Goal: Task Accomplishment & Management: Manage account settings

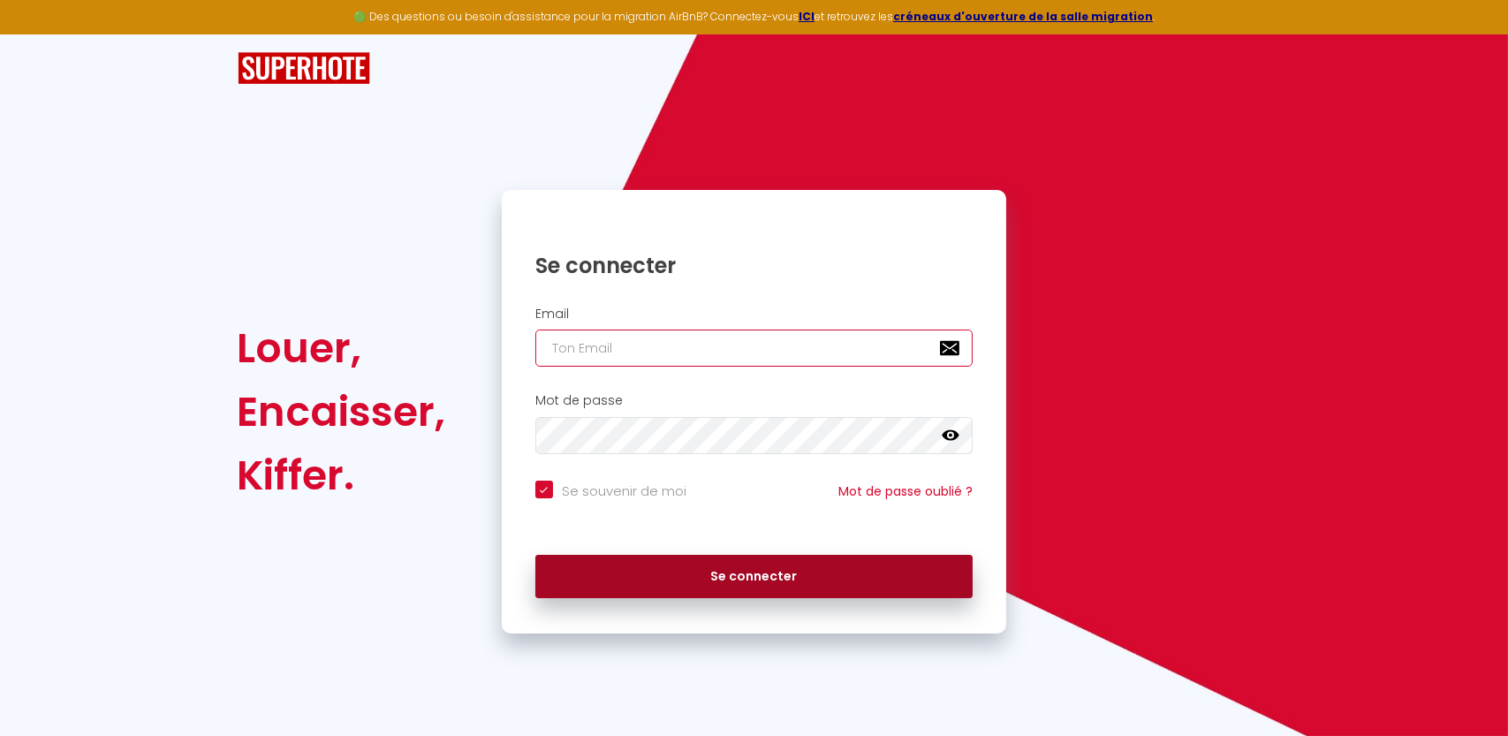
type input "[DOMAIN_NAME][EMAIL_ADDRESS][DOMAIN_NAME]"
click at [829, 571] on button "Se connecter" at bounding box center [754, 577] width 438 height 44
checkbox input "true"
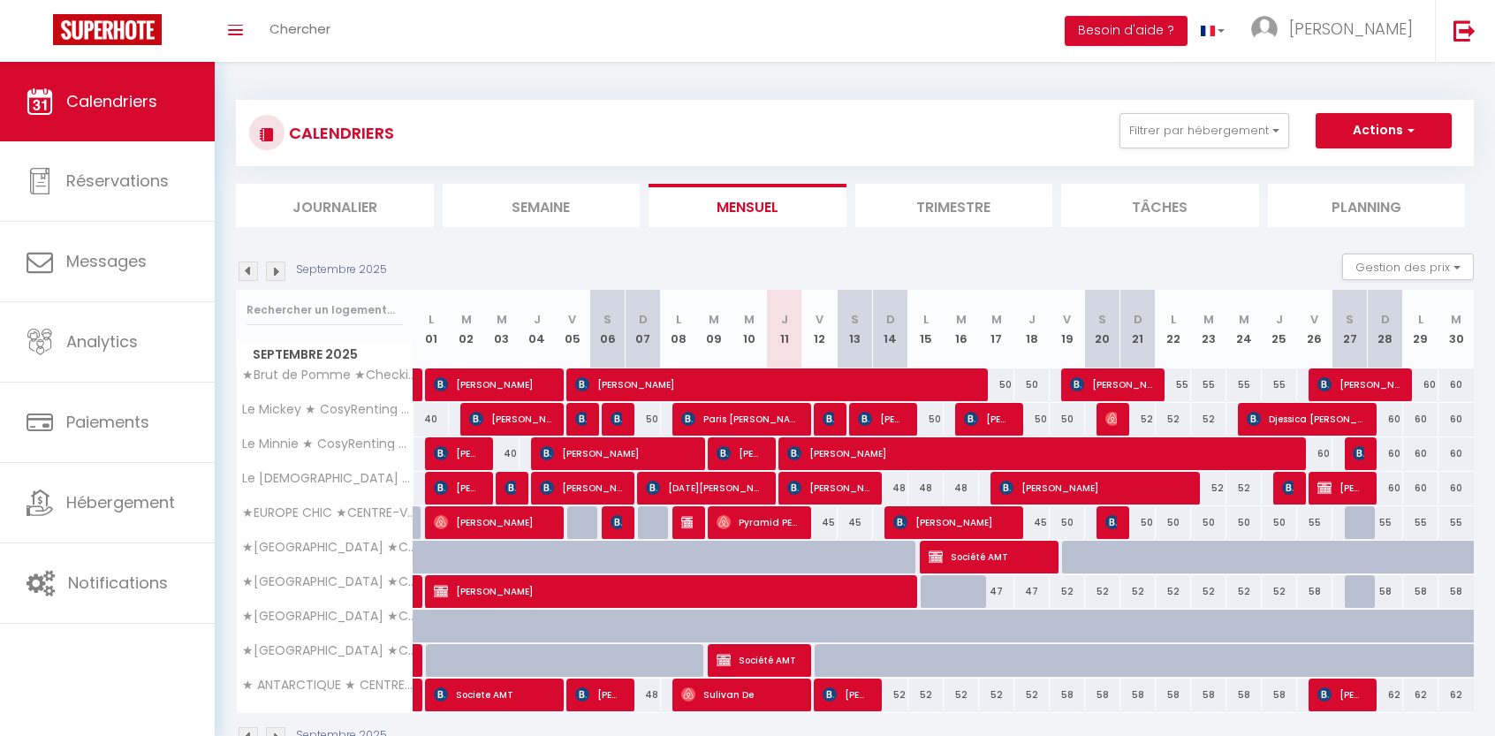
scroll to position [62, 0]
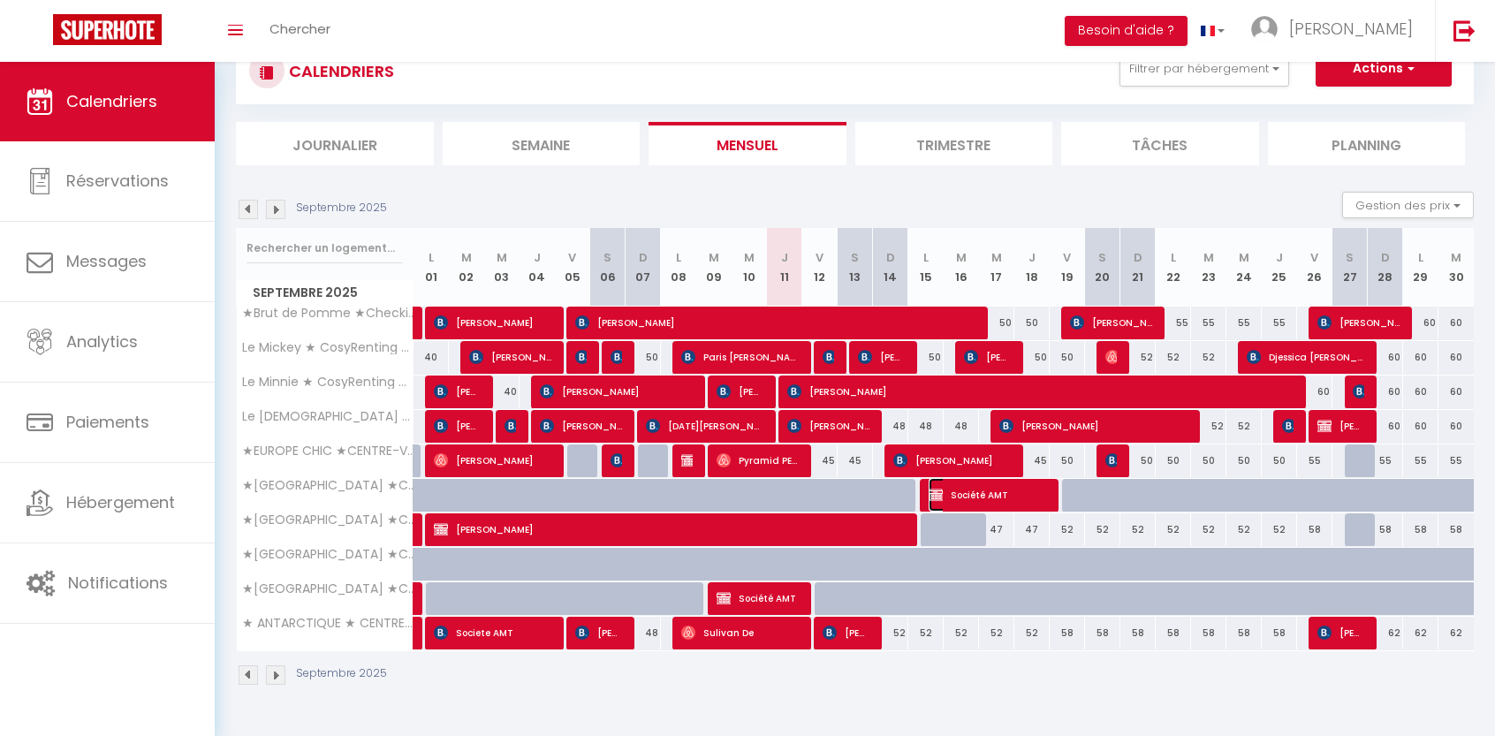
click at [1010, 486] on span "Société AMT" at bounding box center [986, 495] width 117 height 34
select select "OK"
select select "KO"
select select "0"
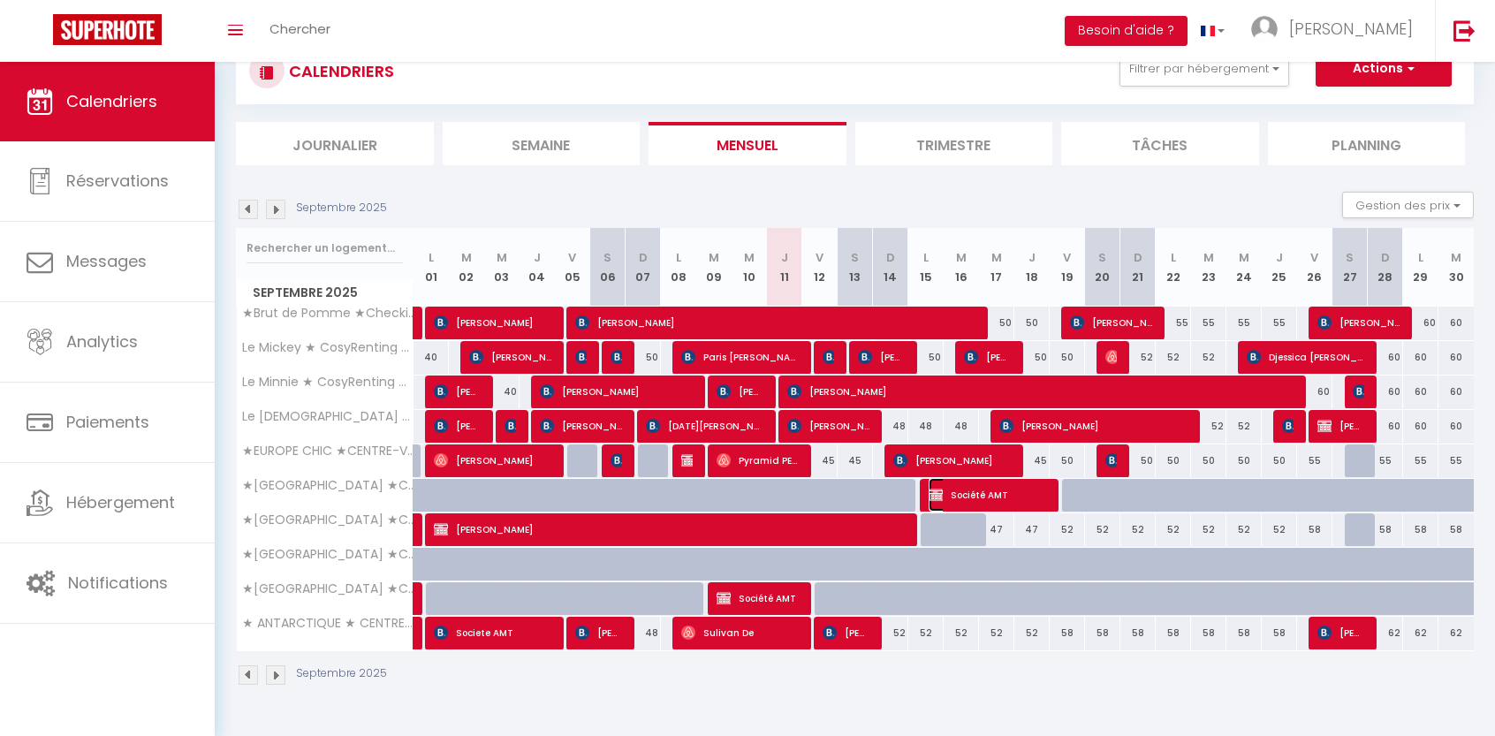
select select "1"
select select
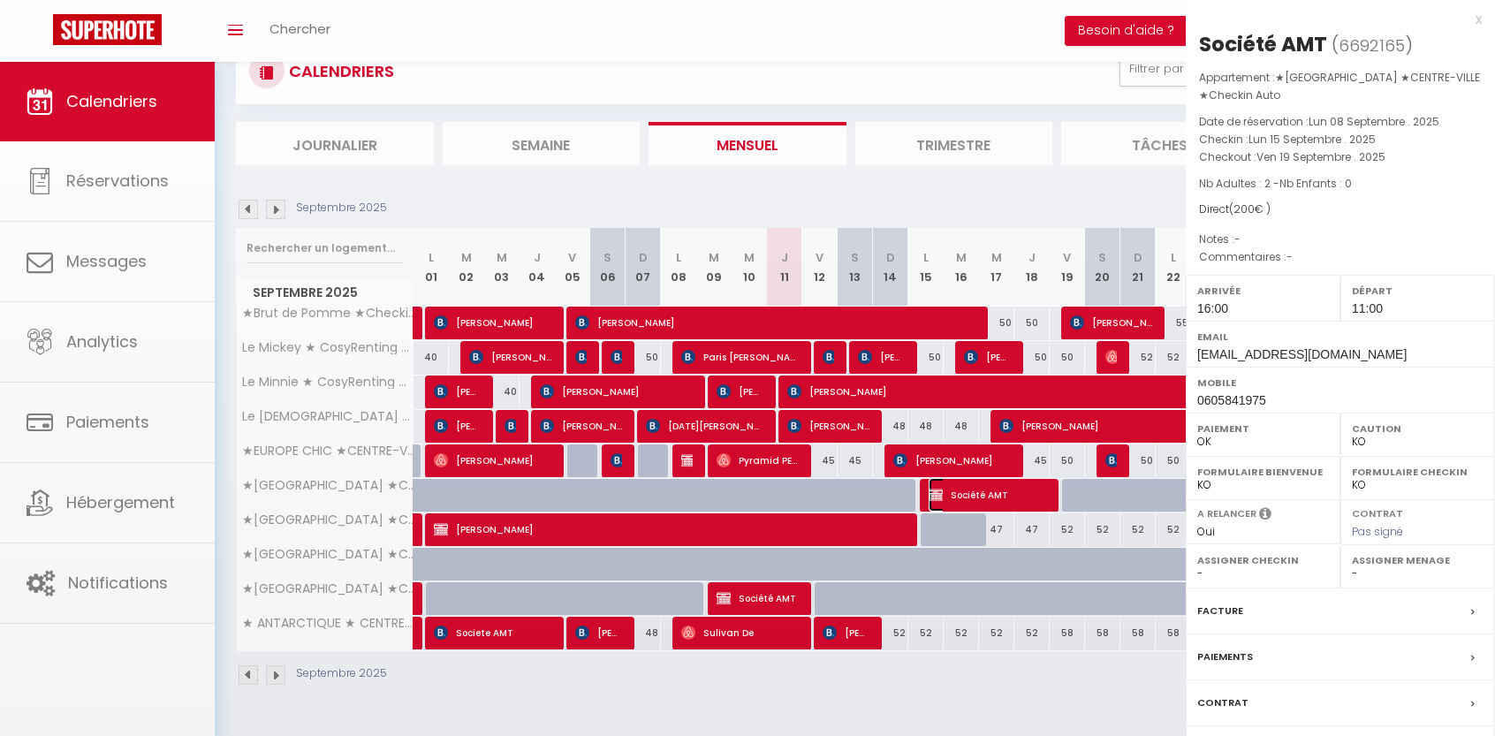
select select "1070"
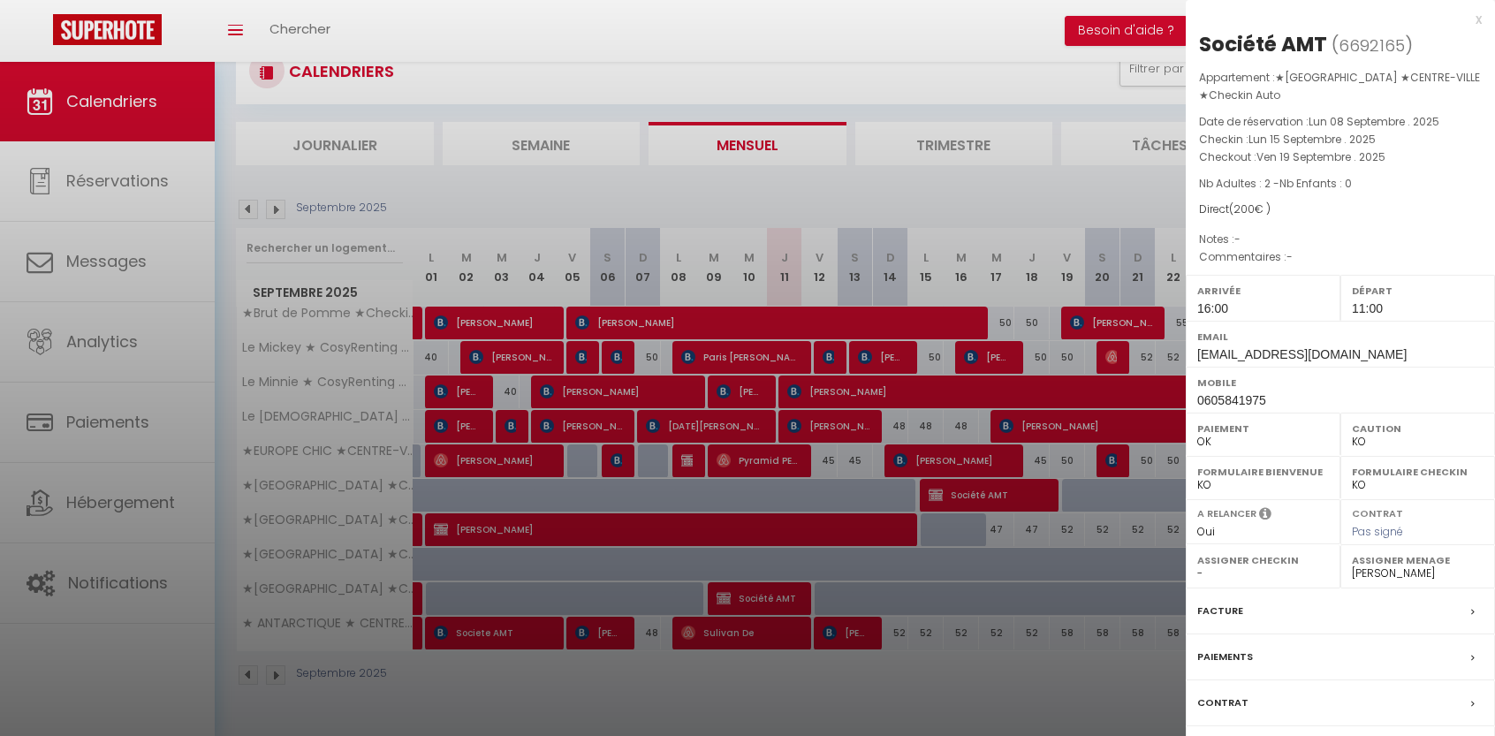
click at [1216, 602] on label "Facture" at bounding box center [1220, 611] width 46 height 19
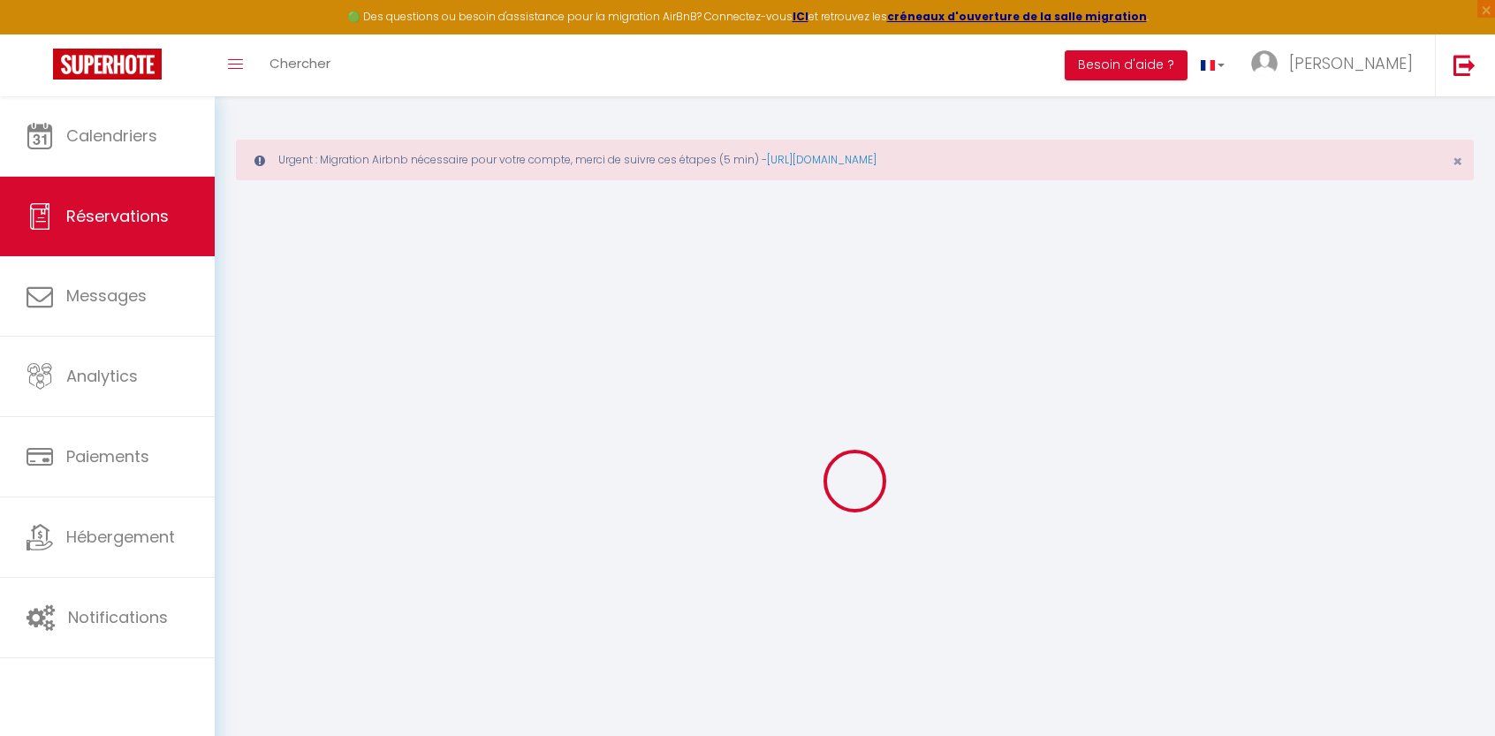
select select
checkbox input "false"
select select
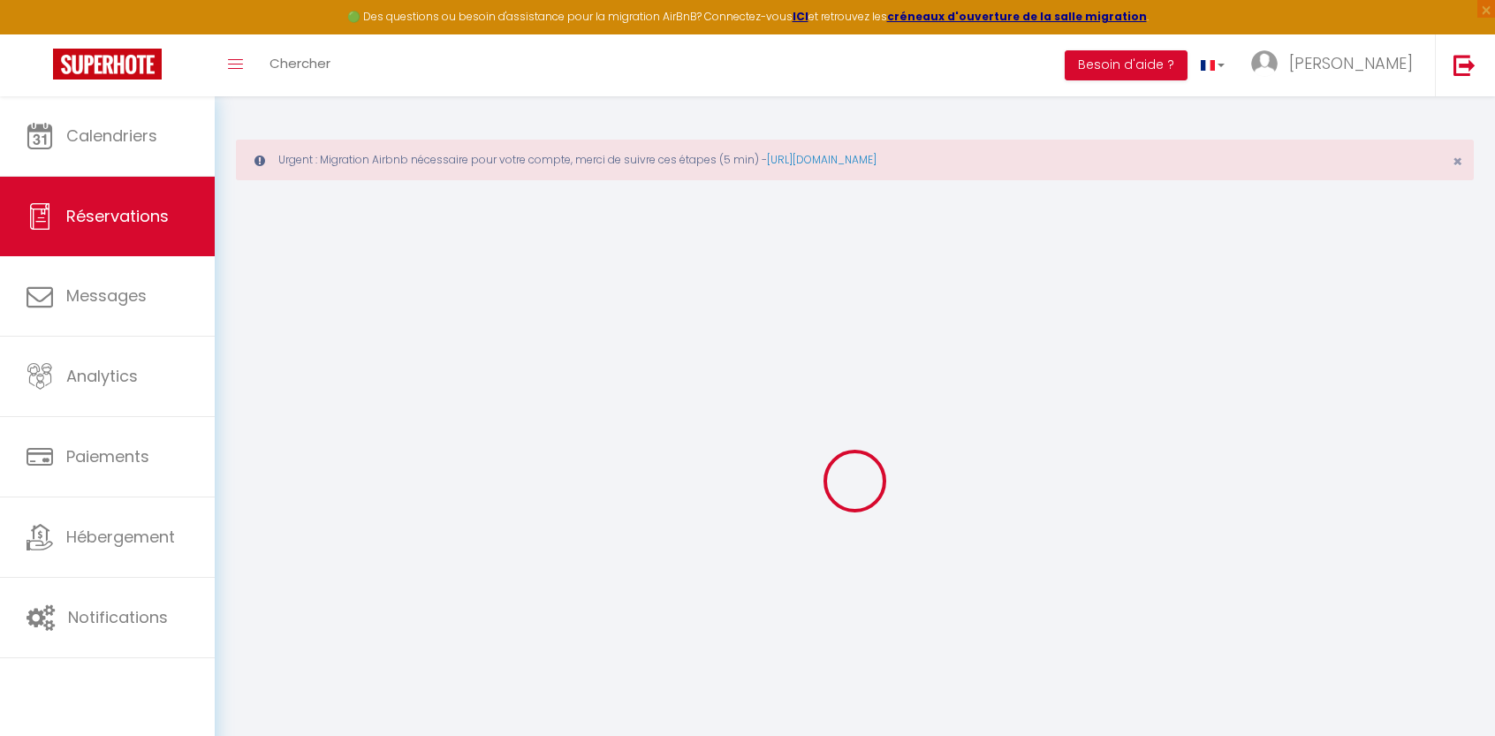
checkbox input "false"
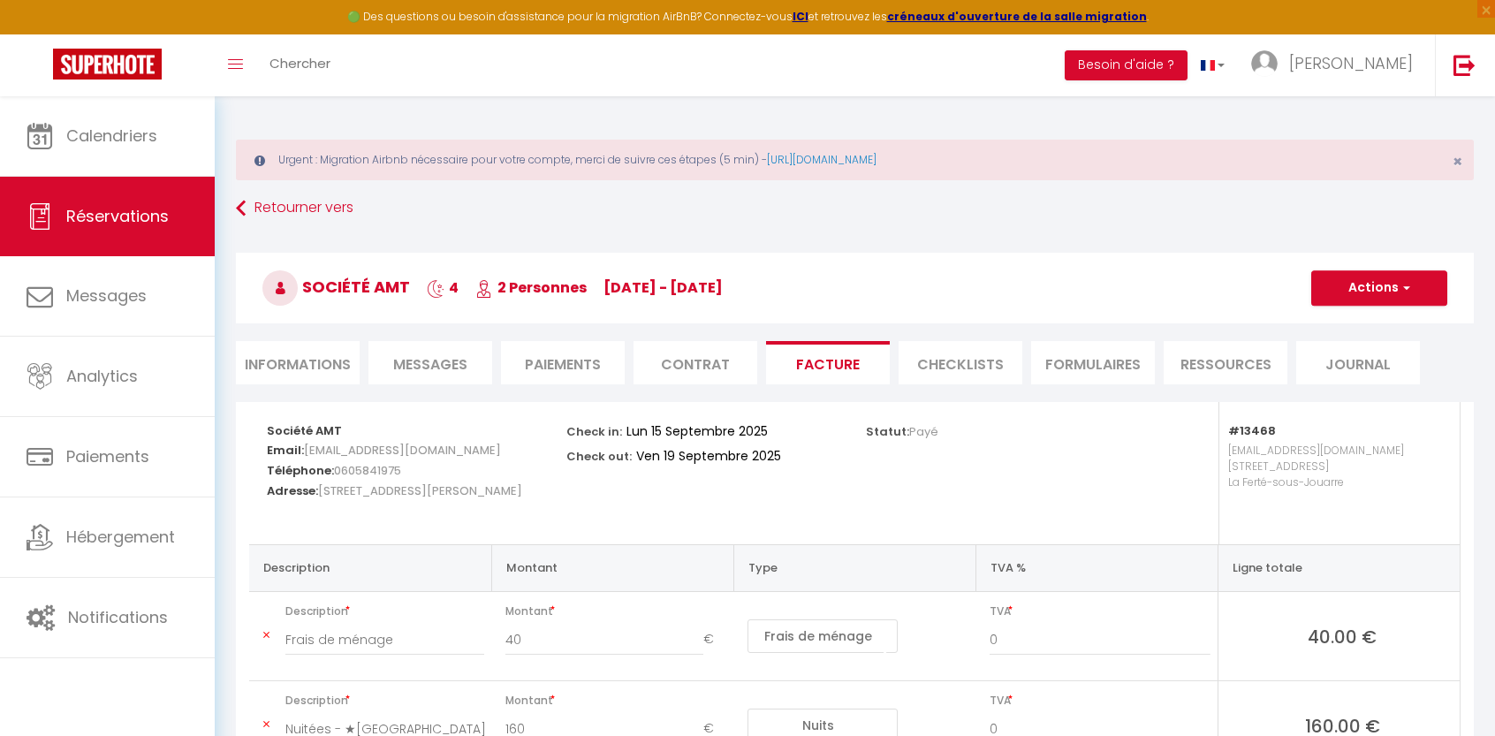
scroll to position [152, 0]
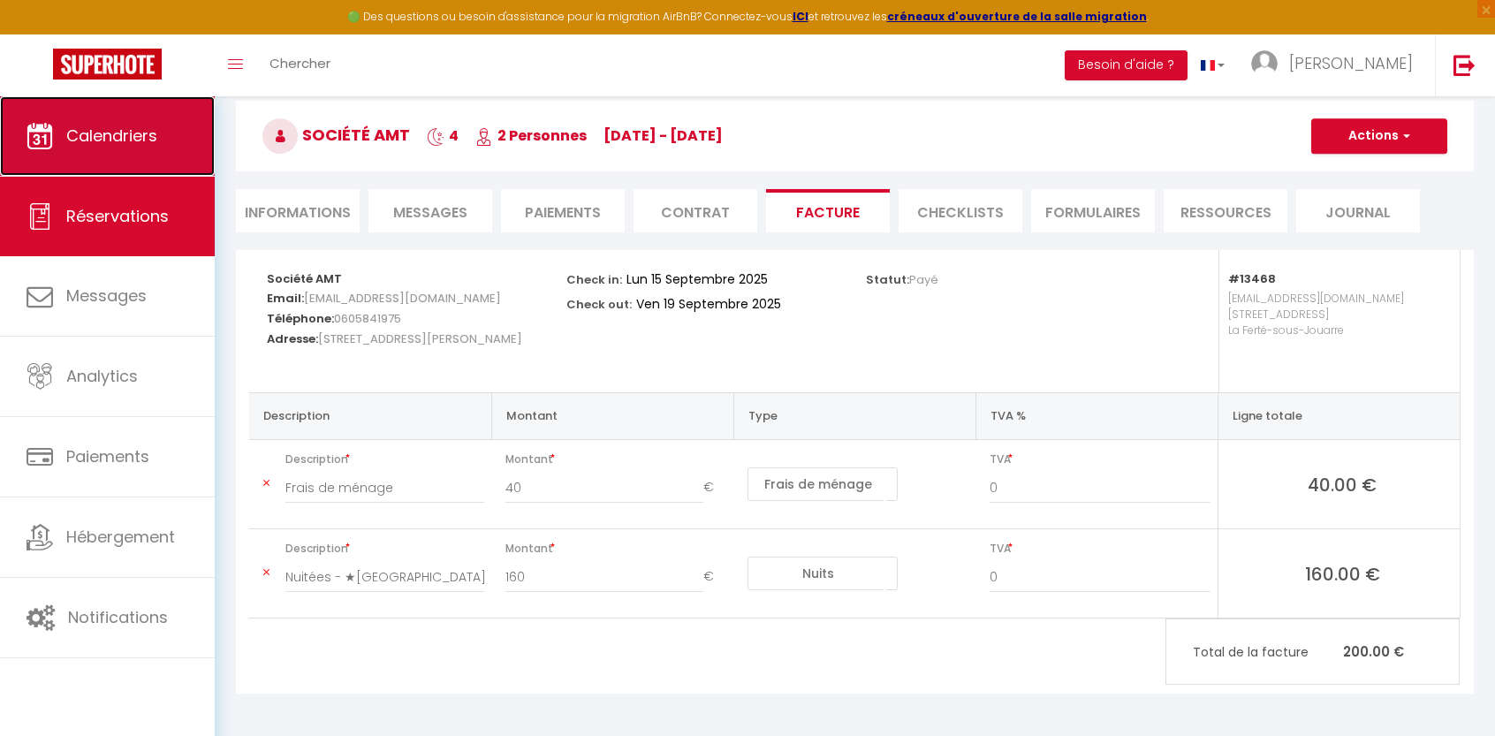
click at [117, 122] on link "Calendriers" at bounding box center [107, 136] width 215 height 80
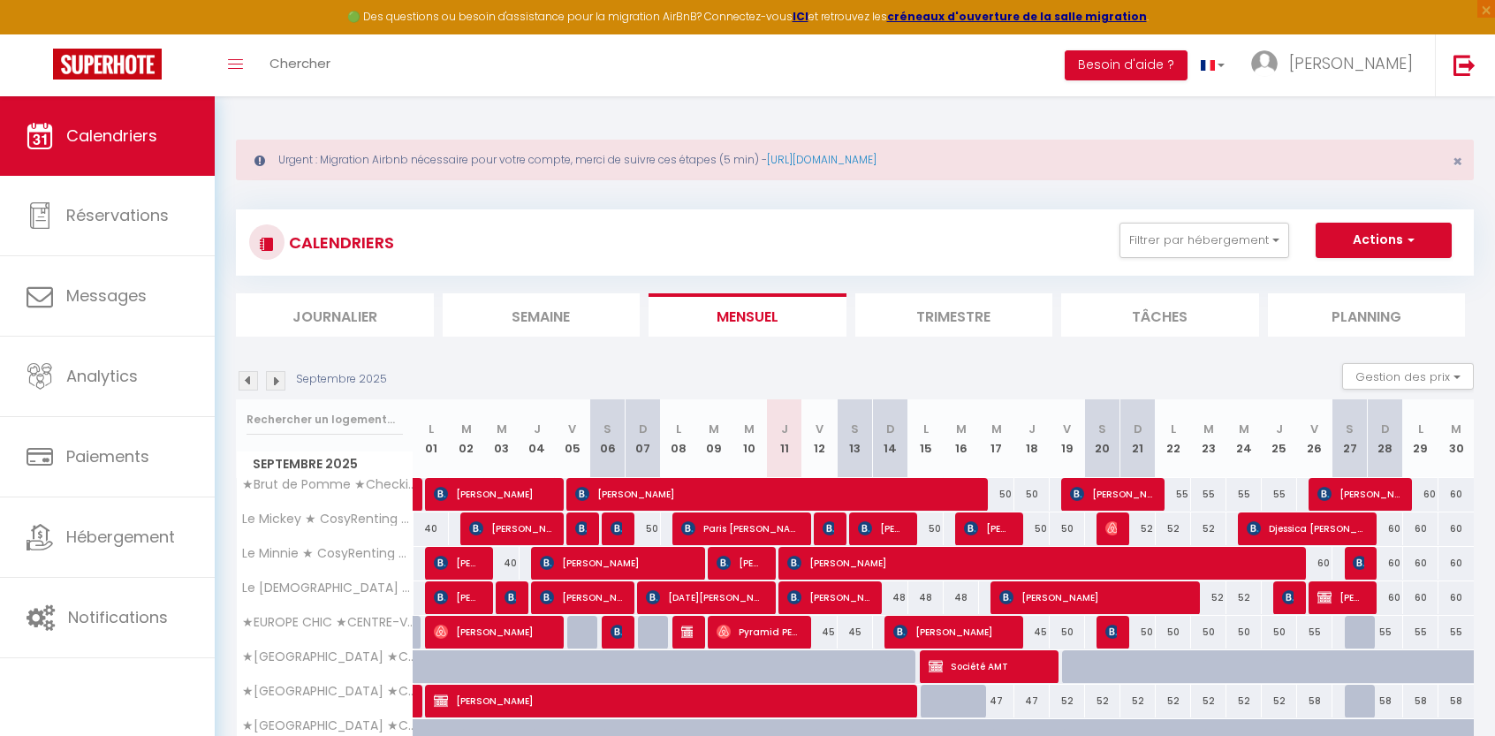
scroll to position [157, 0]
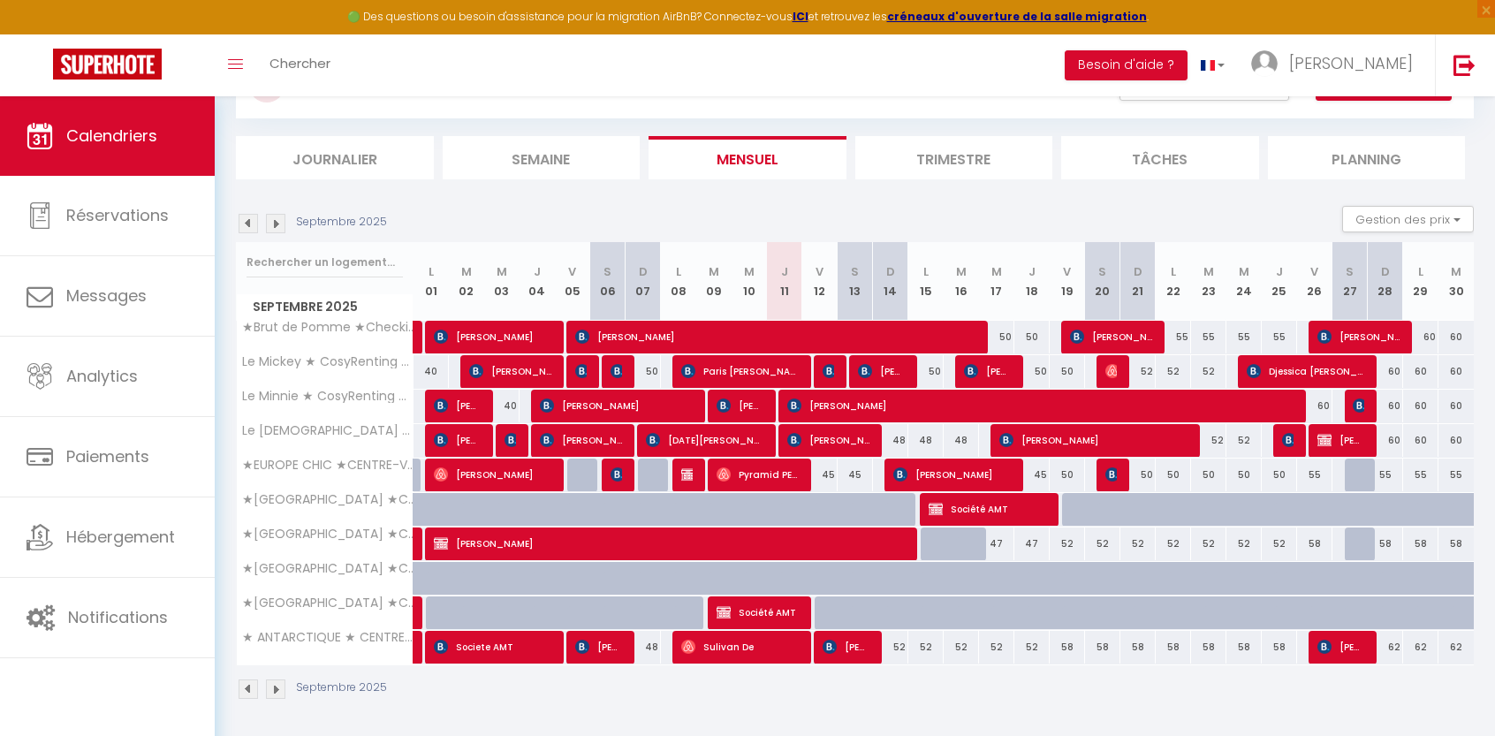
click at [829, 470] on div "45" at bounding box center [819, 474] width 35 height 33
type input "45"
type input "Ven 12 Septembre 2025"
type input "[DATE]"
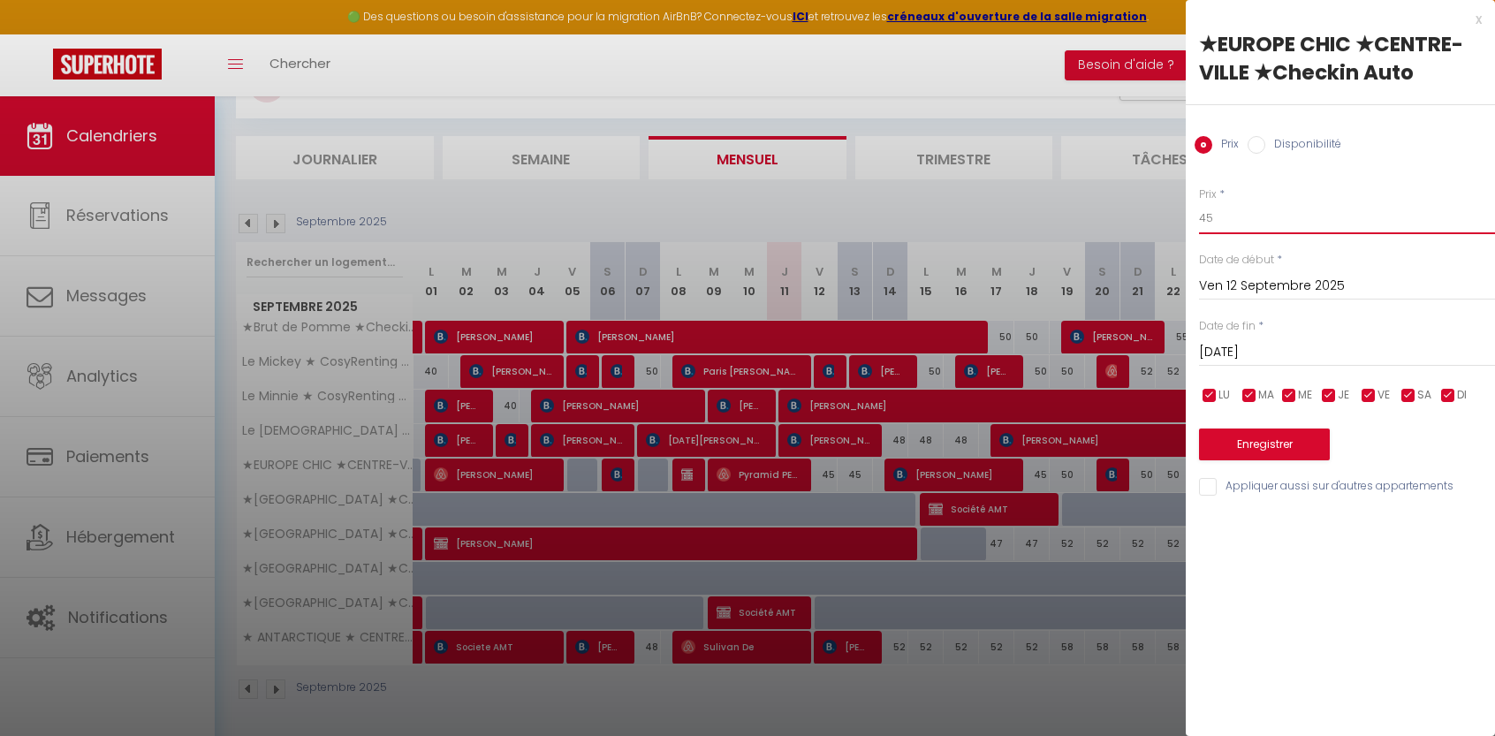
click at [1237, 215] on input "45" at bounding box center [1347, 218] width 296 height 32
type input "42"
click at [1236, 349] on input "[DATE]" at bounding box center [1347, 352] width 296 height 23
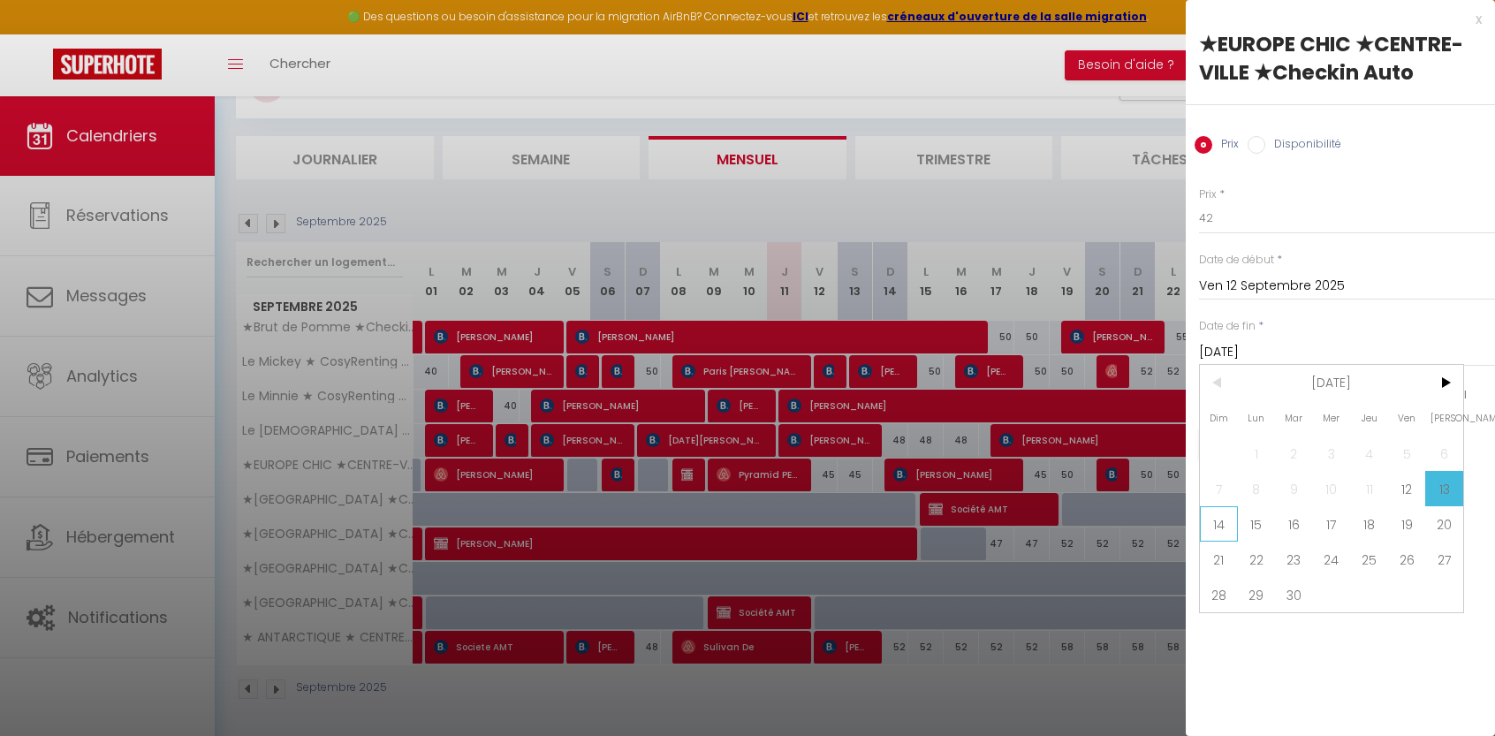
click at [1223, 522] on span "14" at bounding box center [1219, 523] width 38 height 35
type input "Dim 14 Septembre 2025"
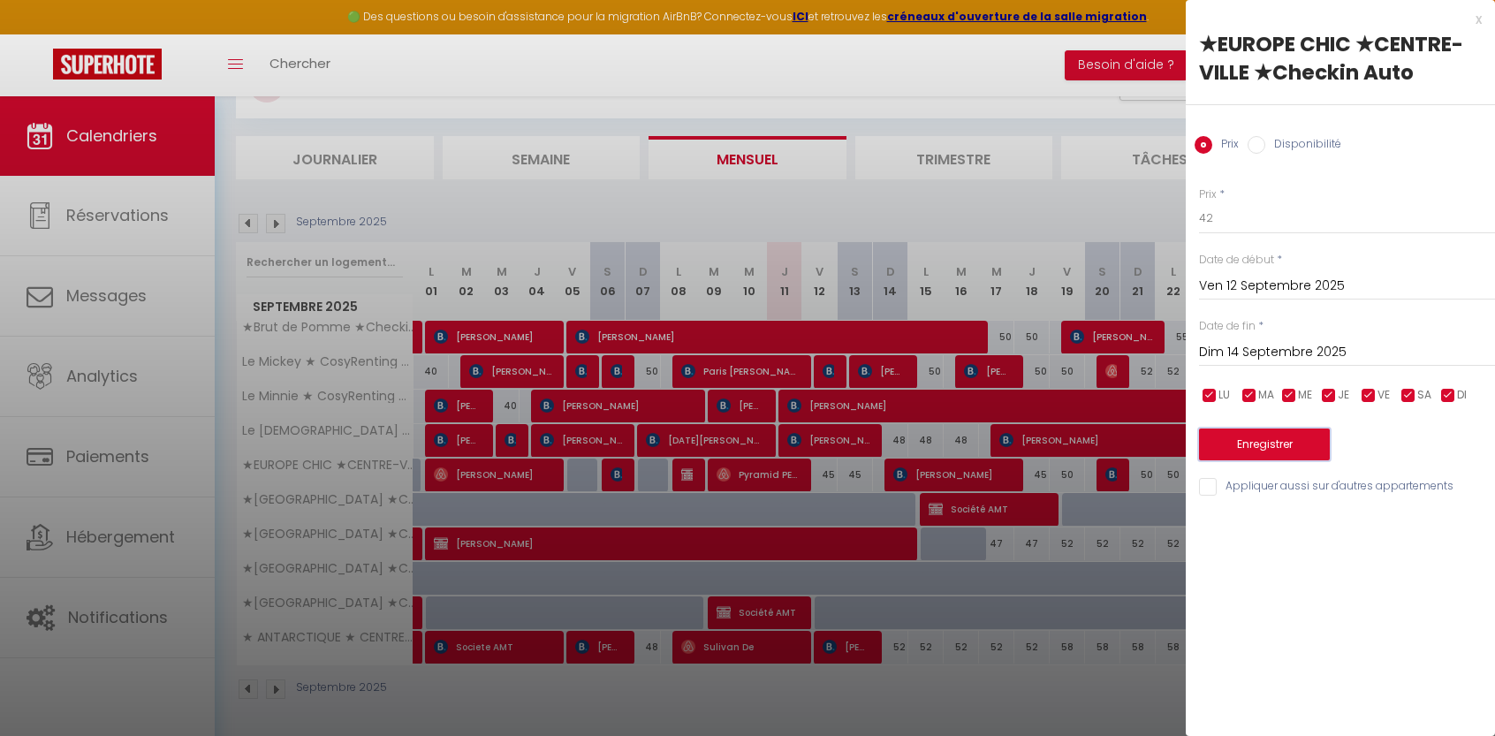
click at [1261, 451] on button "Enregistrer" at bounding box center [1264, 444] width 131 height 32
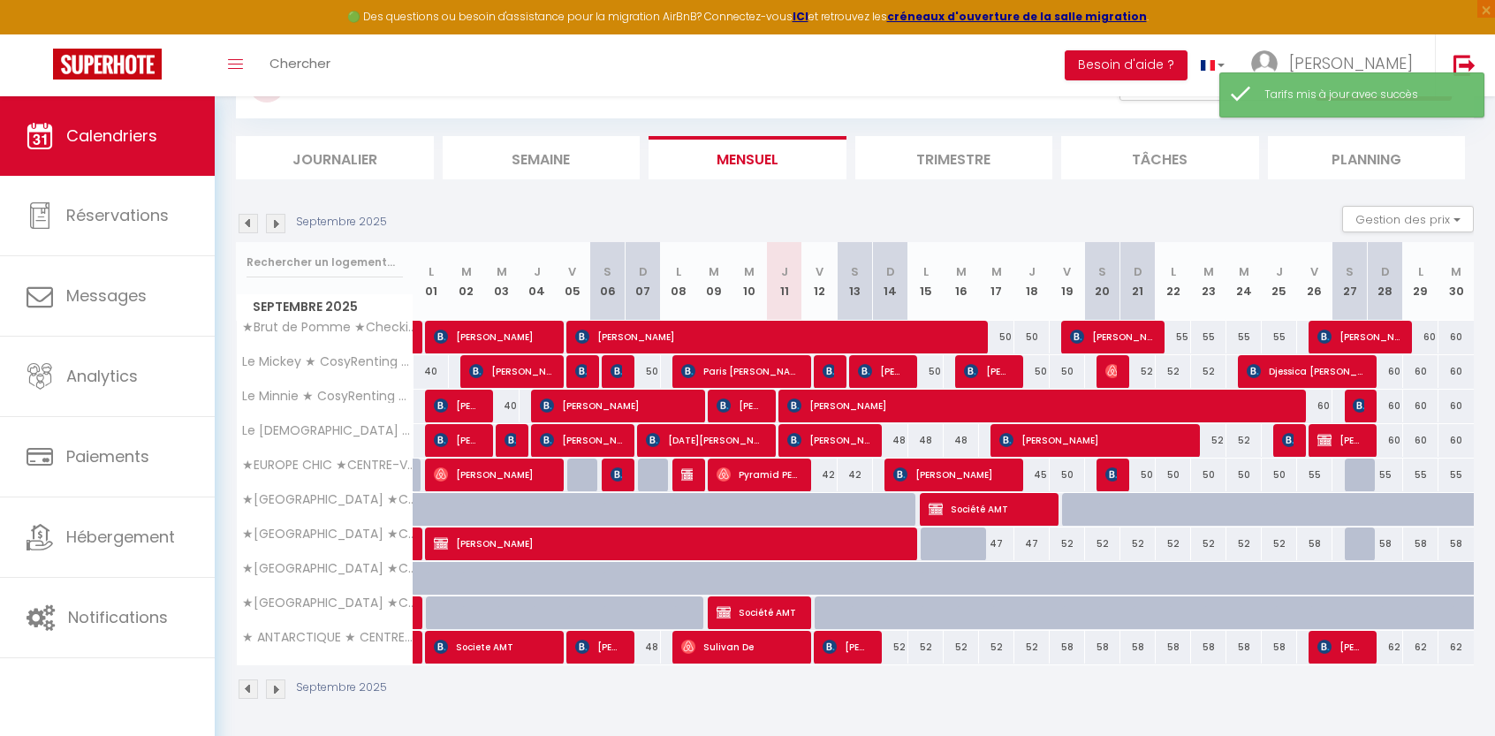
click at [897, 435] on div "48" at bounding box center [890, 440] width 35 height 33
type input "48"
type input "Dim 14 Septembre 2025"
type input "Lun 15 Septembre 2025"
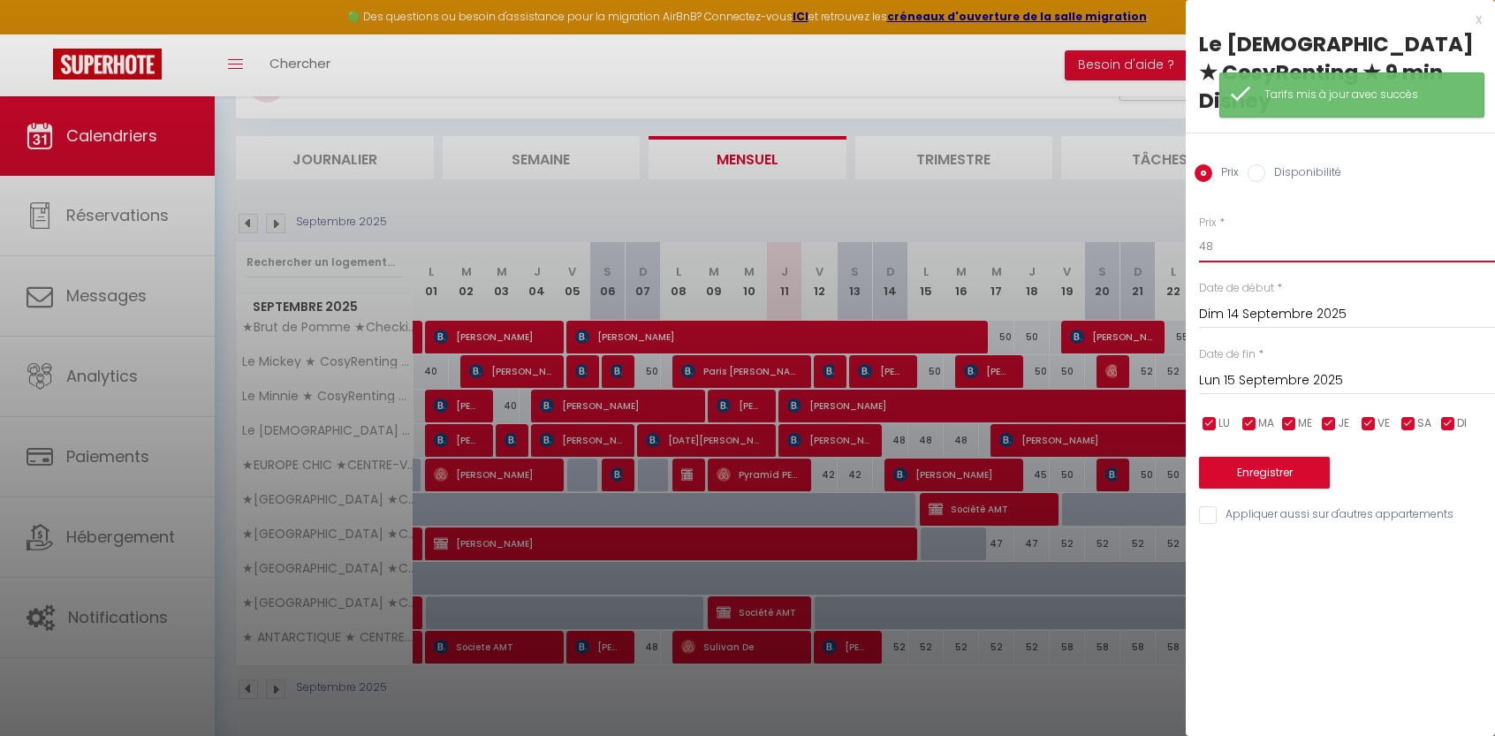
click at [1224, 231] on input "48" at bounding box center [1347, 247] width 296 height 32
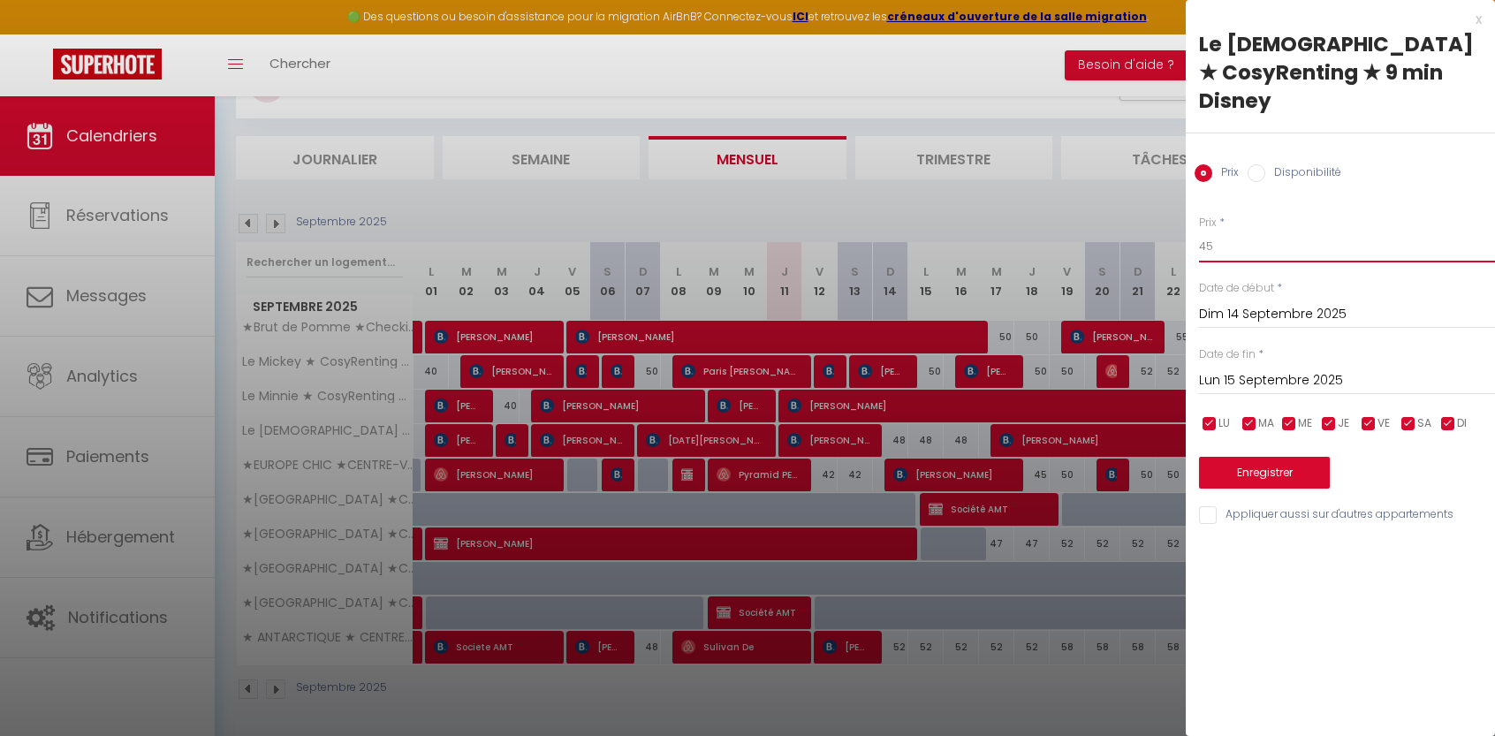
type input "45"
click at [1273, 369] on input "Lun 15 Septembre 2025" at bounding box center [1347, 380] width 296 height 23
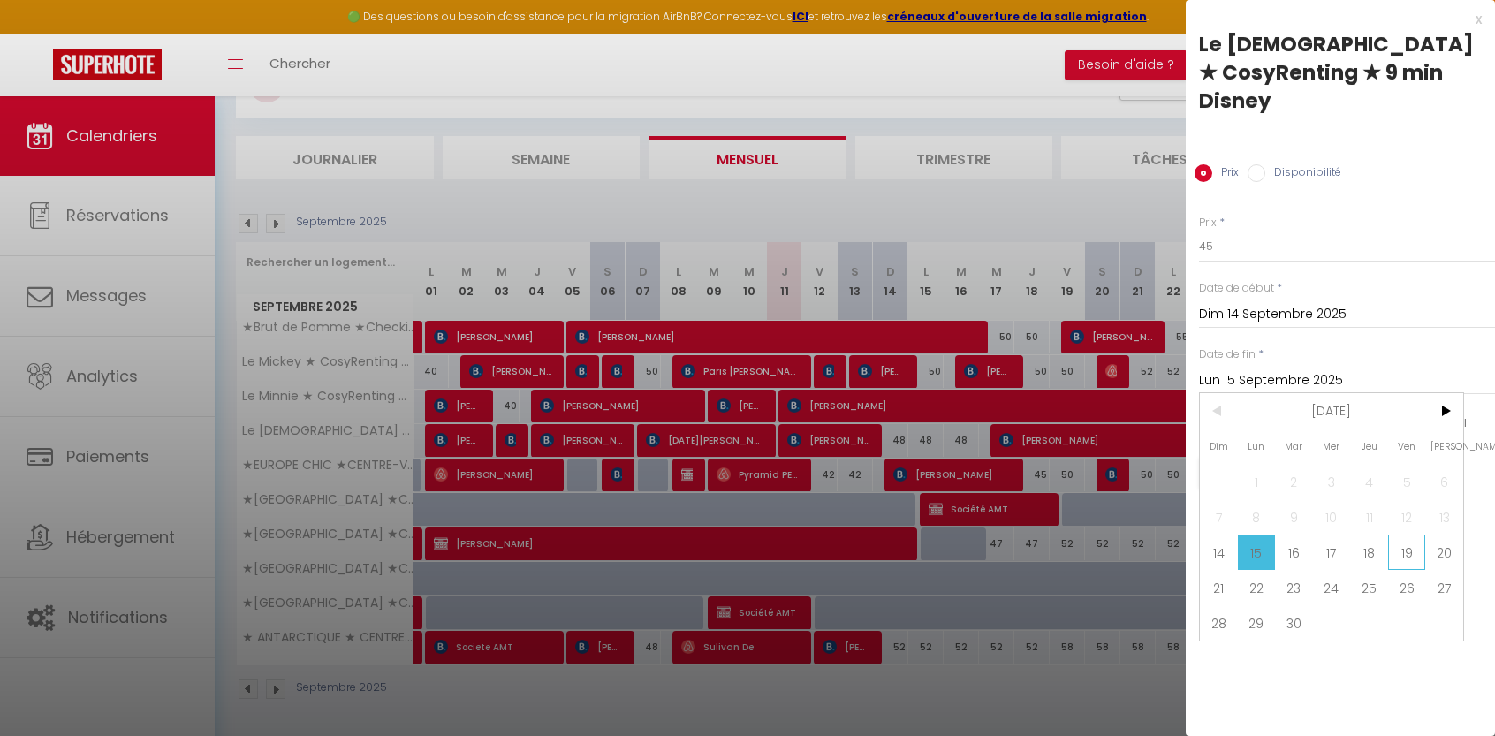
click at [1401, 534] on span "19" at bounding box center [1407, 551] width 38 height 35
type input "Ven 19 Septembre 2025"
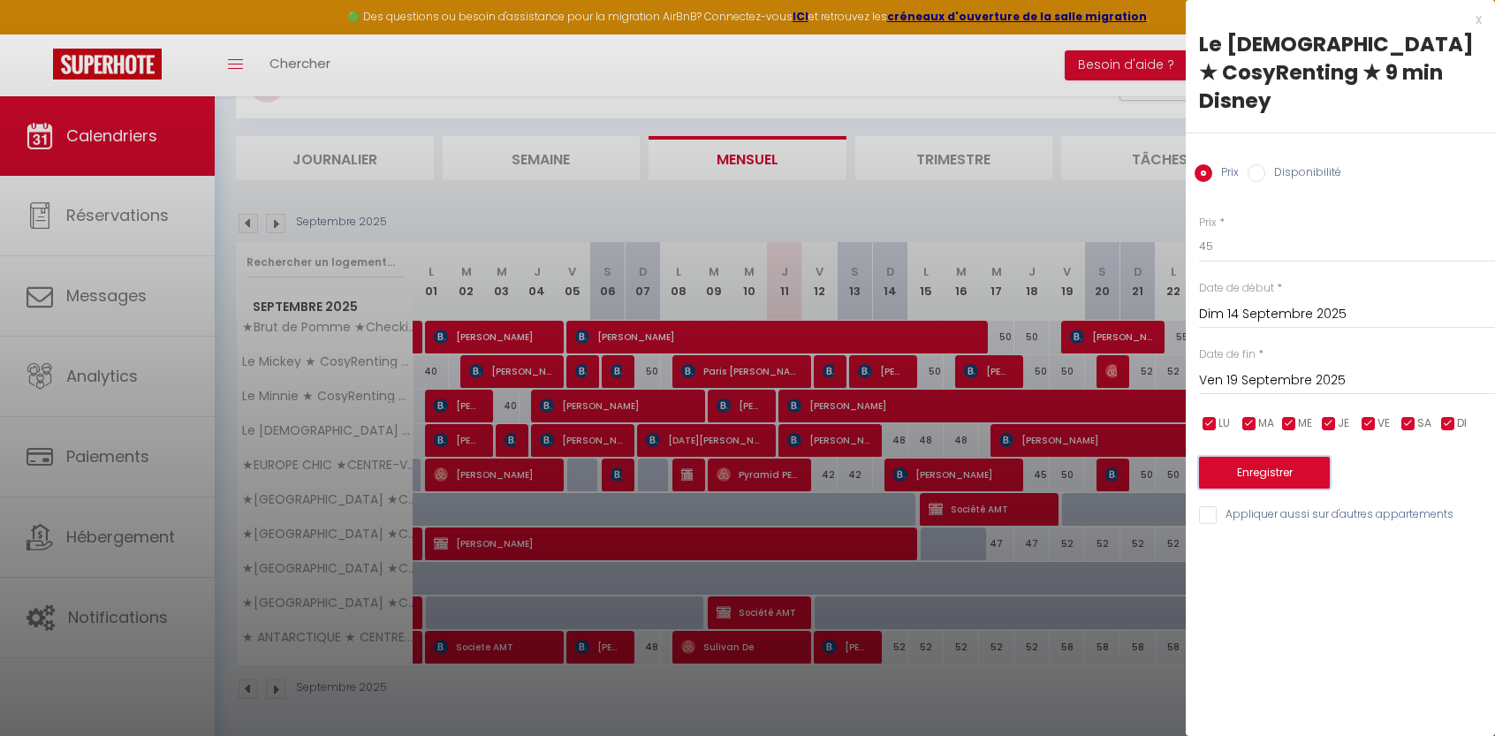
click at [1245, 457] on button "Enregistrer" at bounding box center [1264, 473] width 131 height 32
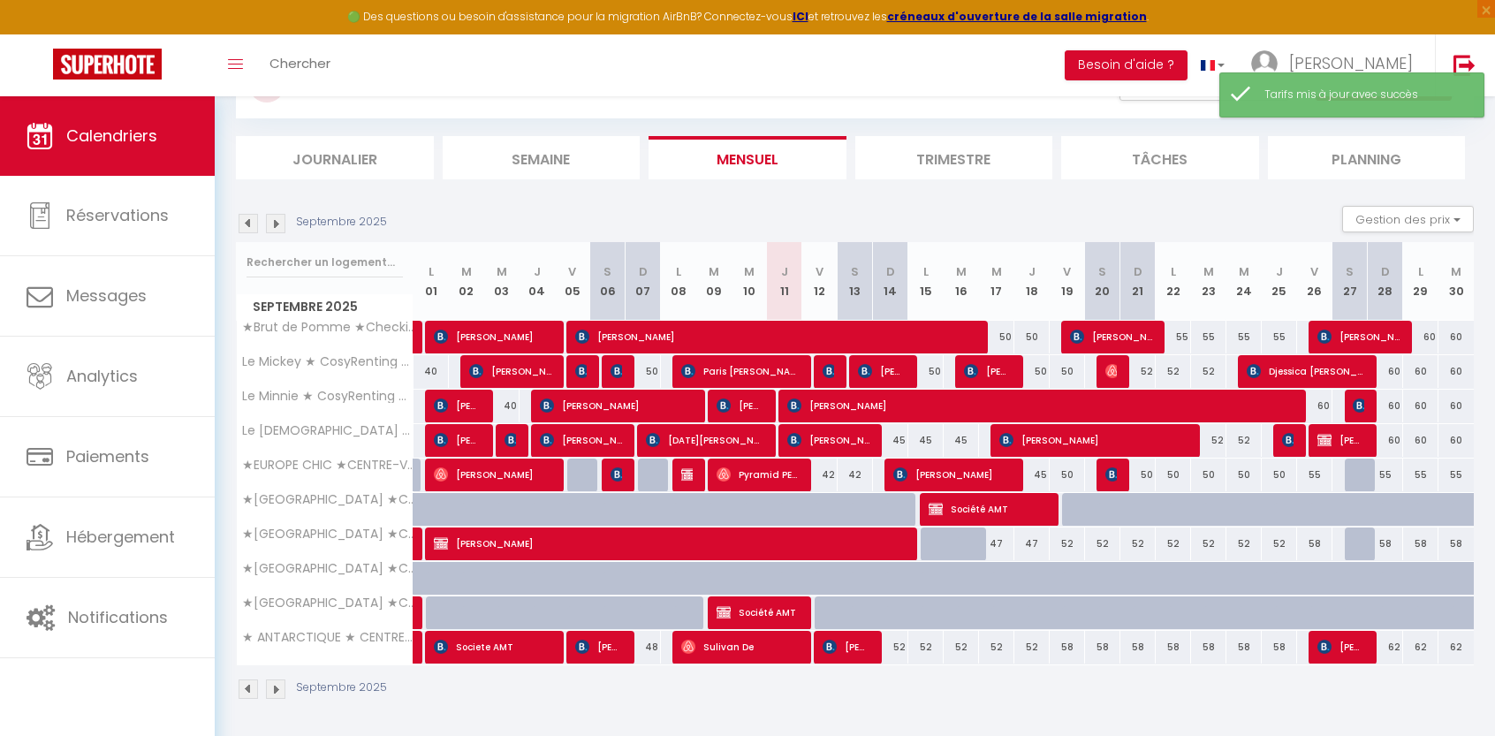
click at [1039, 367] on div "50" at bounding box center [1031, 371] width 35 height 33
type input "50"
type input "Jeu 18 Septembre 2025"
type input "Ven 19 Septembre 2025"
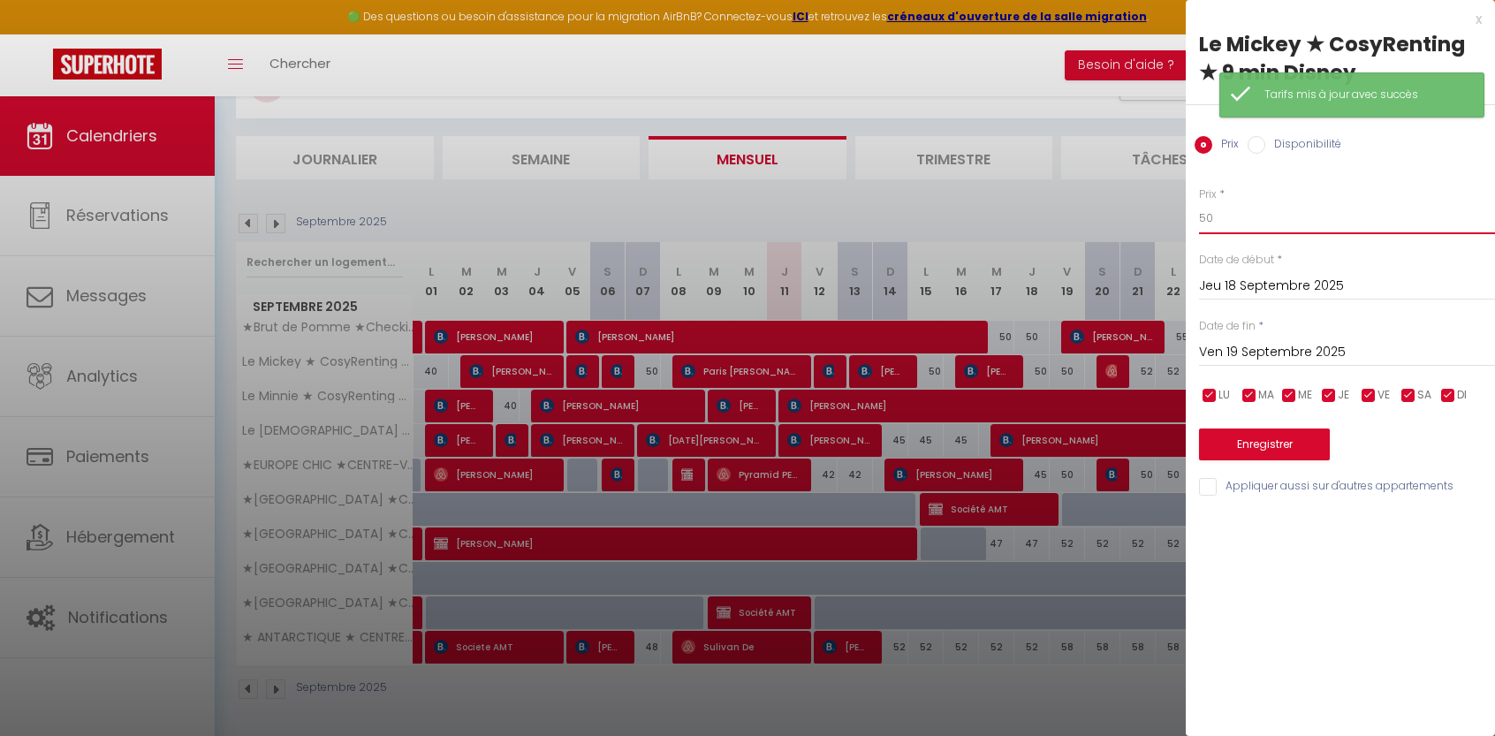
click at [1258, 214] on input "50" at bounding box center [1347, 218] width 296 height 32
type input "5"
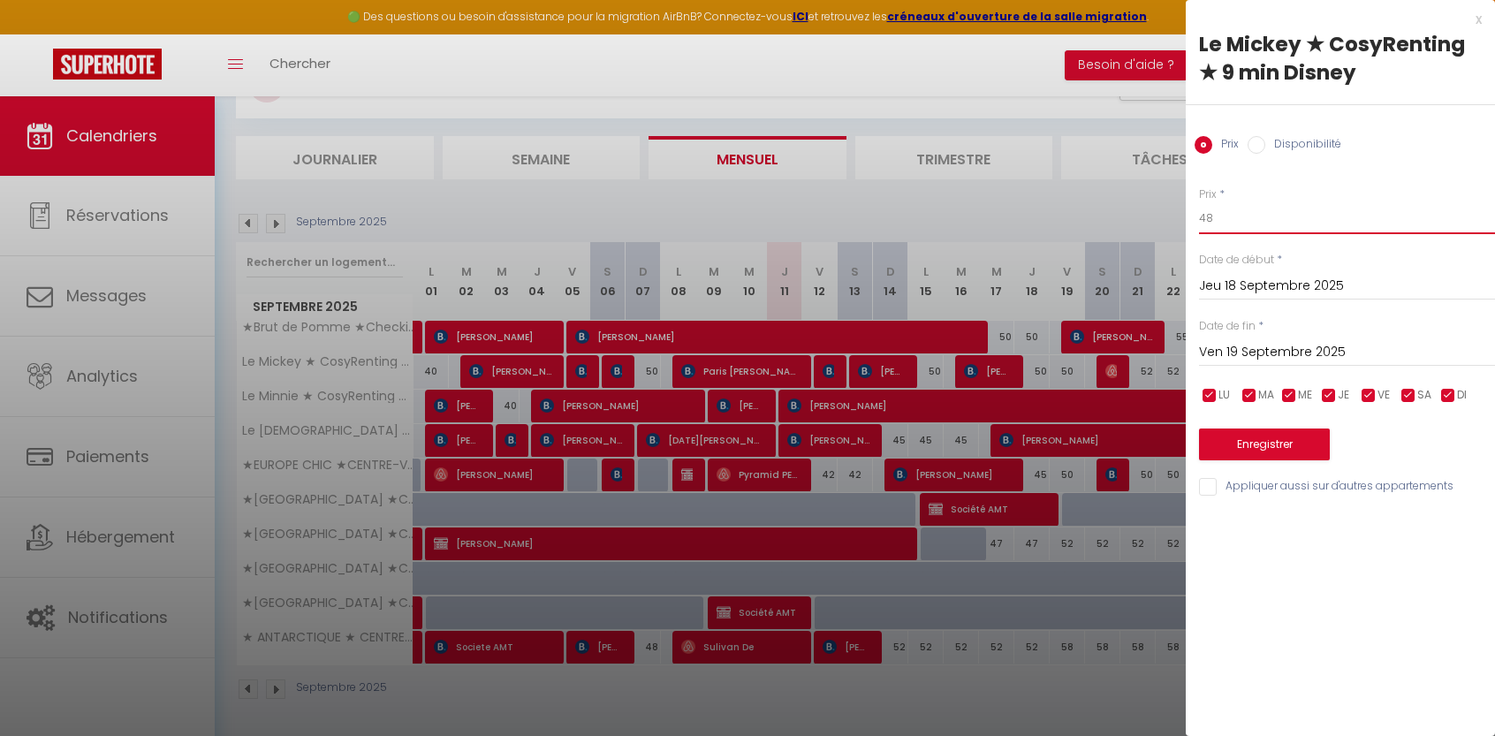
type input "48"
click at [1280, 348] on input "Ven 19 Septembre 2025" at bounding box center [1347, 352] width 296 height 23
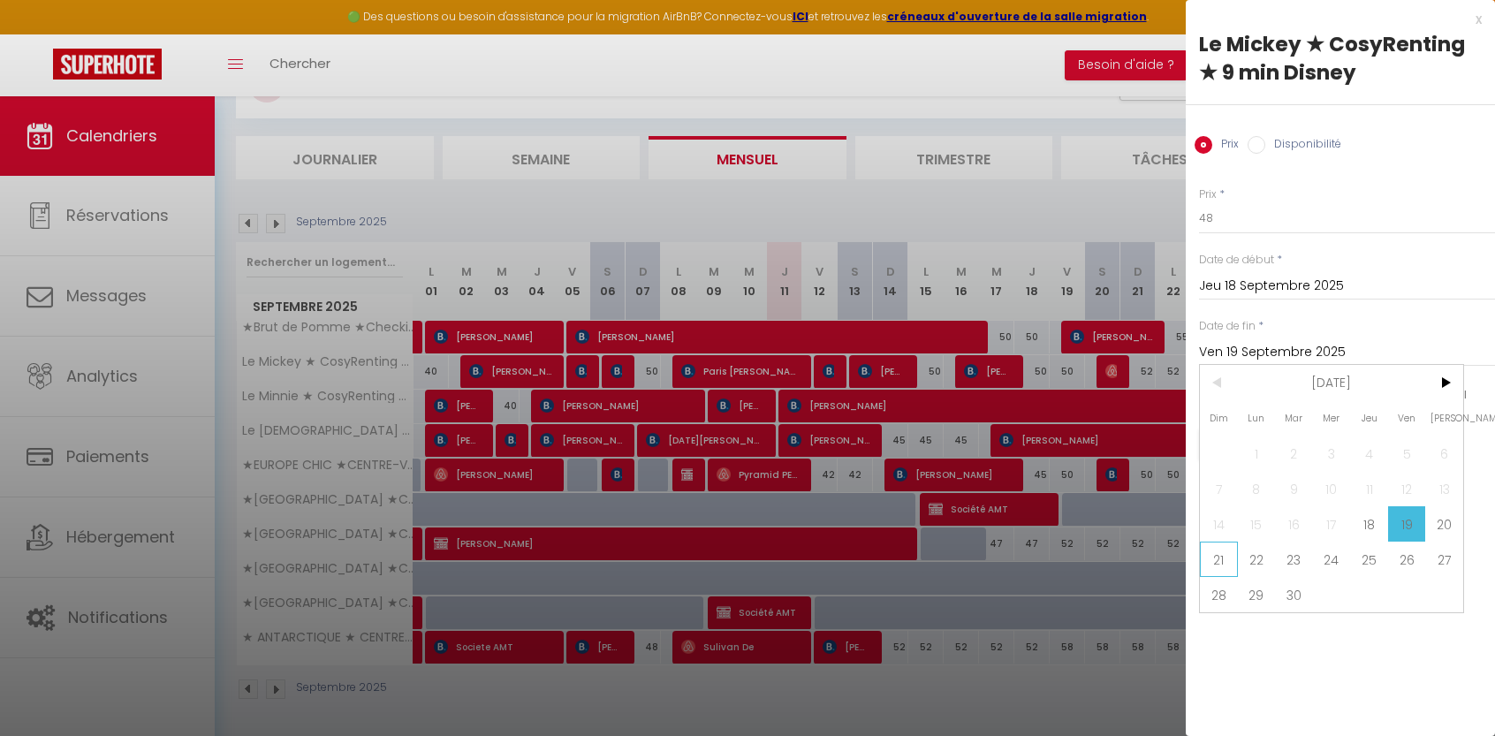
click at [1230, 558] on span "21" at bounding box center [1219, 559] width 38 height 35
type input "Dim 21 Septembre 2025"
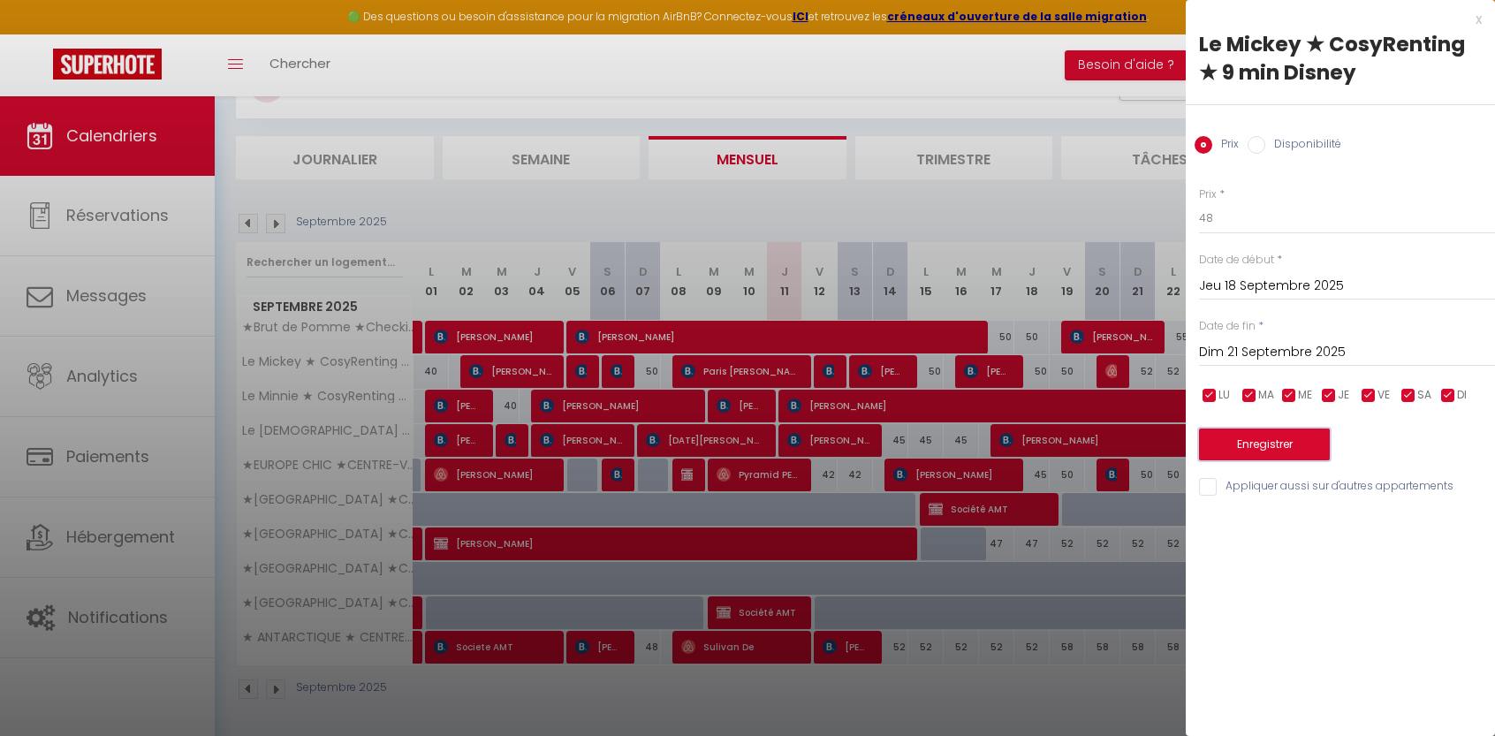
click at [1260, 450] on button "Enregistrer" at bounding box center [1264, 444] width 131 height 32
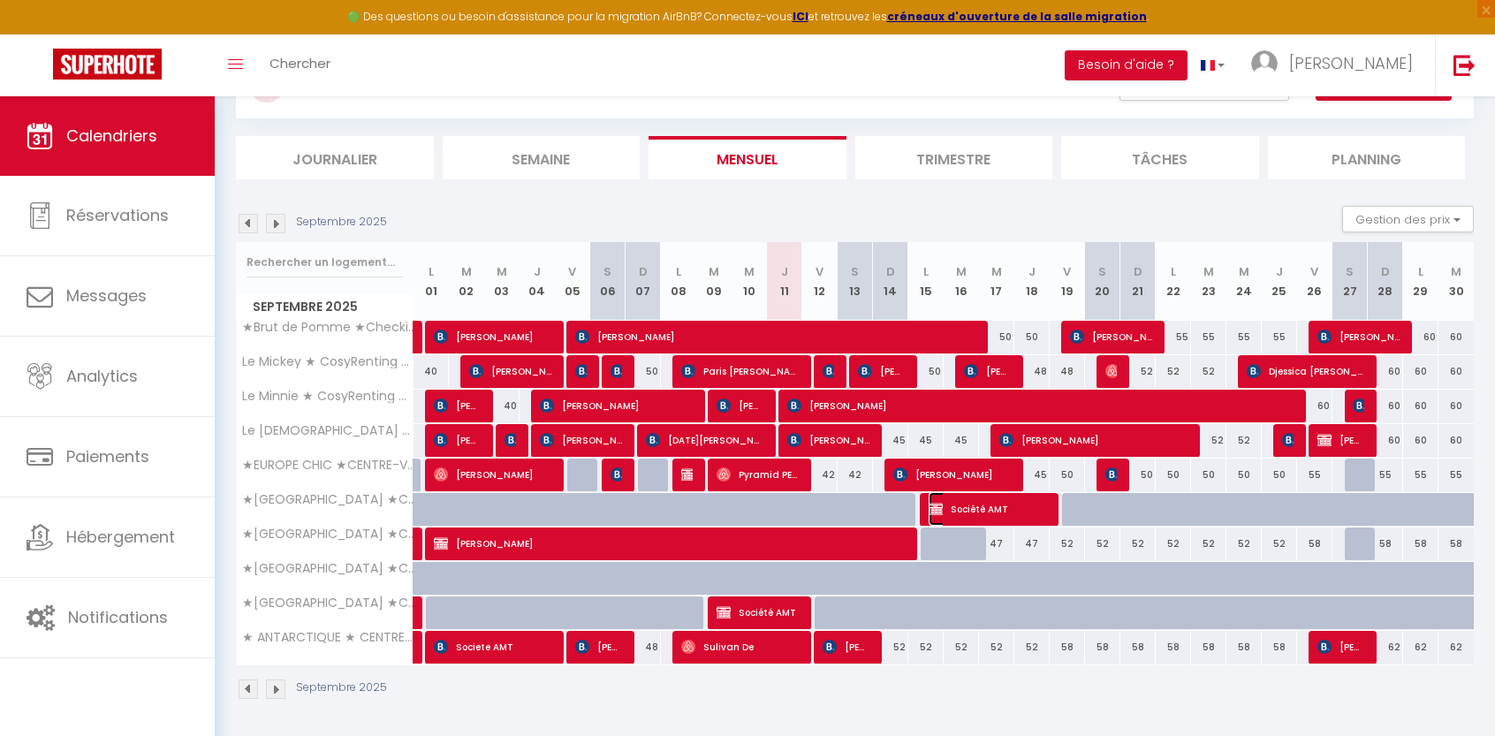
click at [940, 506] on img at bounding box center [935, 509] width 14 height 14
select select "OK"
select select "KO"
select select "0"
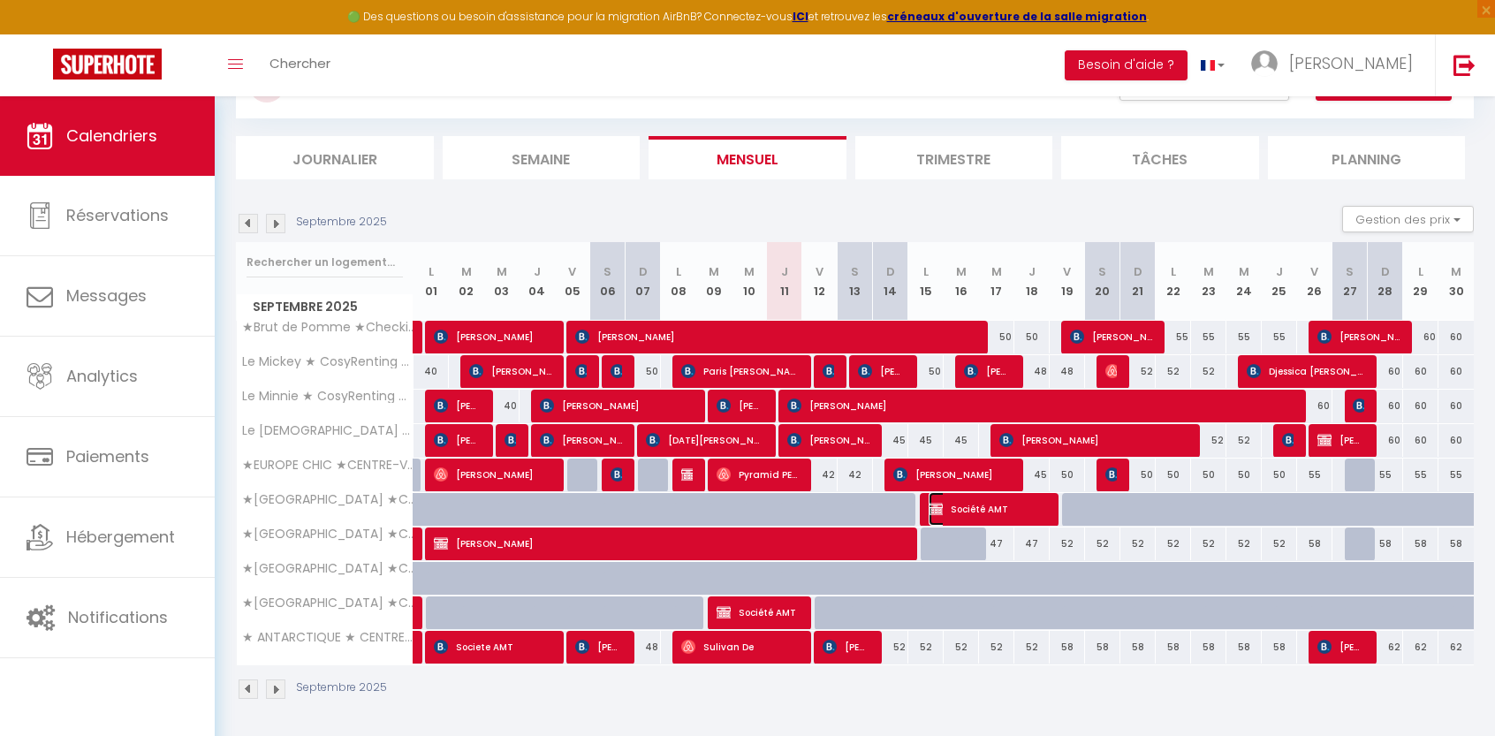
select select "1"
select select
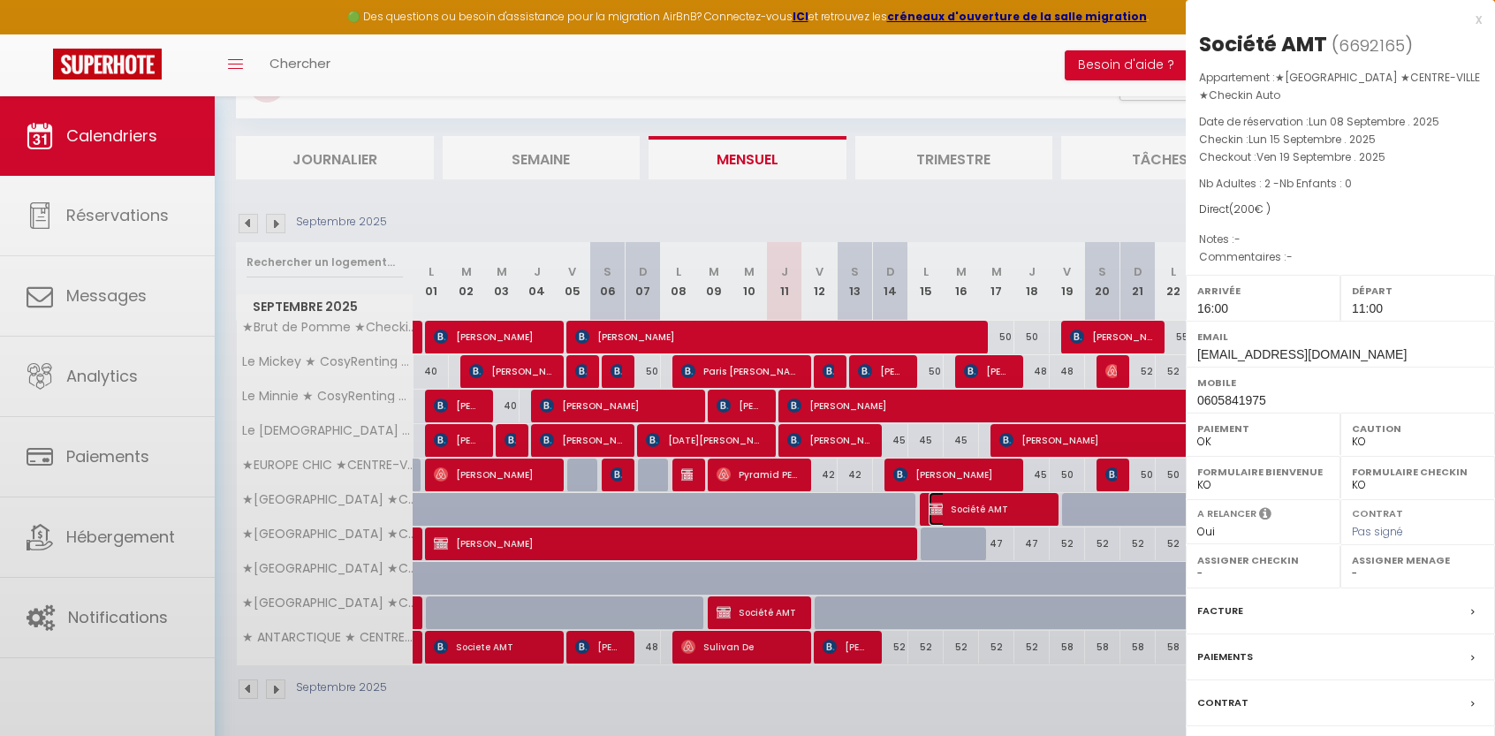
select select "1070"
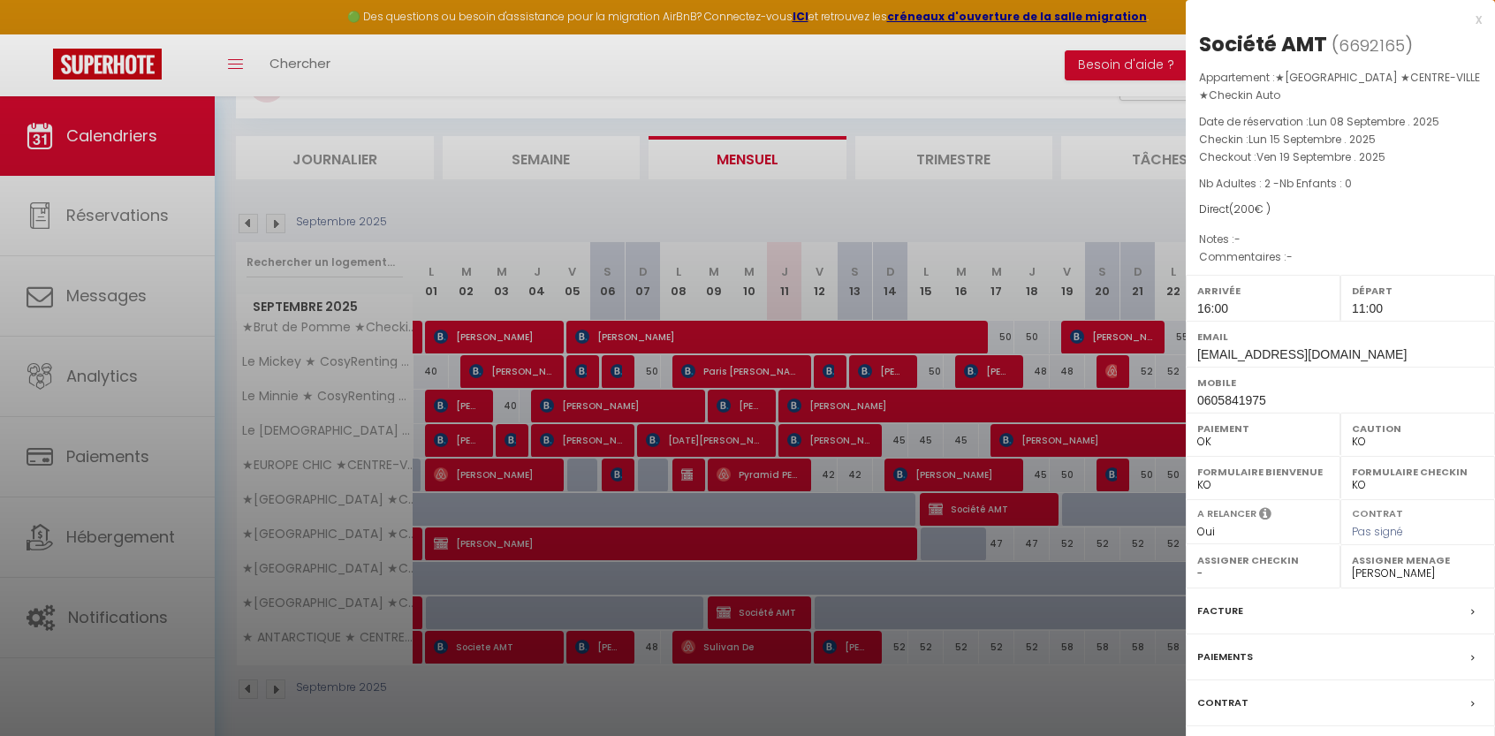
click at [1010, 93] on div at bounding box center [747, 368] width 1495 height 736
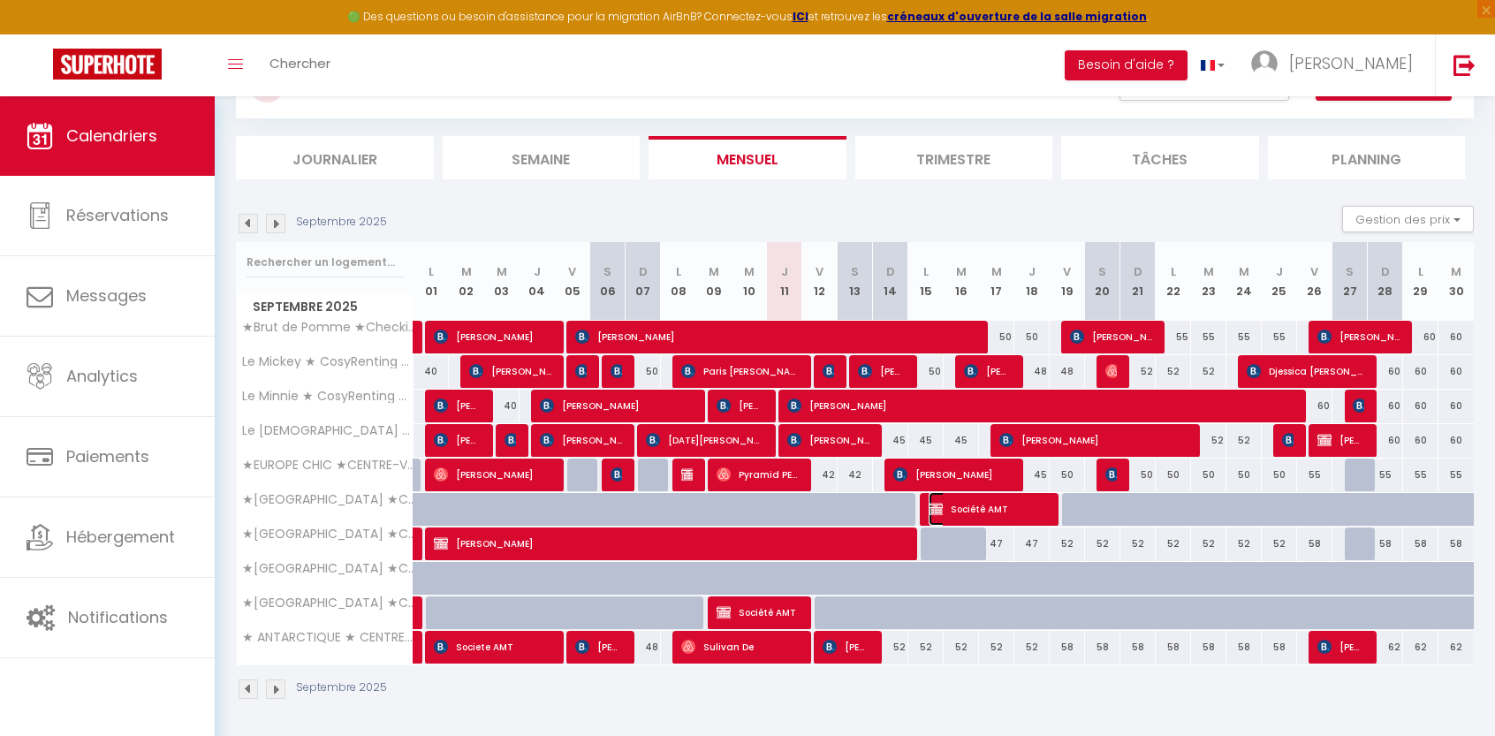
click at [931, 504] on img at bounding box center [935, 509] width 14 height 14
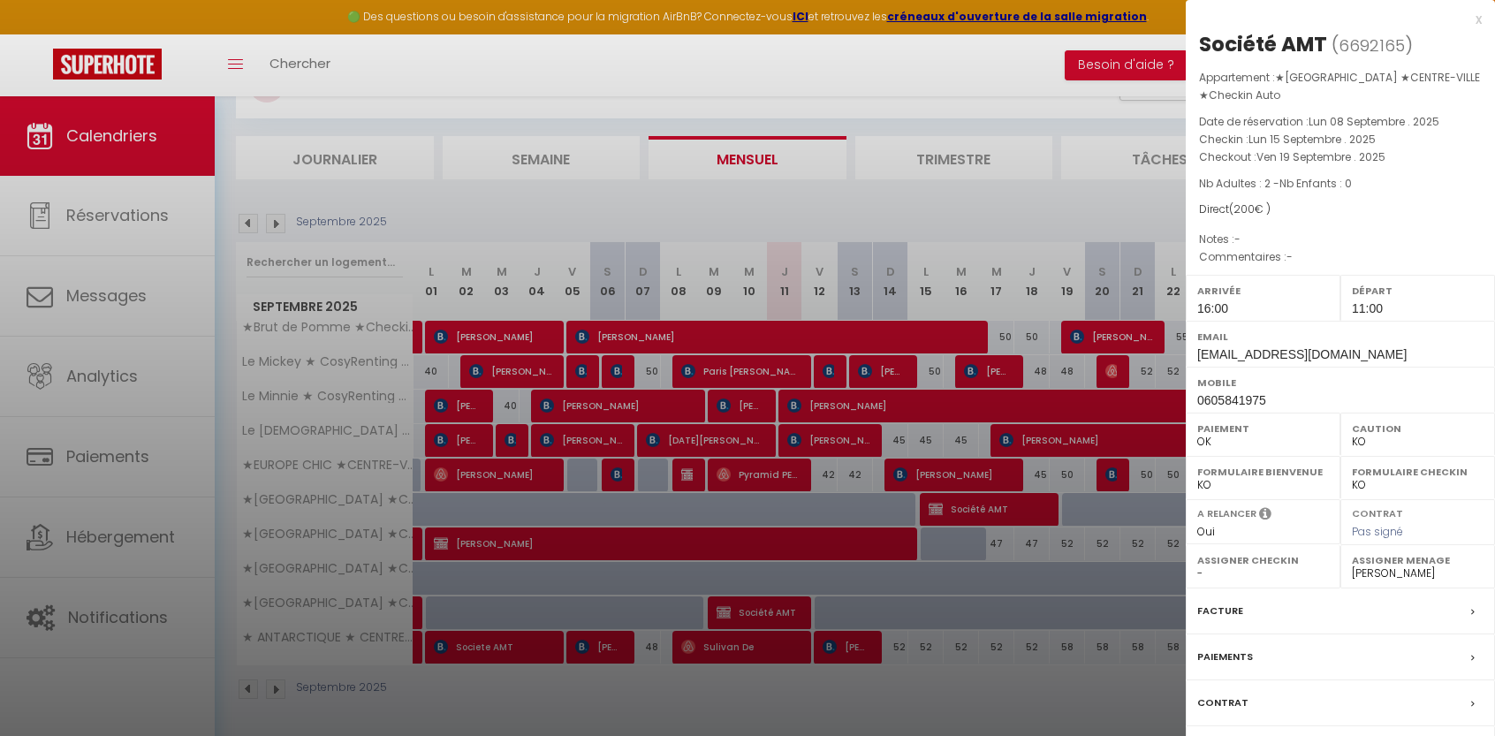
click at [1407, 595] on div "Facture" at bounding box center [1339, 611] width 309 height 46
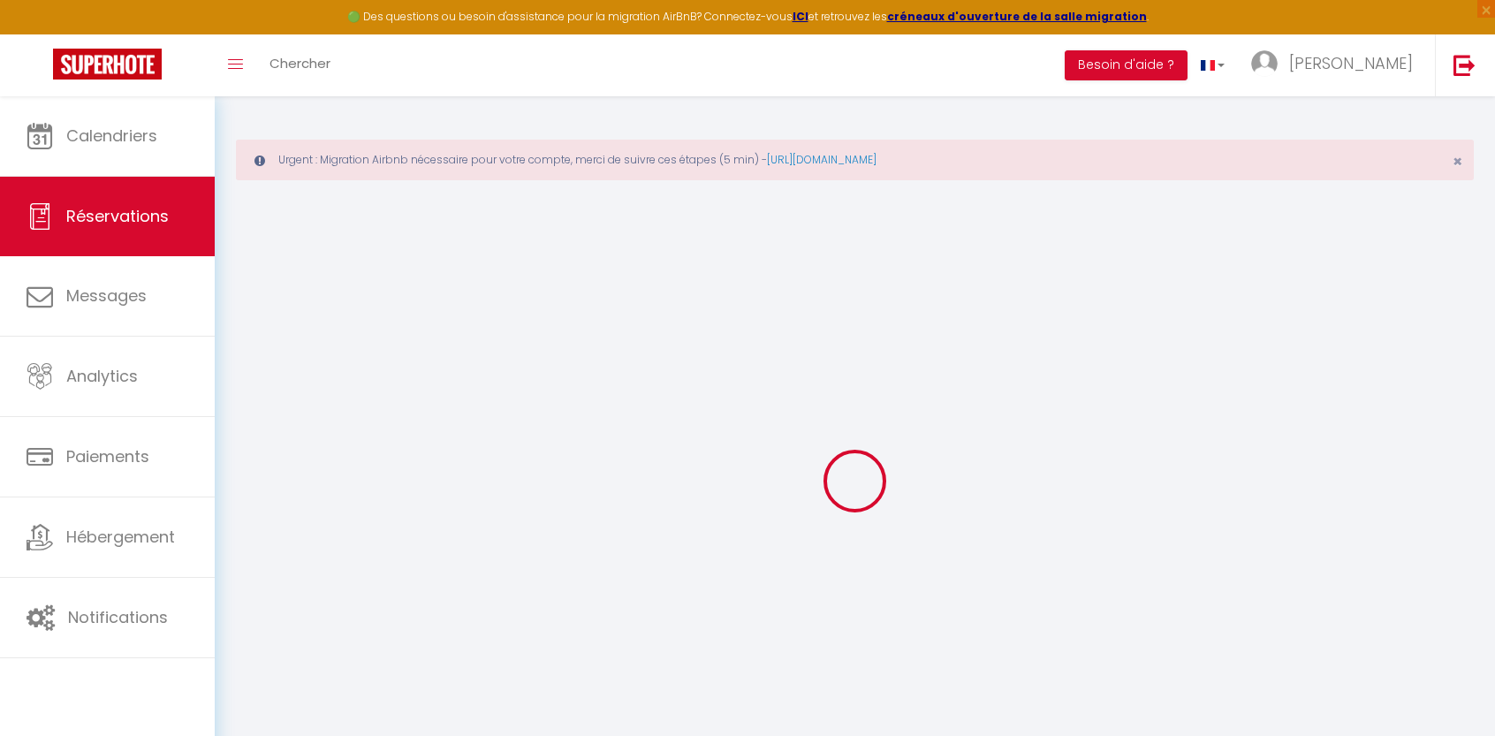
select select "cleaning"
select select
checkbox input "false"
select select
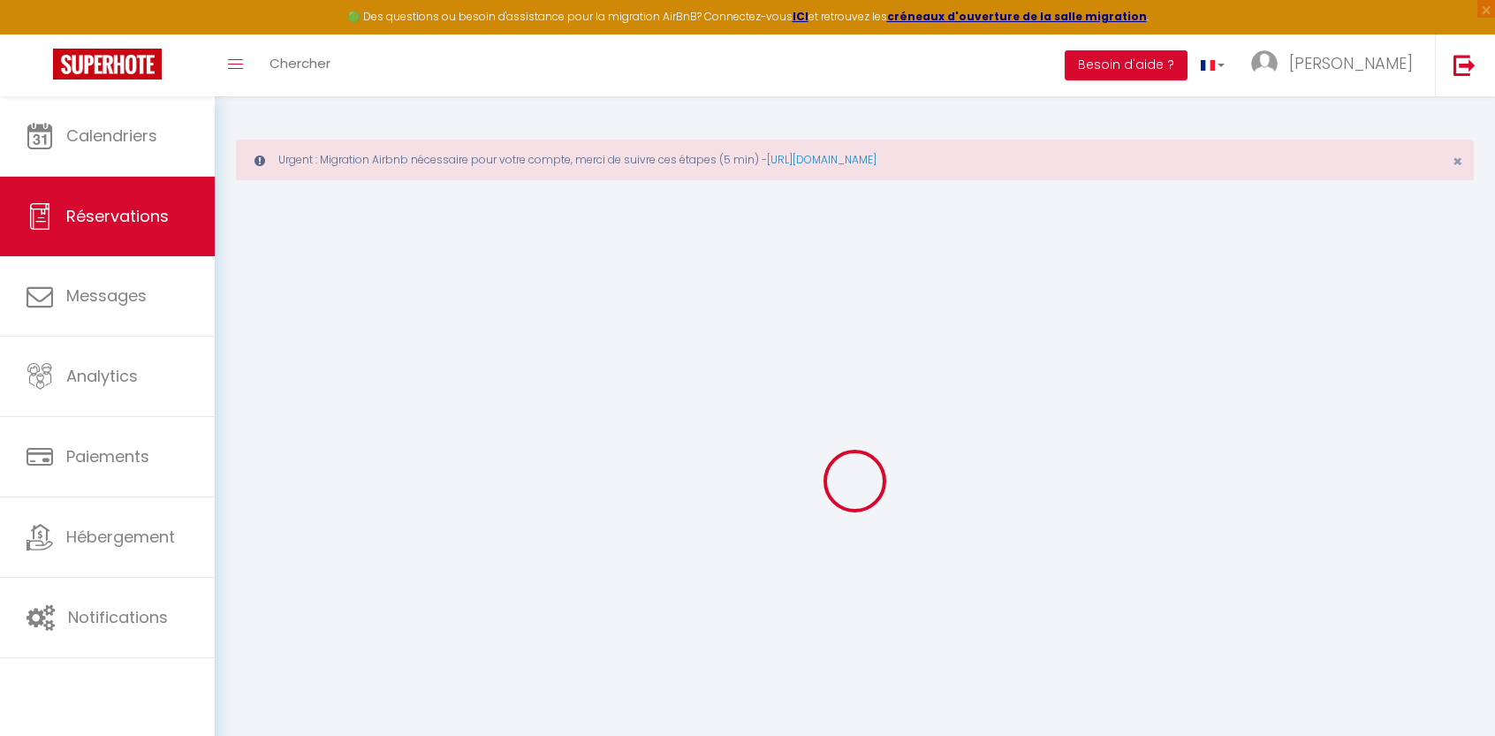
select select
checkbox input "false"
select select
checkbox input "false"
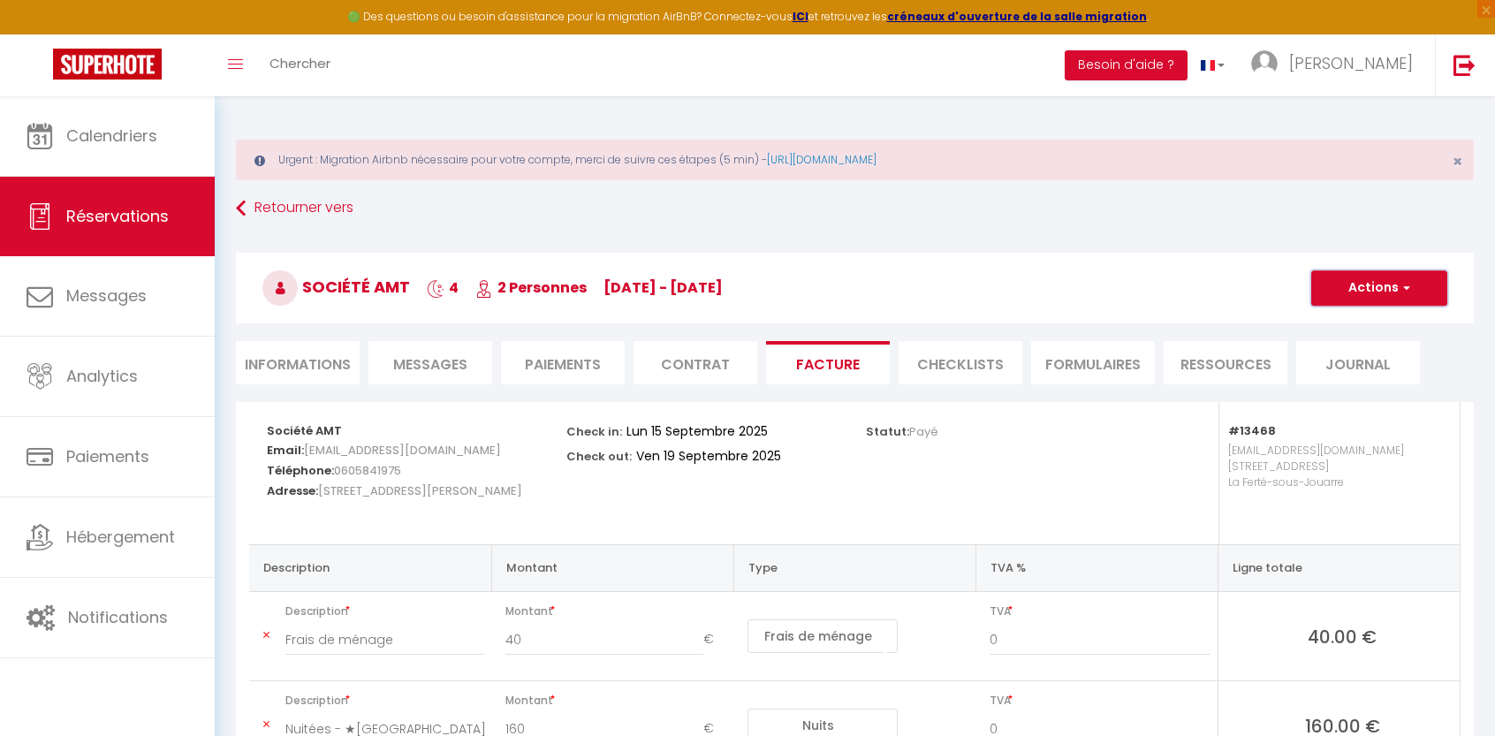
click at [1403, 294] on span "button" at bounding box center [1403, 288] width 11 height 16
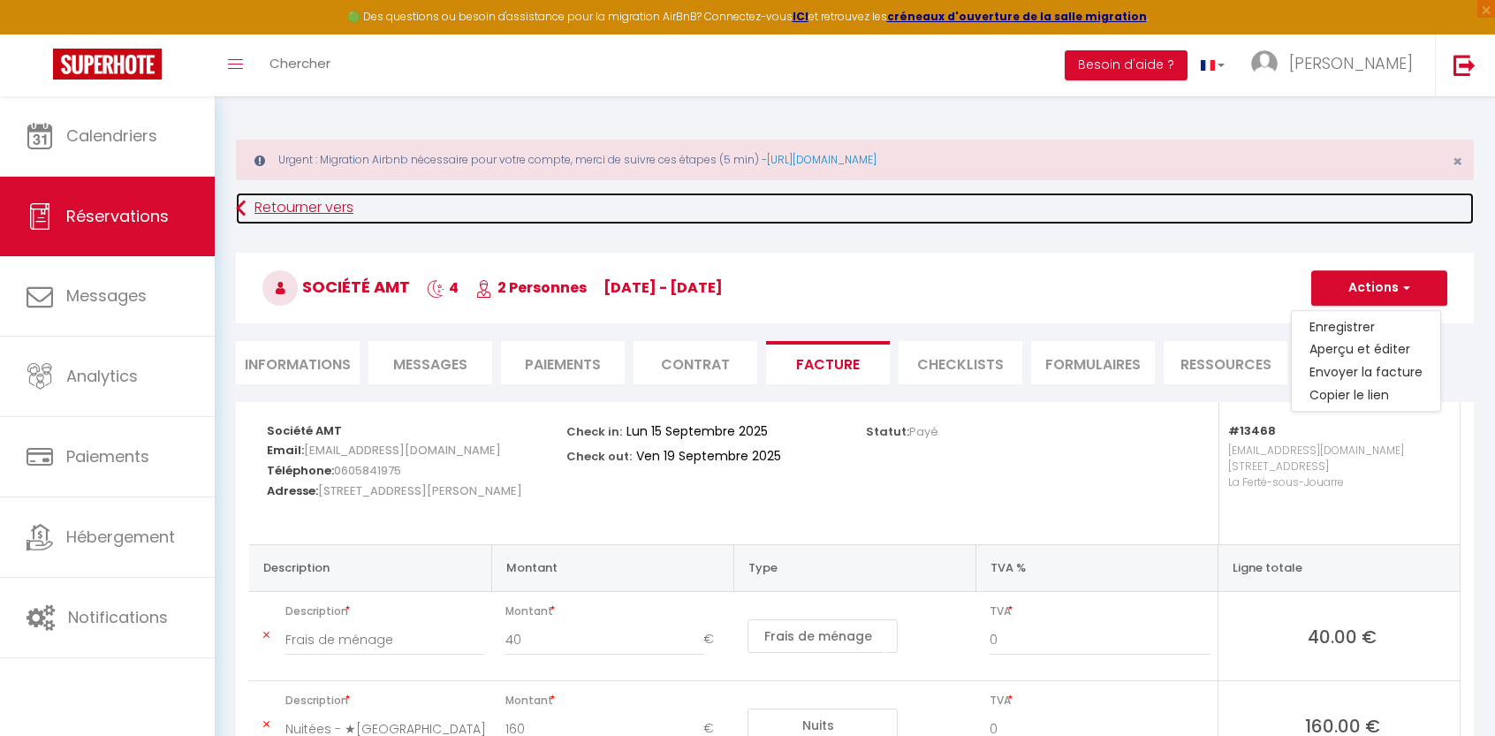
click at [1205, 206] on link "Retourner vers" at bounding box center [855, 209] width 1238 height 32
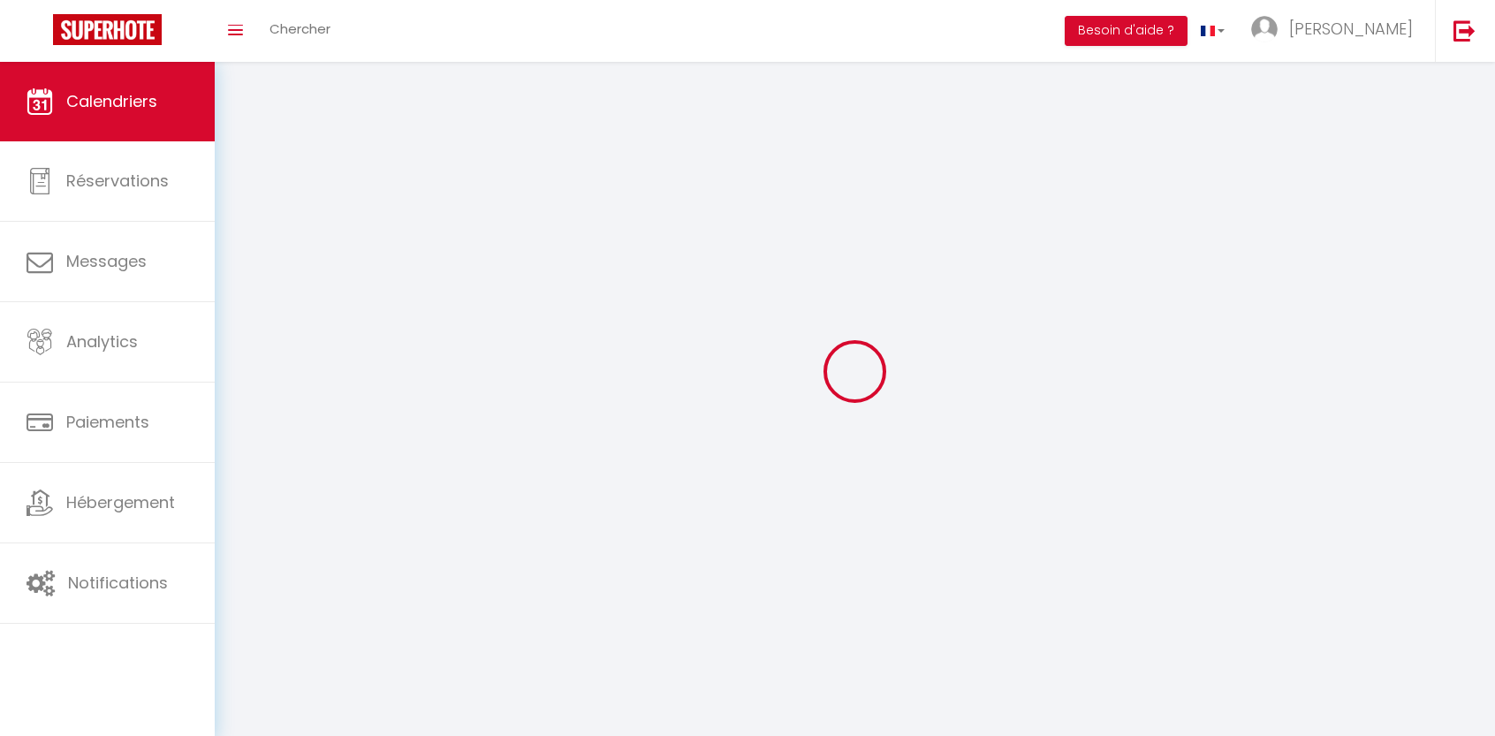
scroll to position [62, 0]
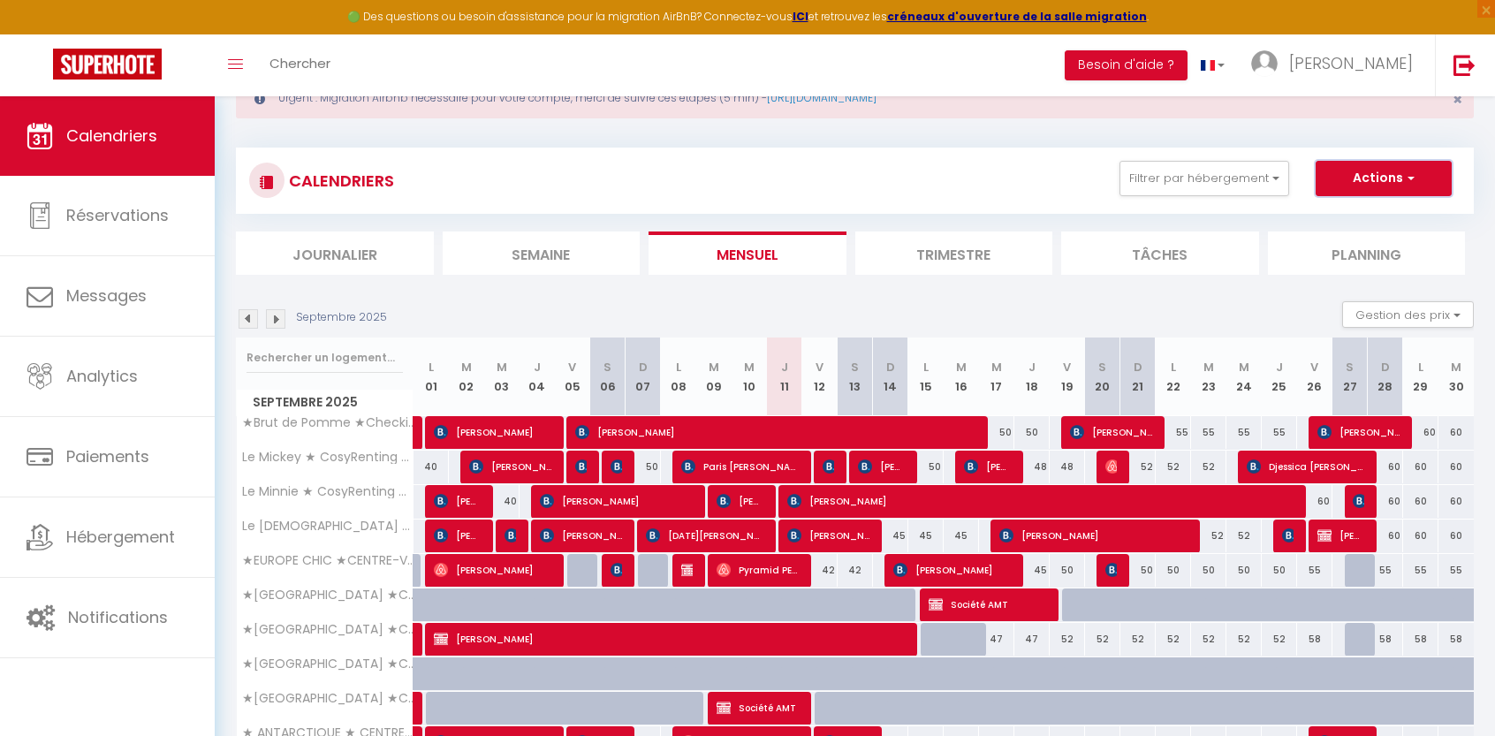
click at [1395, 179] on button "Actions" at bounding box center [1383, 178] width 136 height 35
click at [1078, 143] on div "CALENDRIERS Filtrer par hébergement Tous ★Brut de Pomme ★Checkin Auto Le Mickey…" at bounding box center [855, 472] width 1238 height 682
drag, startPoint x: 935, startPoint y: 601, endPoint x: 854, endPoint y: 178, distance: 429.8
click at [854, 178] on div "CALENDRIERS Filtrer par hébergement Tous ★Brut de Pomme ★Checkin Auto Le Mickey…" at bounding box center [854, 181] width 1211 height 40
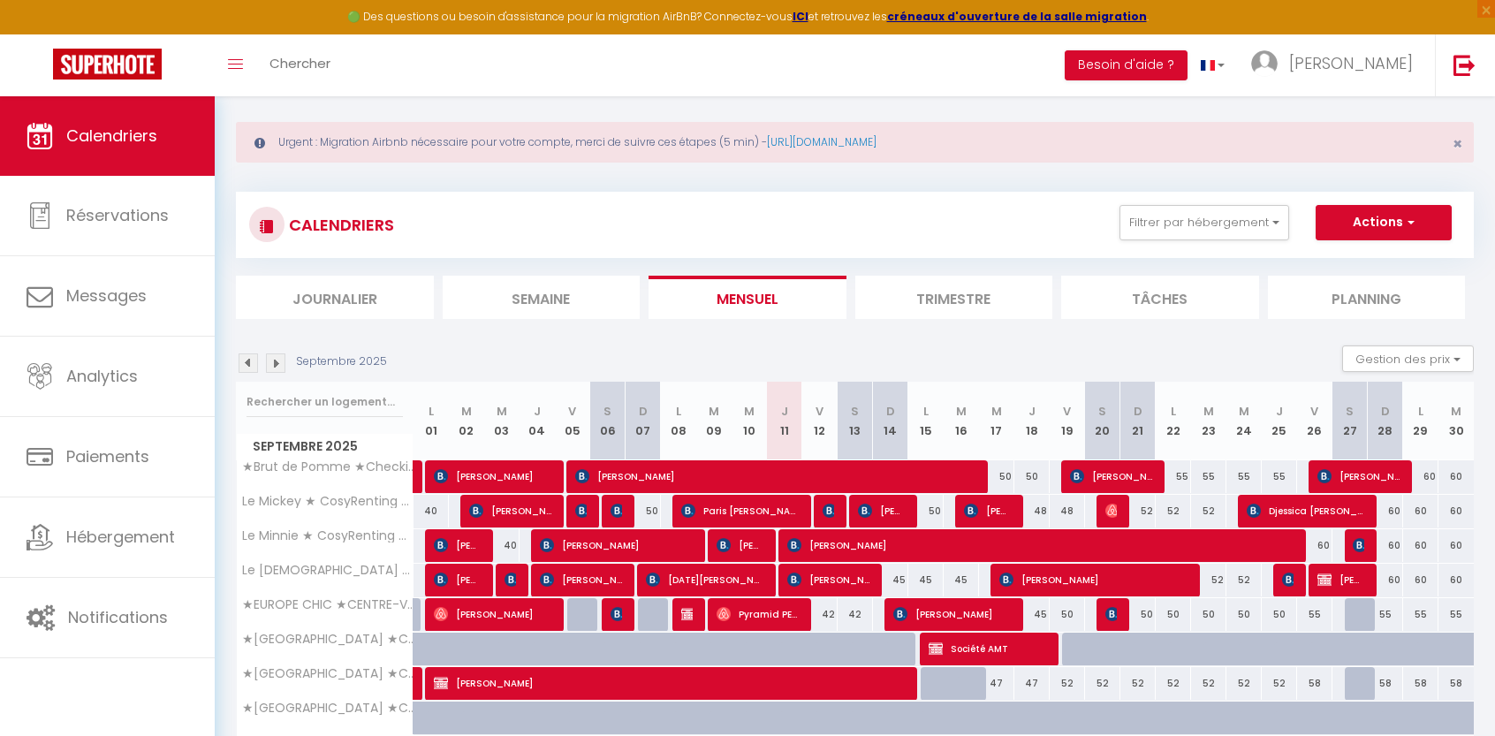
scroll to position [0, 0]
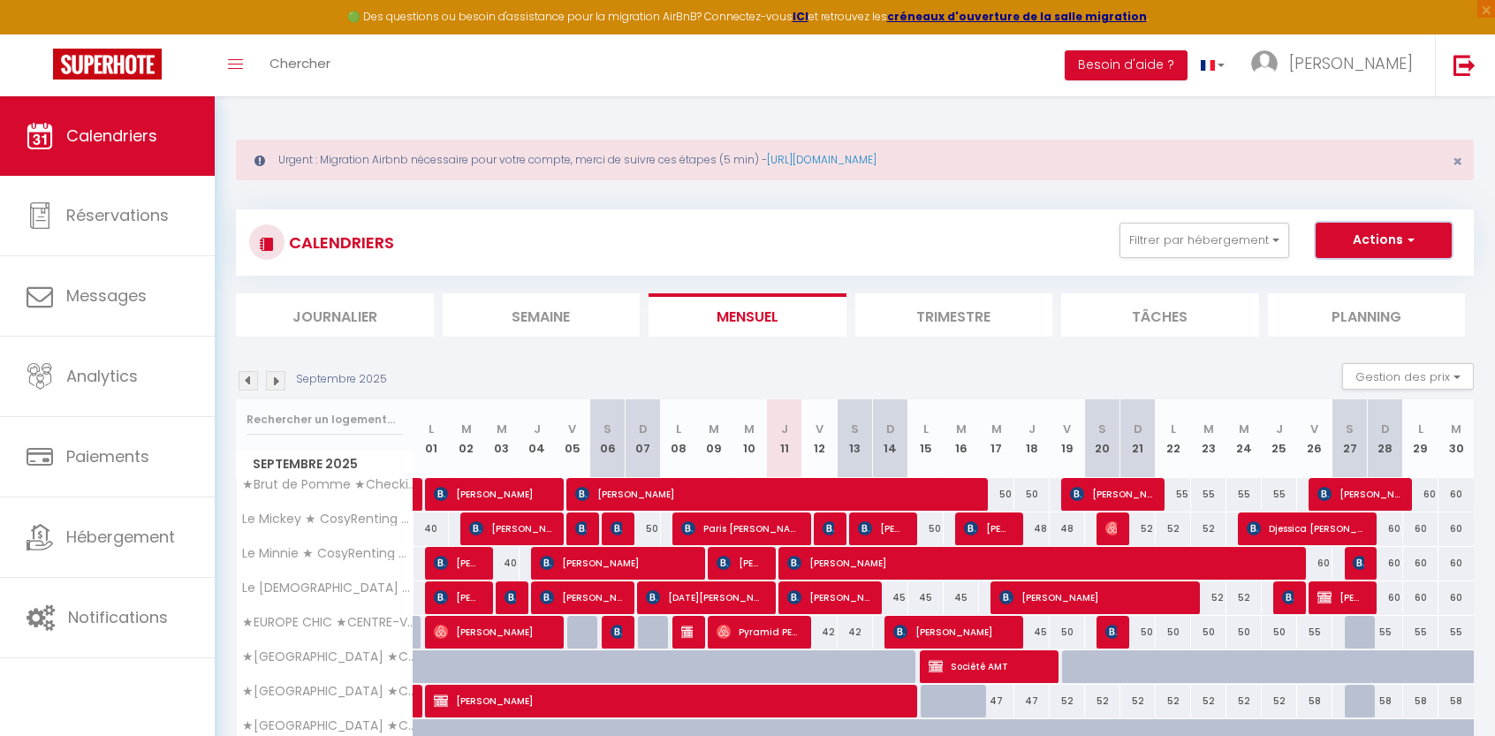
click at [1418, 245] on button "Actions" at bounding box center [1383, 240] width 136 height 35
click at [935, 234] on div "CALENDRIERS Filtrer par hébergement Tous ★Brut de Pomme ★Checkin Auto Le Mickey…" at bounding box center [854, 243] width 1211 height 40
click at [1405, 245] on span "button" at bounding box center [1408, 240] width 11 height 18
click at [1352, 280] on link "Nouvelle réservation" at bounding box center [1365, 281] width 154 height 27
select select
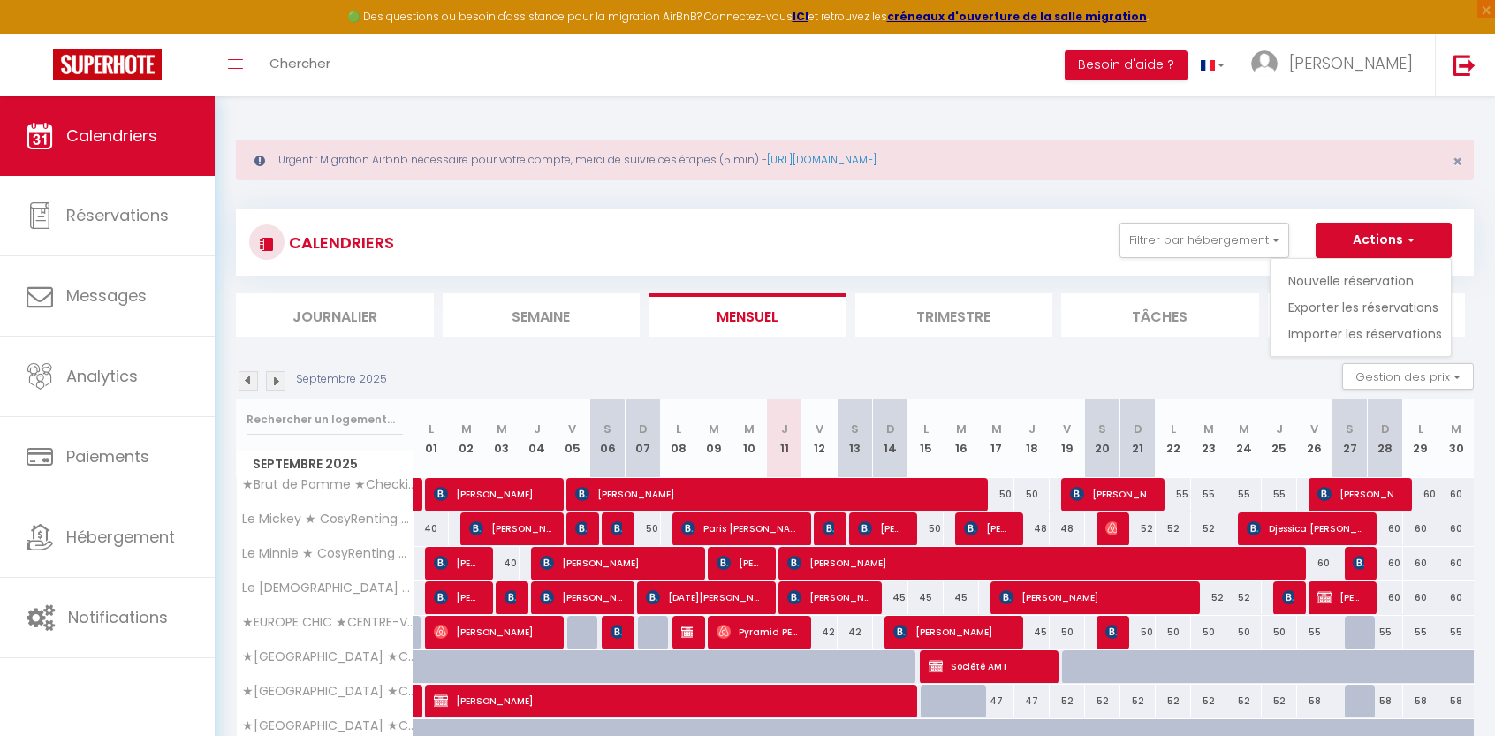
select select
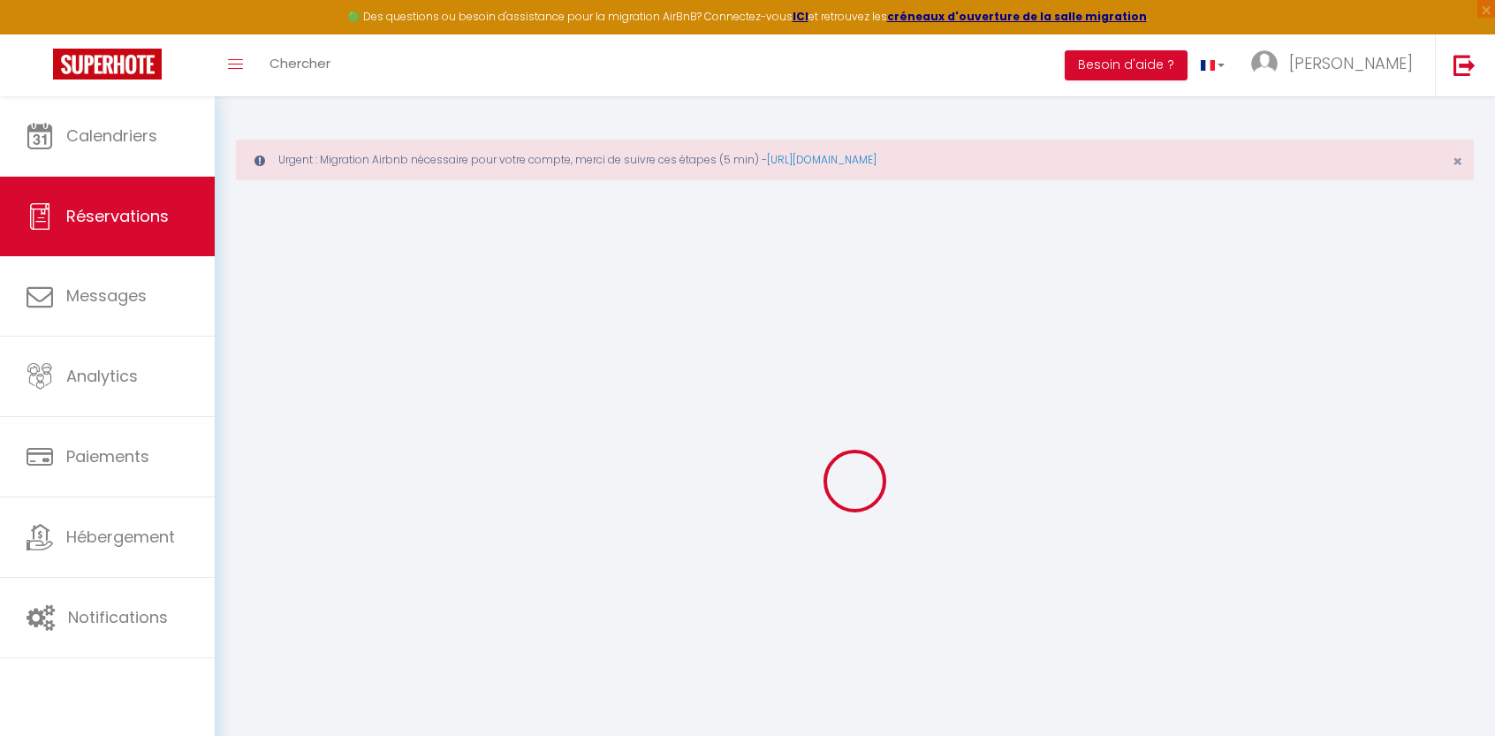
select select
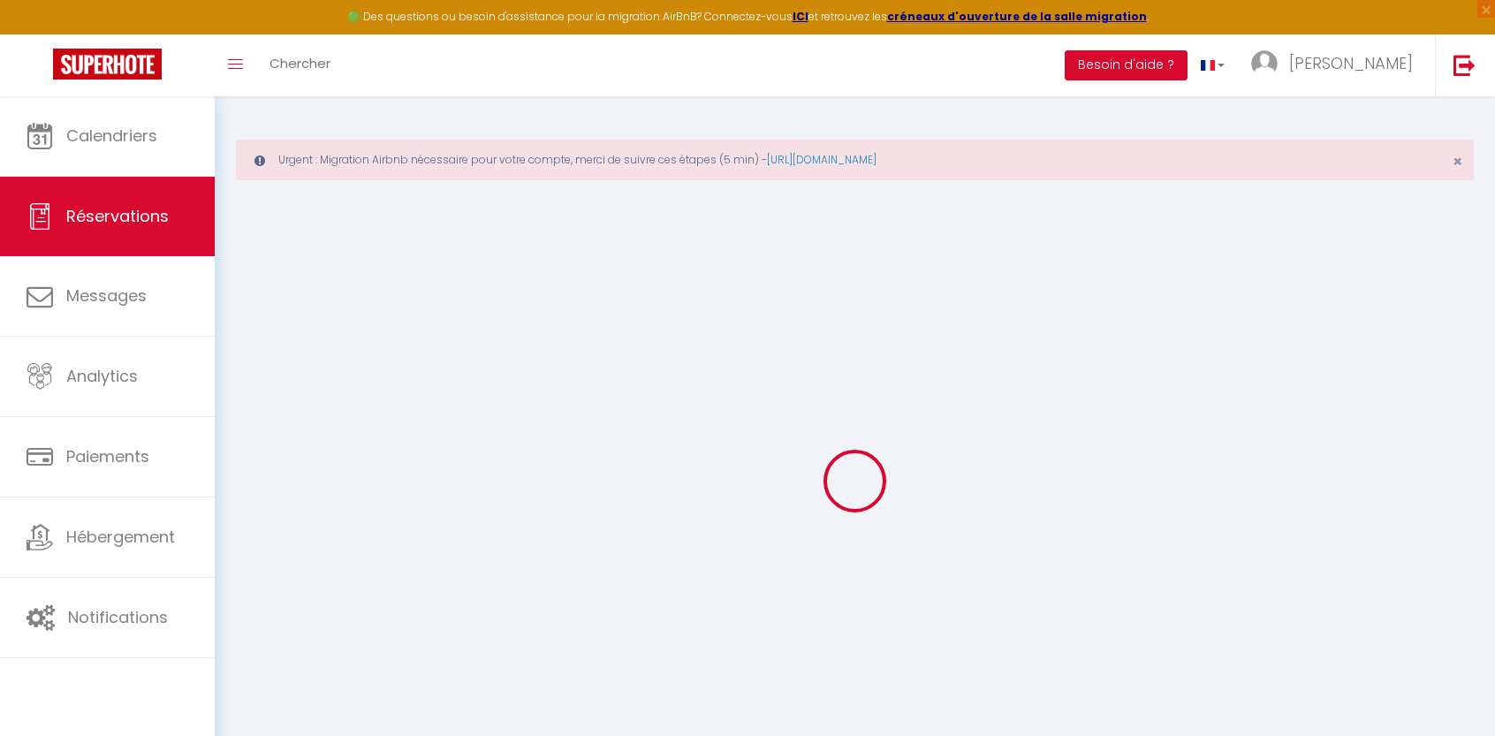
select select
checkbox input "false"
select select
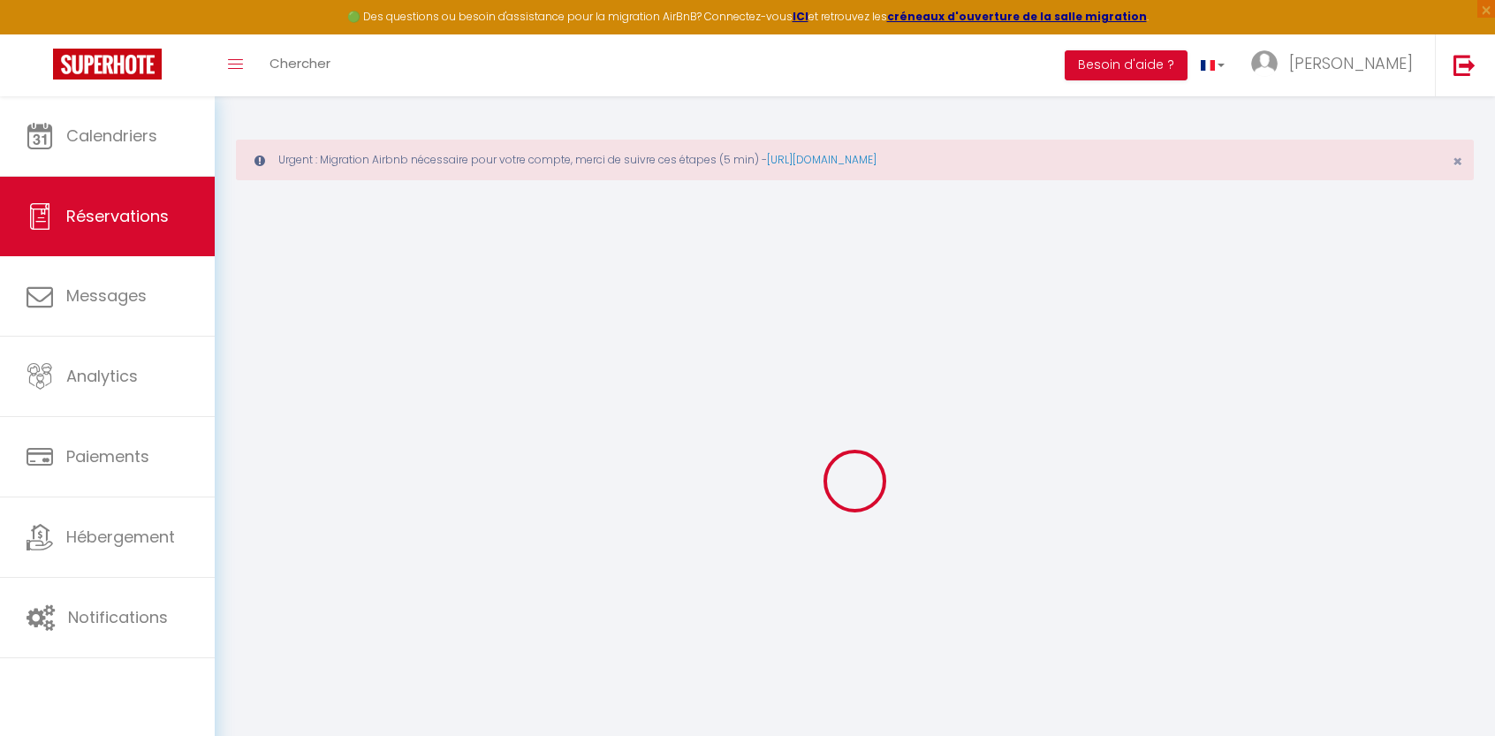
select select
checkbox input "false"
select select
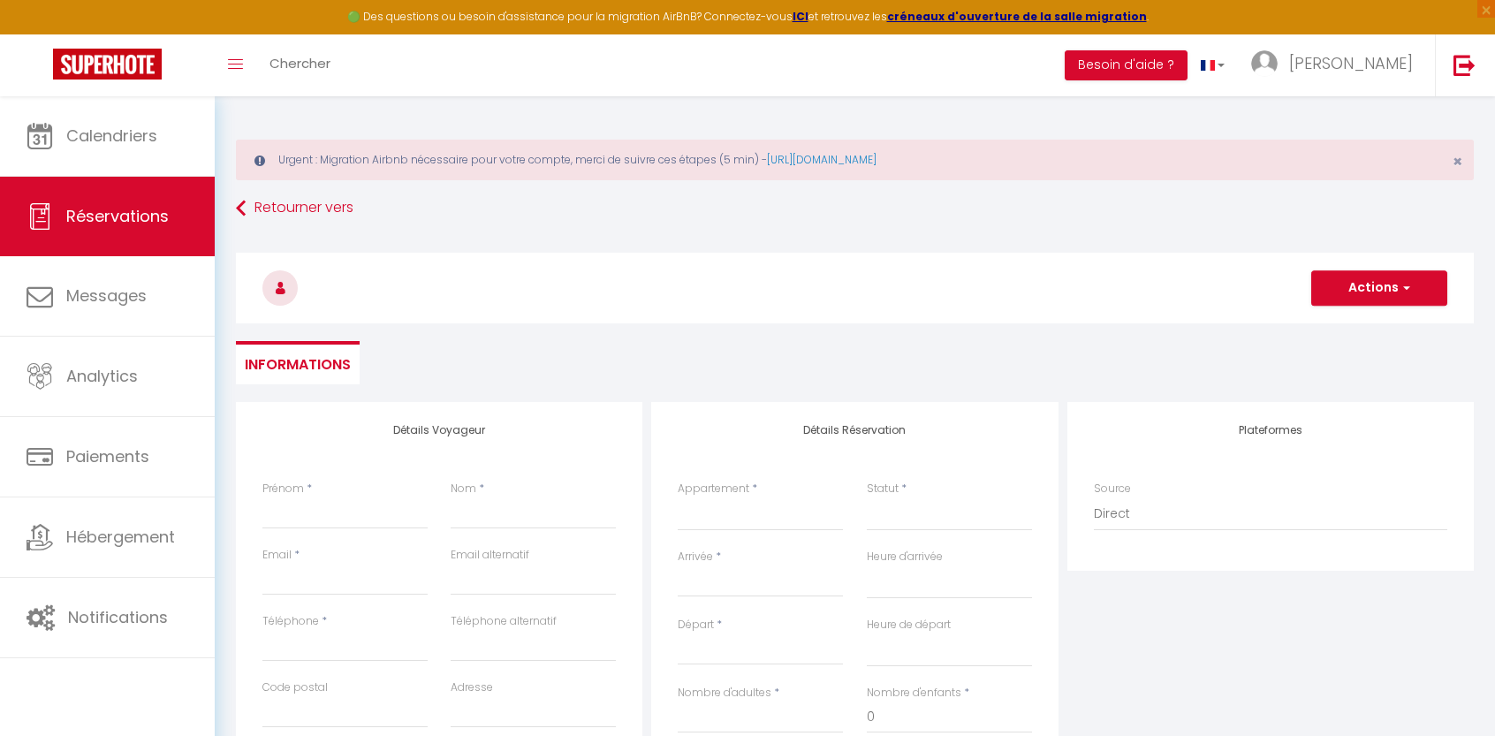
select select
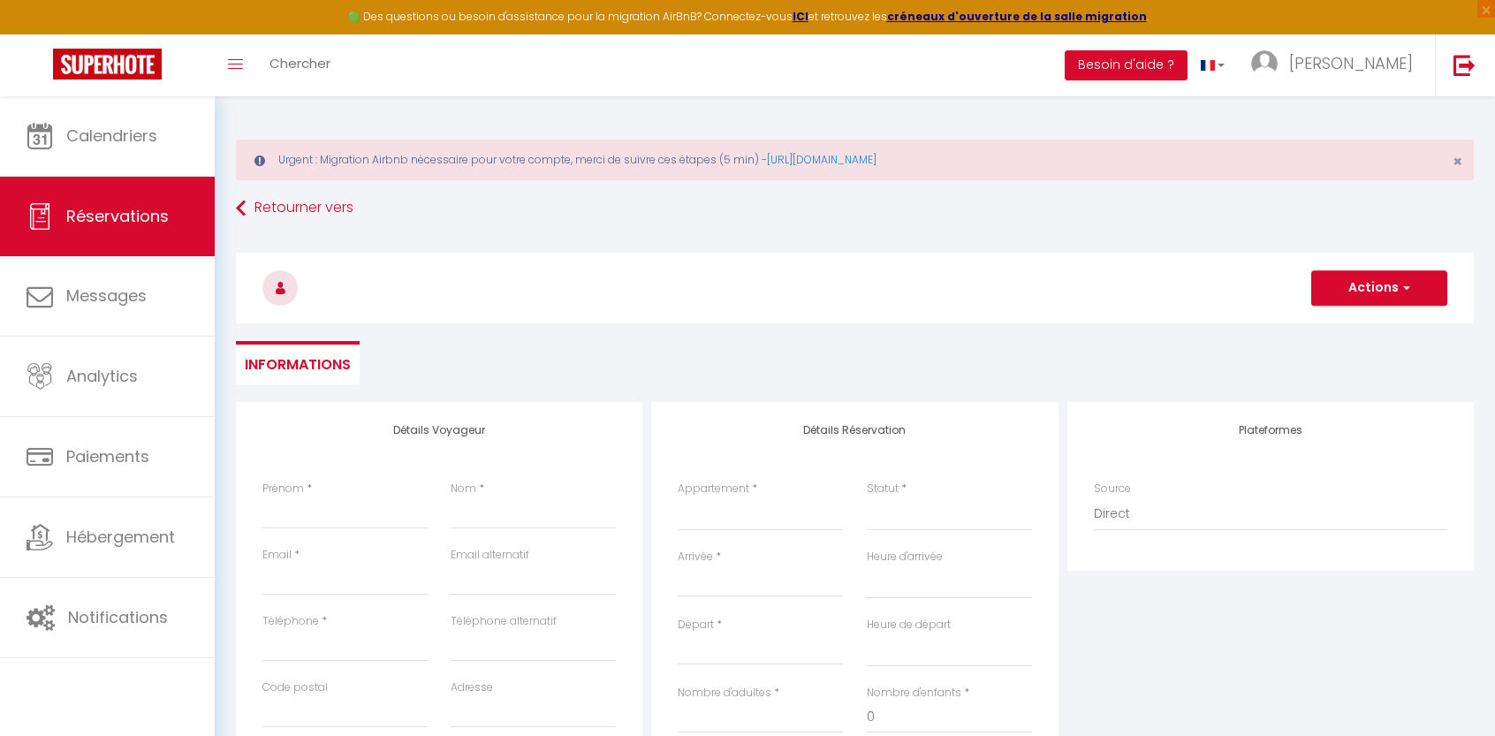
select select
checkbox input "false"
click at [282, 511] on input "Prénom" at bounding box center [344, 513] width 165 height 32
type input "S"
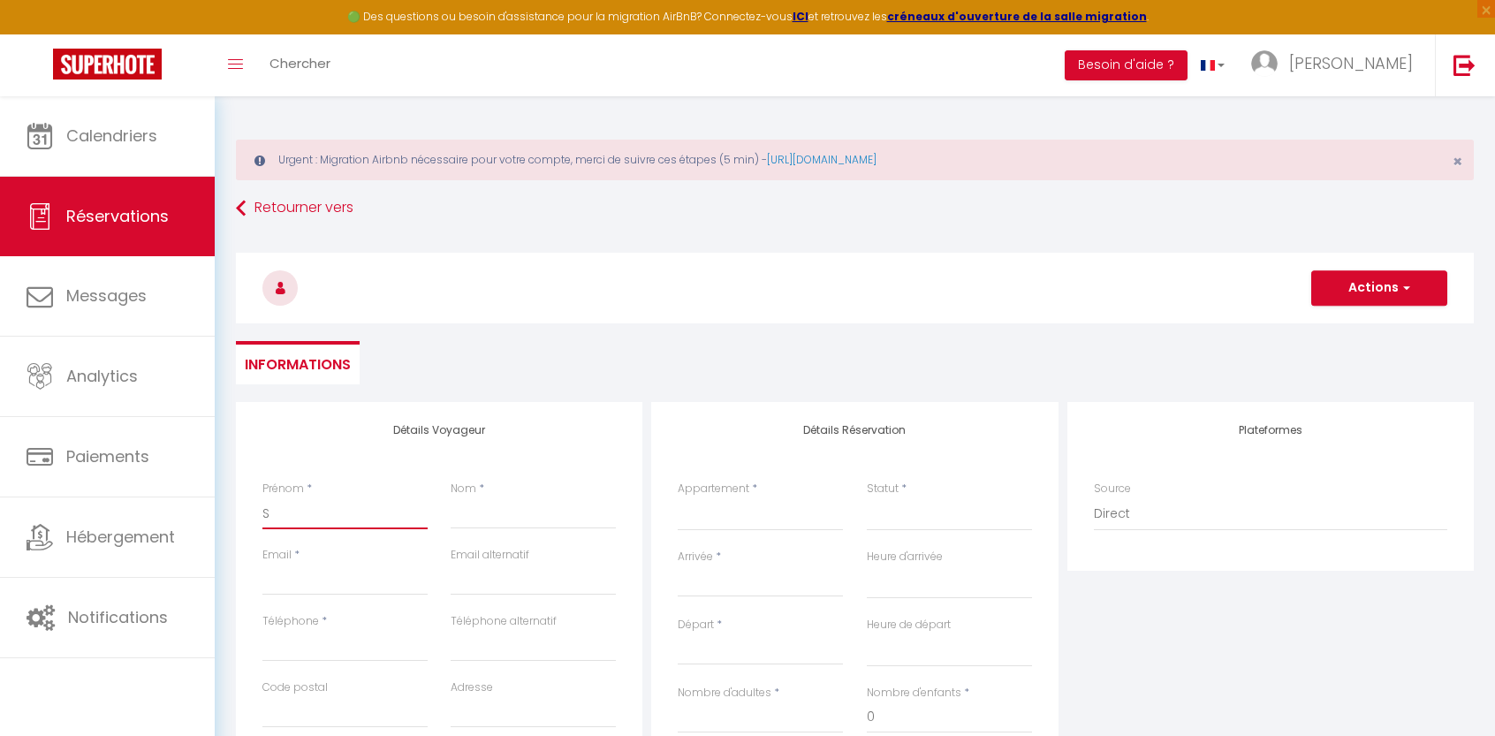
select select
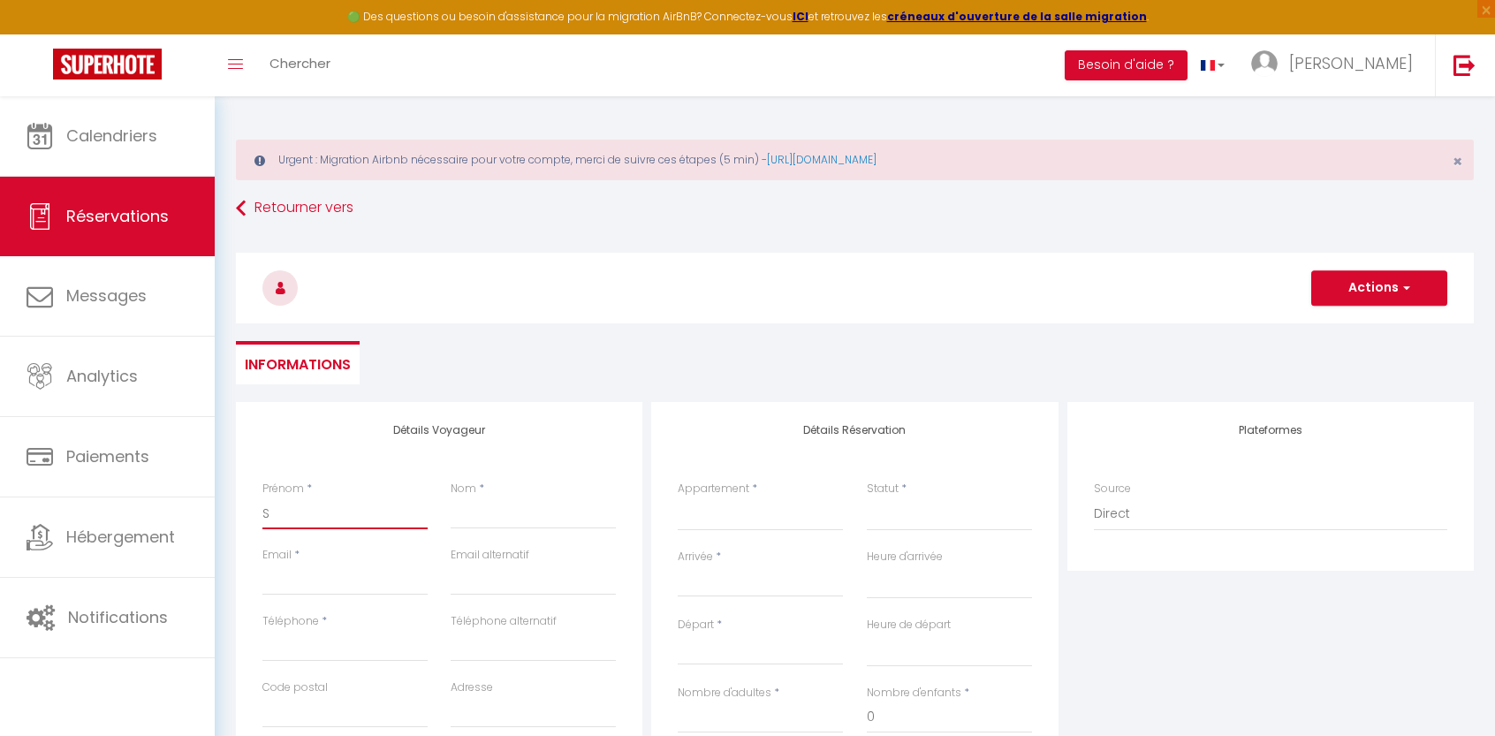
select select
checkbox input "false"
type input "So"
select select
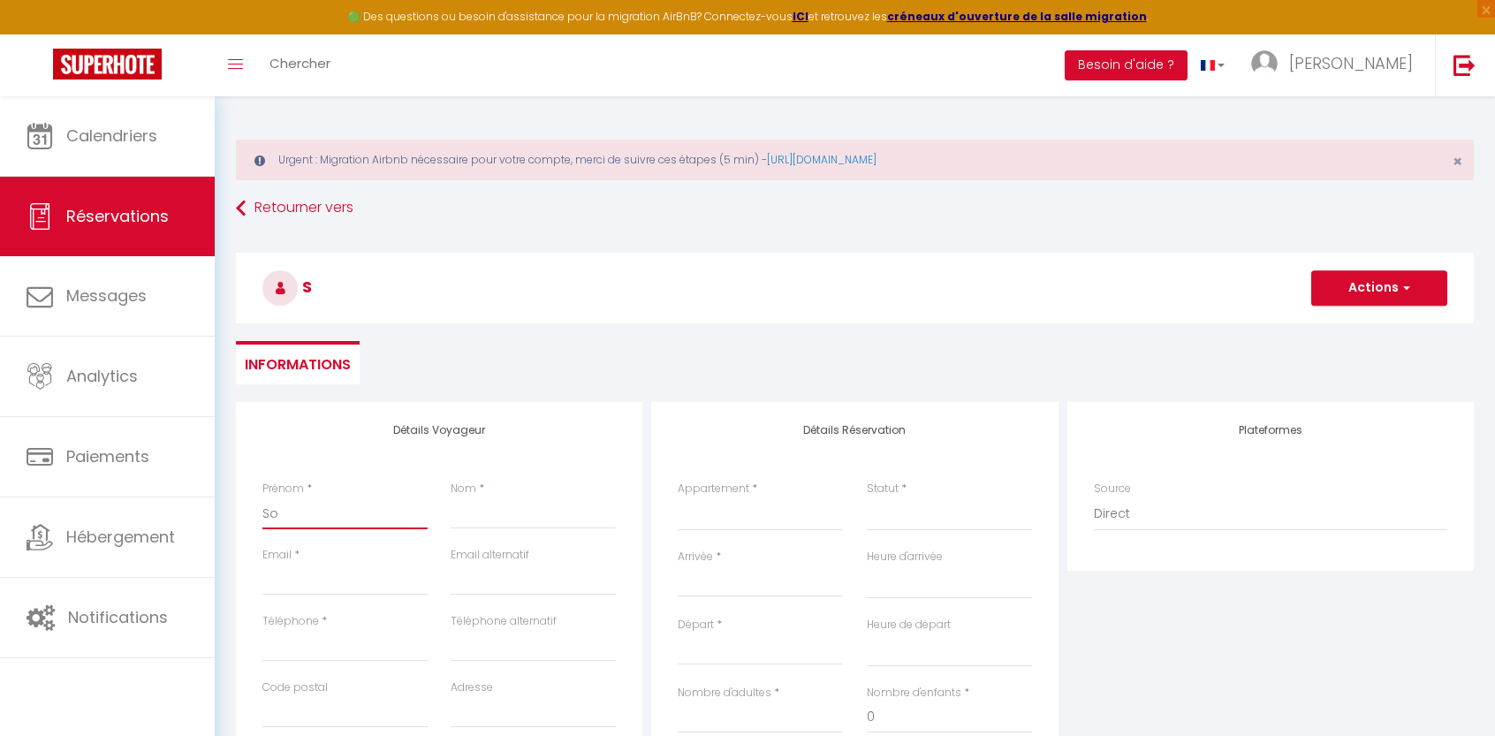
select select
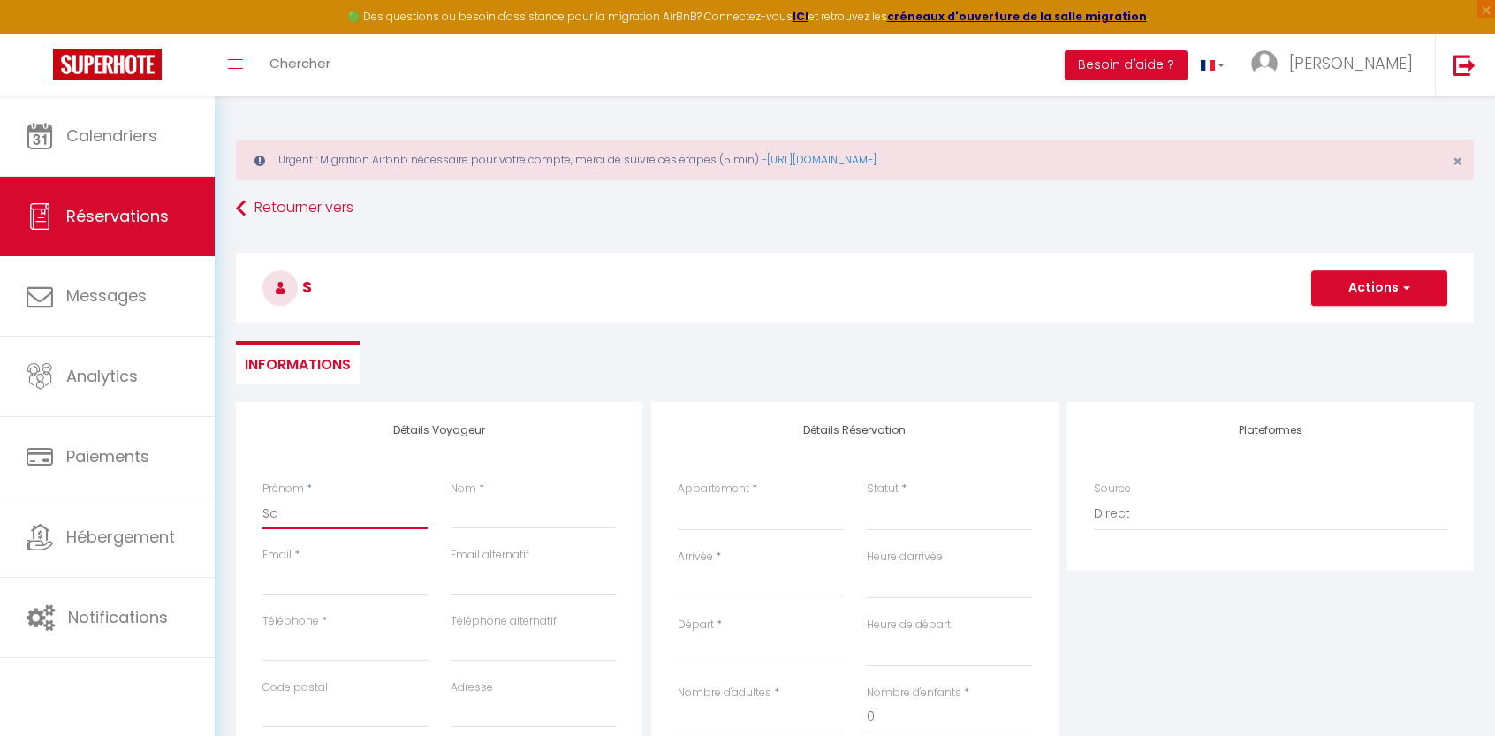
select select
checkbox input "false"
type input "Soc"
select select
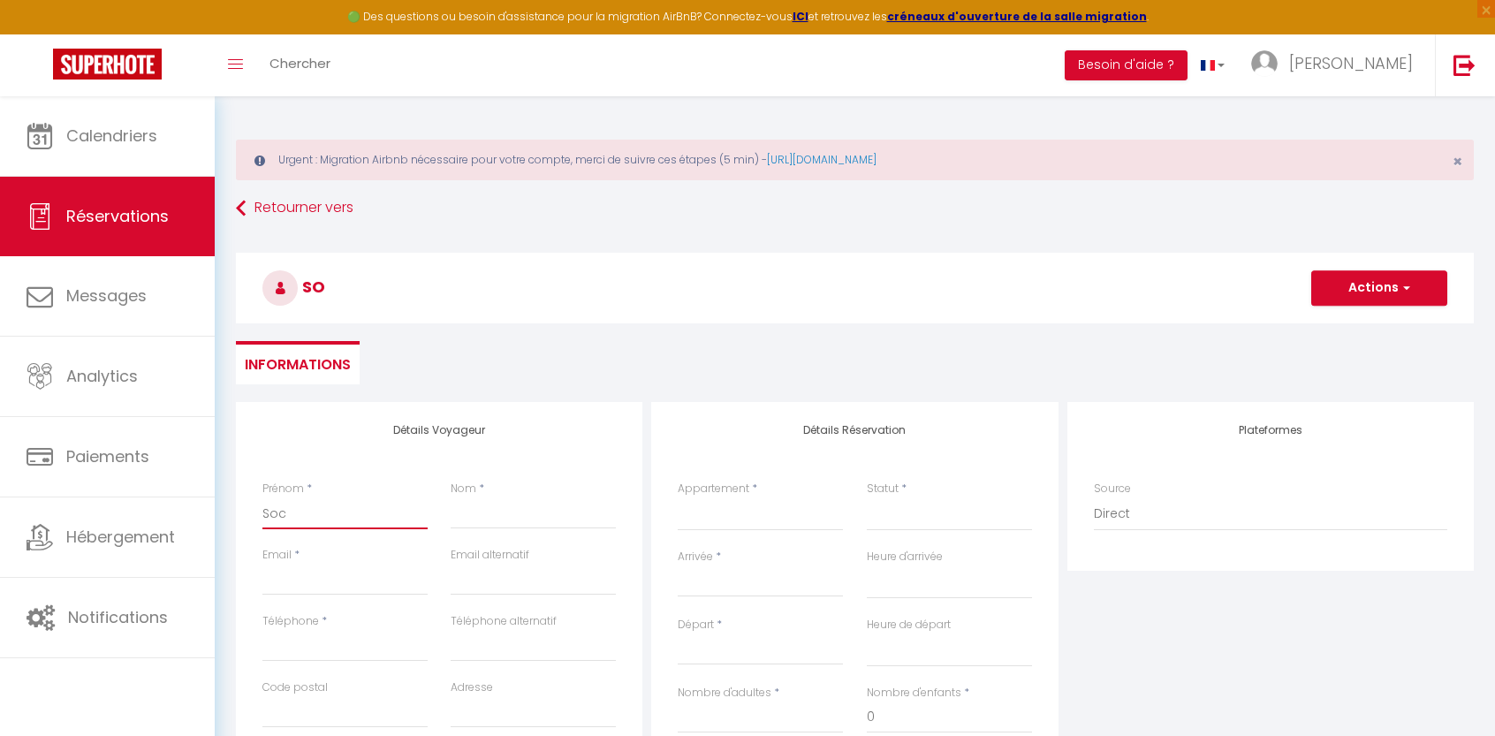
select select
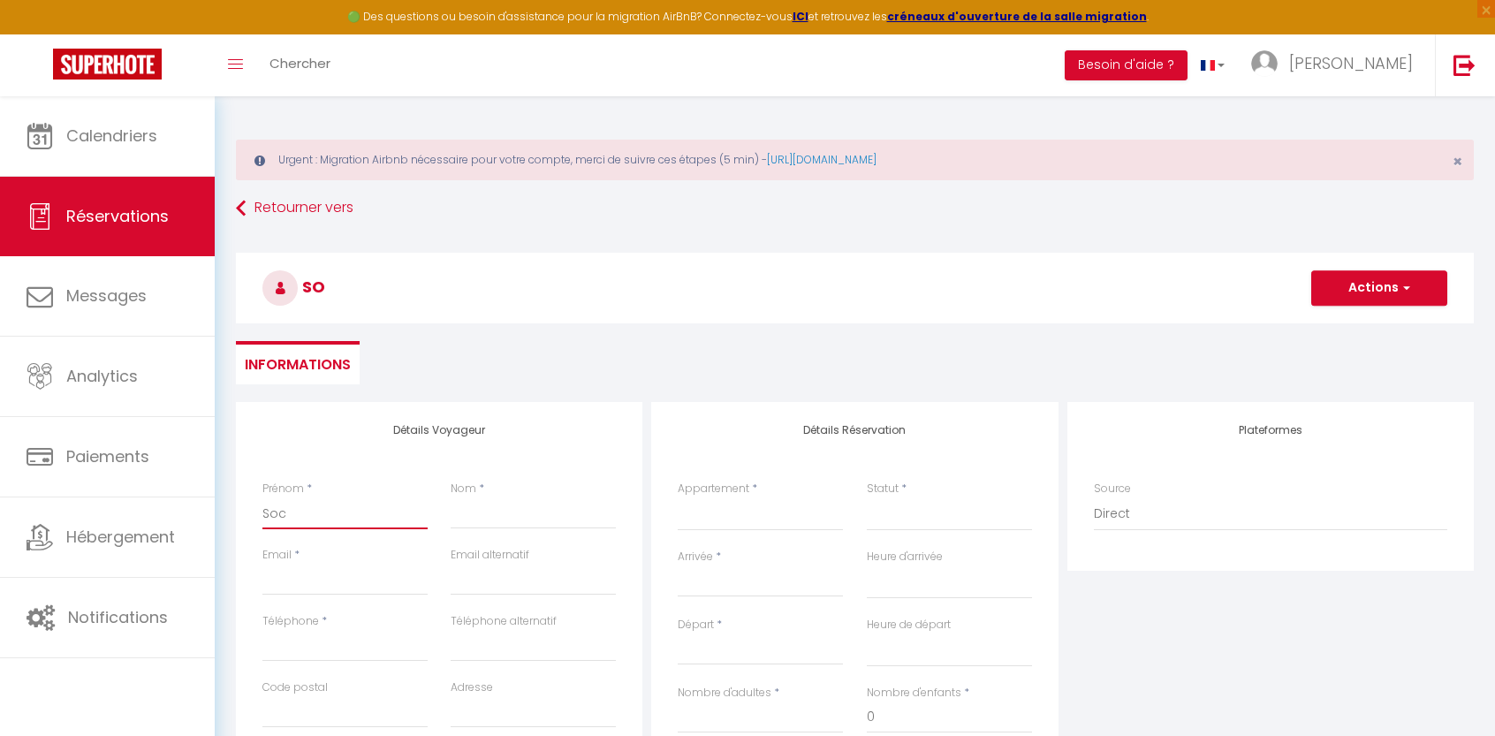
checkbox input "false"
type input "Socé"
select select
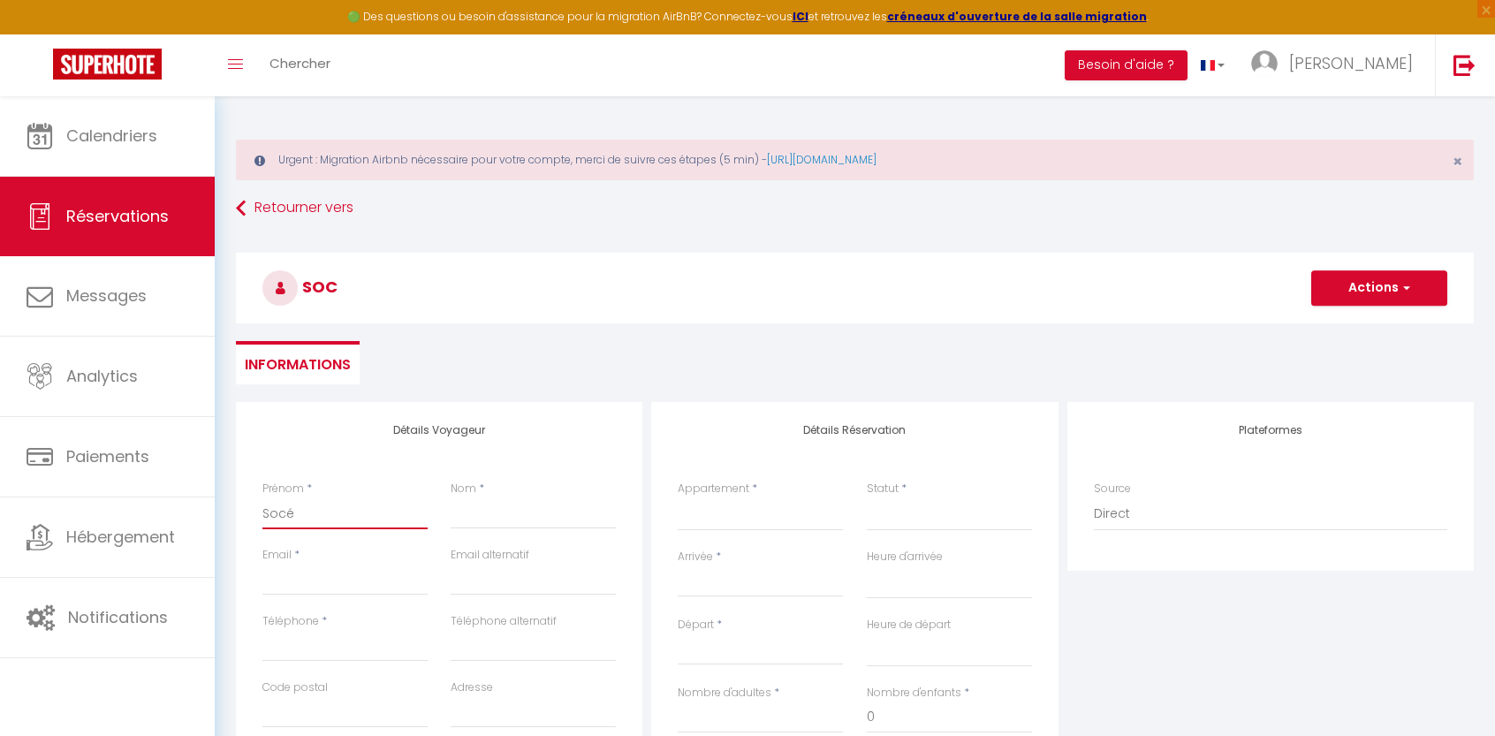
select select
checkbox input "false"
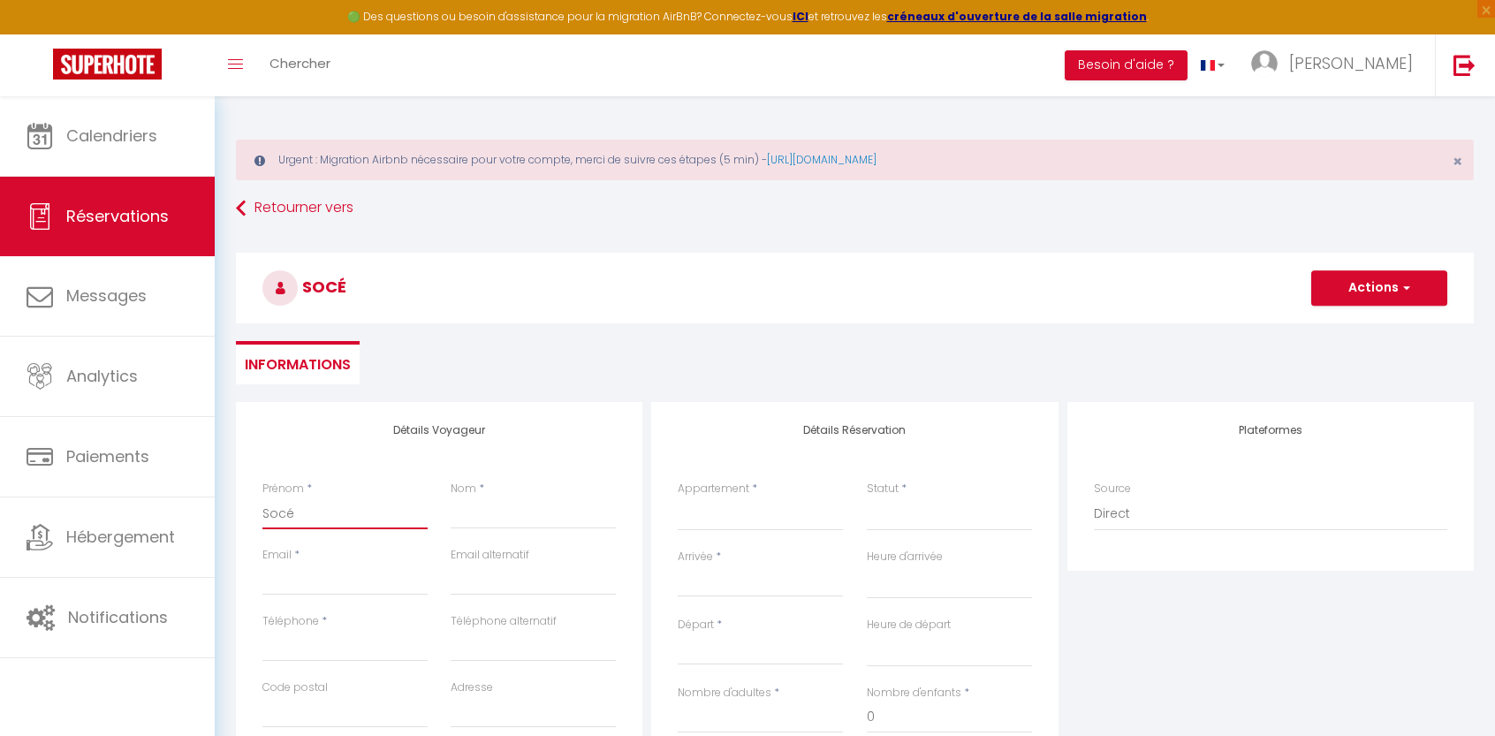
type input "Socét"
select select
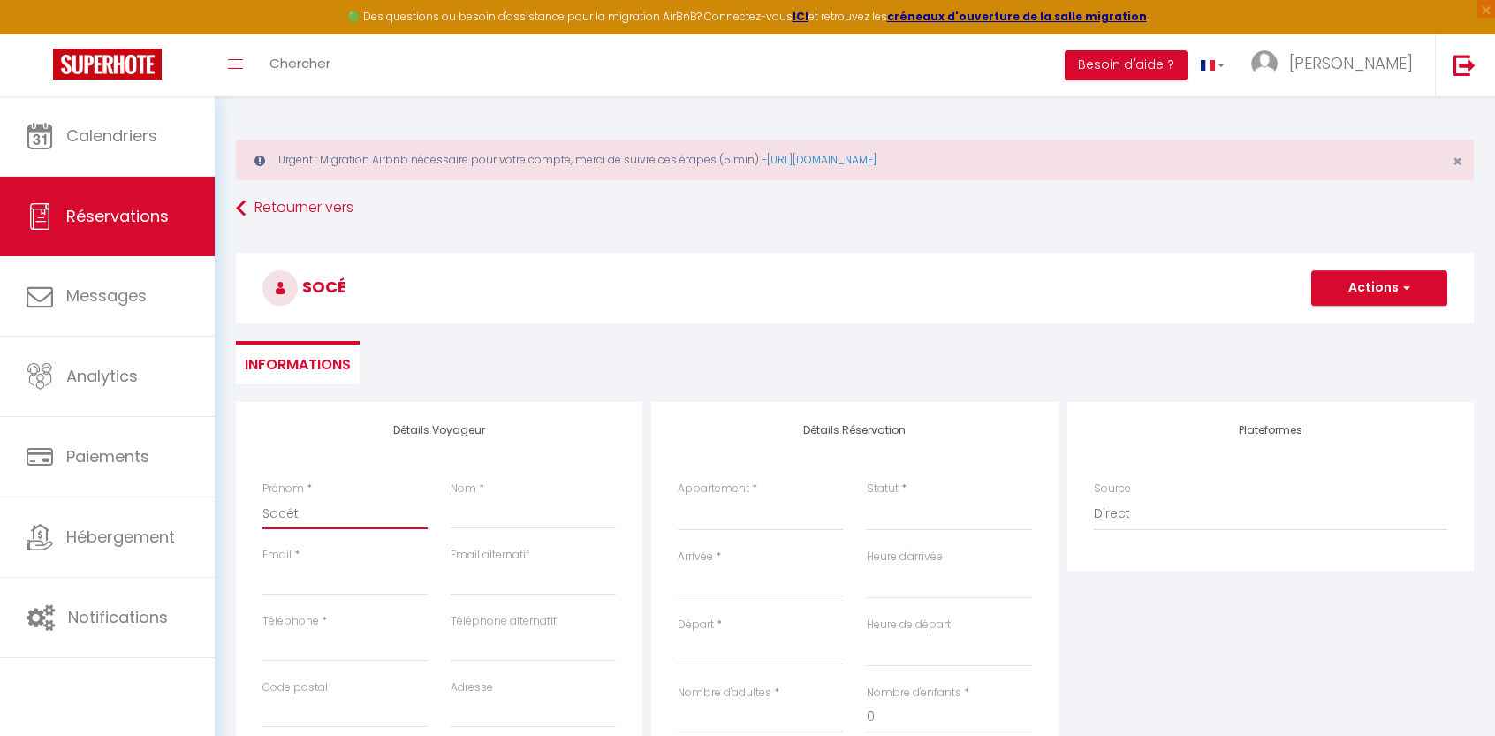
select select
checkbox input "false"
type input "Socété"
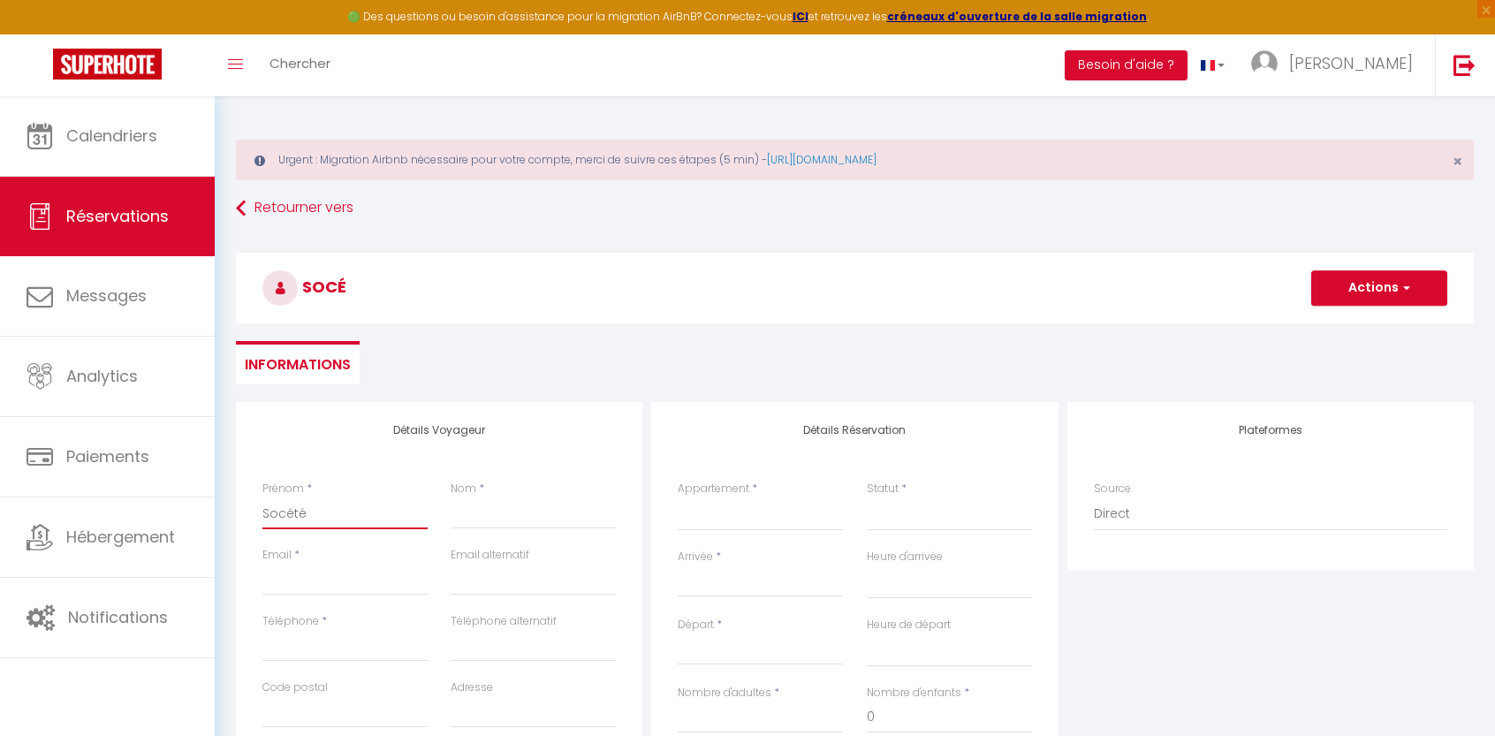
select select
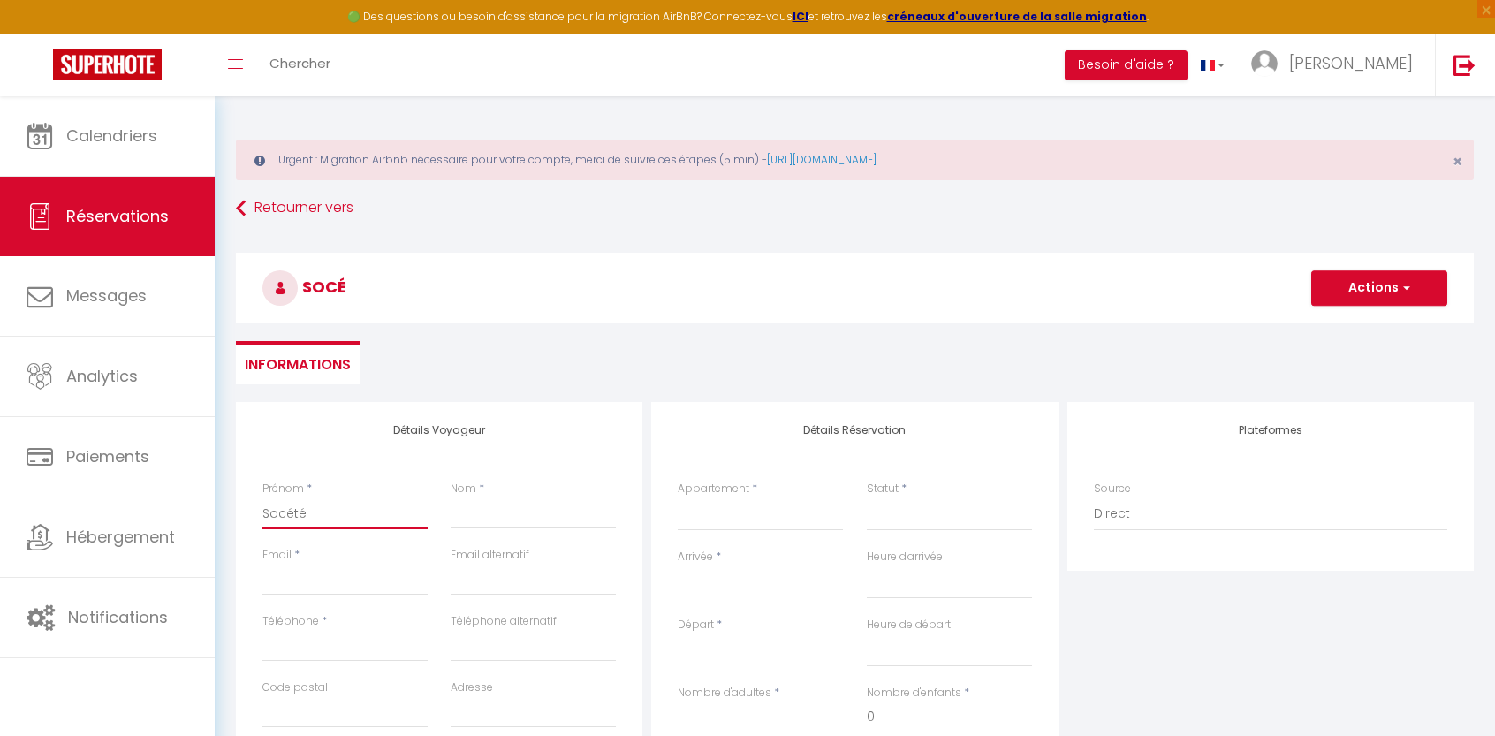
select select
checkbox input "false"
type input "Socété"
select select
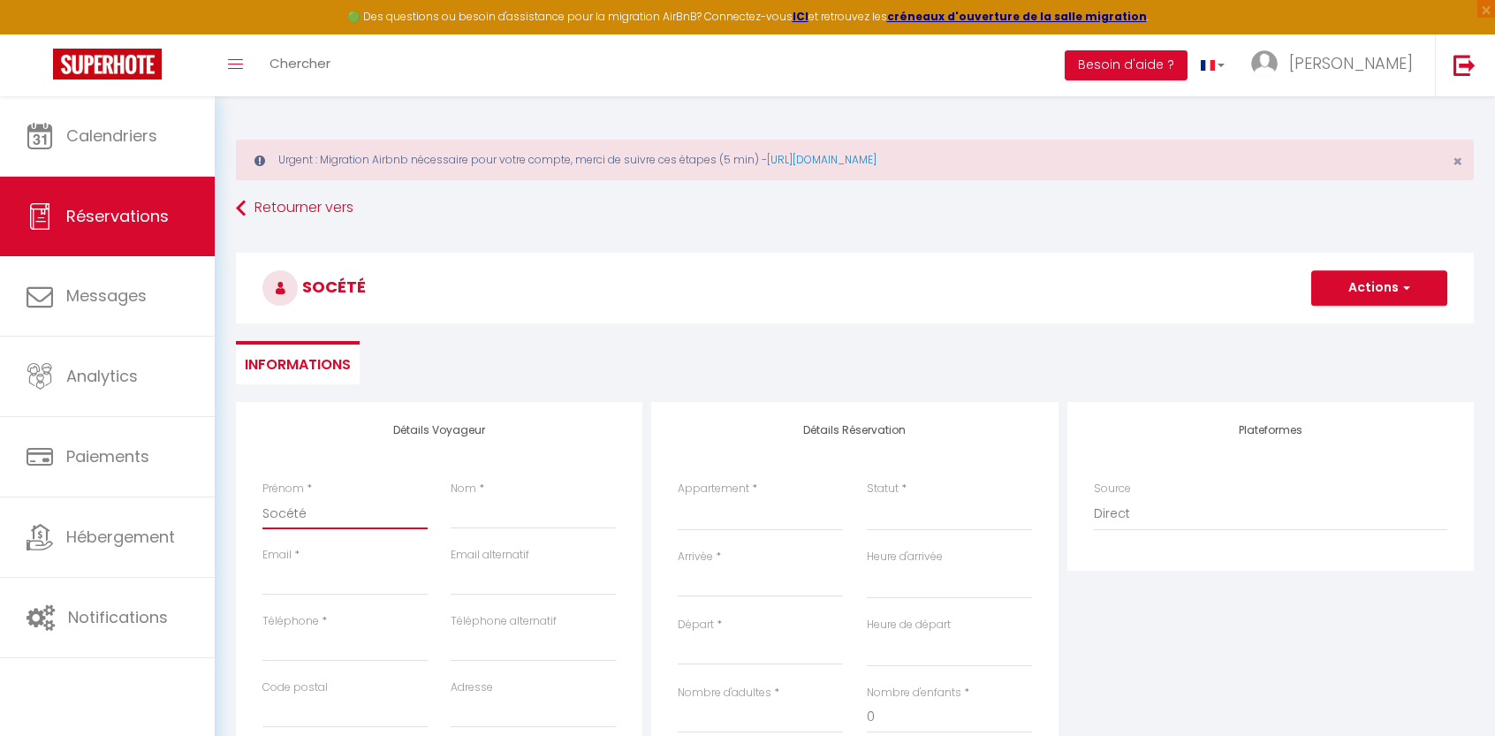
select select
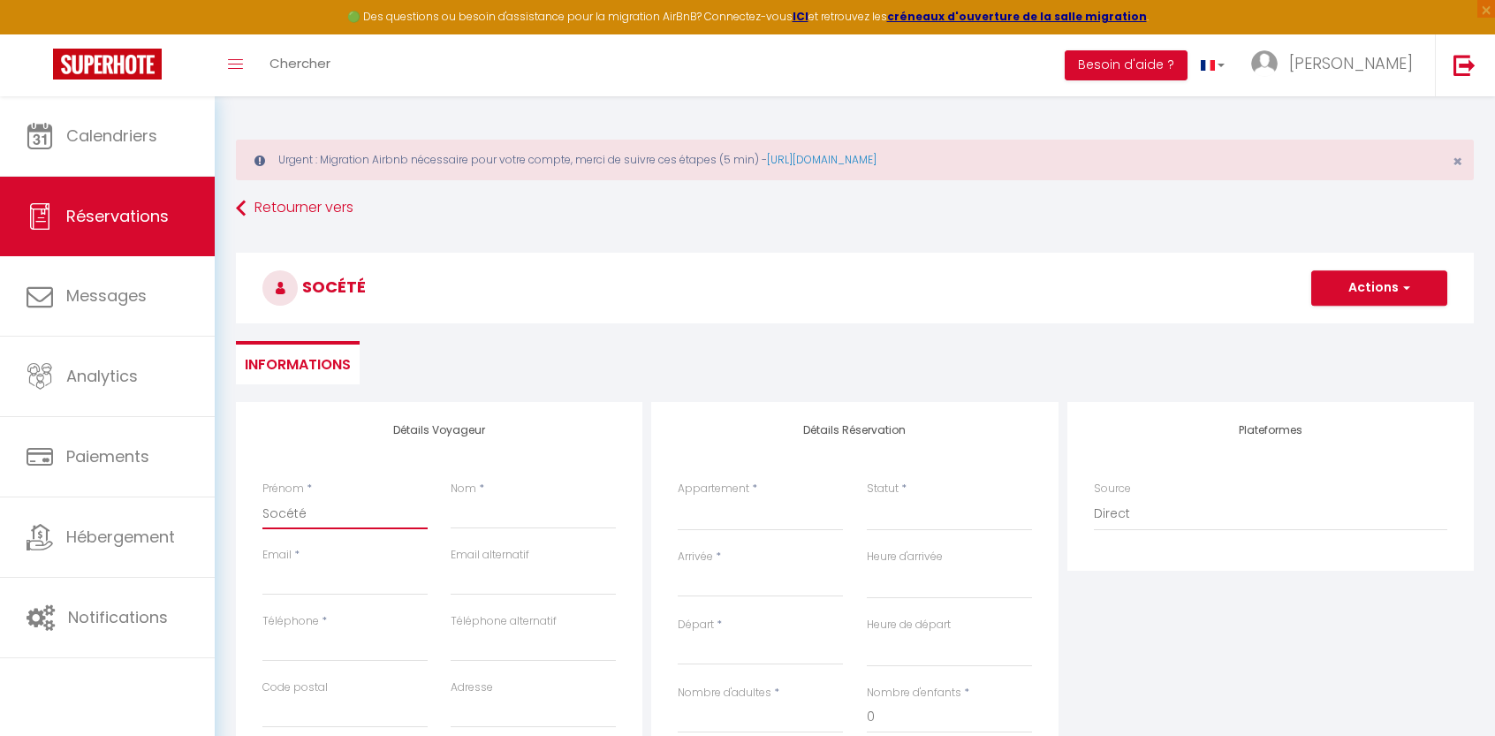
select select
checkbox input "false"
type input "Socété"
click at [501, 522] on input "Nom" at bounding box center [533, 513] width 165 height 32
type input "A"
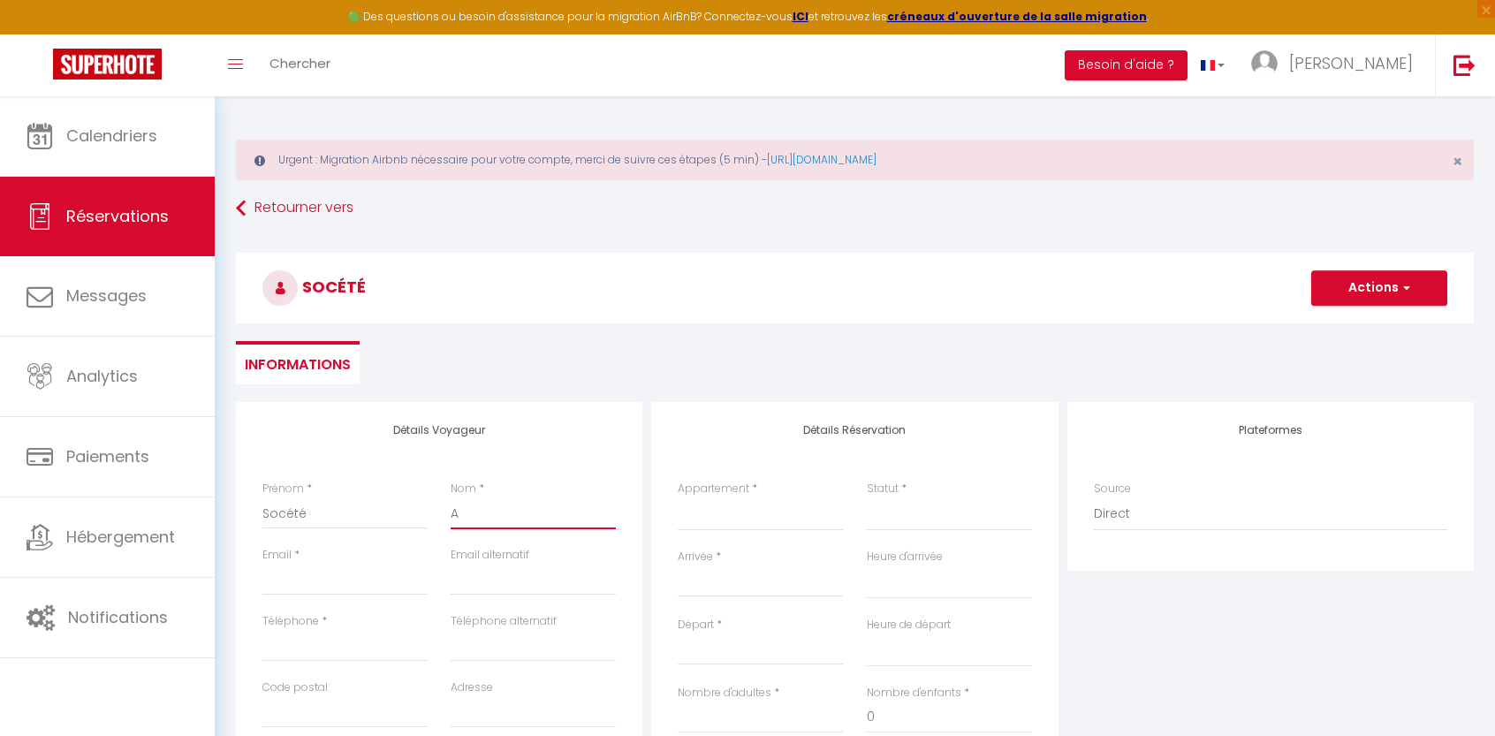
select select
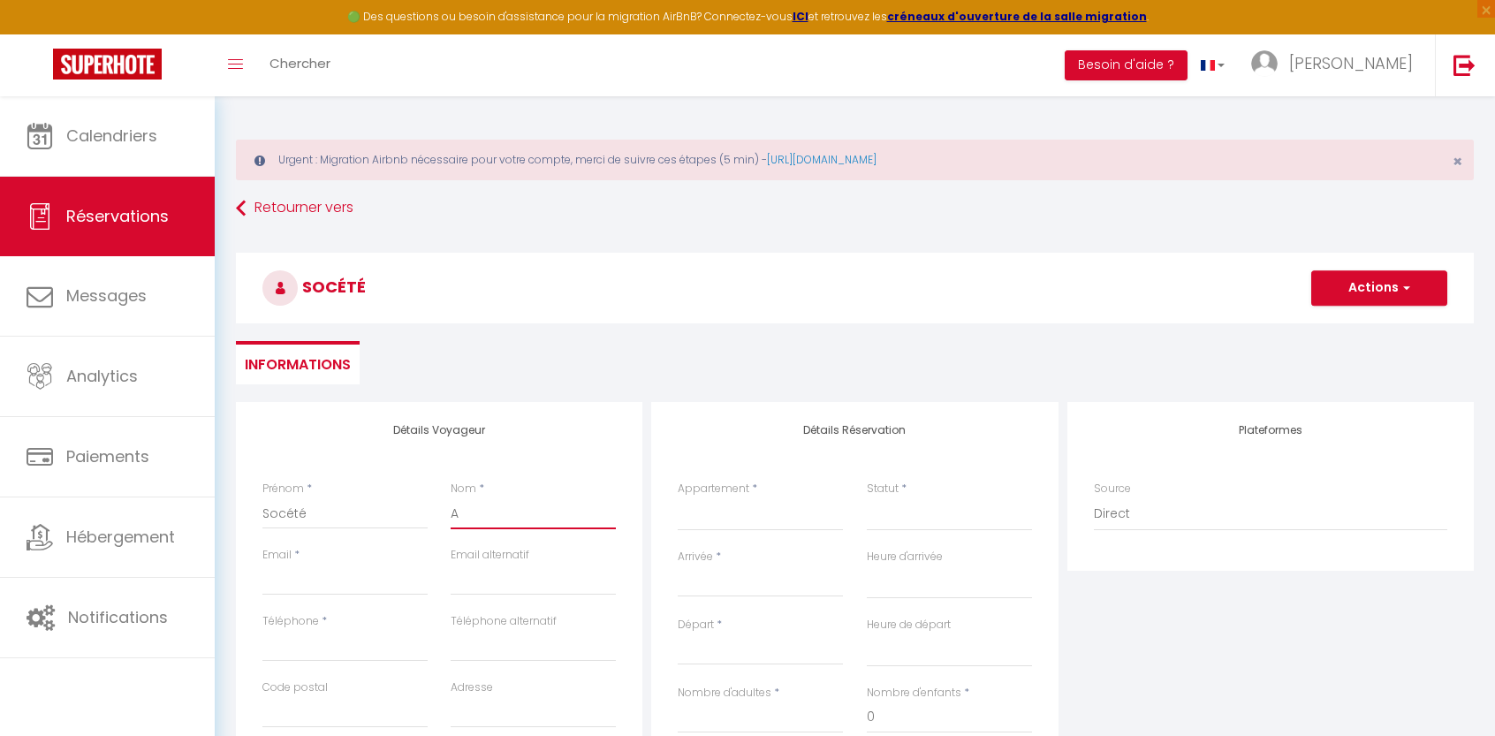
select select
checkbox input "false"
type input "AM"
select select
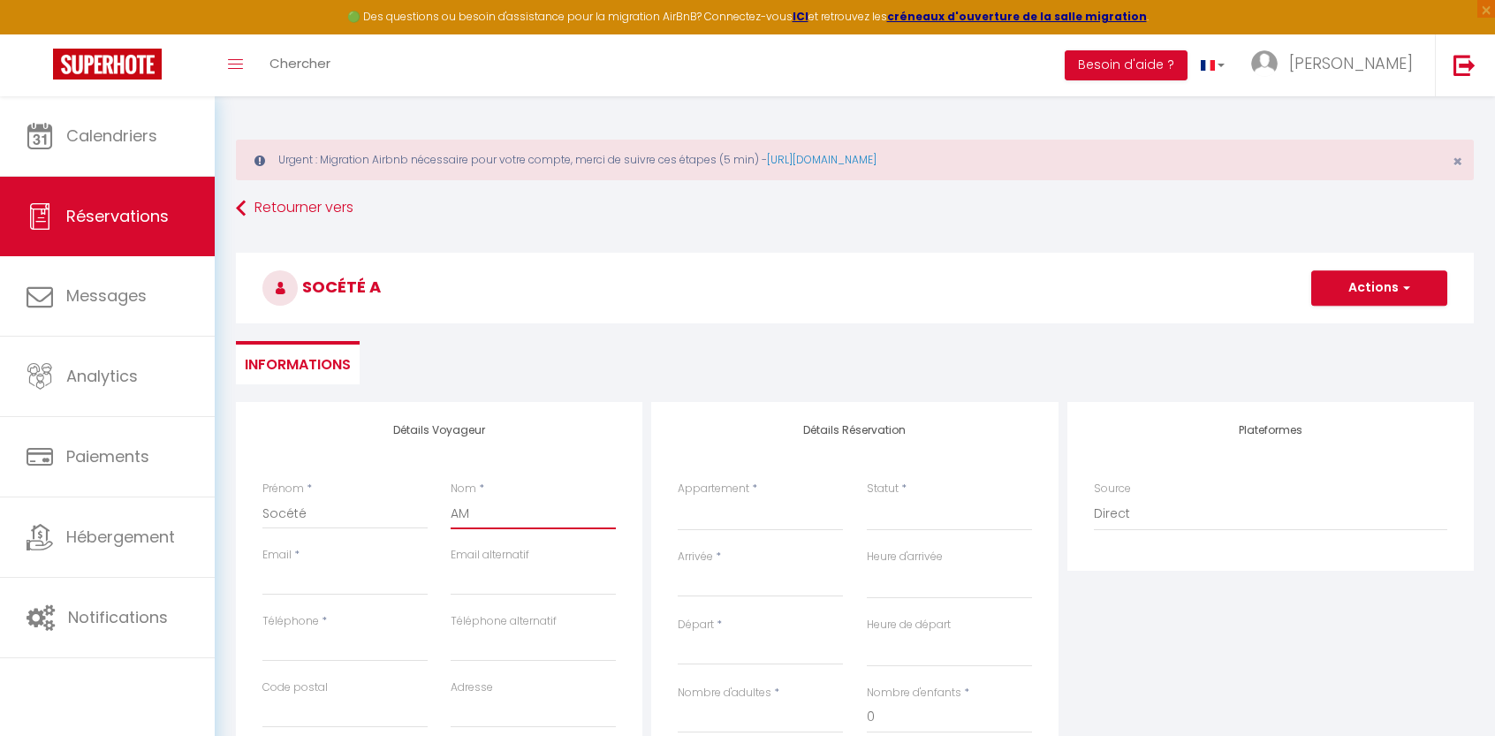
select select
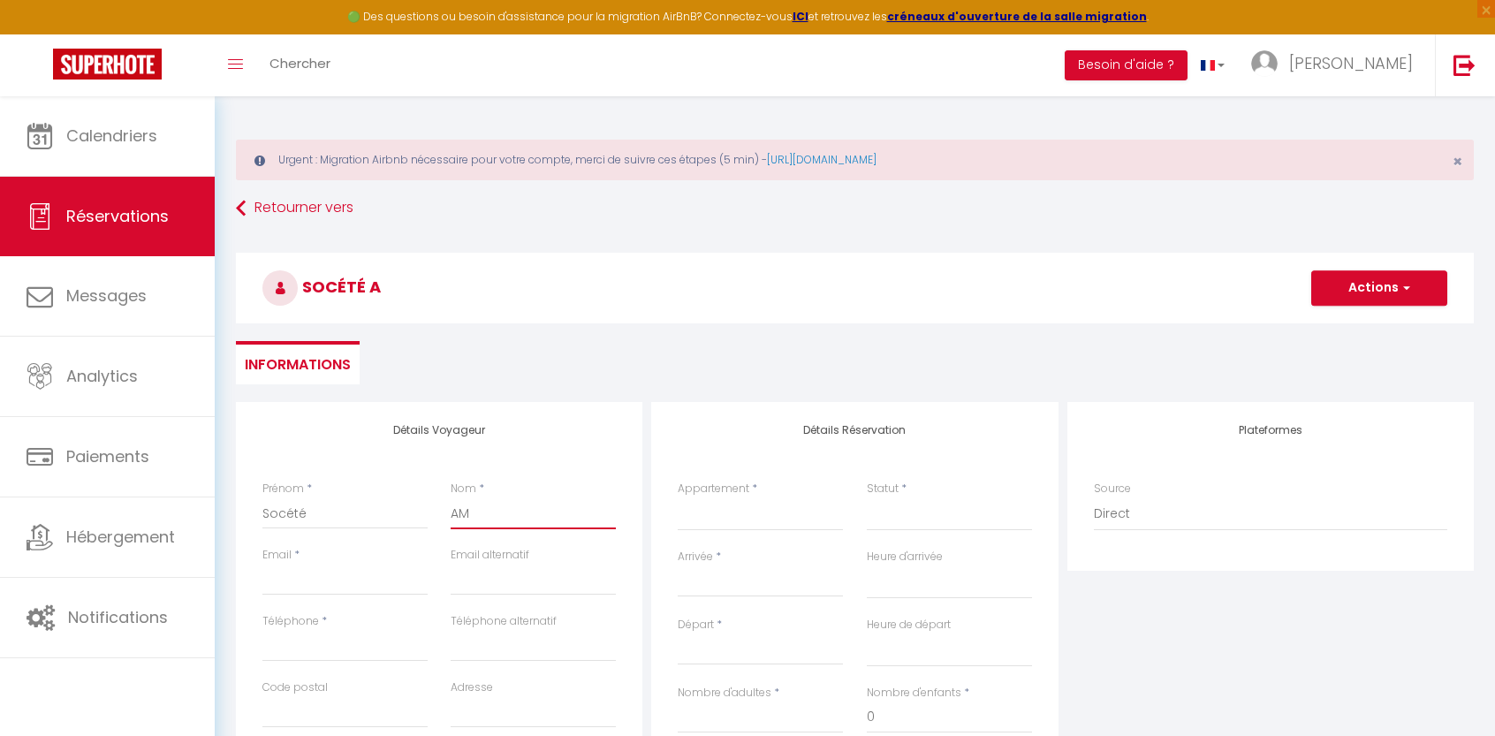
select select
checkbox input "false"
type input "AMT"
select select
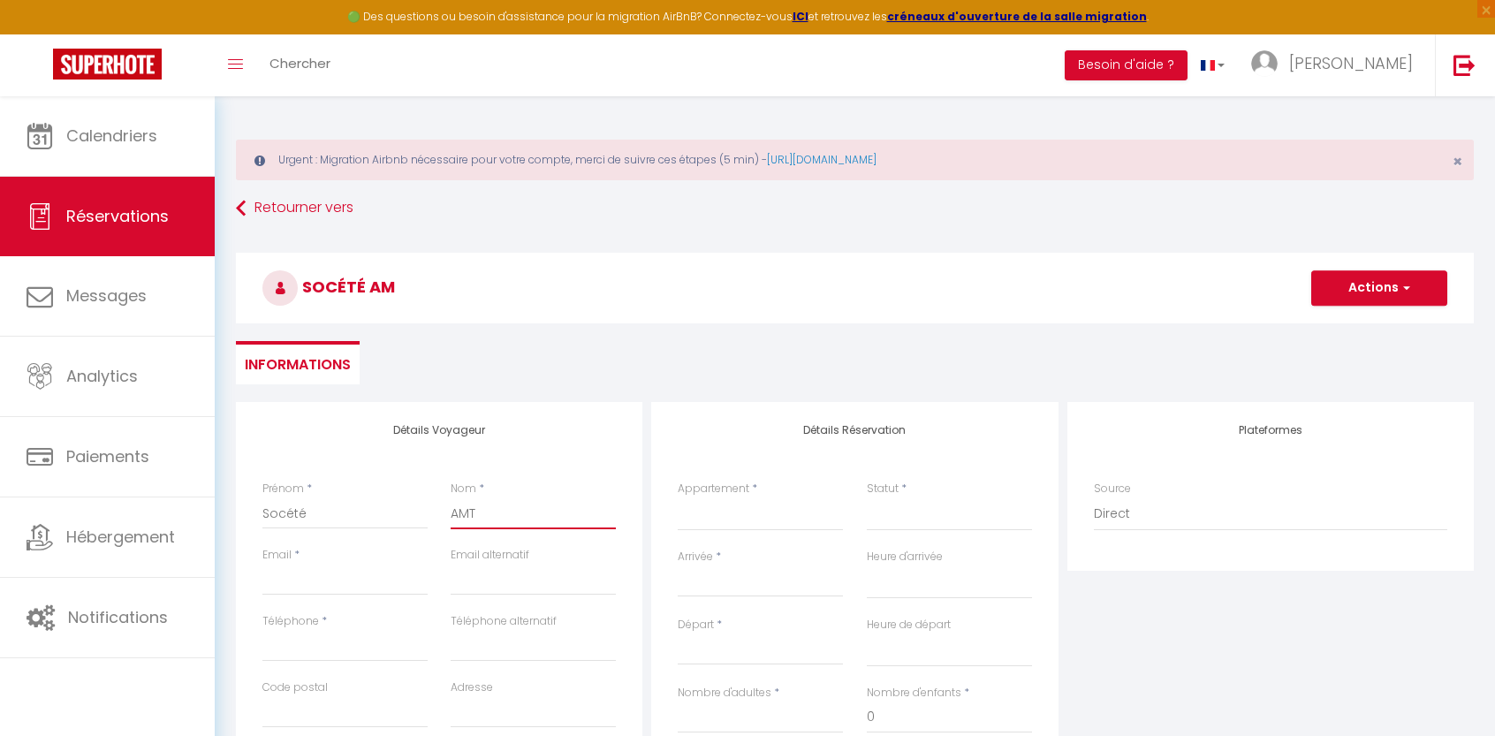
select select
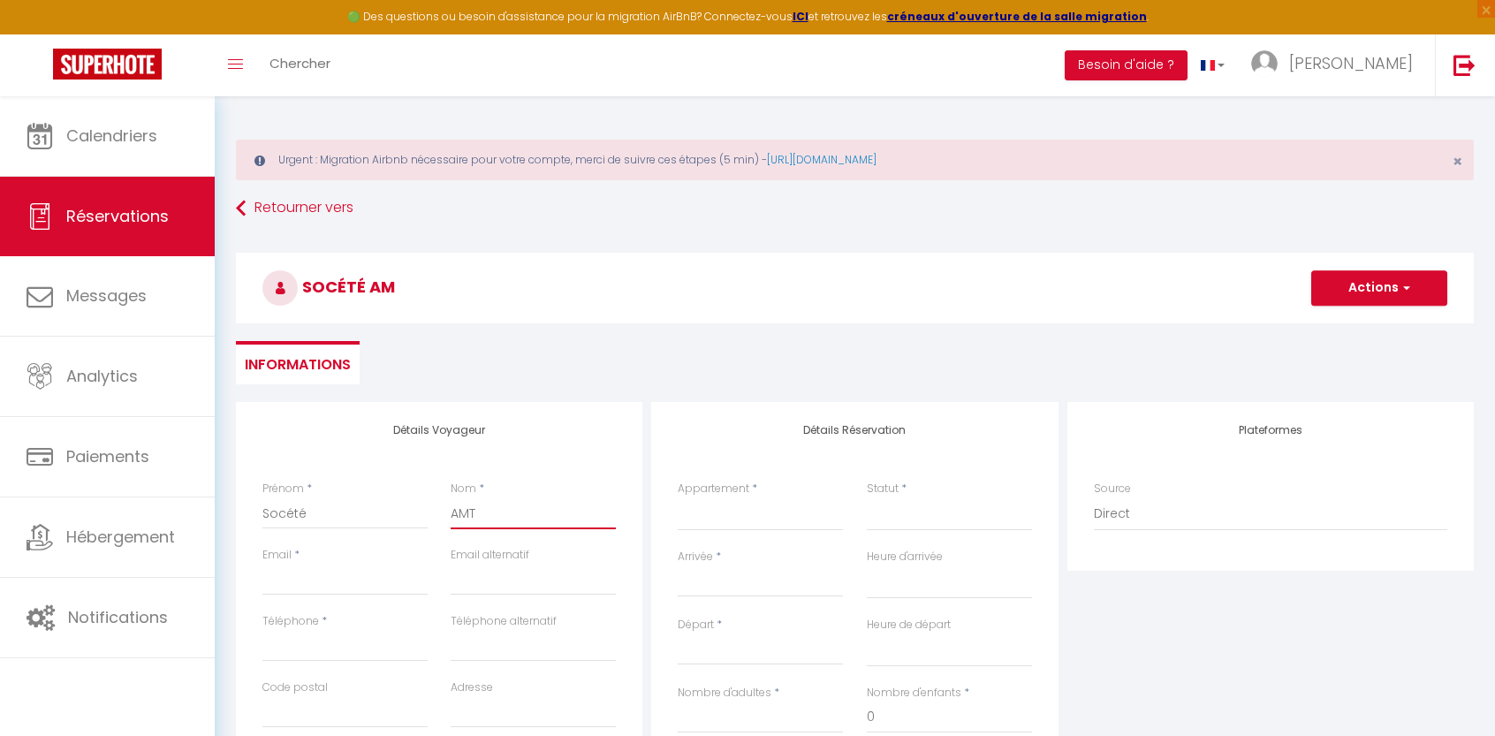
checkbox input "false"
type input "AMT"
click at [337, 580] on input "Email client" at bounding box center [344, 580] width 165 height 32
type input "a"
select select
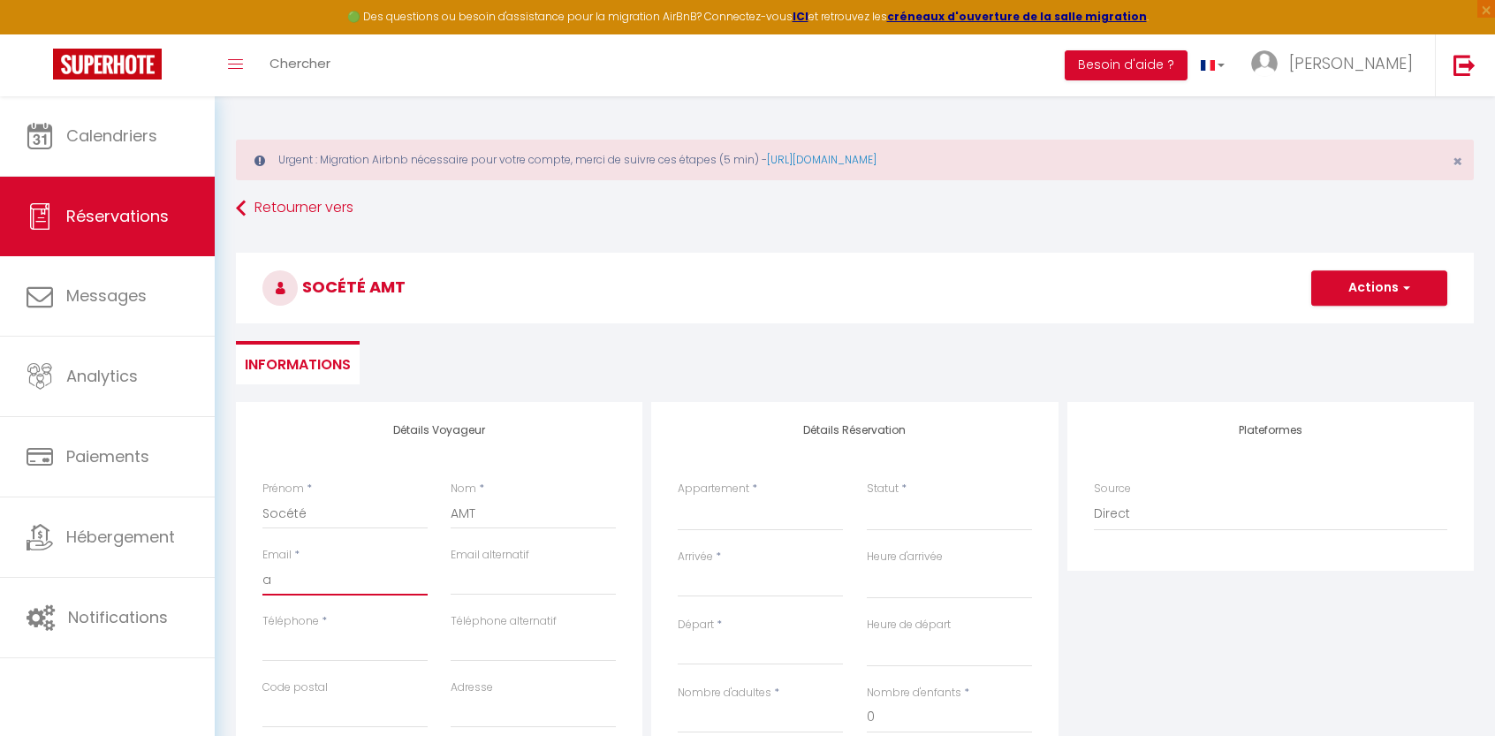
select select
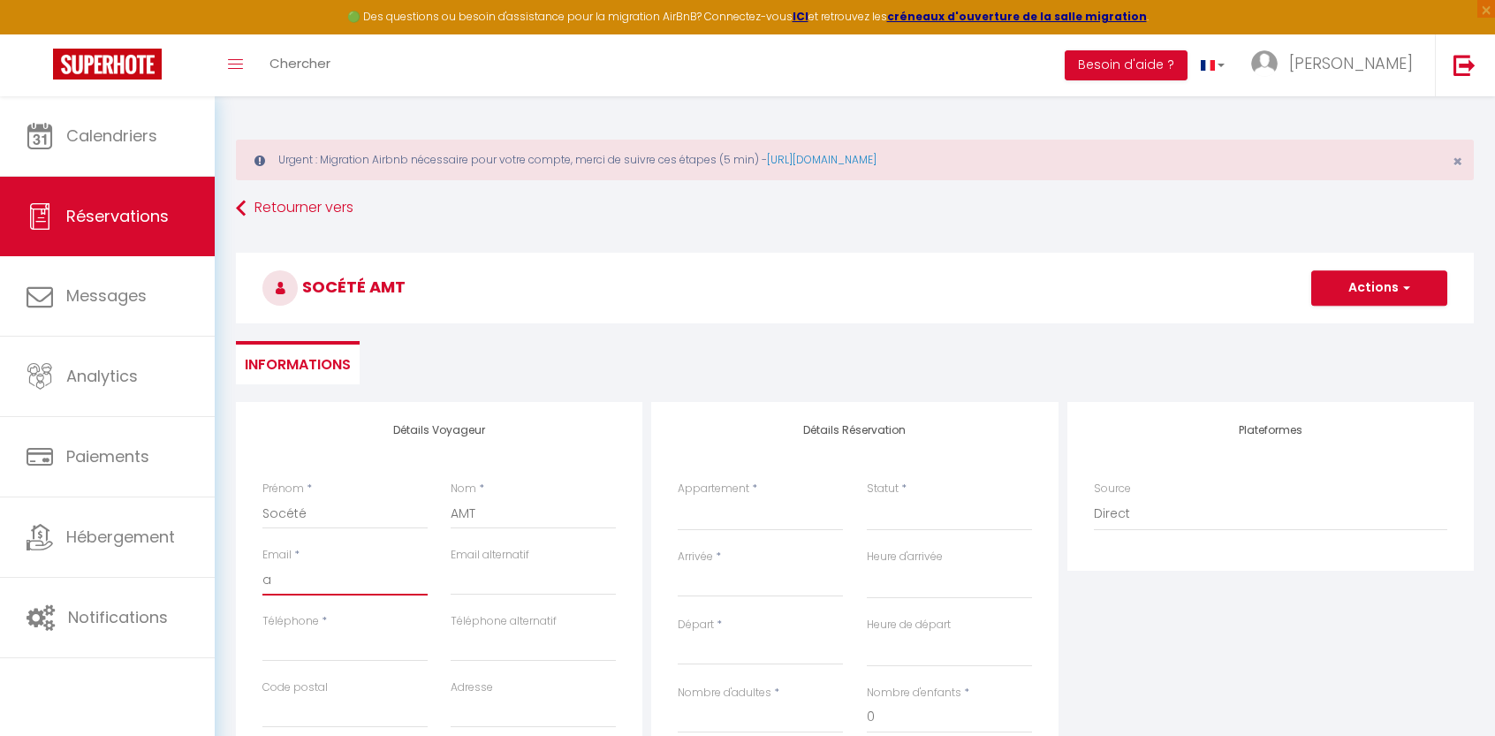
select select
checkbox input "false"
type input "am"
select select
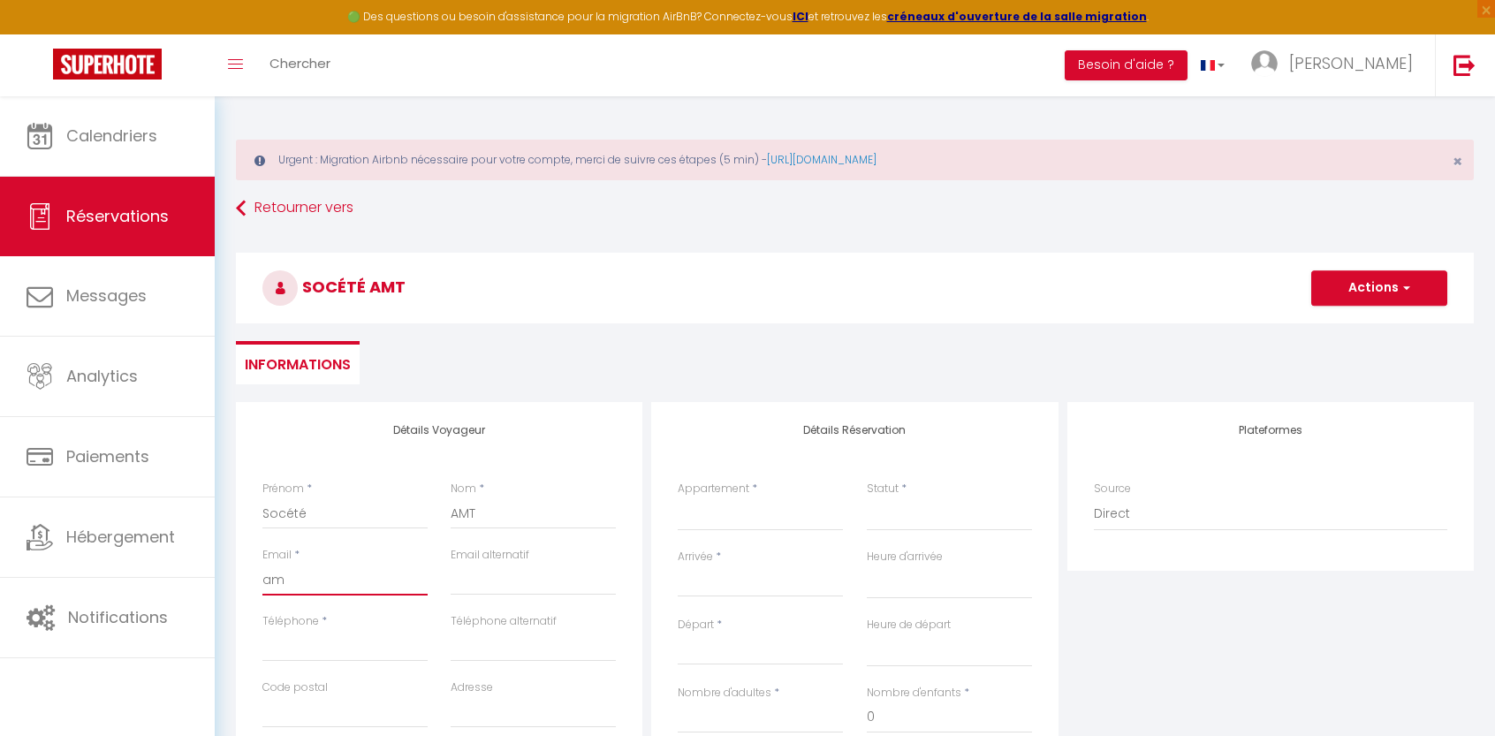
select select
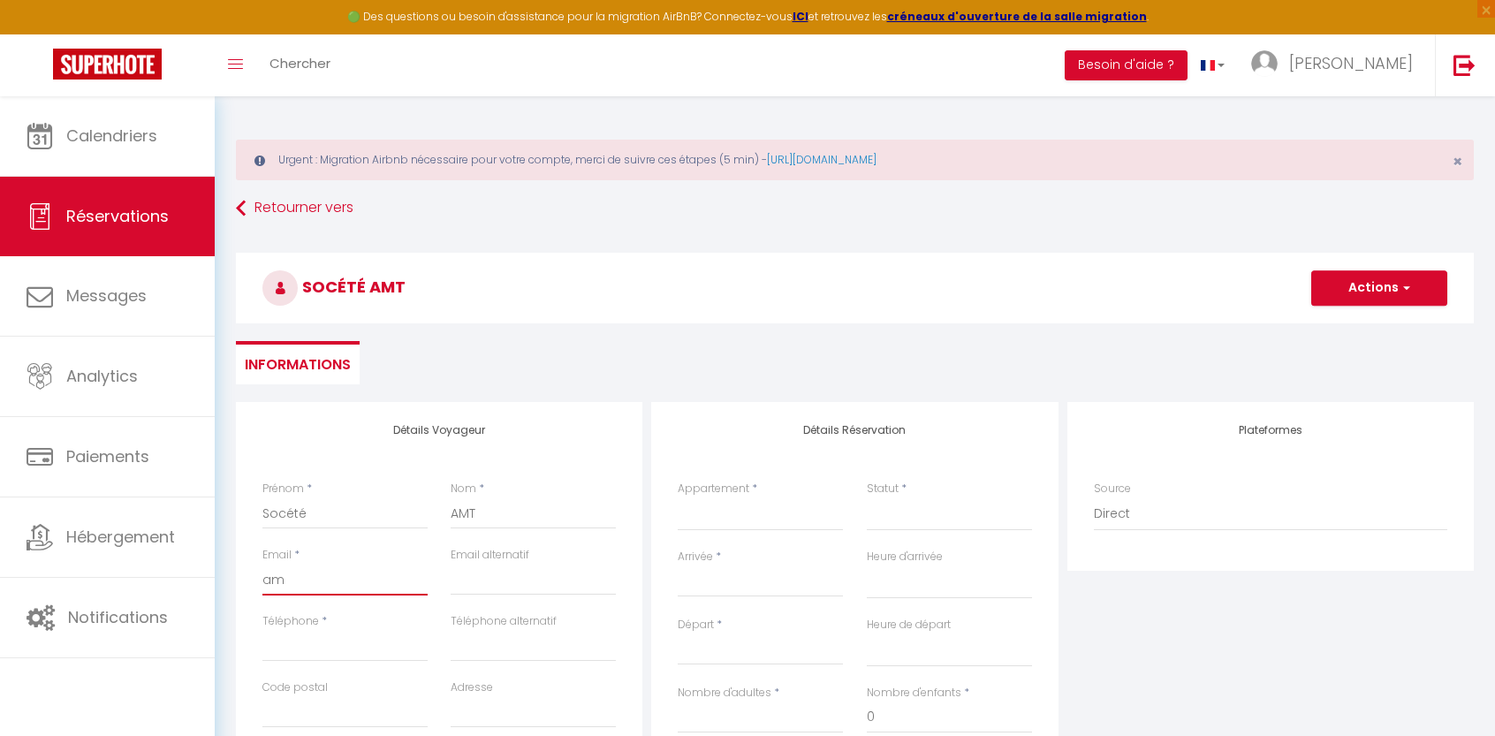
checkbox input "false"
type input "amt"
select select
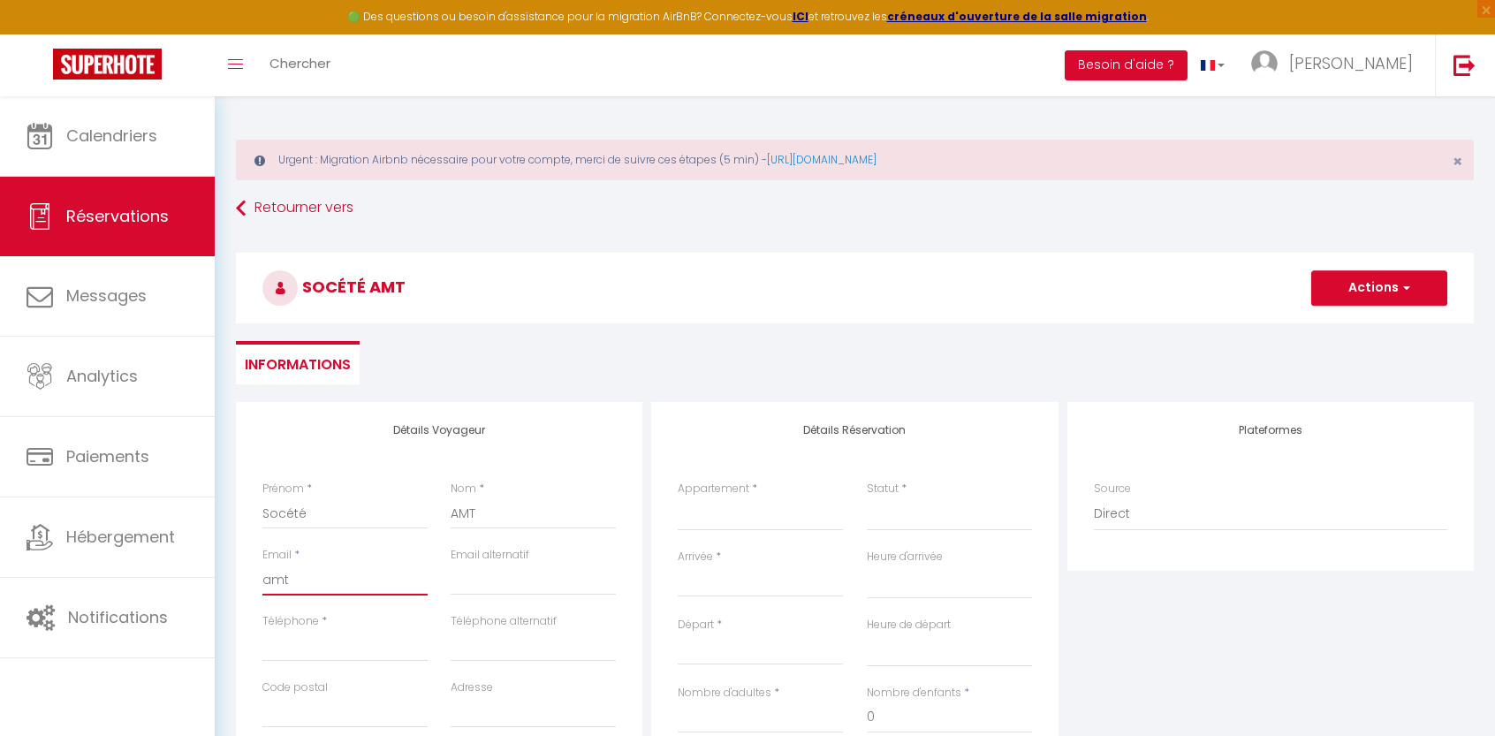
select select
checkbox input "false"
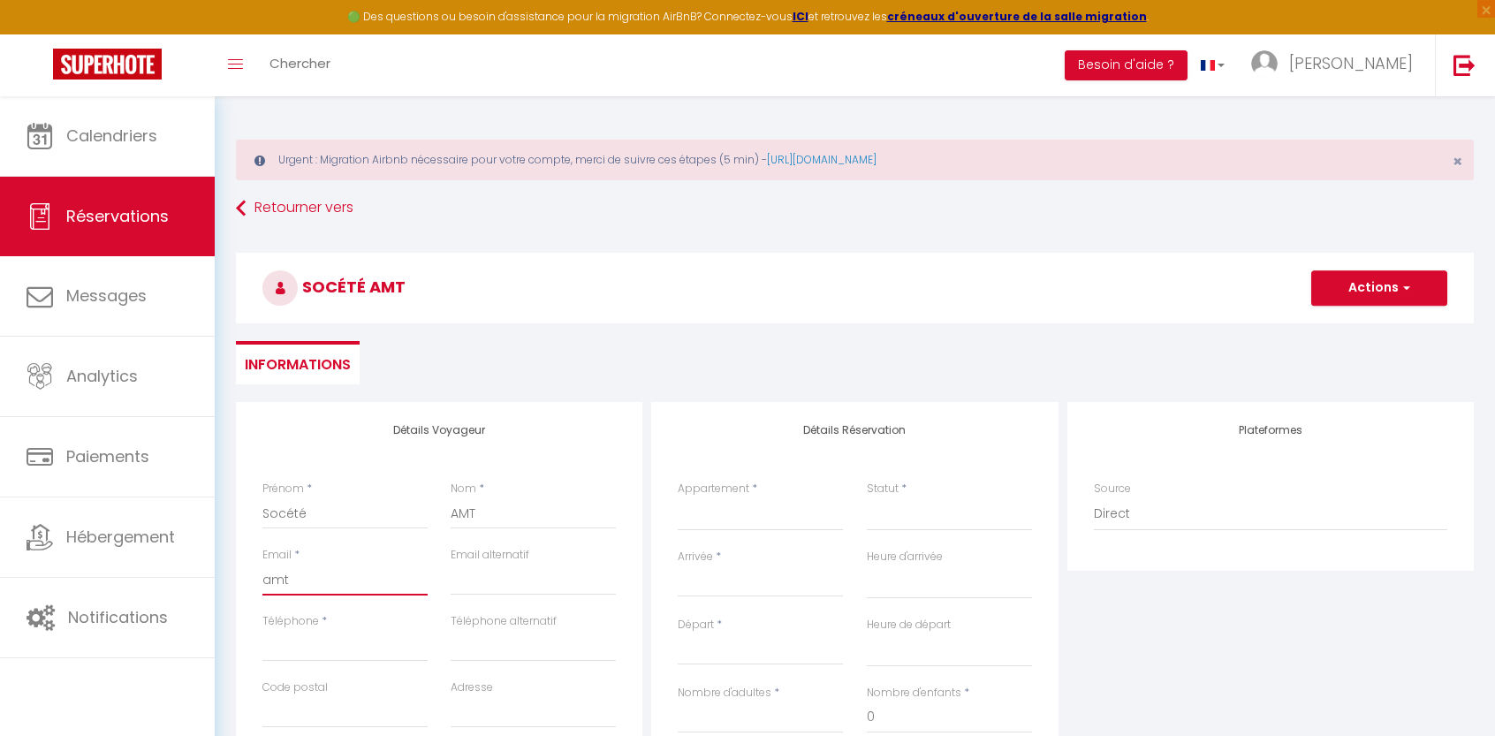
type input "amt2"
select select
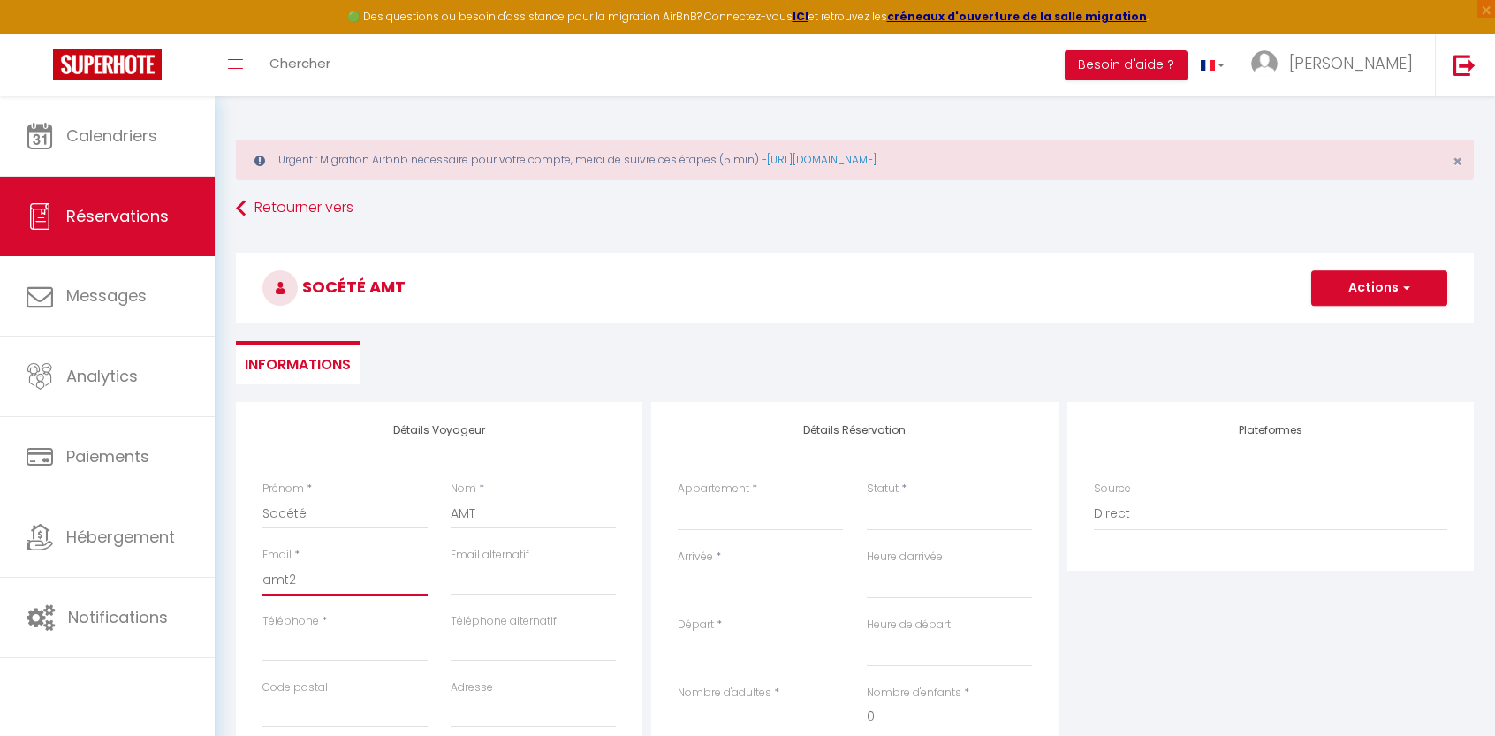
select select
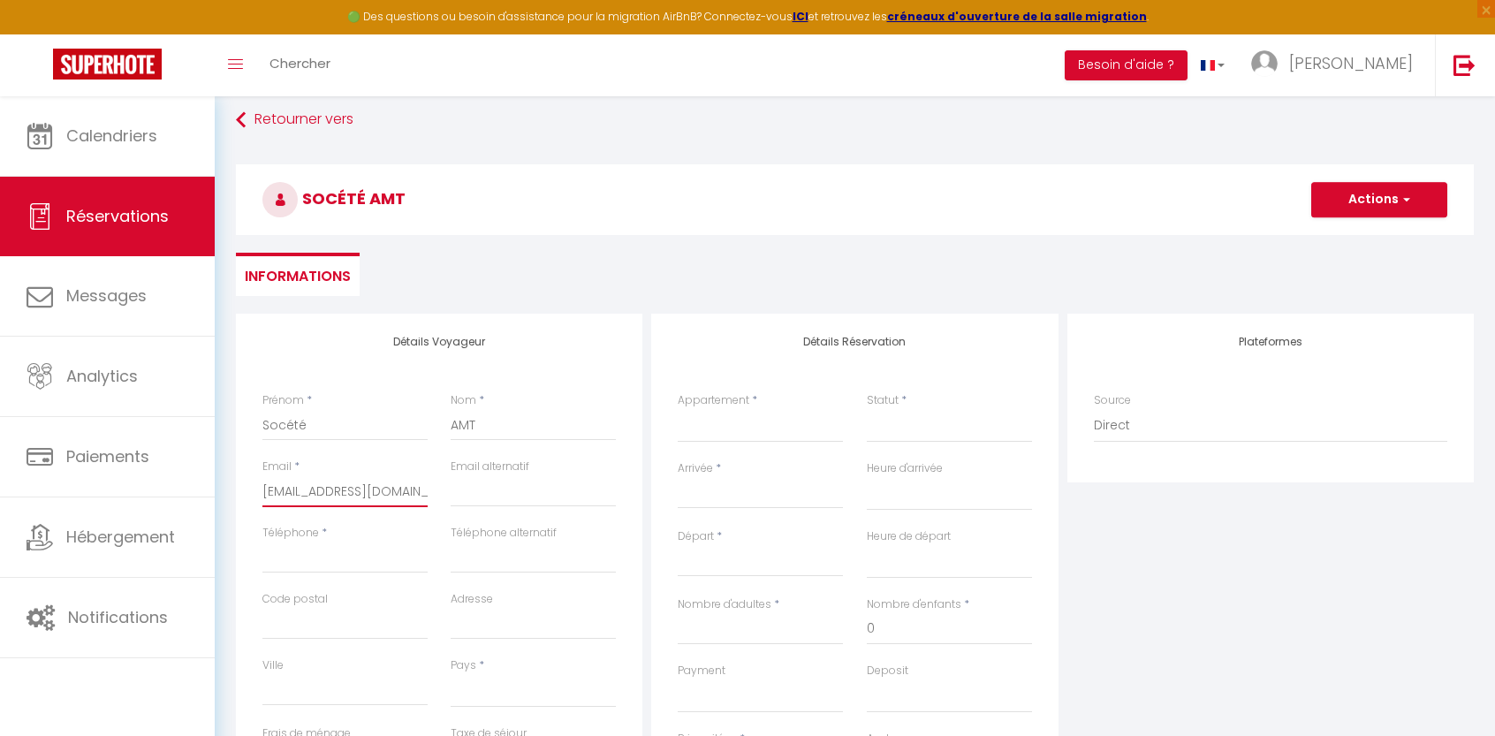
scroll to position [177, 0]
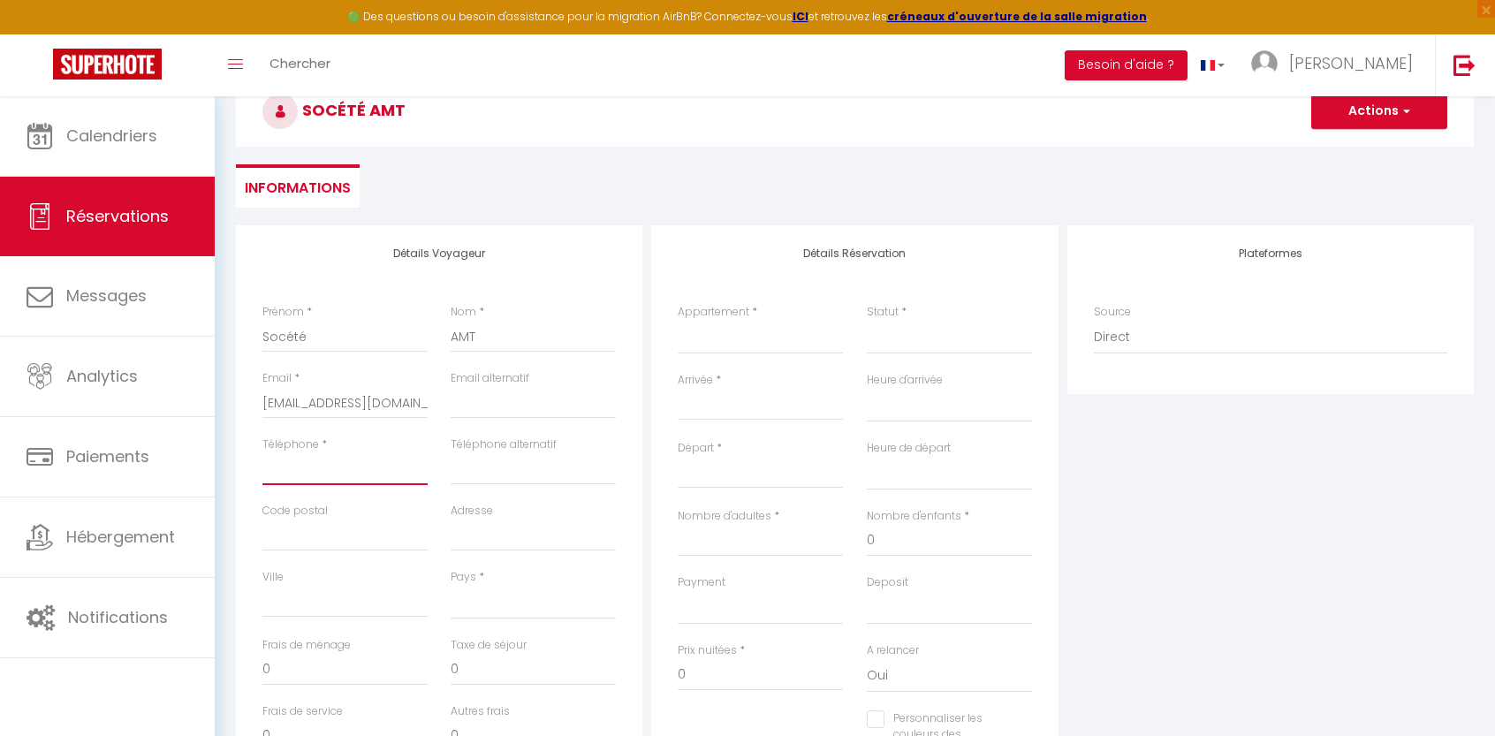
click at [333, 467] on input "Téléphone" at bounding box center [344, 469] width 165 height 32
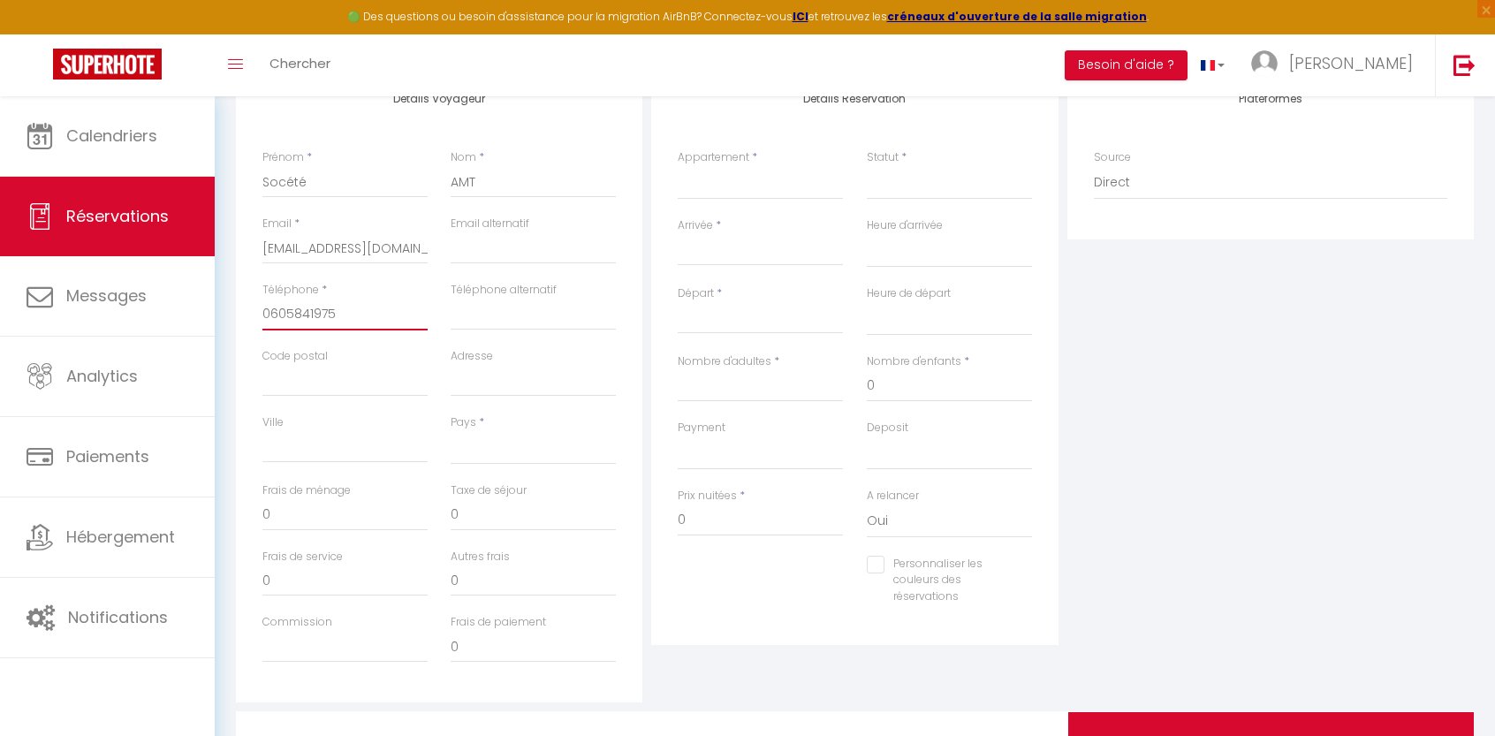
scroll to position [244, 0]
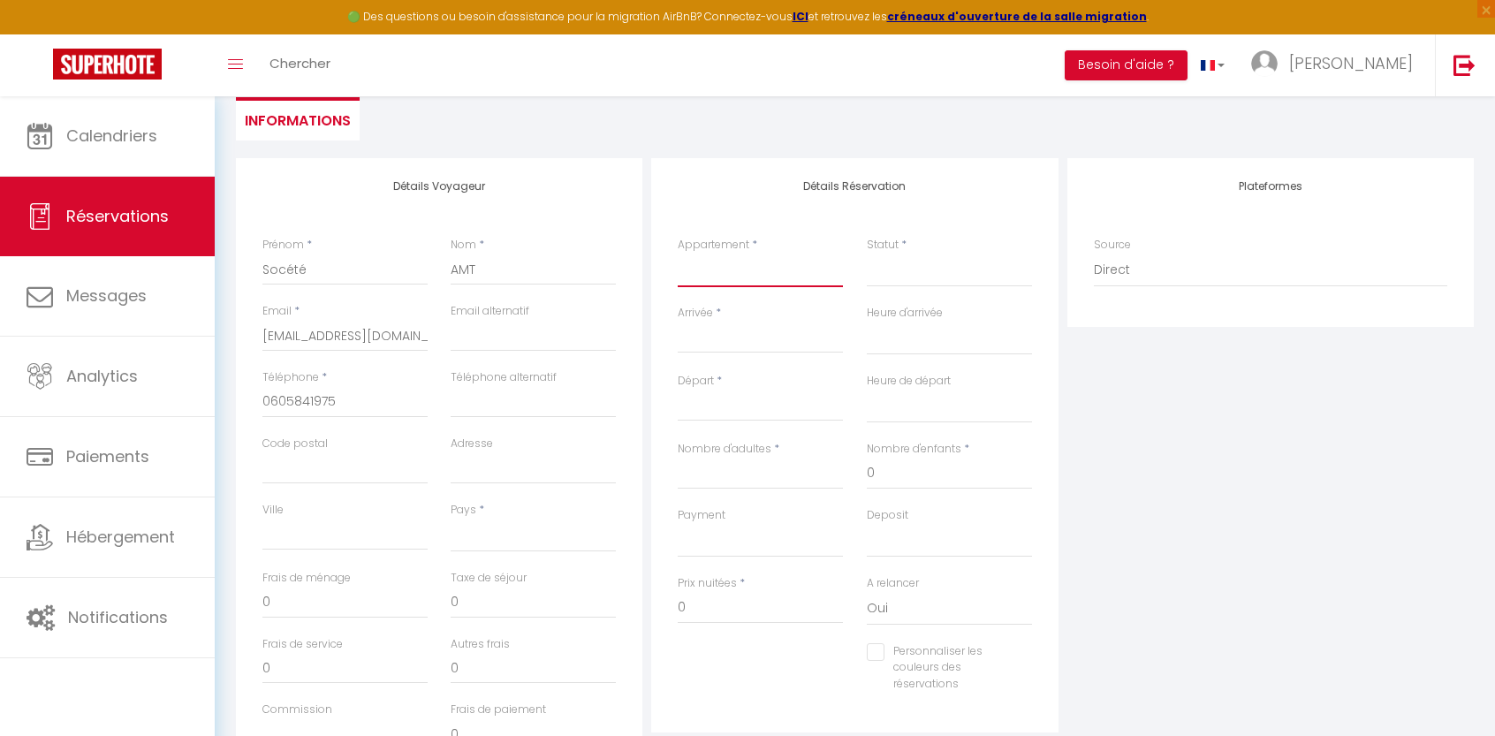
click at [723, 272] on select "★Brut de Pomme ★Checkin Auto Le Mickey ★ CosyRenting ★ 9 min Disney Le Minnie ★…" at bounding box center [760, 271] width 165 height 34
click at [678, 254] on select "★Brut de Pomme ★Checkin Auto Le Mickey ★ CosyRenting ★ 9 min Disney Le Minnie ★…" at bounding box center [760, 271] width 165 height 34
click at [731, 340] on input "Arrivée" at bounding box center [760, 339] width 165 height 23
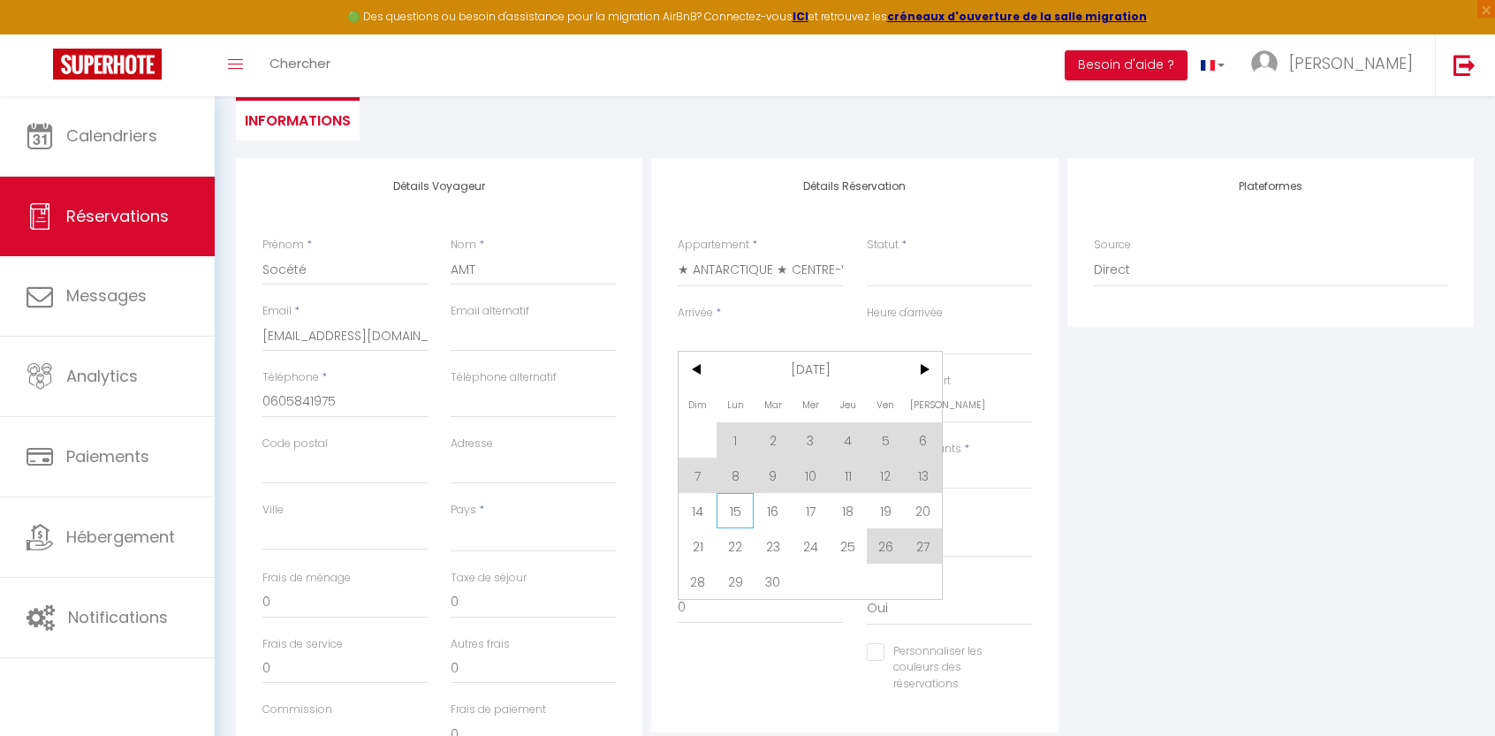
click at [740, 510] on span "15" at bounding box center [735, 510] width 38 height 35
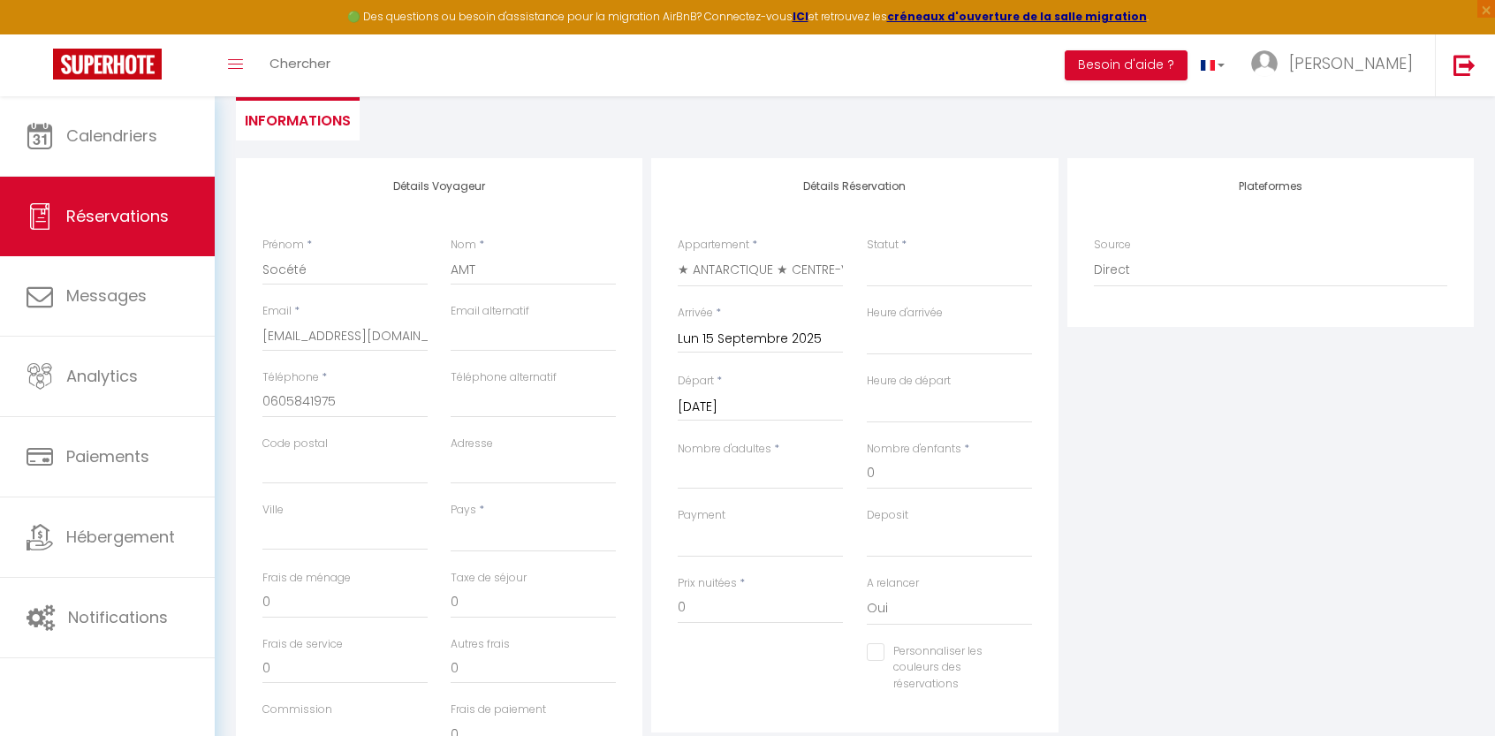
click at [791, 408] on input "[DATE]" at bounding box center [760, 407] width 165 height 23
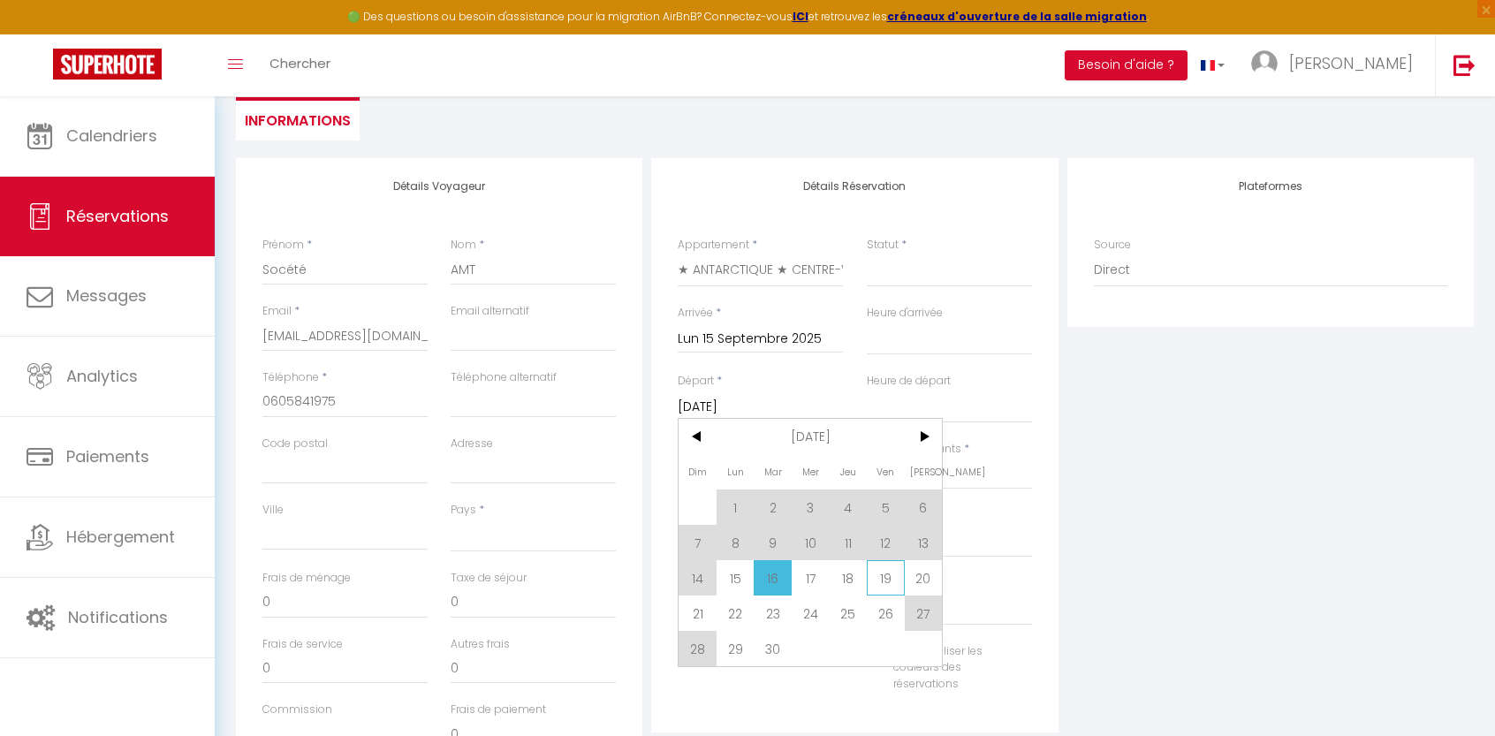
click at [891, 577] on span "19" at bounding box center [886, 577] width 38 height 35
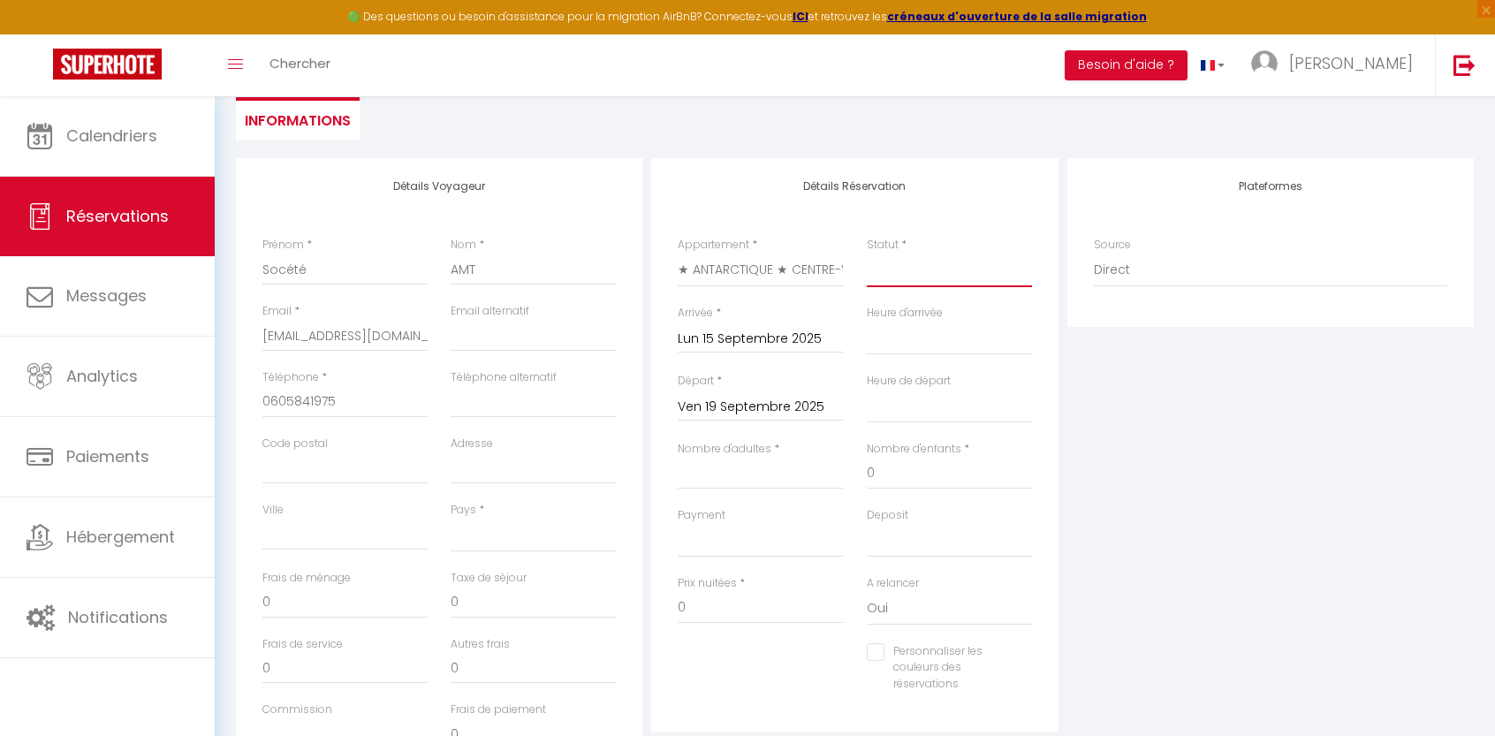
click at [897, 268] on select "Confirmé Non Confirmé [PERSON_NAME] par le voyageur No Show Request" at bounding box center [949, 271] width 165 height 34
click at [867, 254] on select "Confirmé Non Confirmé [PERSON_NAME] par le voyageur No Show Request" at bounding box center [949, 271] width 165 height 34
click at [905, 347] on select "00:00 00:30 01:00 01:30 02:00 02:30 03:00 03:30 04:00 04:30 05:00 05:30 06:00 0…" at bounding box center [949, 339] width 165 height 34
click at [867, 322] on select "00:00 00:30 01:00 01:30 02:00 02:30 03:00 03:30 04:00 04:30 05:00 05:30 06:00 0…" at bounding box center [949, 339] width 165 height 34
click at [906, 413] on select "00:00 00:30 01:00 01:30 02:00 02:30 03:00 03:30 04:00 04:30 05:00 05:30 06:00 0…" at bounding box center [949, 407] width 165 height 34
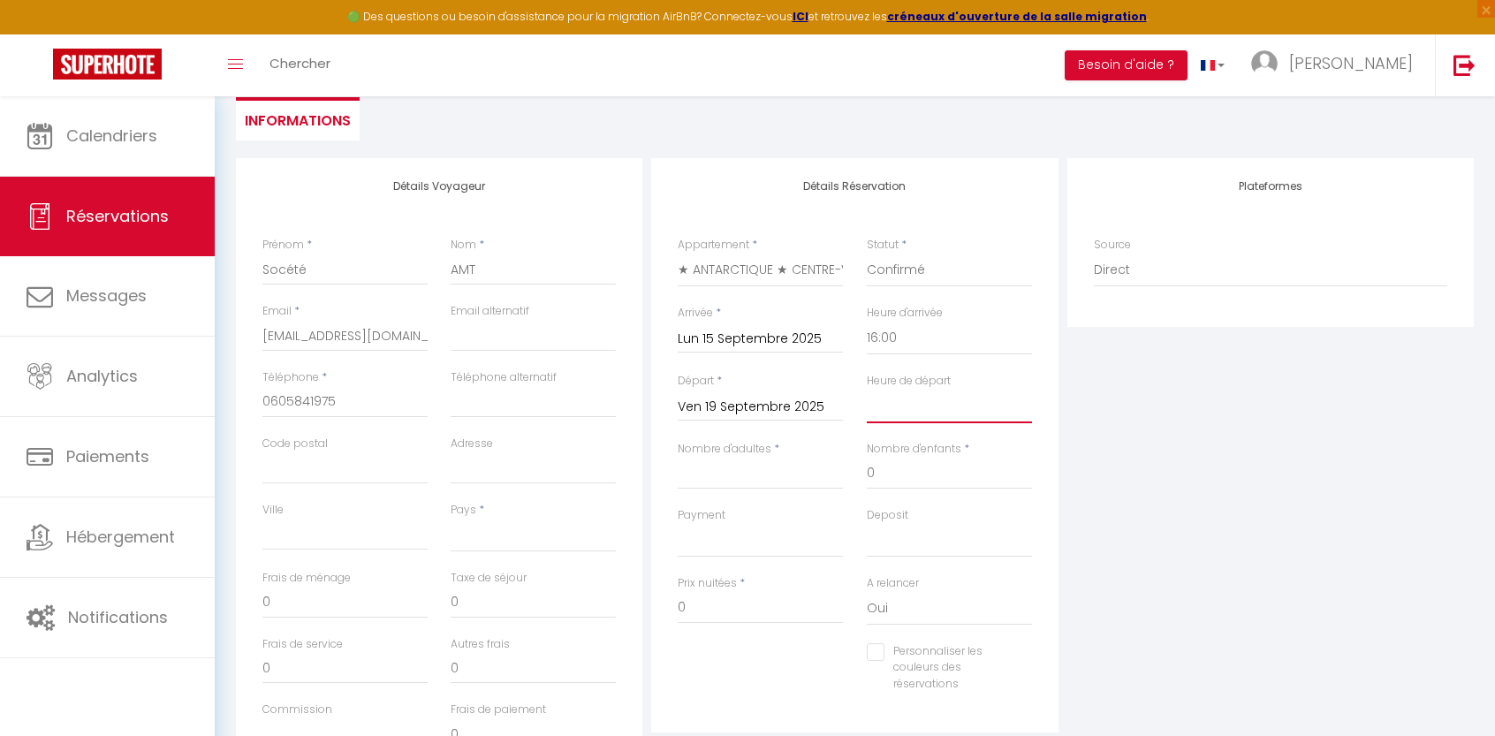
click at [867, 390] on select "00:00 00:30 01:00 01:30 02:00 02:30 03:00 03:30 04:00 04:30 05:00 05:30 06:00 0…" at bounding box center [949, 407] width 165 height 34
click at [702, 470] on input "Nombre d'adultes" at bounding box center [760, 474] width 165 height 32
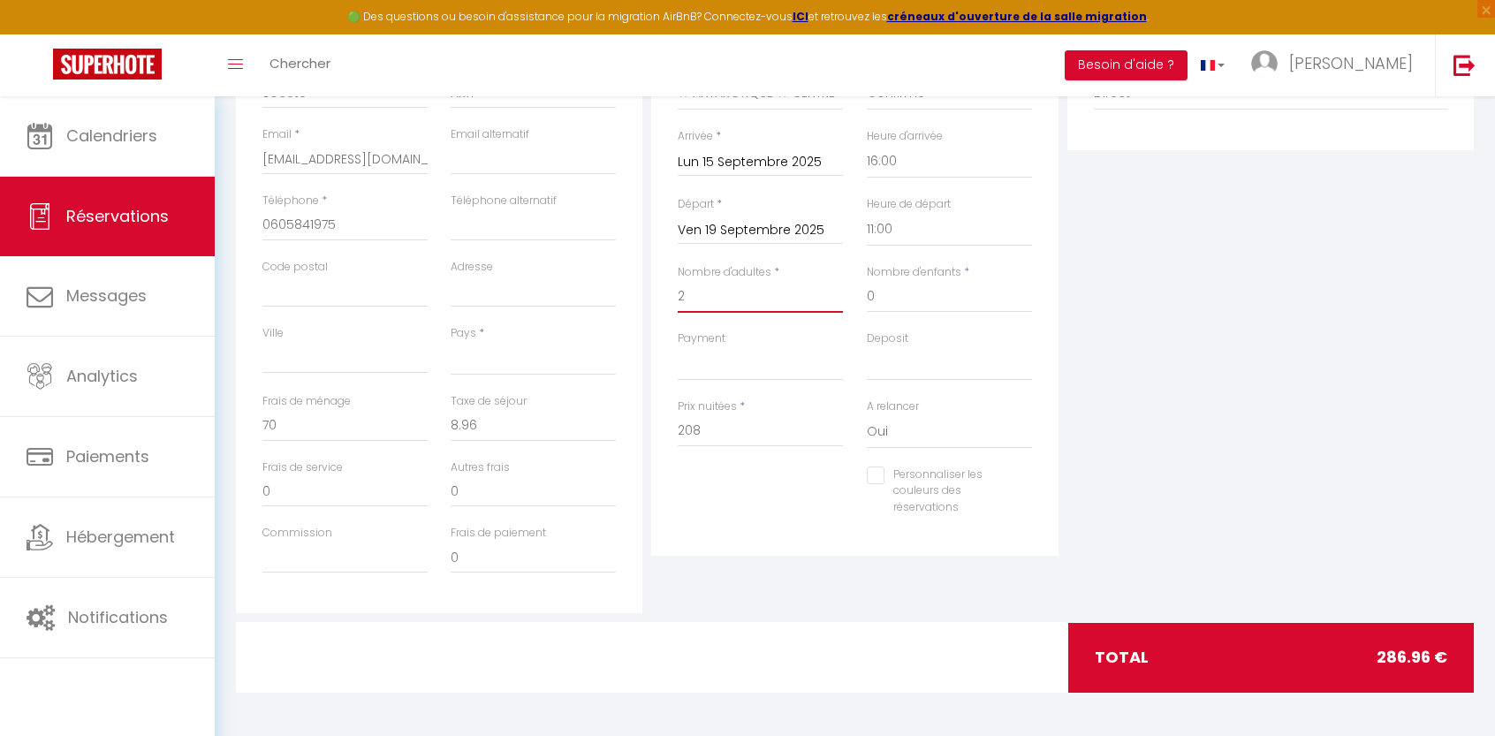
scroll to position [420, 0]
drag, startPoint x: 710, startPoint y: 428, endPoint x: 676, endPoint y: 428, distance: 34.5
click at [676, 428] on div "Prix nuitées * 208" at bounding box center [760, 432] width 188 height 68
click at [536, 430] on input "0" at bounding box center [533, 426] width 165 height 32
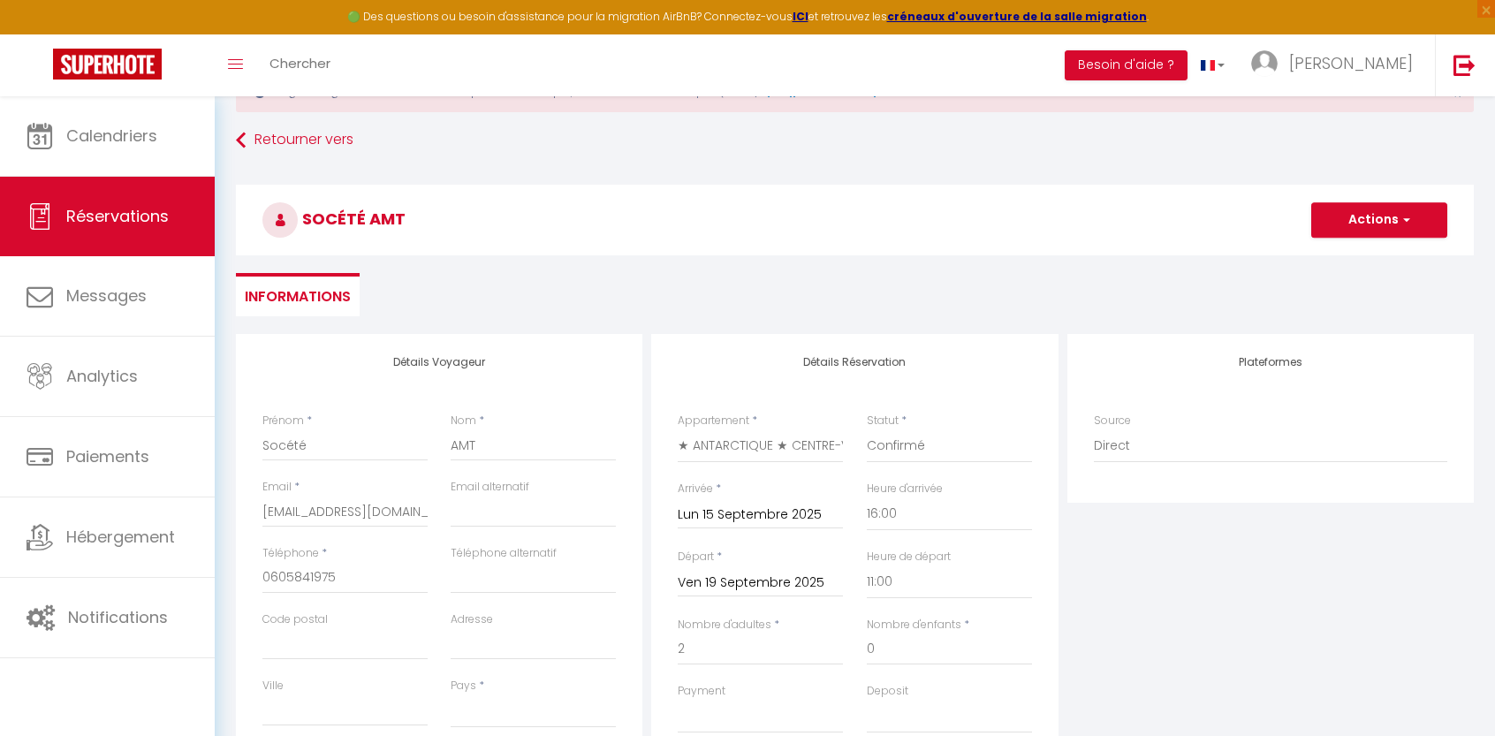
scroll to position [67, 0]
click at [1388, 231] on button "Actions" at bounding box center [1379, 220] width 136 height 35
click at [1344, 262] on link "Enregistrer" at bounding box center [1361, 259] width 140 height 23
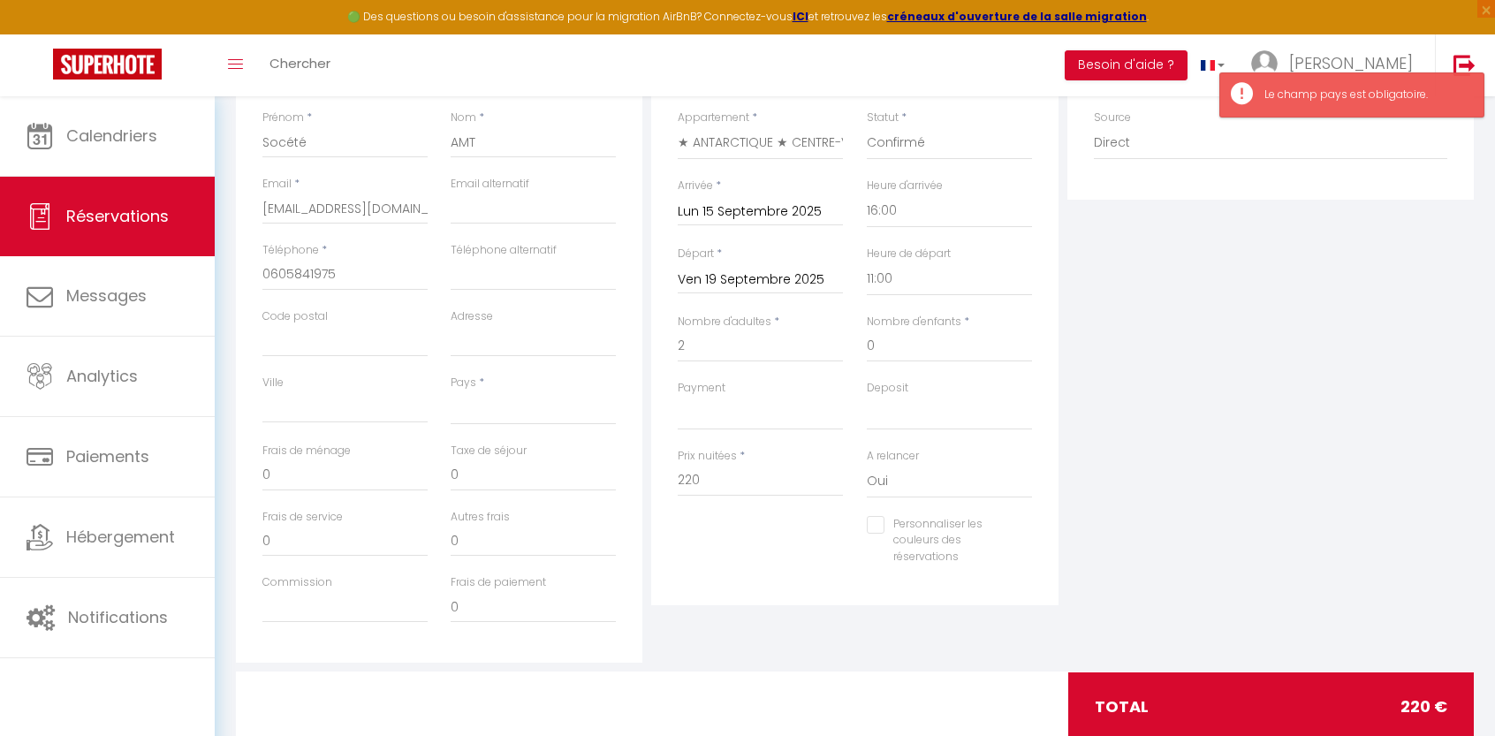
scroll to position [420, 0]
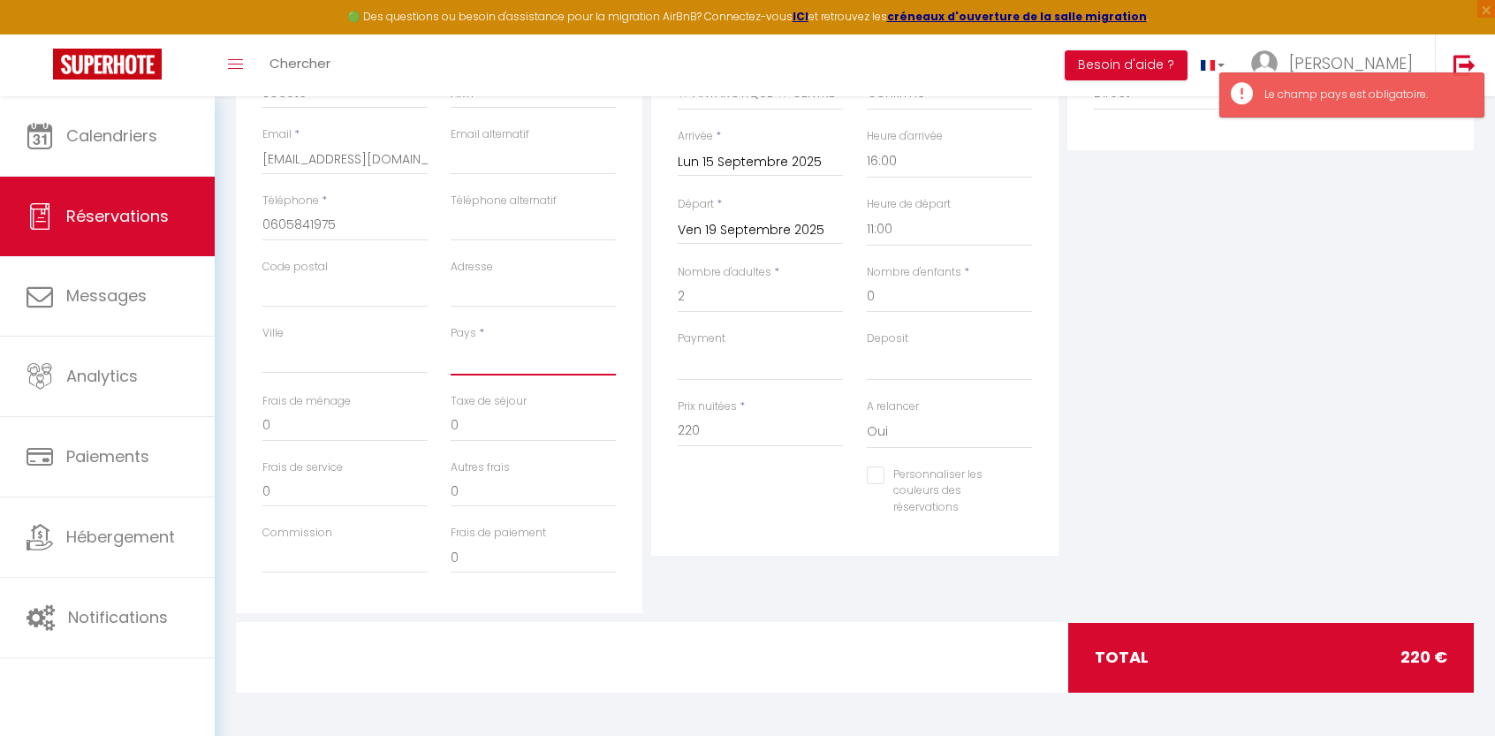
click at [499, 355] on select "[GEOGRAPHIC_DATA] [GEOGRAPHIC_DATA] [GEOGRAPHIC_DATA] [GEOGRAPHIC_DATA] [GEOGRA…" at bounding box center [533, 359] width 165 height 34
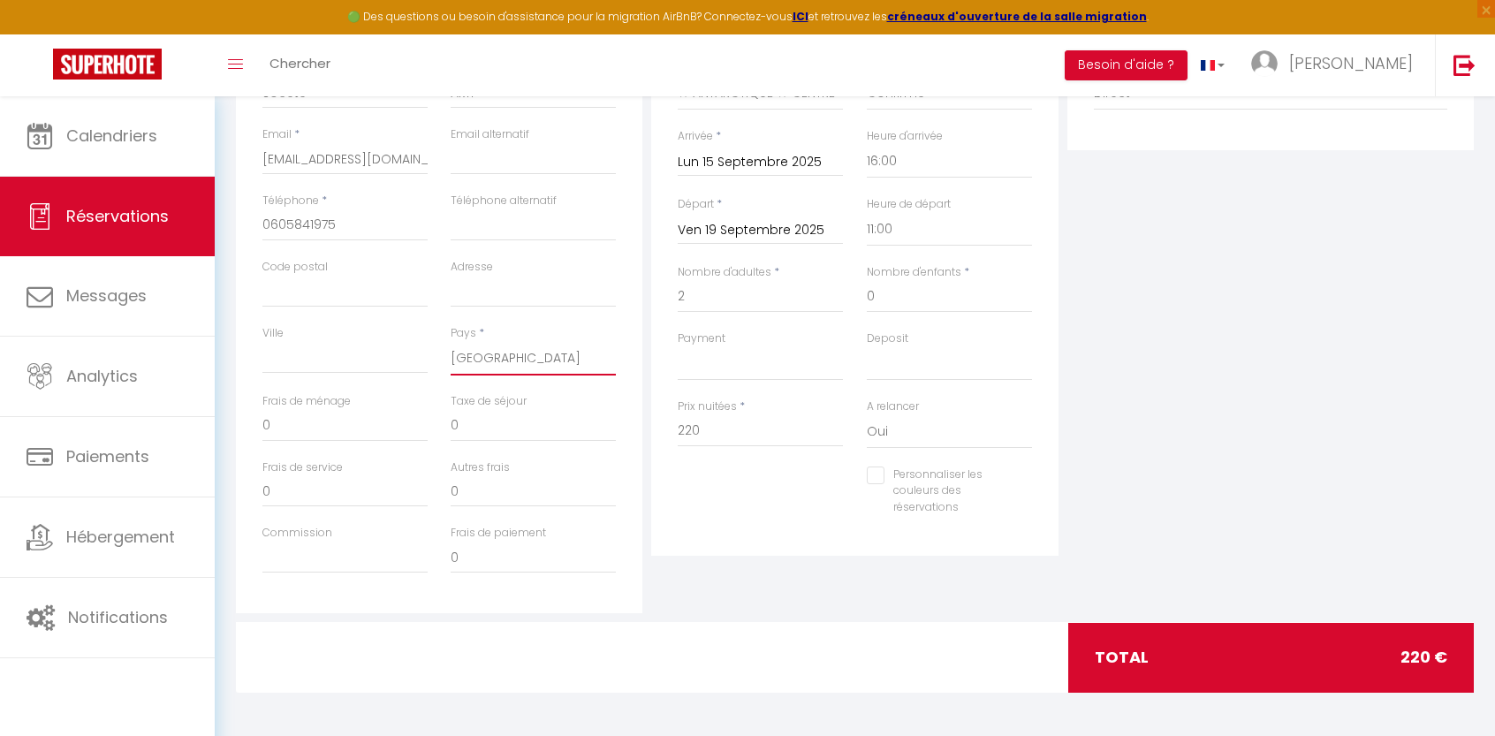
click at [451, 342] on select "[GEOGRAPHIC_DATA] [GEOGRAPHIC_DATA] [GEOGRAPHIC_DATA] [GEOGRAPHIC_DATA] [GEOGRA…" at bounding box center [533, 359] width 165 height 34
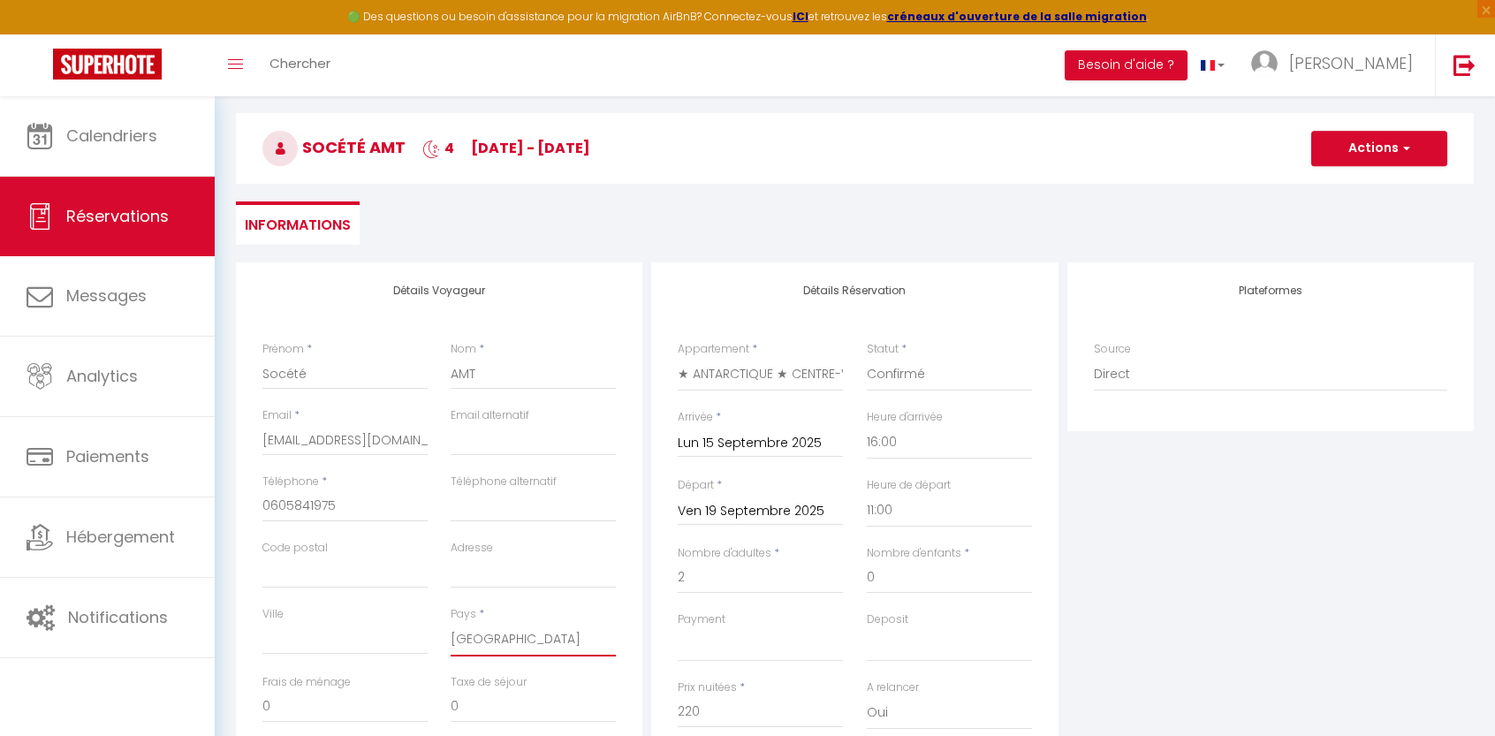
scroll to position [0, 0]
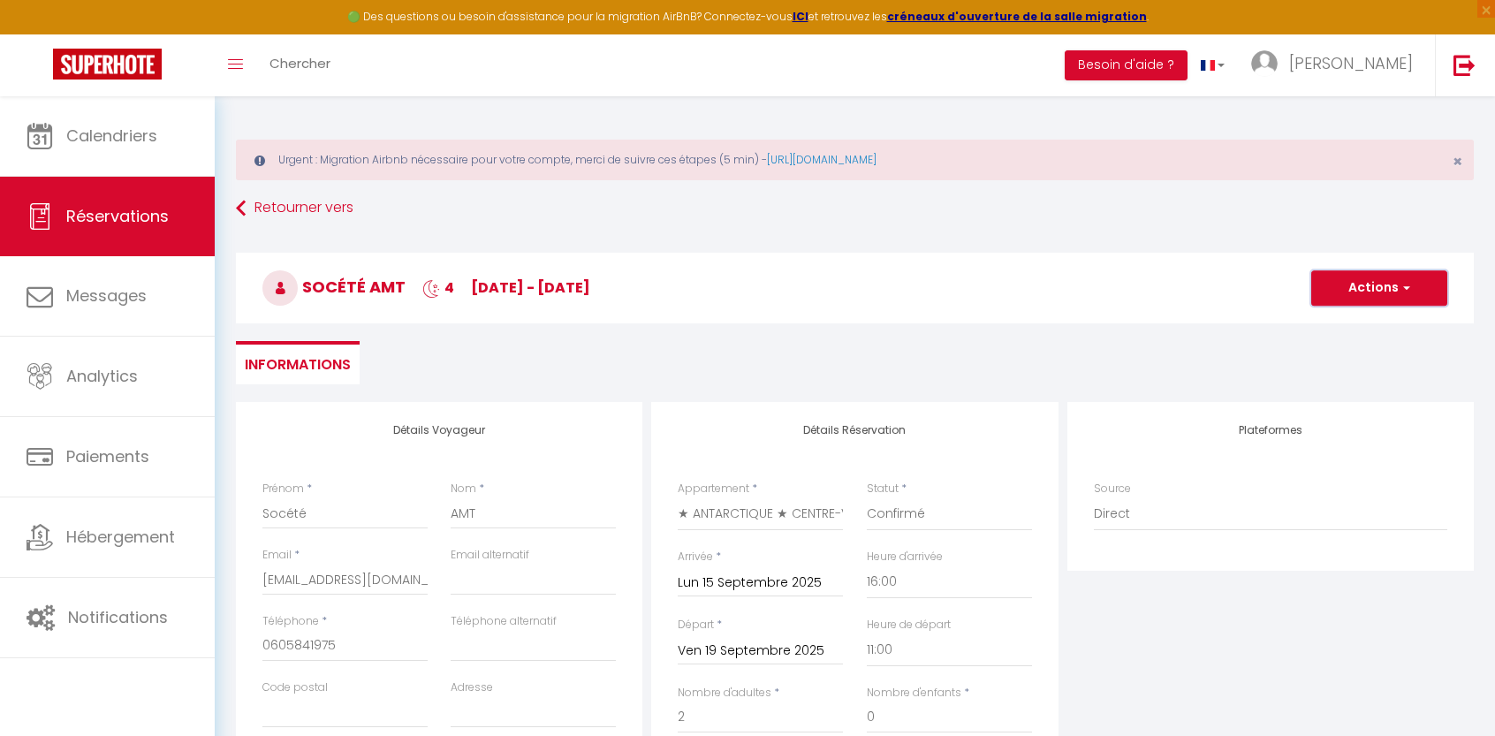
click at [1366, 299] on button "Actions" at bounding box center [1379, 287] width 136 height 35
click at [1357, 333] on link "Enregistrer" at bounding box center [1361, 326] width 140 height 23
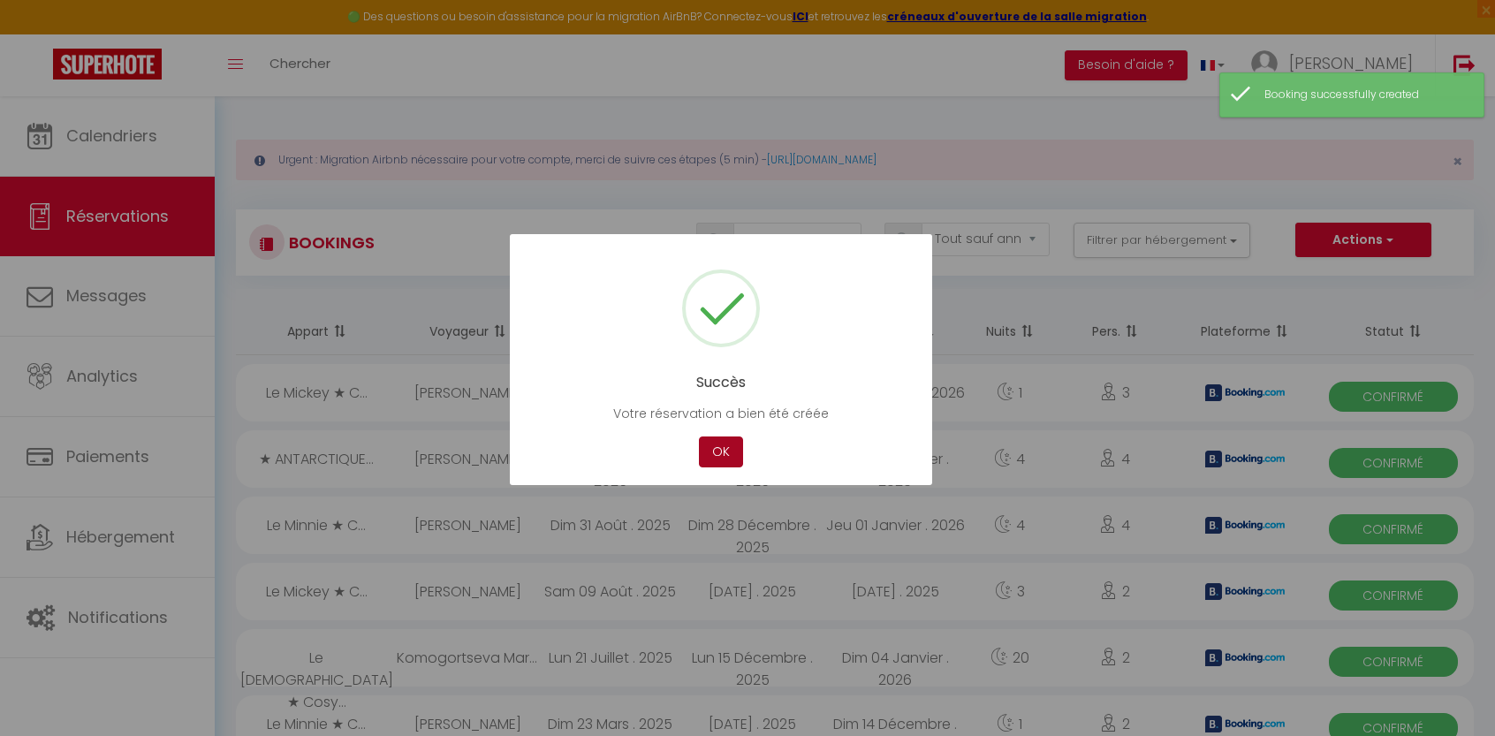
click at [723, 454] on button "OK" at bounding box center [721, 451] width 44 height 31
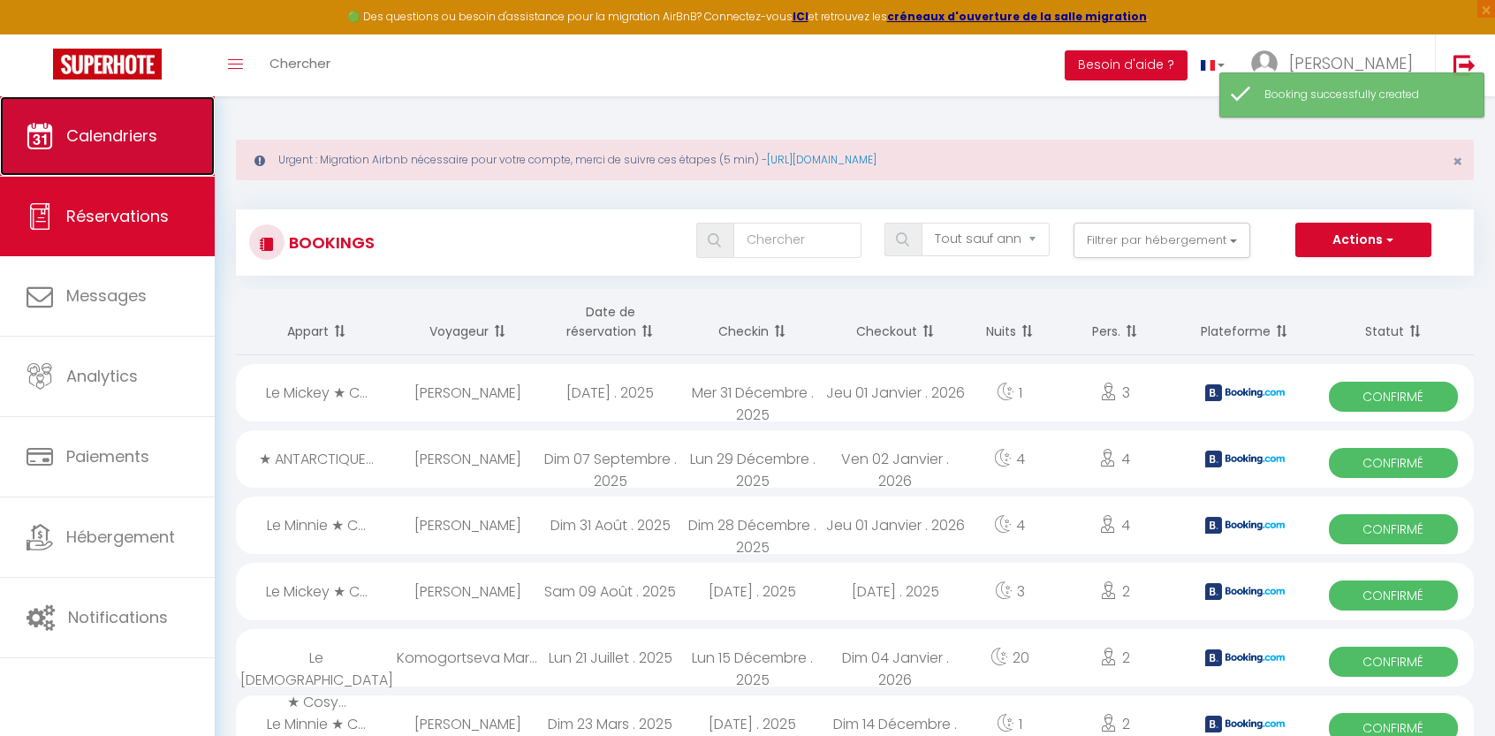
click at [139, 140] on span "Calendriers" at bounding box center [111, 136] width 91 height 22
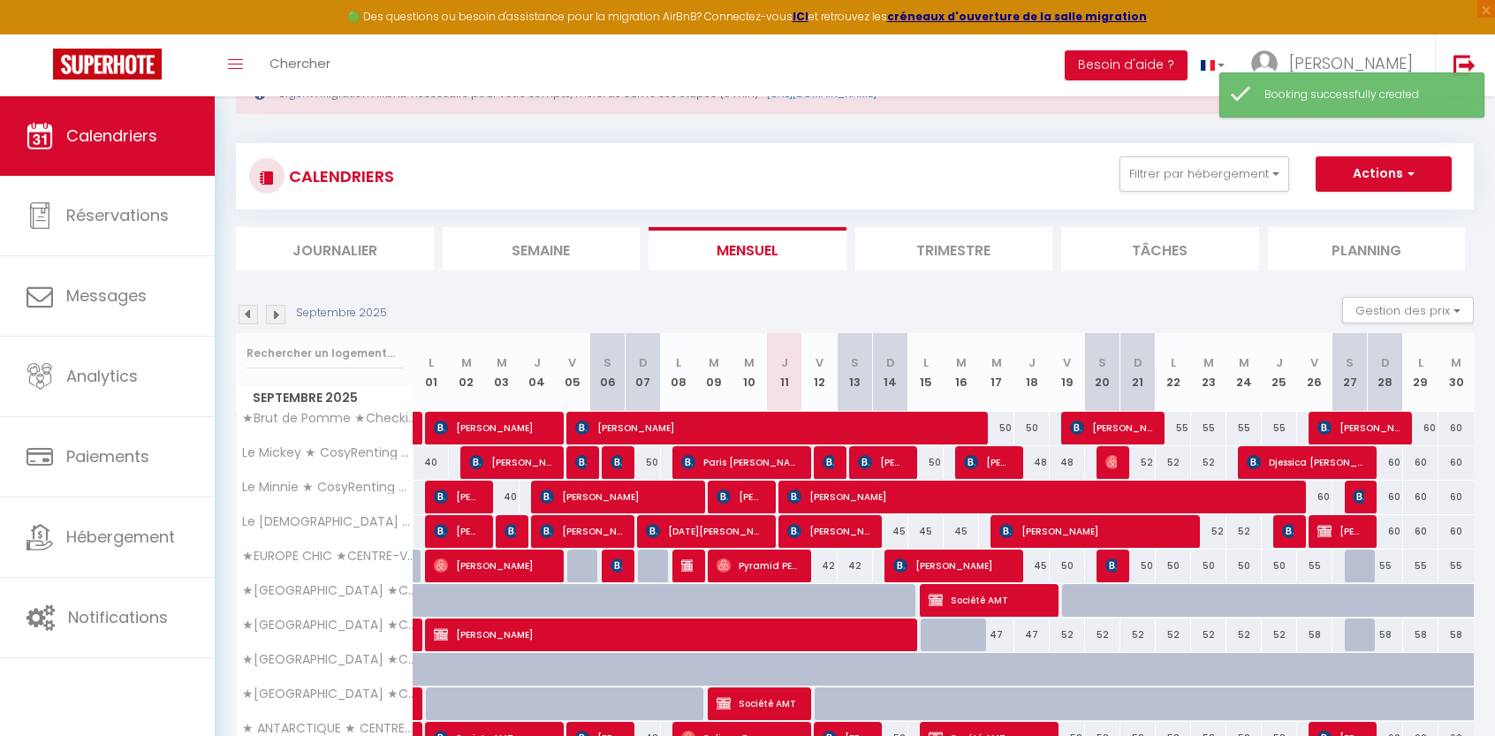
scroll to position [157, 0]
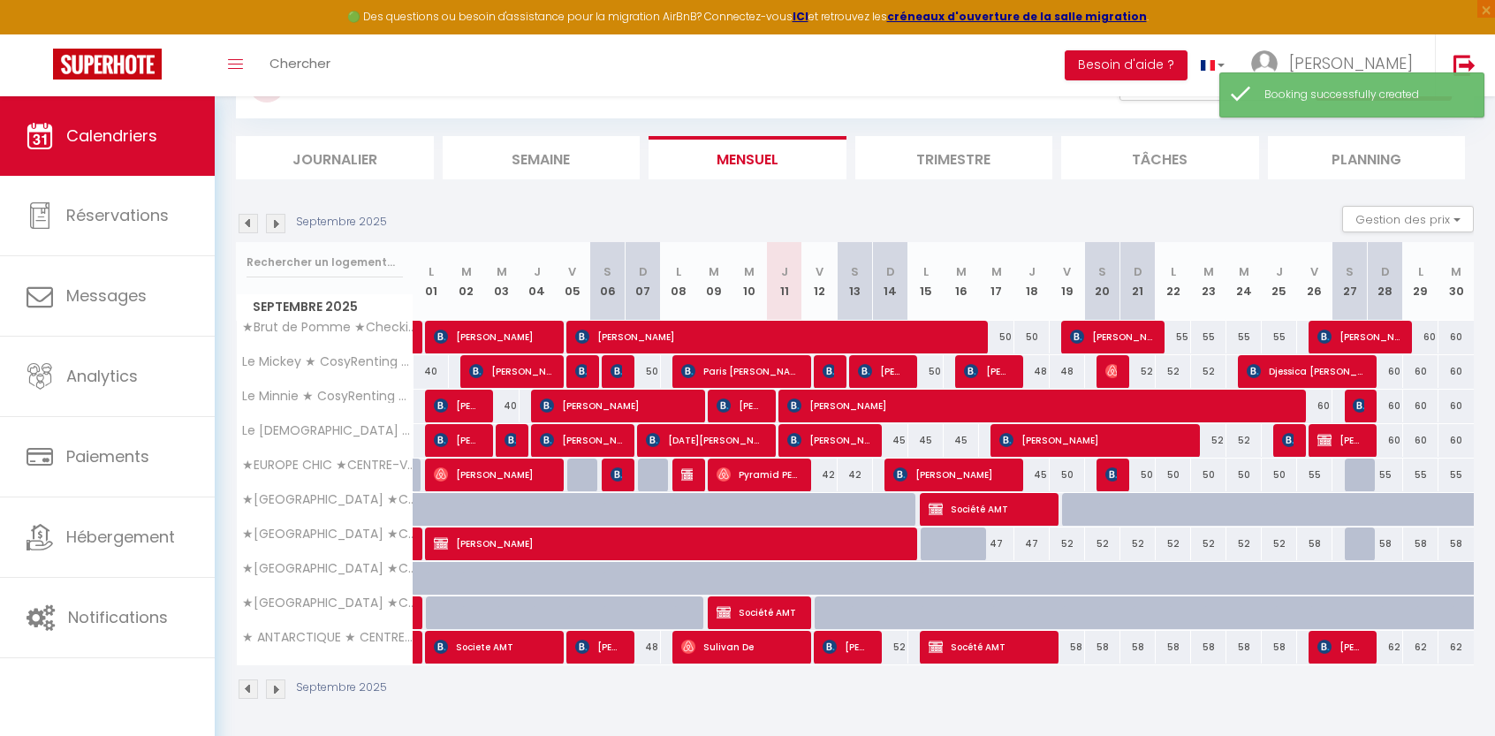
click at [925, 504] on div at bounding box center [937, 510] width 35 height 34
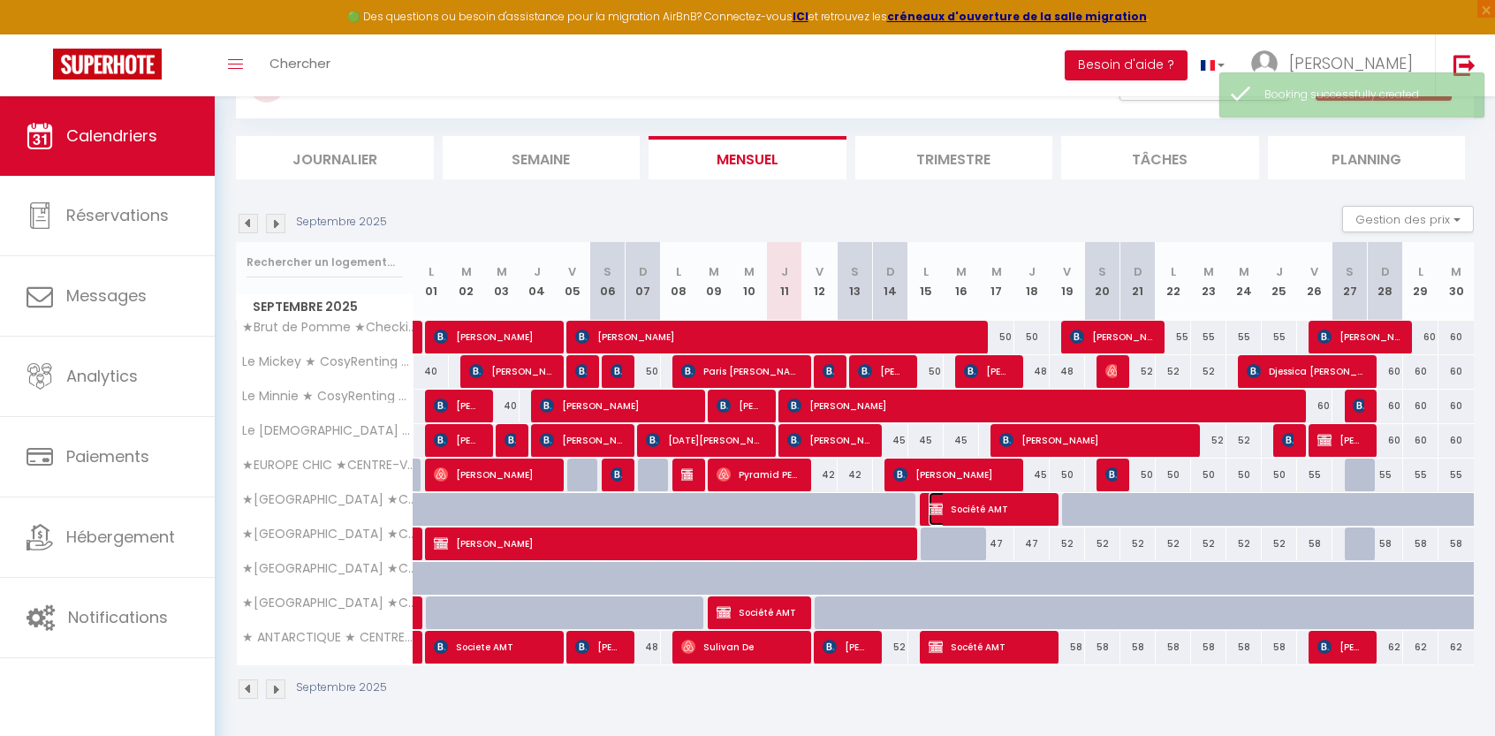
click at [935, 506] on img at bounding box center [935, 509] width 14 height 14
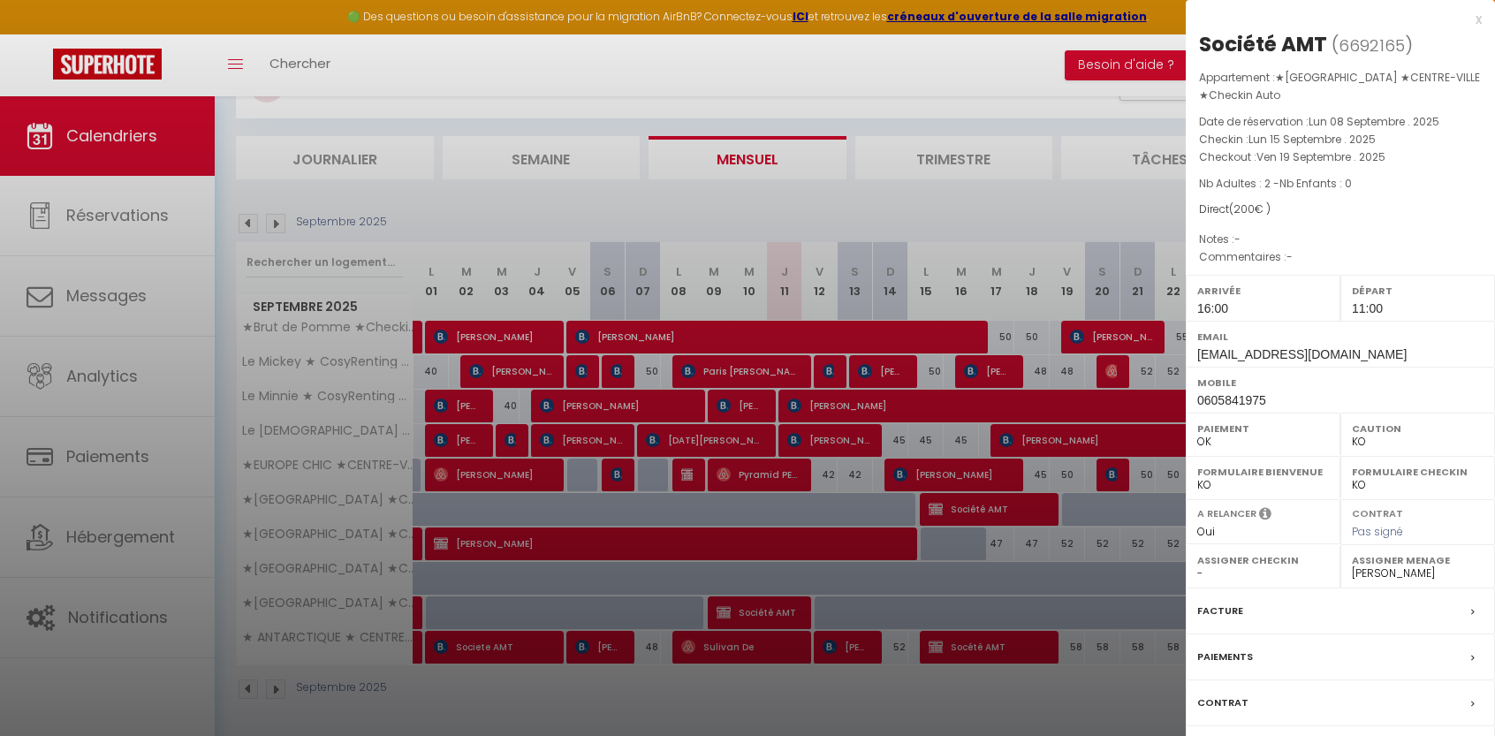
click at [1244, 592] on div "Facture" at bounding box center [1339, 611] width 309 height 46
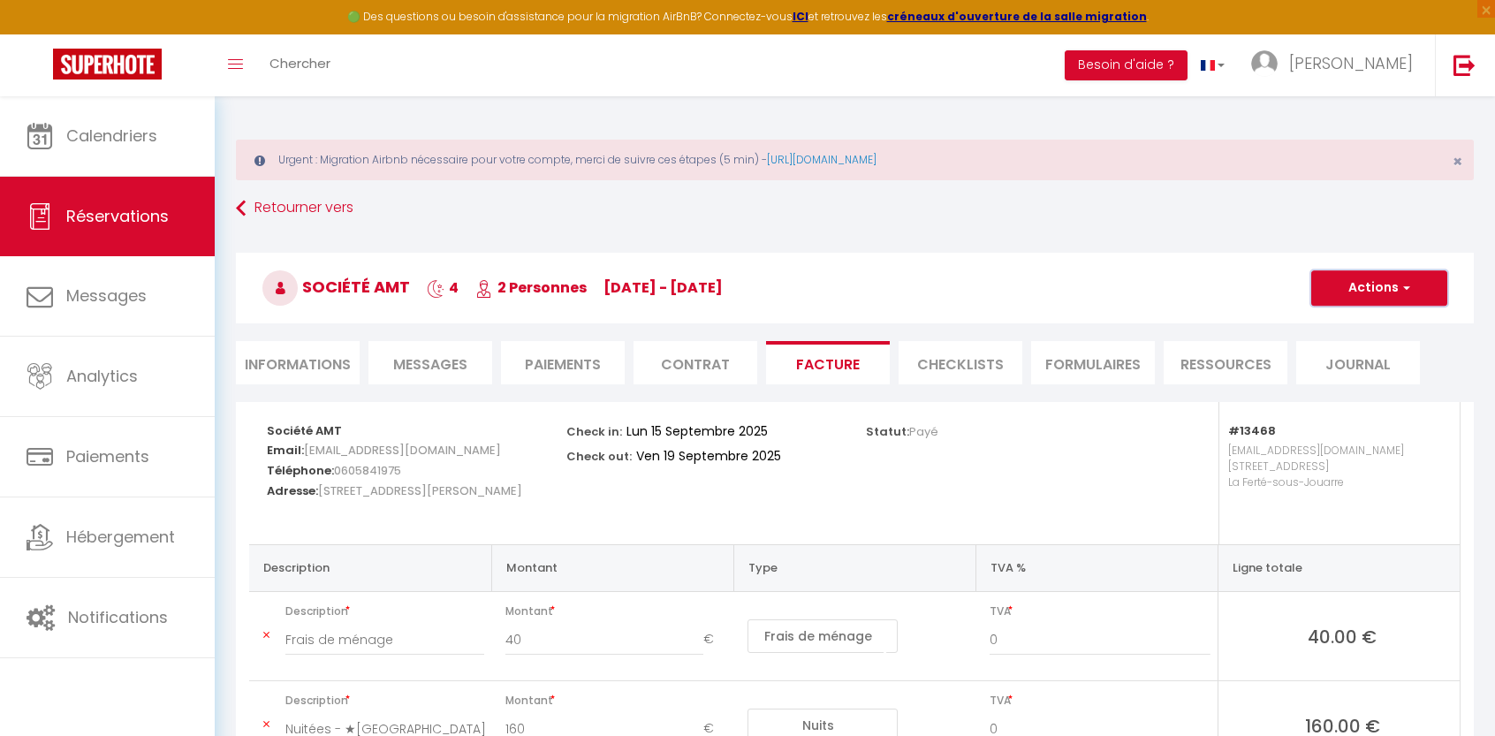
click at [1392, 296] on button "Actions" at bounding box center [1379, 287] width 136 height 35
click at [1085, 241] on div "Société AMT 4 2 Personnes [DATE] - [DATE] Actions Enregistrer Dupliquer Supprim…" at bounding box center [854, 285] width 1261 height 95
click at [298, 358] on li "Informations" at bounding box center [298, 362] width 124 height 43
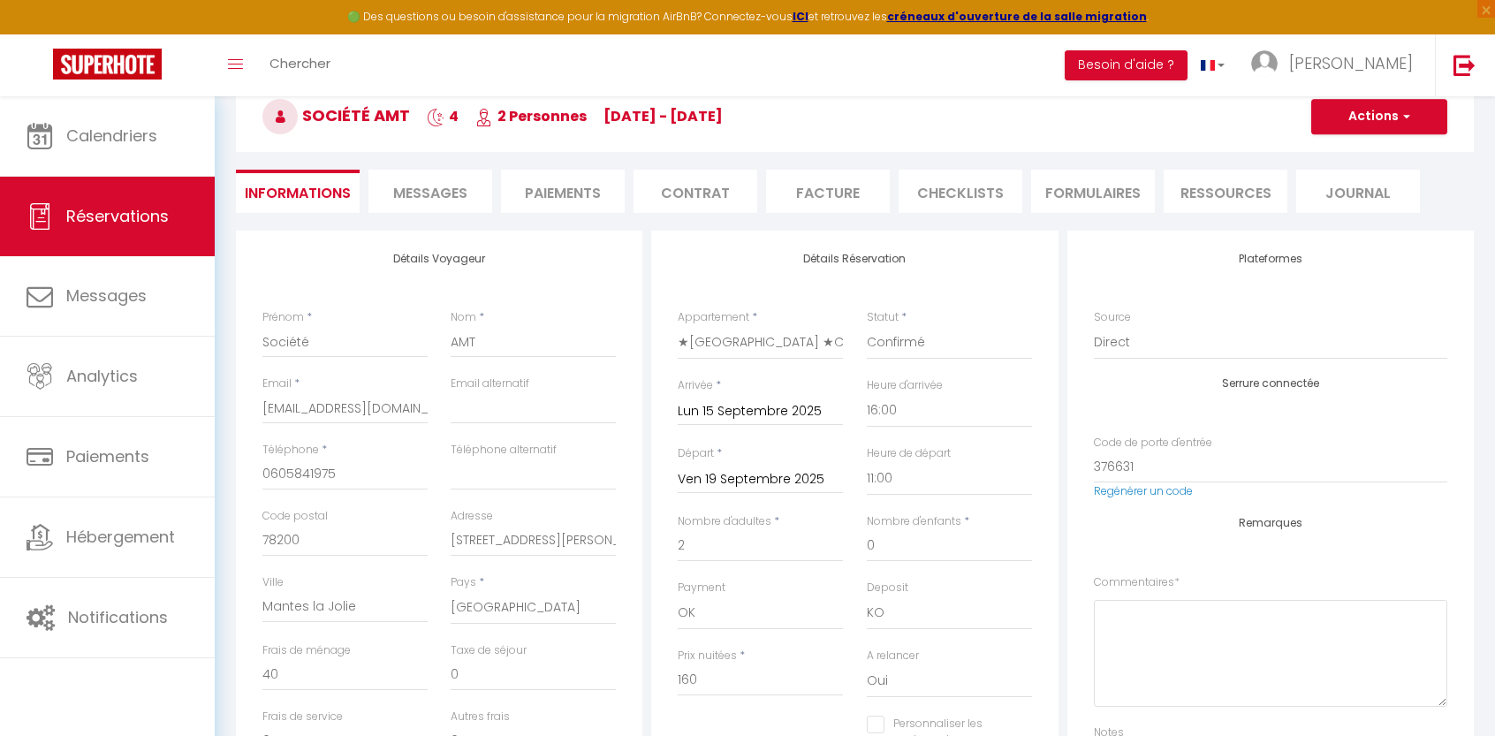
scroll to position [138, 0]
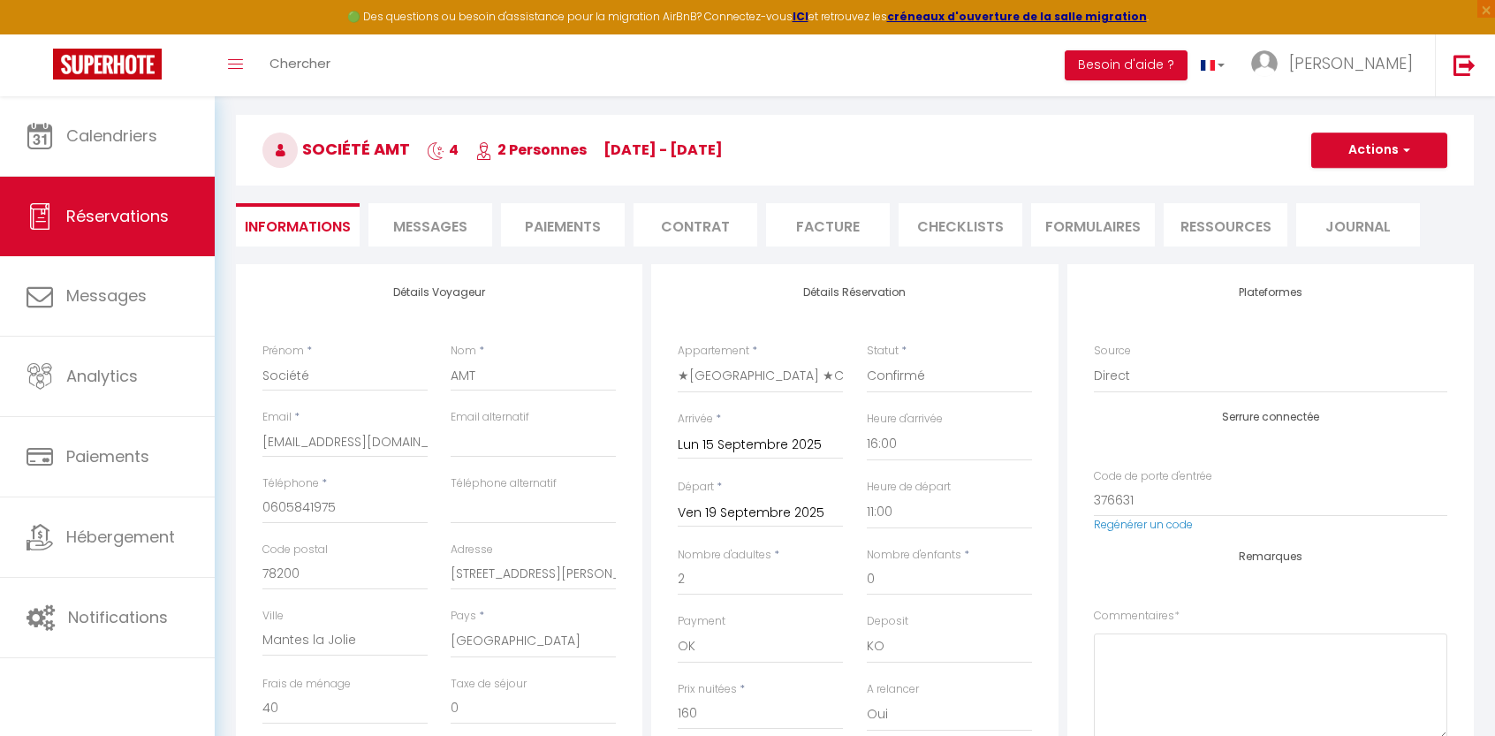
click at [1354, 223] on li "Journal" at bounding box center [1358, 224] width 124 height 43
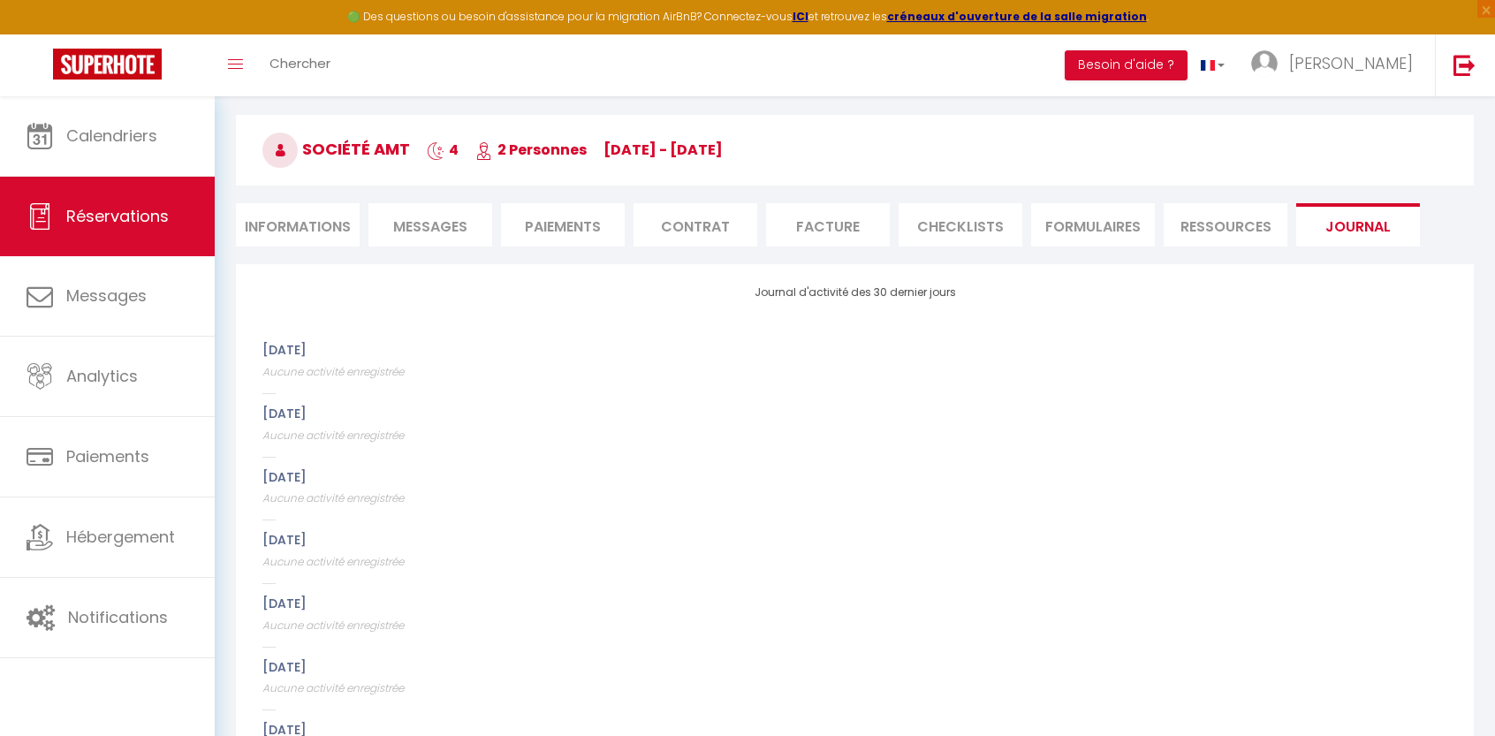
click at [307, 229] on li "Informations" at bounding box center [298, 224] width 124 height 43
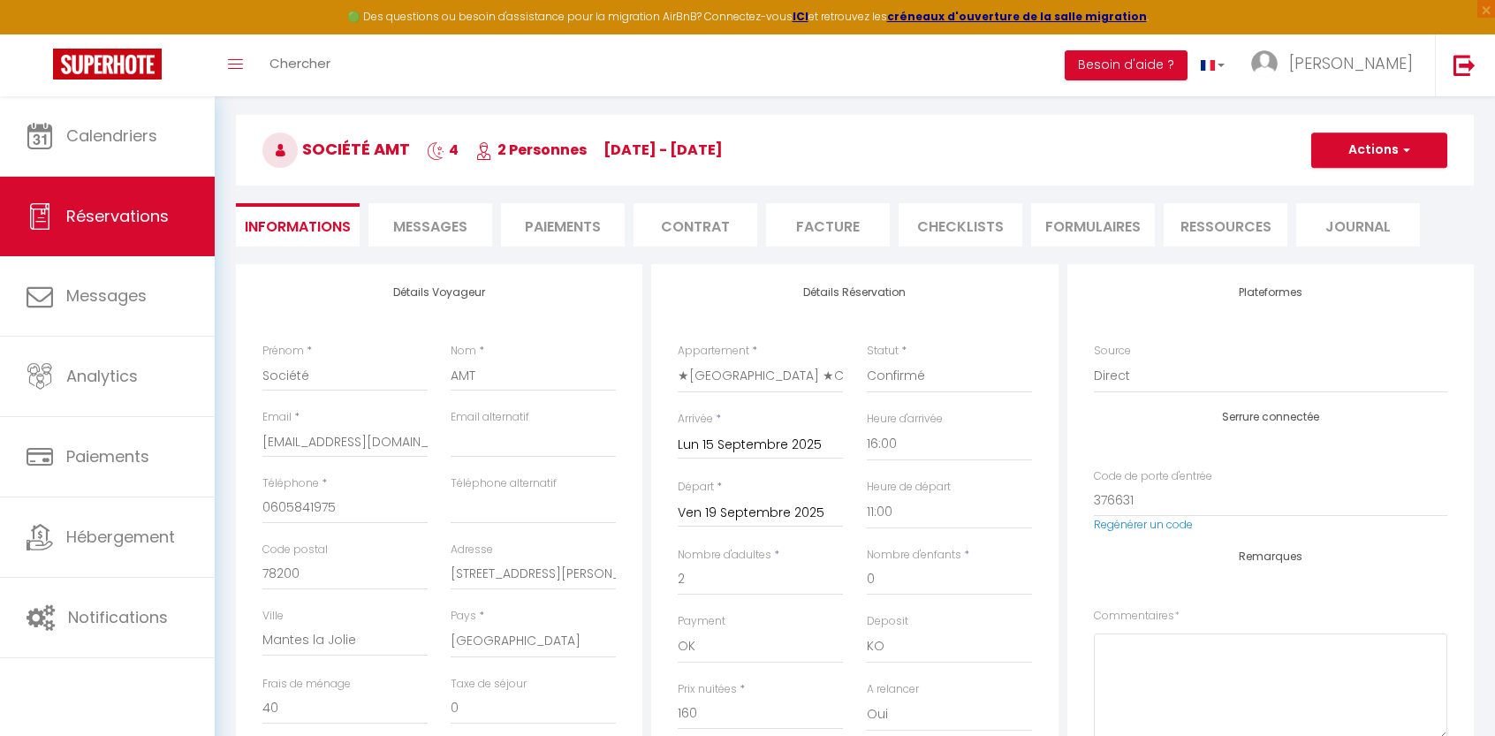
click at [572, 228] on li "Paiements" at bounding box center [563, 224] width 124 height 43
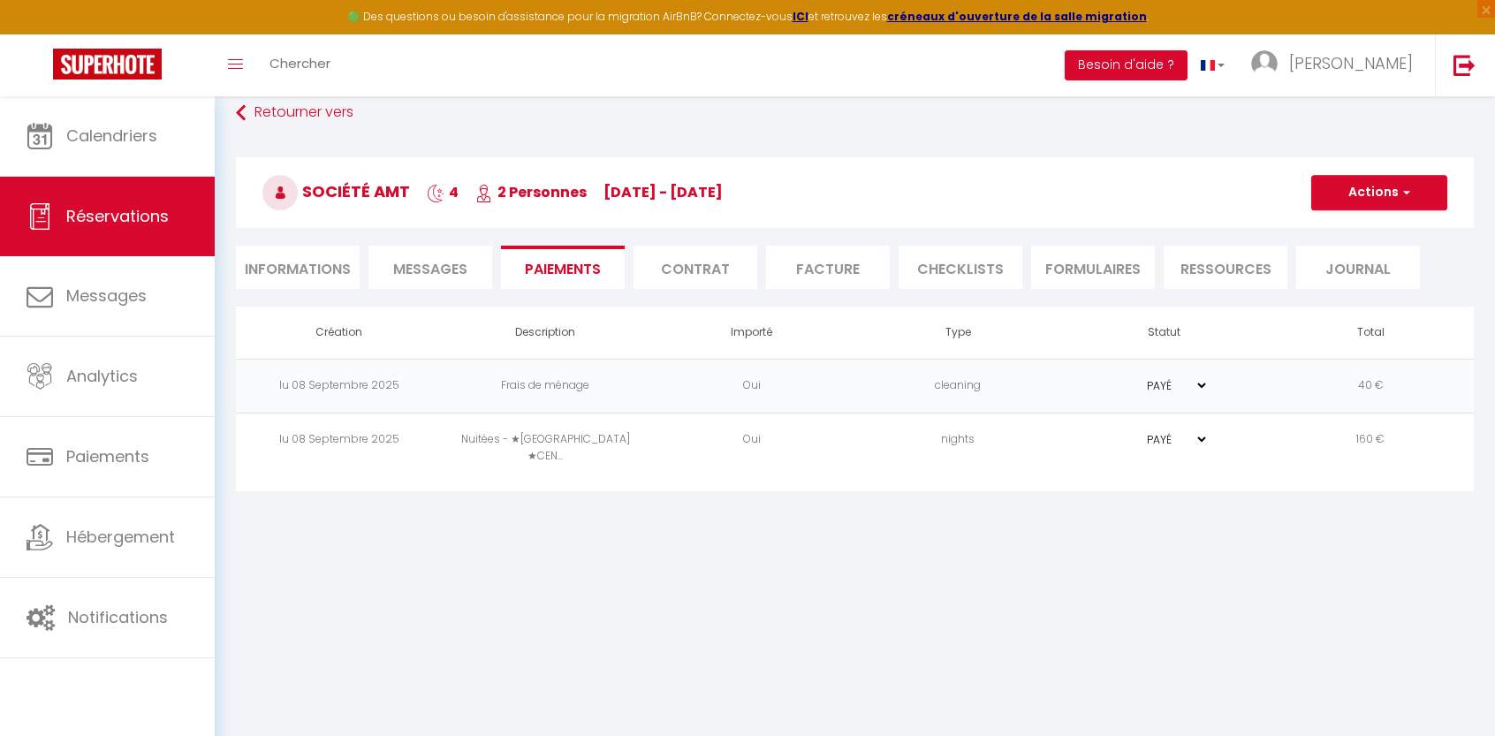
click at [298, 261] on li "Informations" at bounding box center [298, 267] width 124 height 43
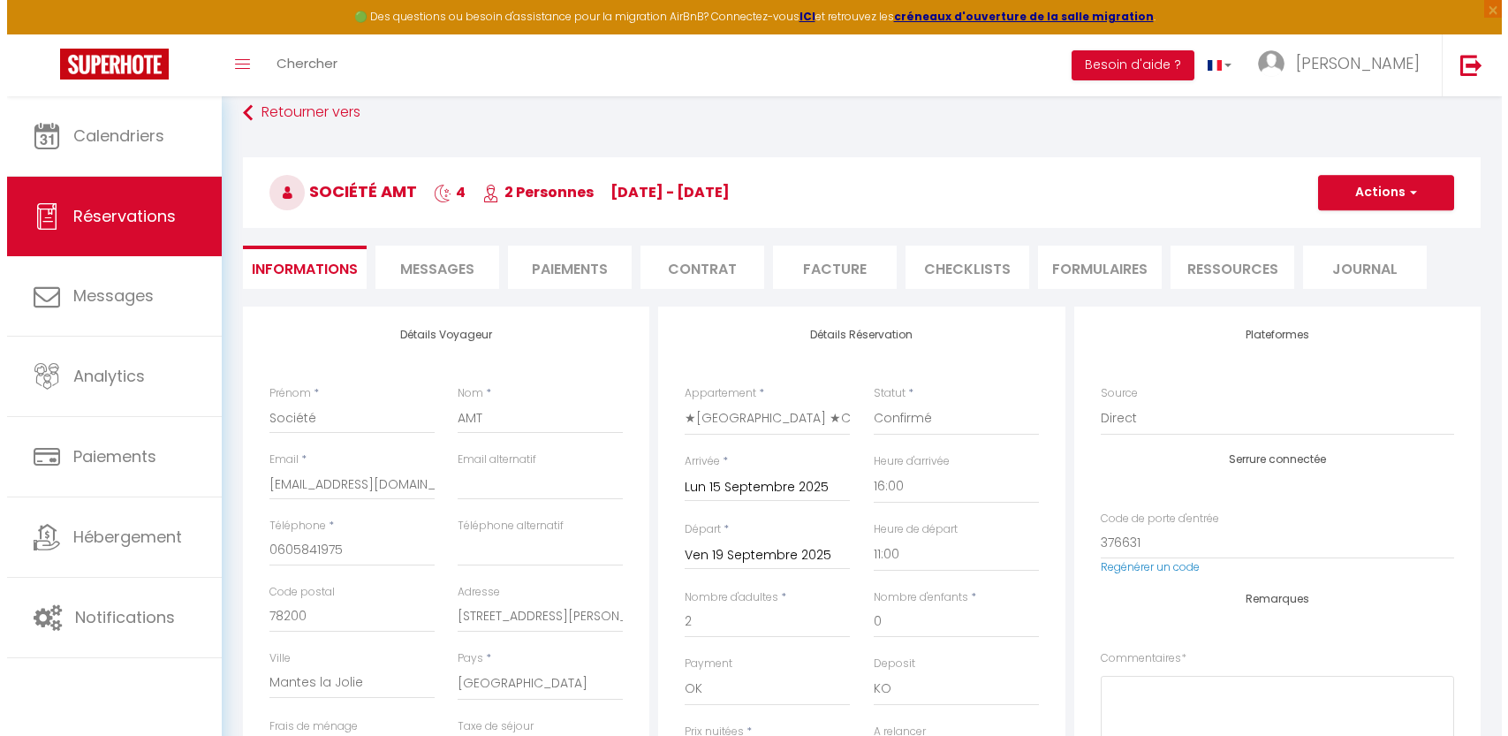
scroll to position [138, 0]
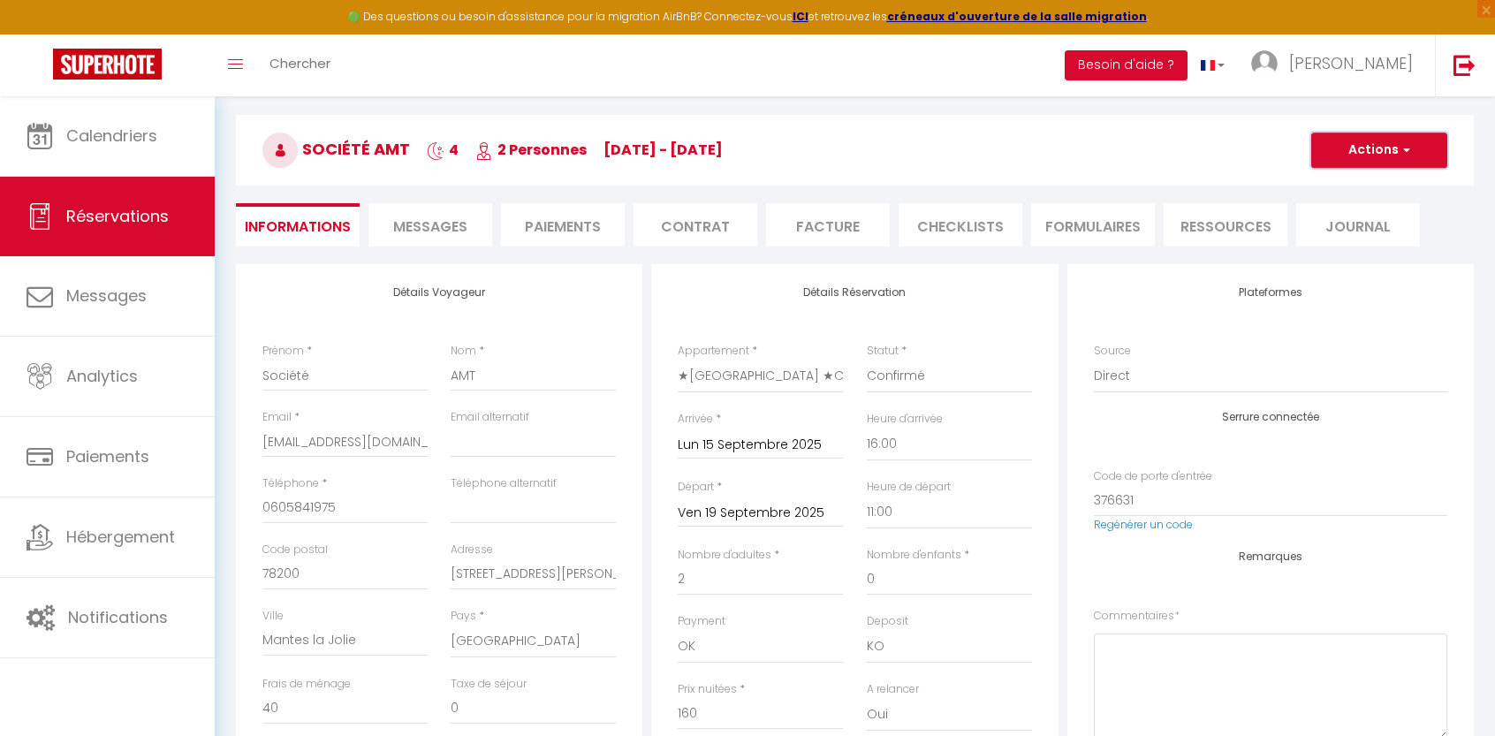
click at [1393, 159] on button "Actions" at bounding box center [1379, 150] width 136 height 35
click at [1357, 234] on link "Supprimer" at bounding box center [1361, 234] width 140 height 23
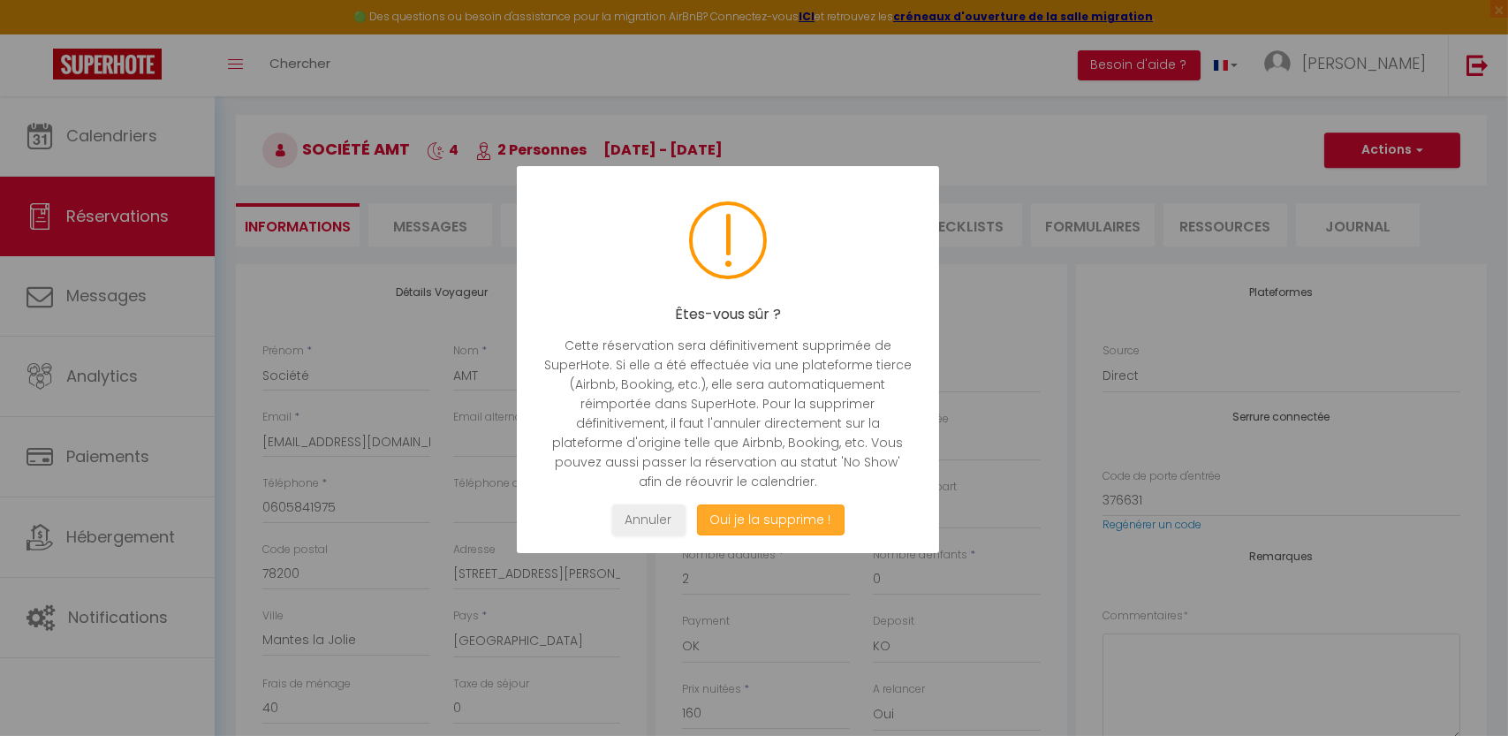
click at [765, 517] on button "Oui je la supprime !" at bounding box center [770, 519] width 148 height 31
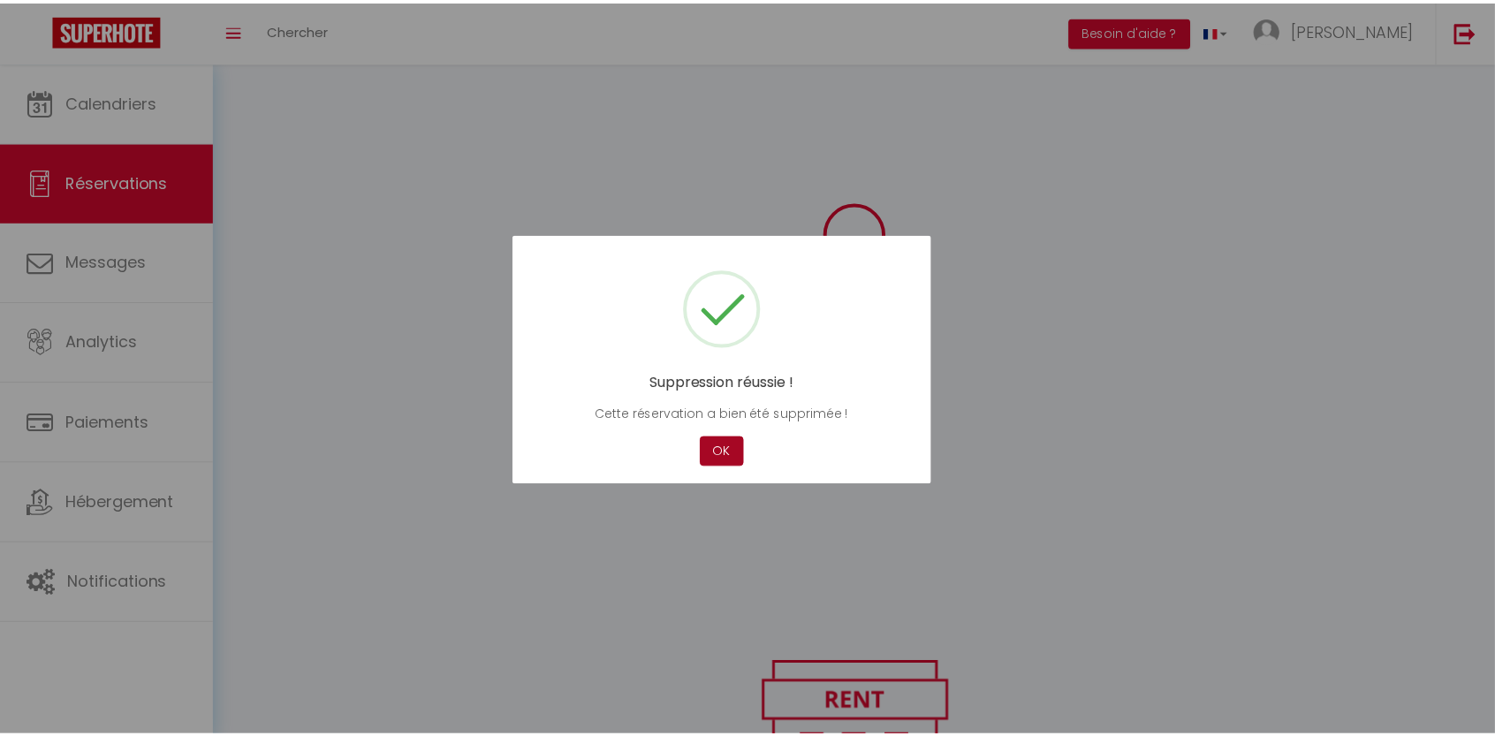
scroll to position [138, 0]
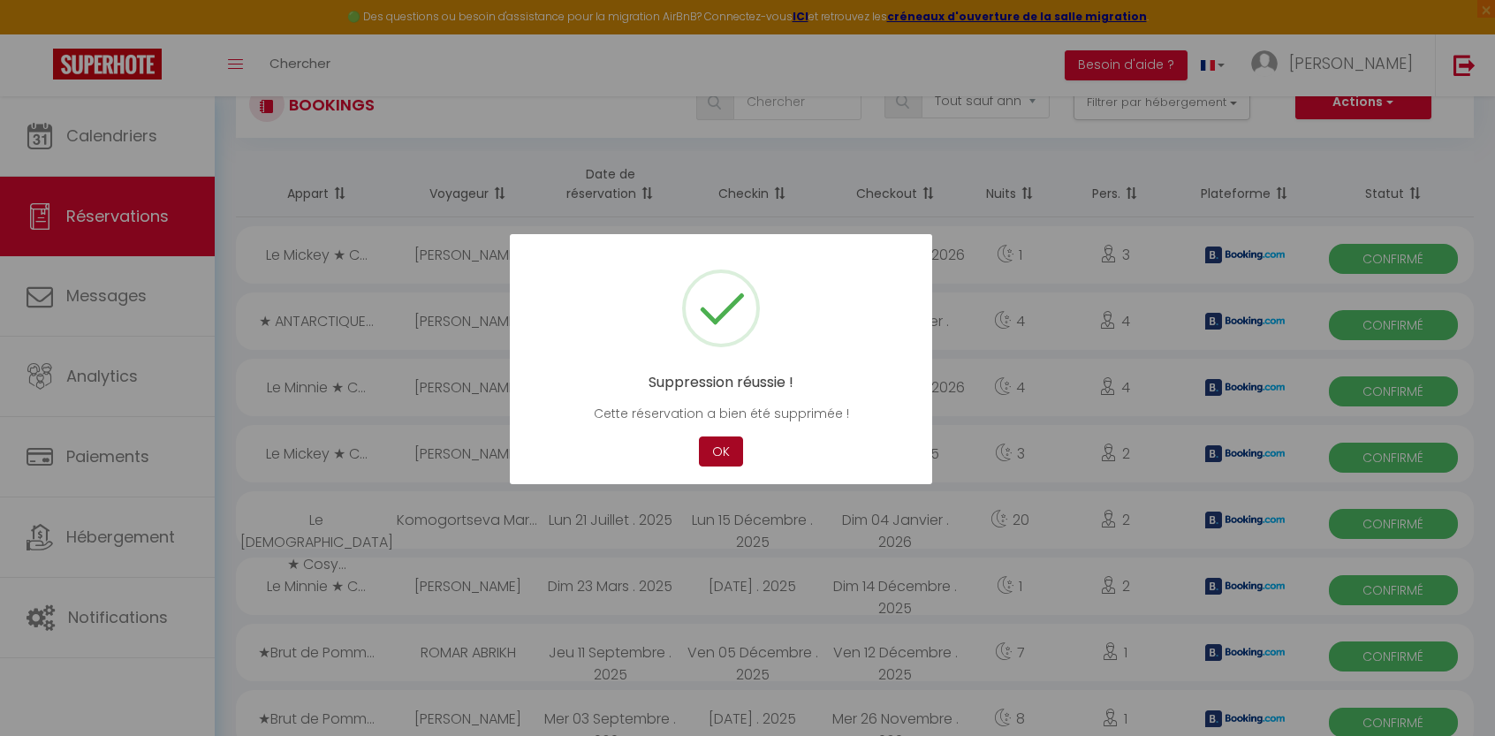
click at [723, 454] on button "OK" at bounding box center [721, 451] width 44 height 31
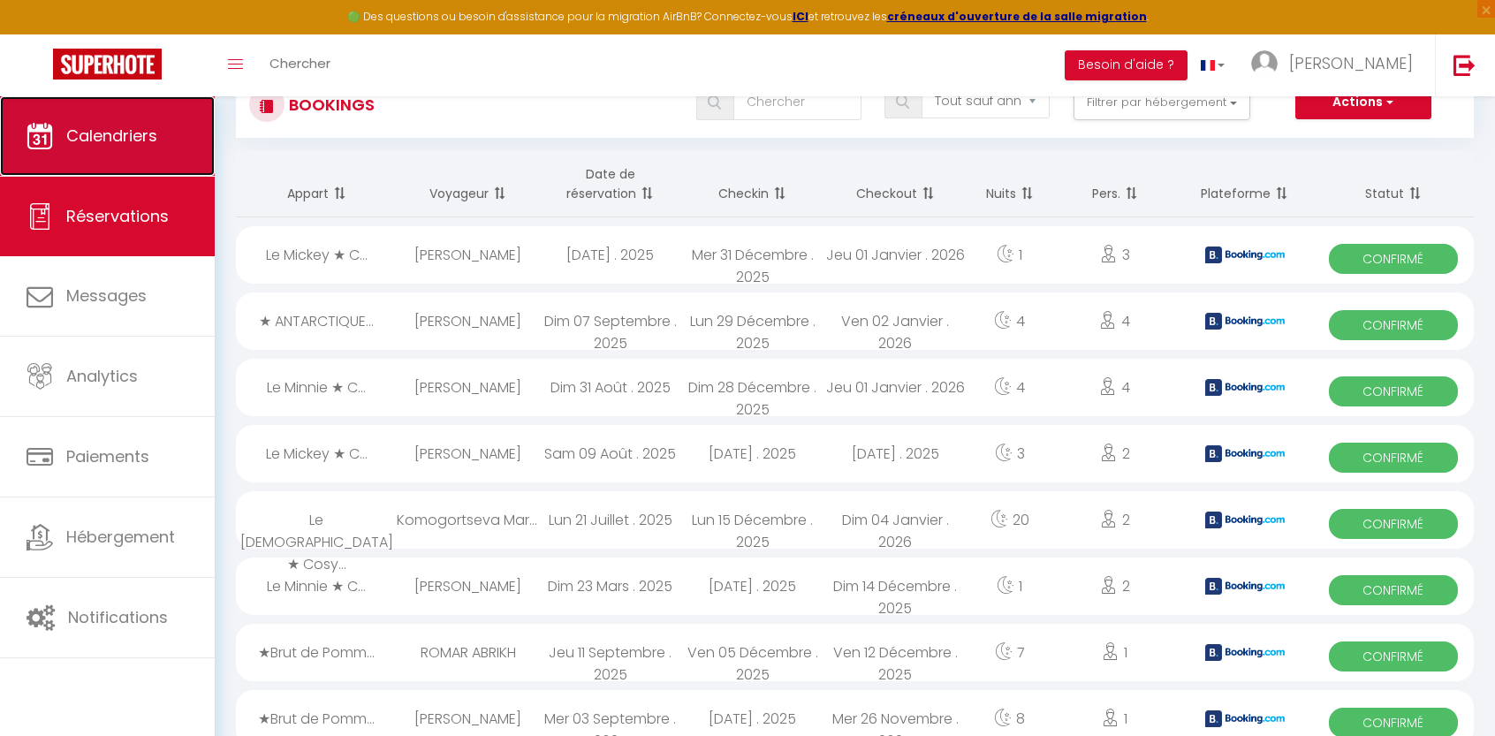
click at [97, 137] on span "Calendriers" at bounding box center [111, 136] width 91 height 22
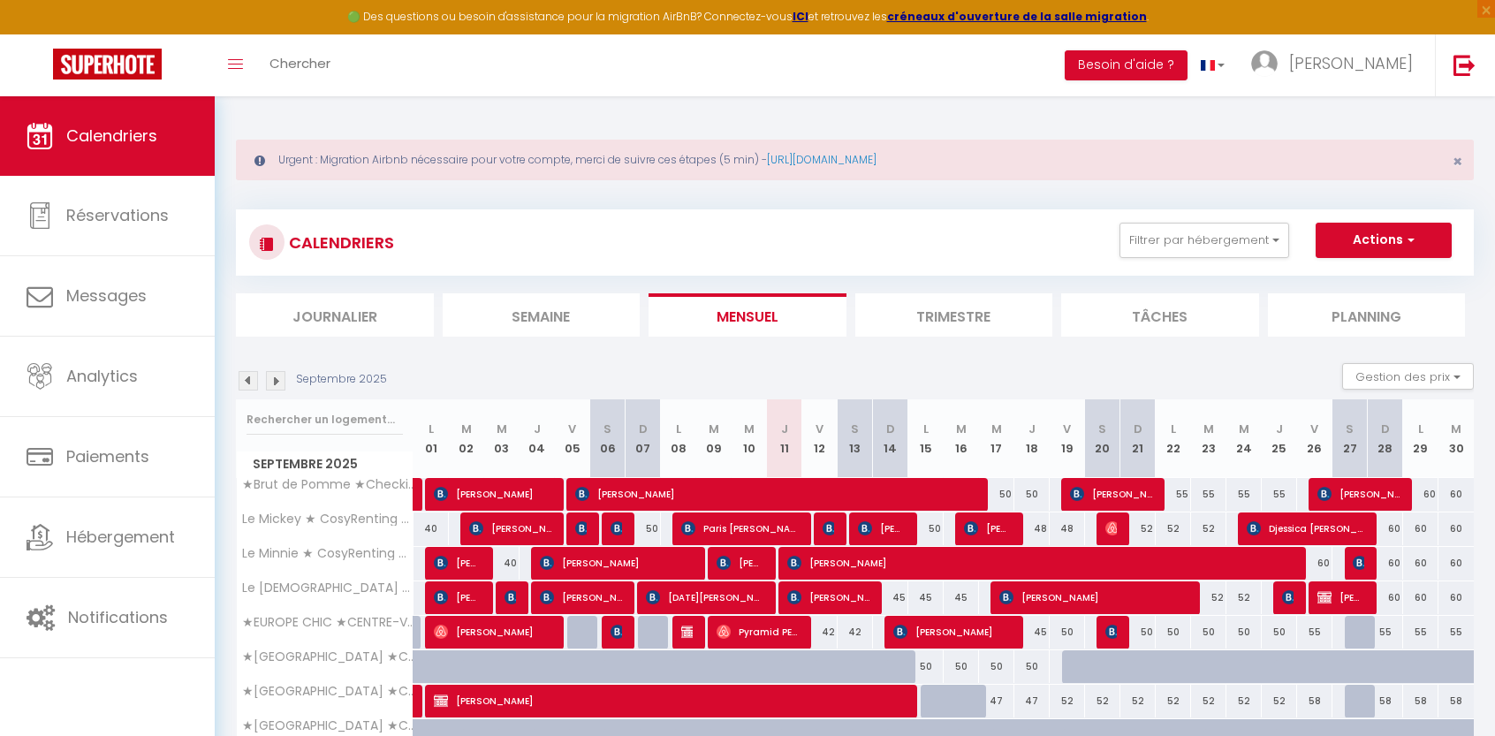
scroll to position [157, 0]
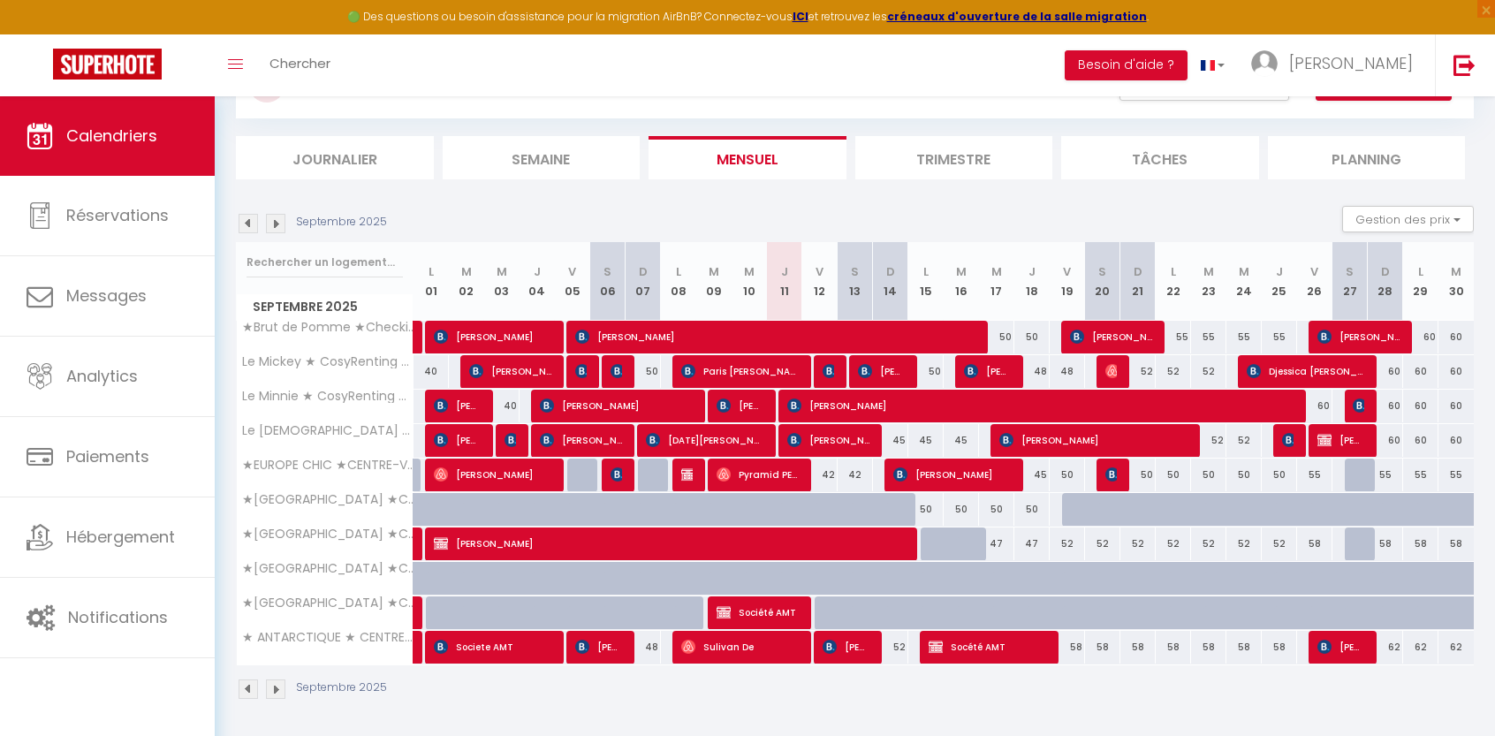
click at [927, 506] on div "50" at bounding box center [925, 509] width 35 height 33
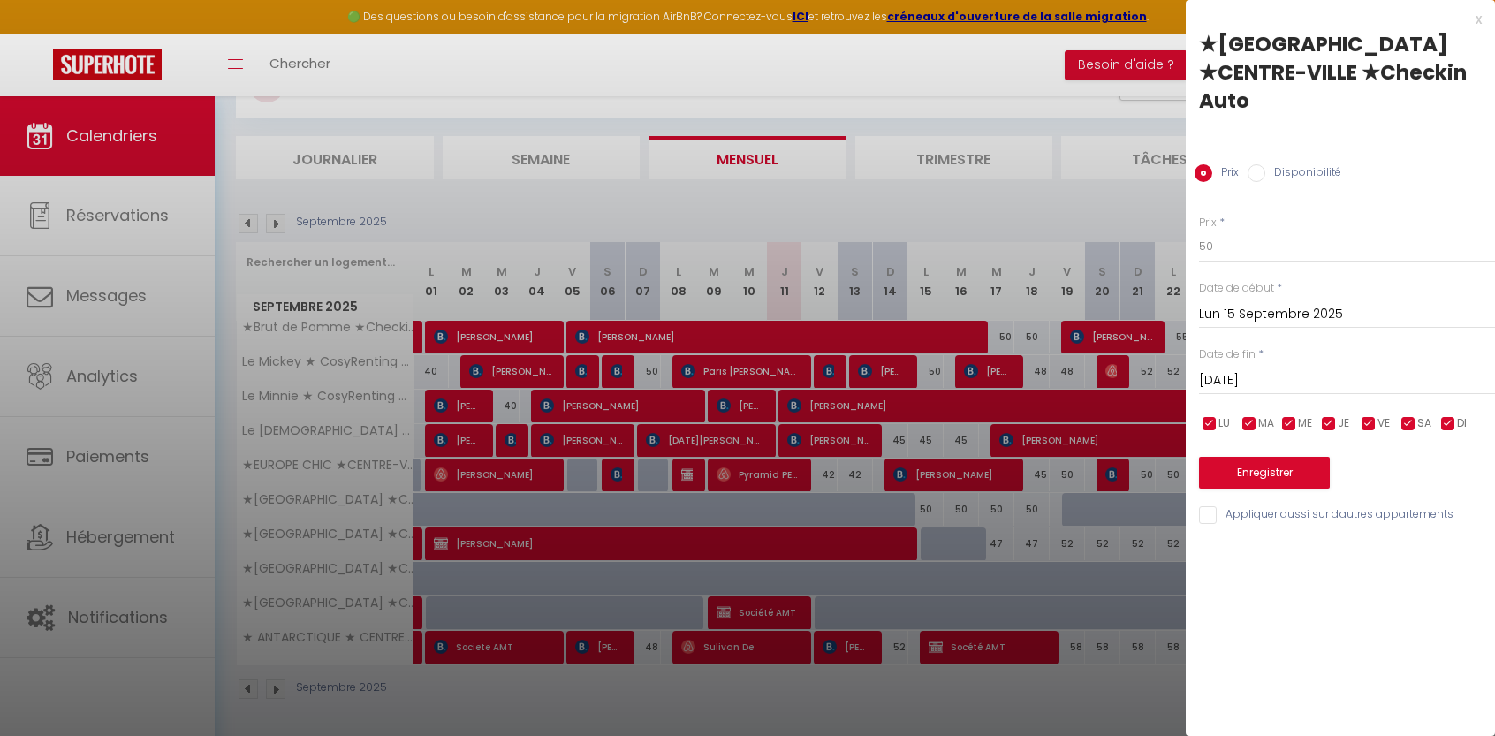
click at [1254, 303] on input "Lun 15 Septembre 2025" at bounding box center [1347, 314] width 296 height 23
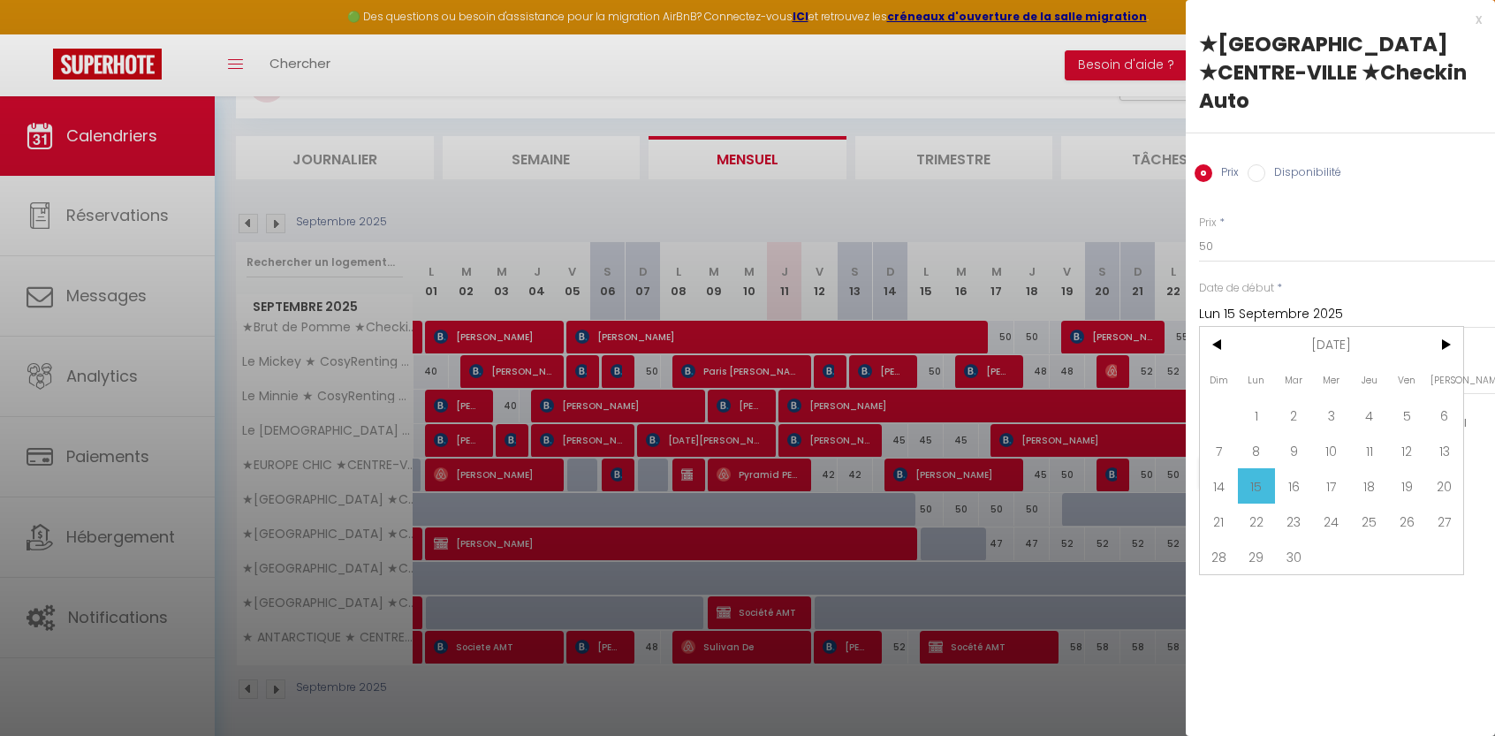
click at [1251, 468] on span "15" at bounding box center [1257, 485] width 38 height 35
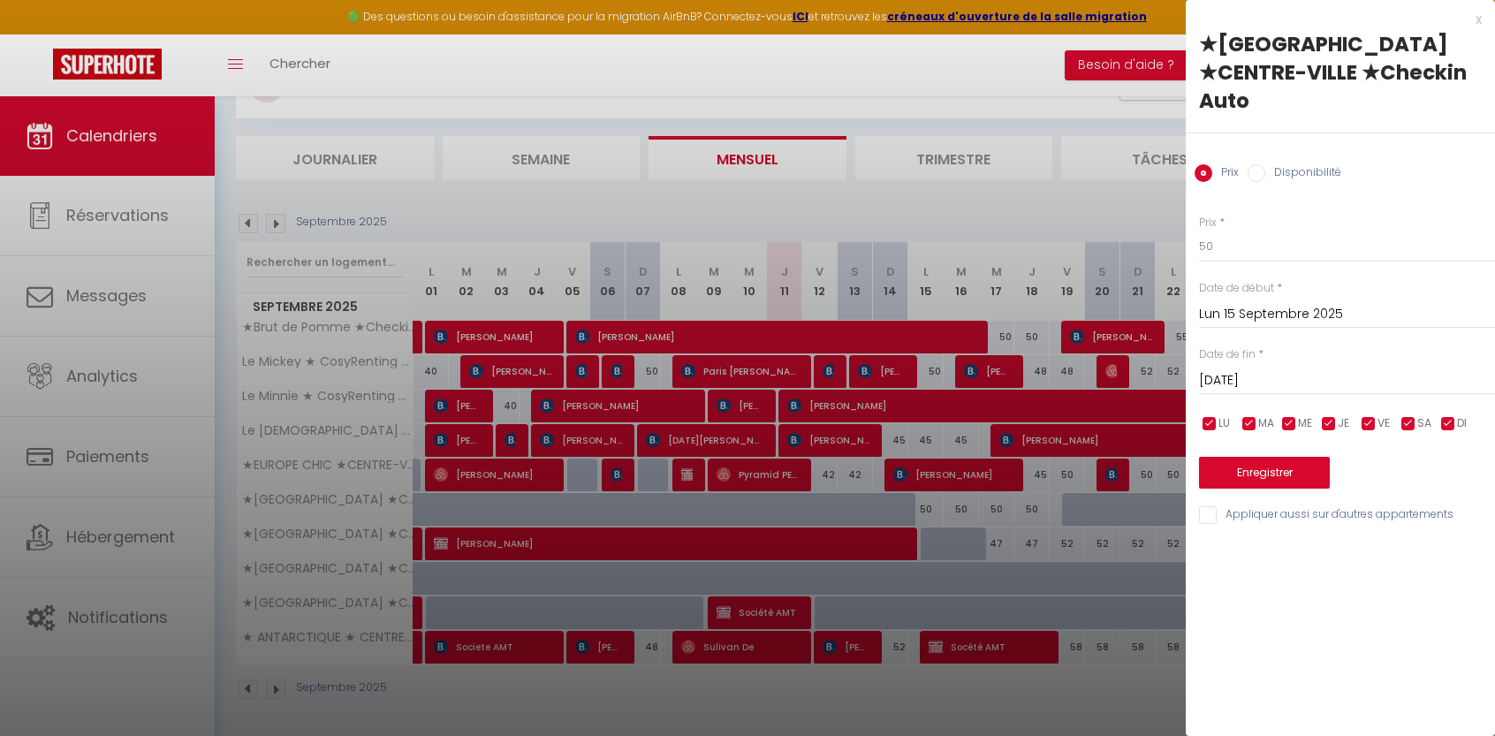
click at [1274, 369] on input "[DATE]" at bounding box center [1347, 380] width 296 height 23
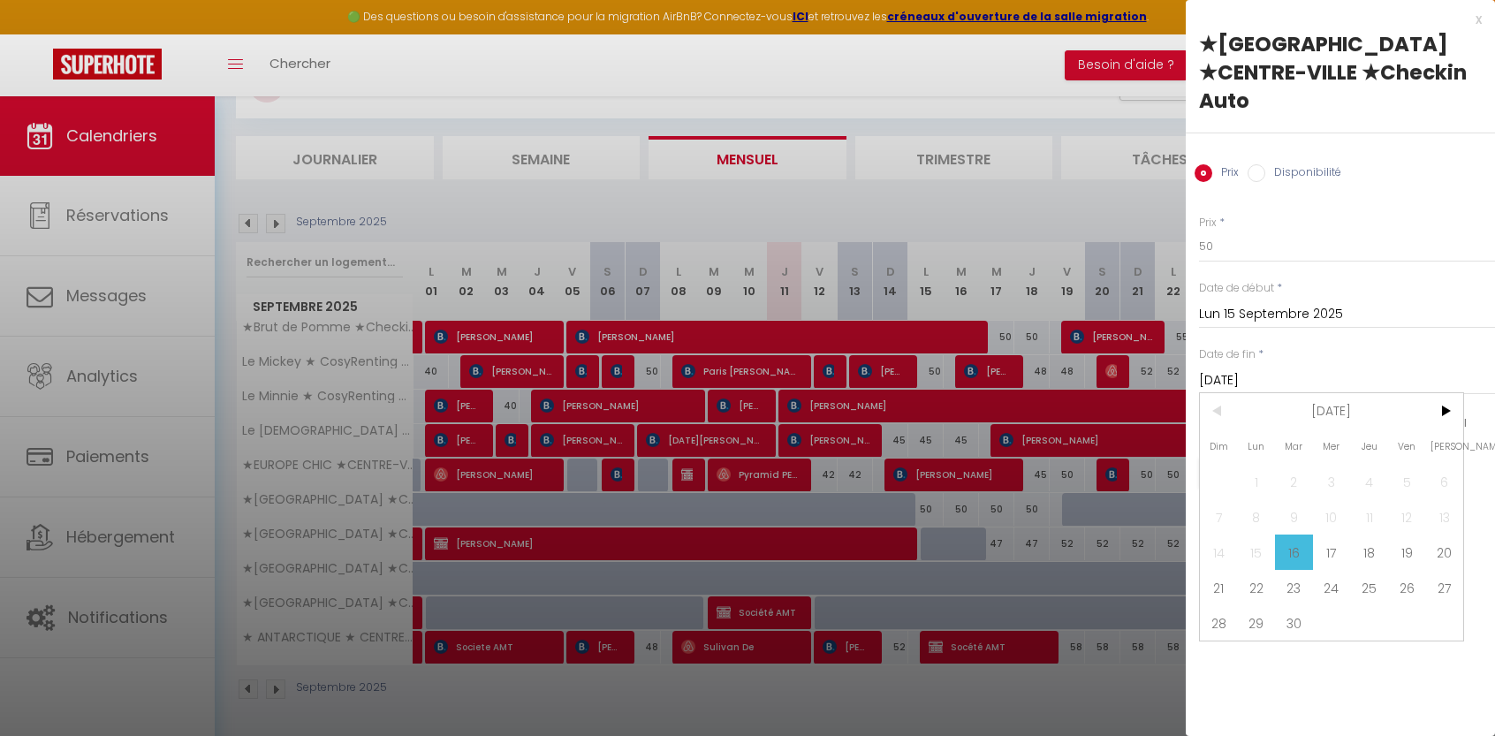
drag, startPoint x: 1406, startPoint y: 522, endPoint x: 1404, endPoint y: 442, distance: 80.4
click at [1405, 534] on span "19" at bounding box center [1407, 551] width 38 height 35
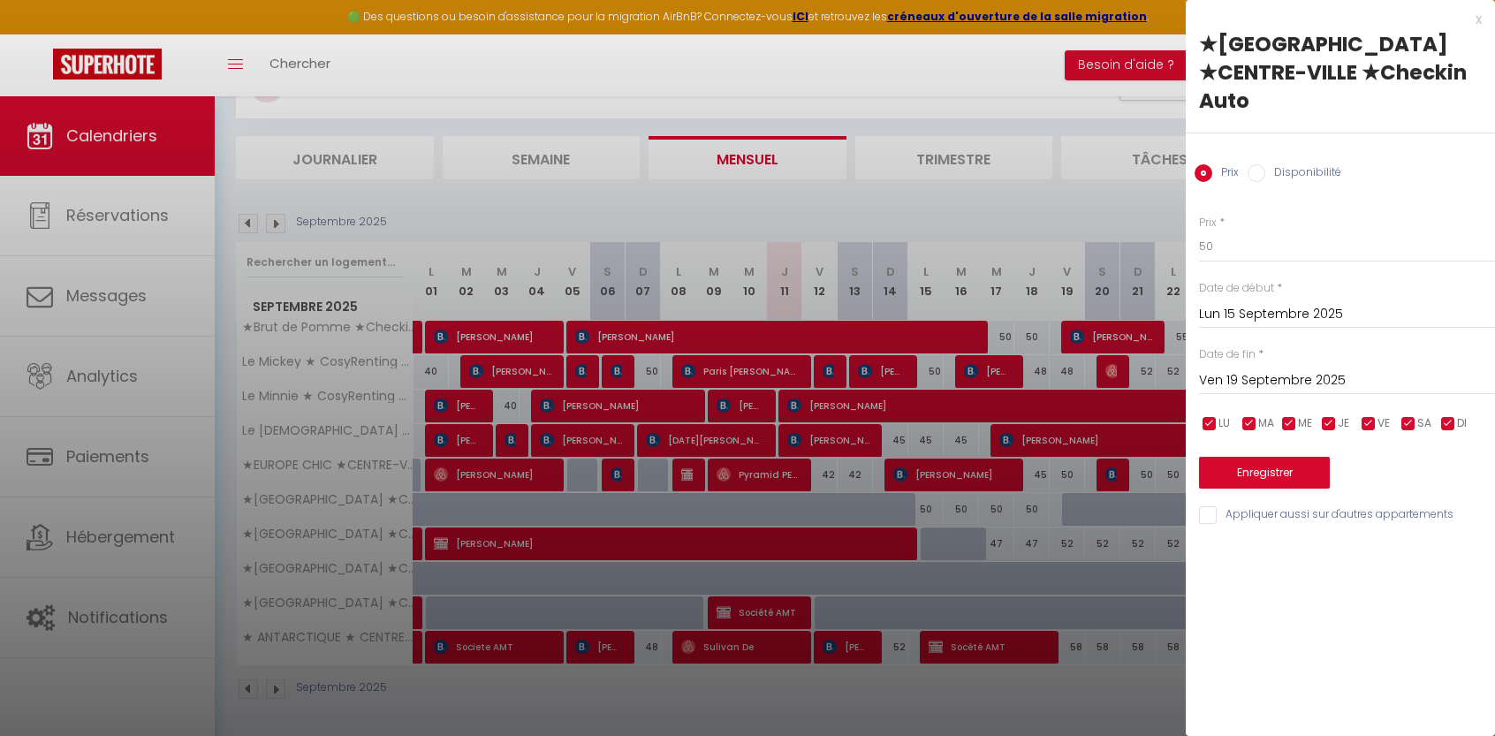
click at [1253, 164] on input "Disponibilité" at bounding box center [1256, 173] width 18 height 18
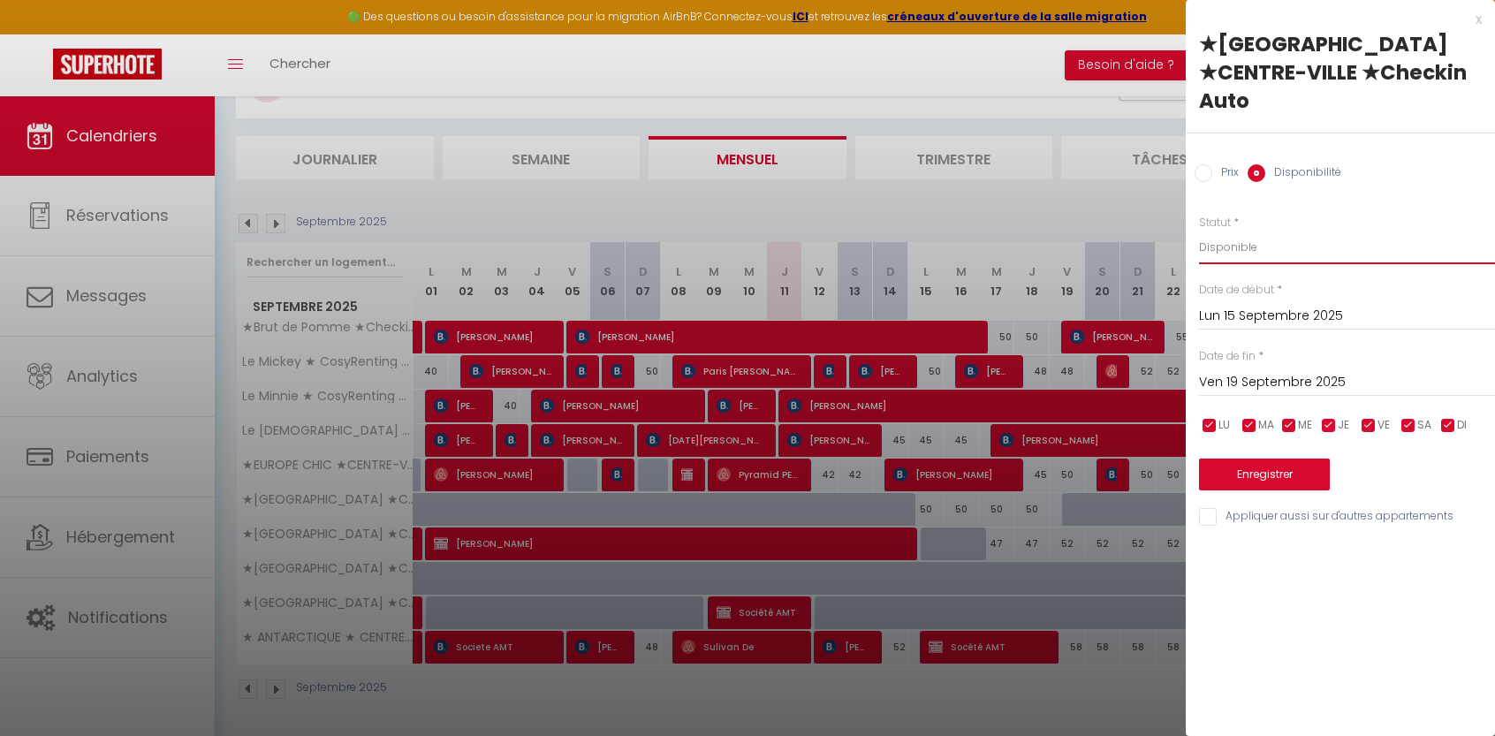
click at [1245, 231] on select "Disponible Indisponible" at bounding box center [1347, 248] width 296 height 34
click at [1199, 231] on select "Disponible Indisponible" at bounding box center [1347, 248] width 296 height 34
click at [1266, 458] on button "Enregistrer" at bounding box center [1264, 474] width 131 height 32
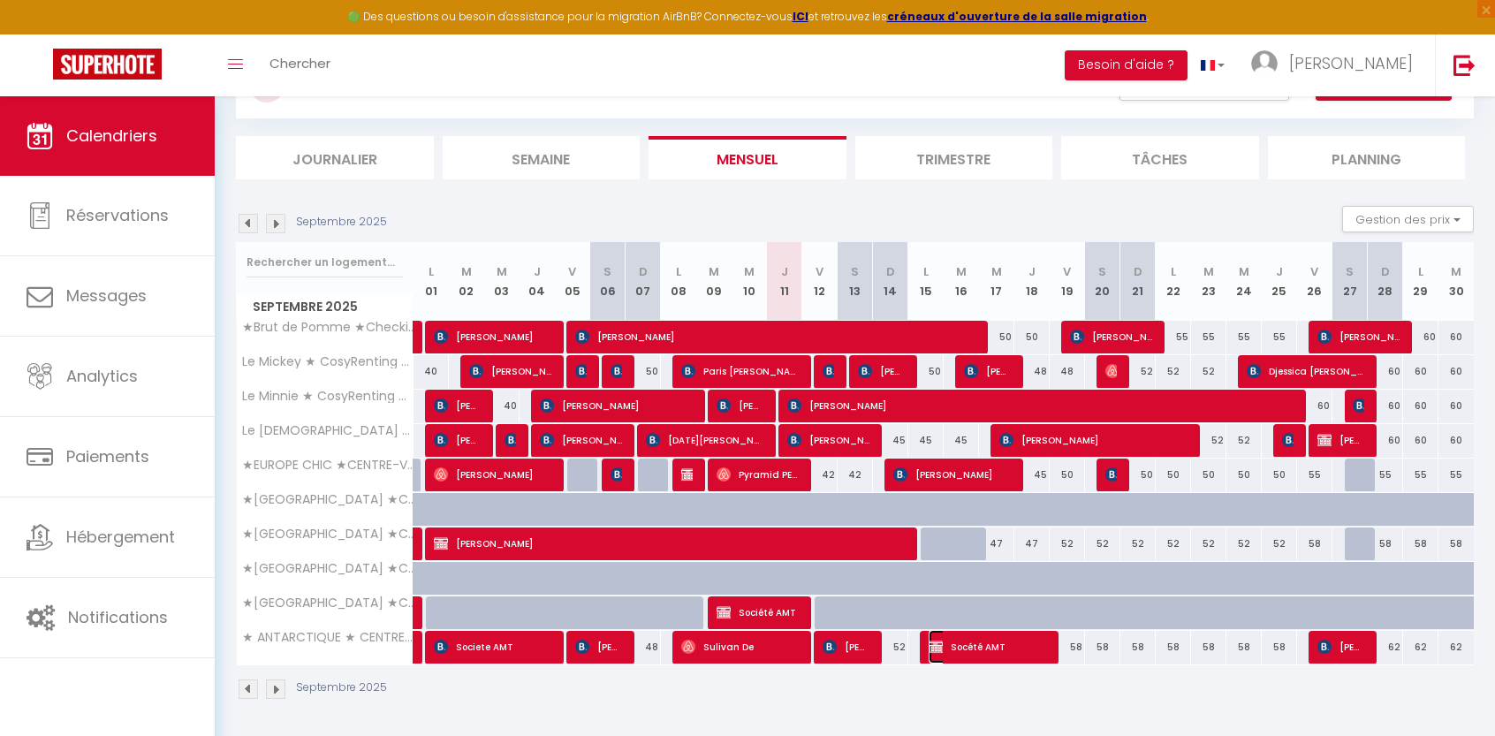
click at [981, 648] on span "Socété AMT" at bounding box center [986, 647] width 117 height 34
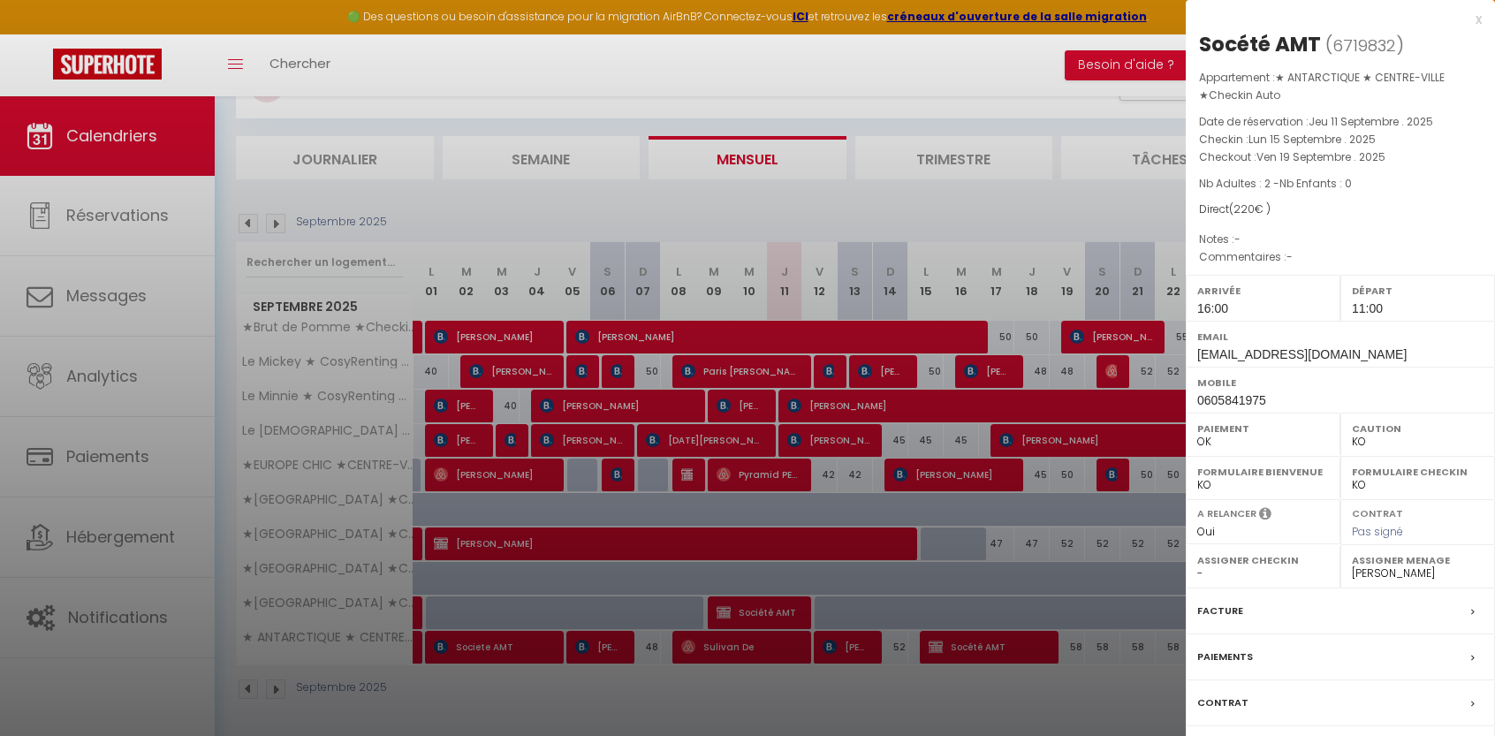
click at [1229, 609] on label "Facture" at bounding box center [1220, 611] width 46 height 19
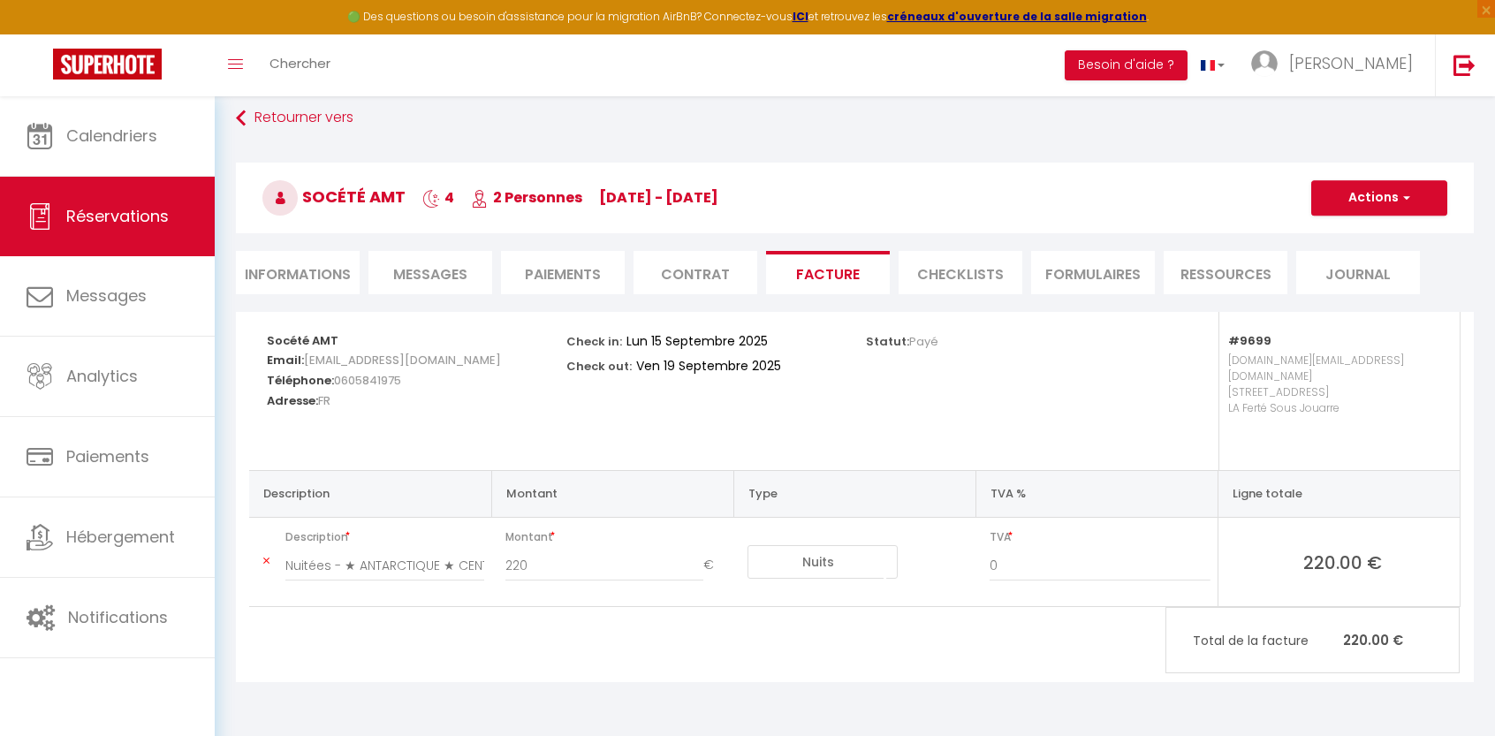
scroll to position [95, 0]
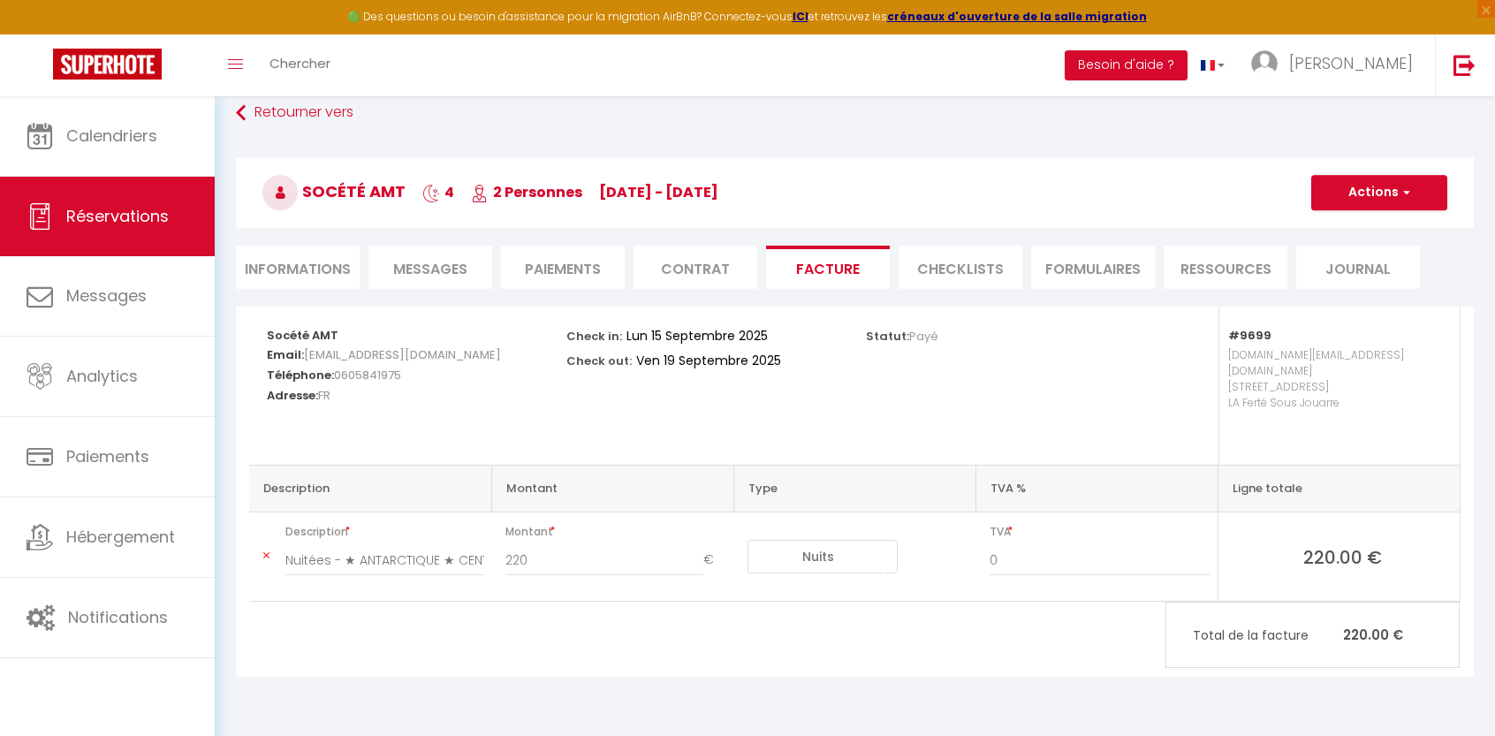
click at [559, 264] on li "Paiements" at bounding box center [563, 267] width 124 height 43
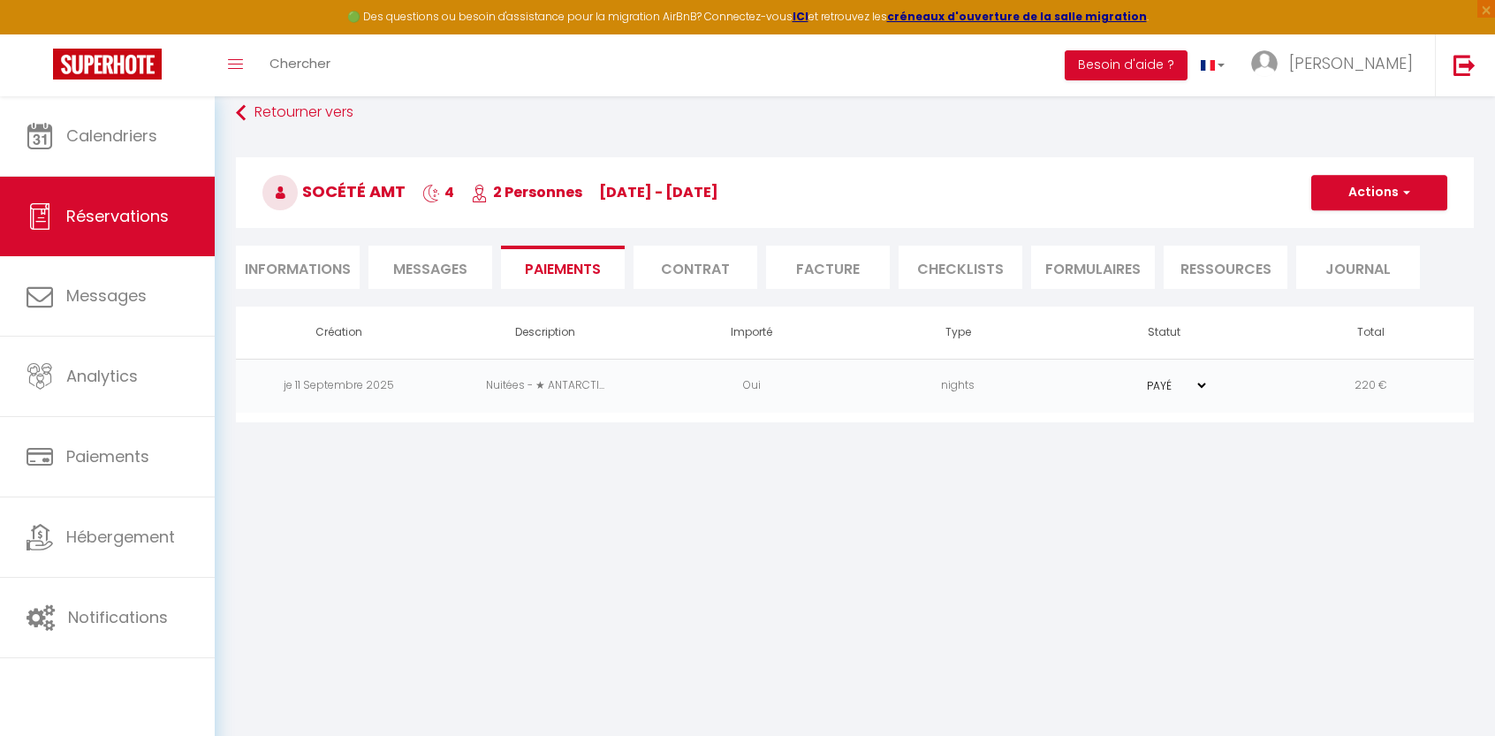
click at [1200, 384] on select "PAYÉ EN ATTENTE" at bounding box center [1164, 385] width 88 height 17
click at [1375, 201] on button "Actions" at bounding box center [1379, 192] width 136 height 35
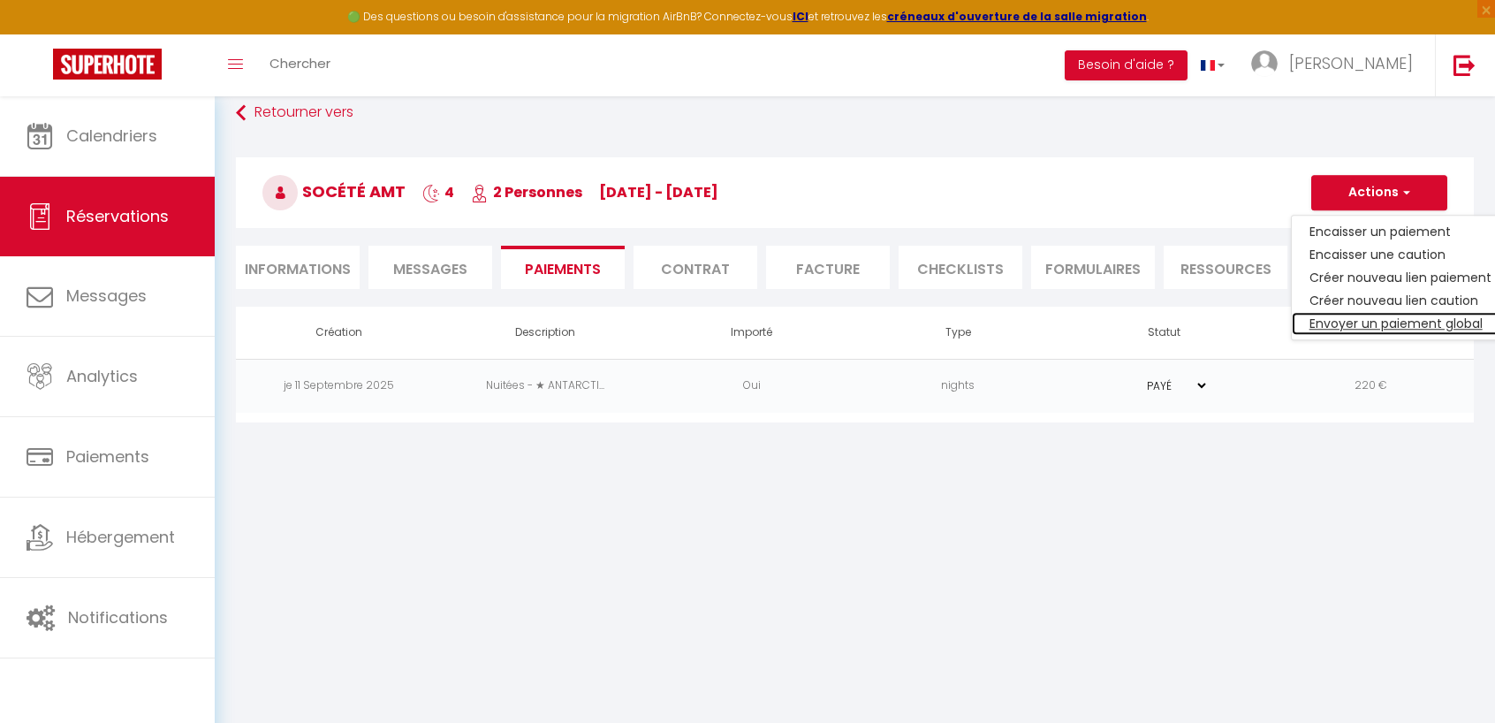
click at [1371, 322] on link "Envoyer un paiement global" at bounding box center [1399, 323] width 217 height 23
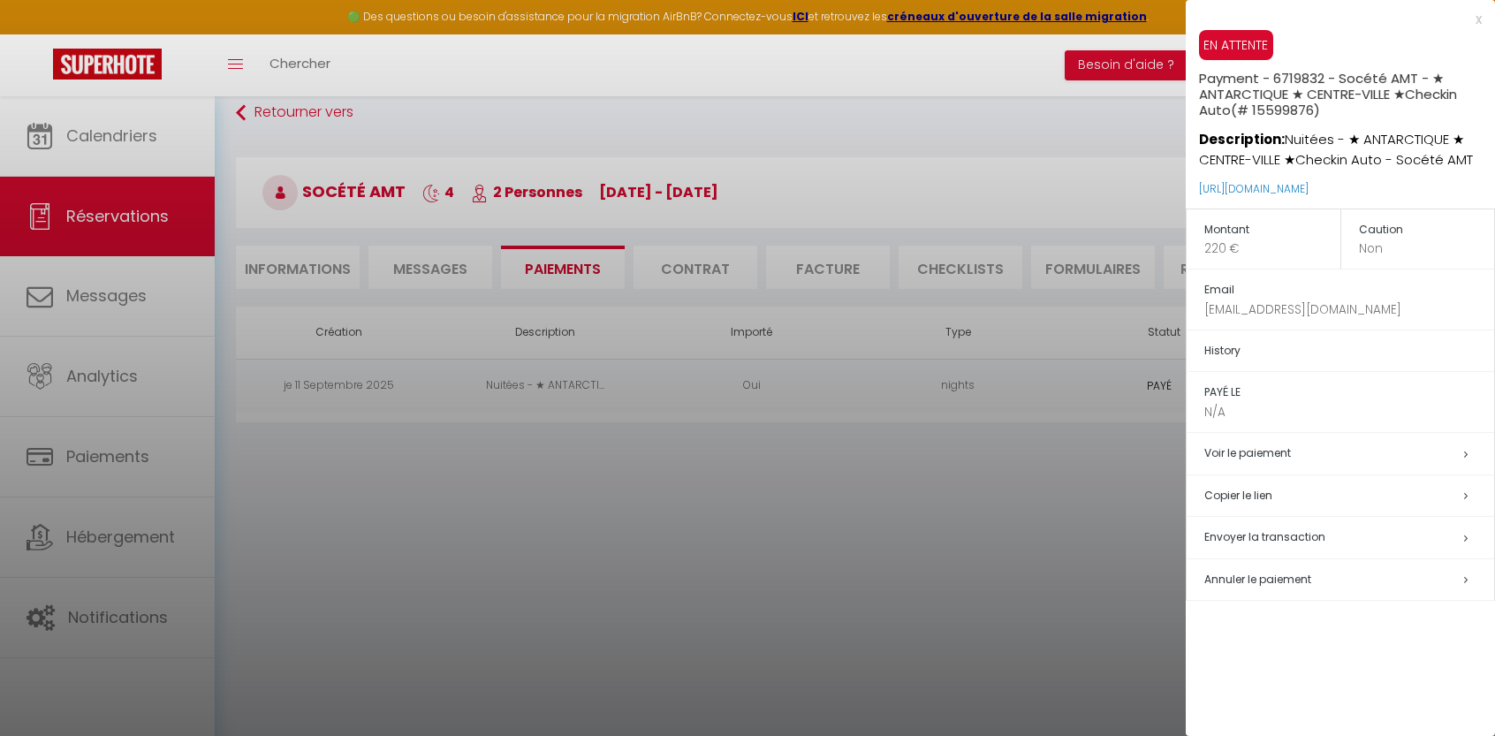
click at [83, 122] on div at bounding box center [747, 368] width 1495 height 736
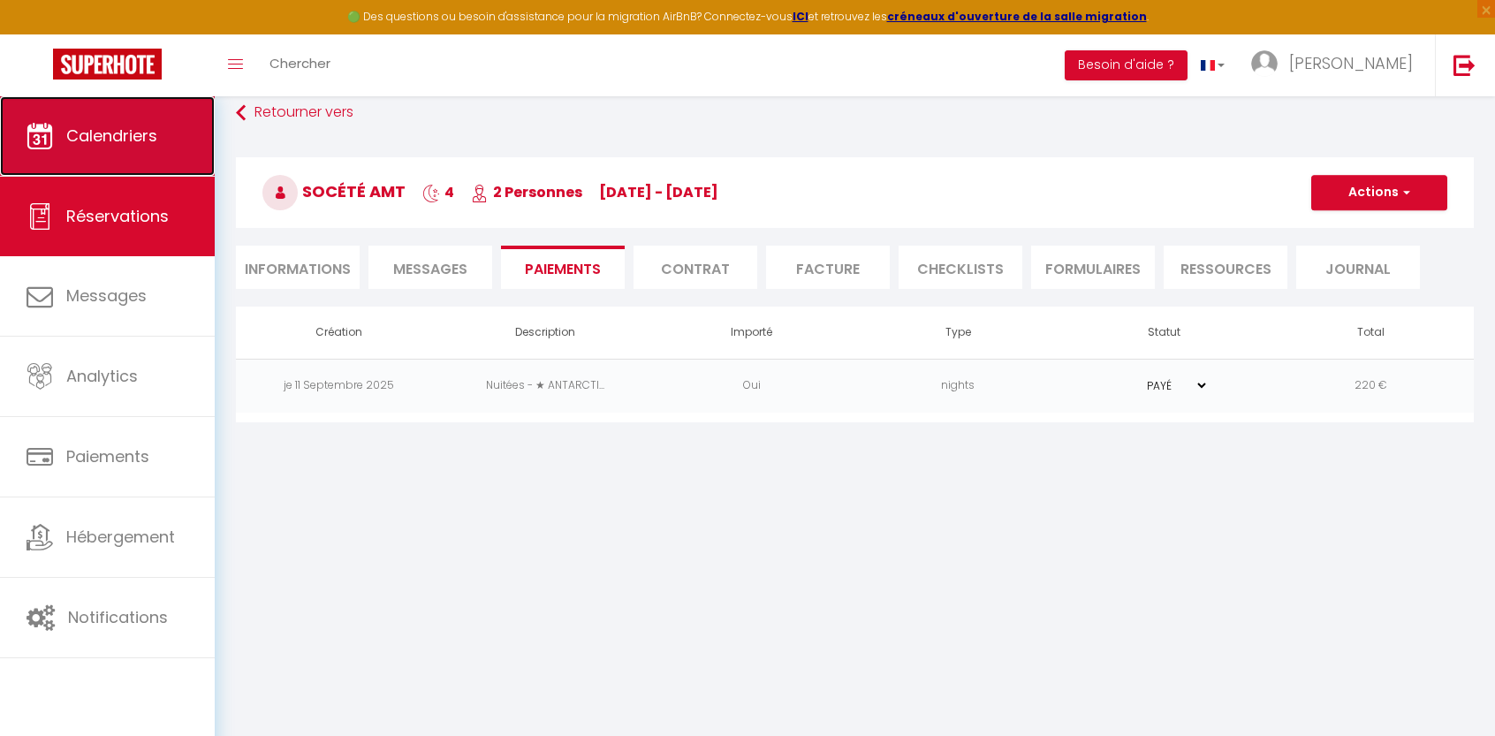
click at [88, 130] on span "Calendriers" at bounding box center [111, 136] width 91 height 22
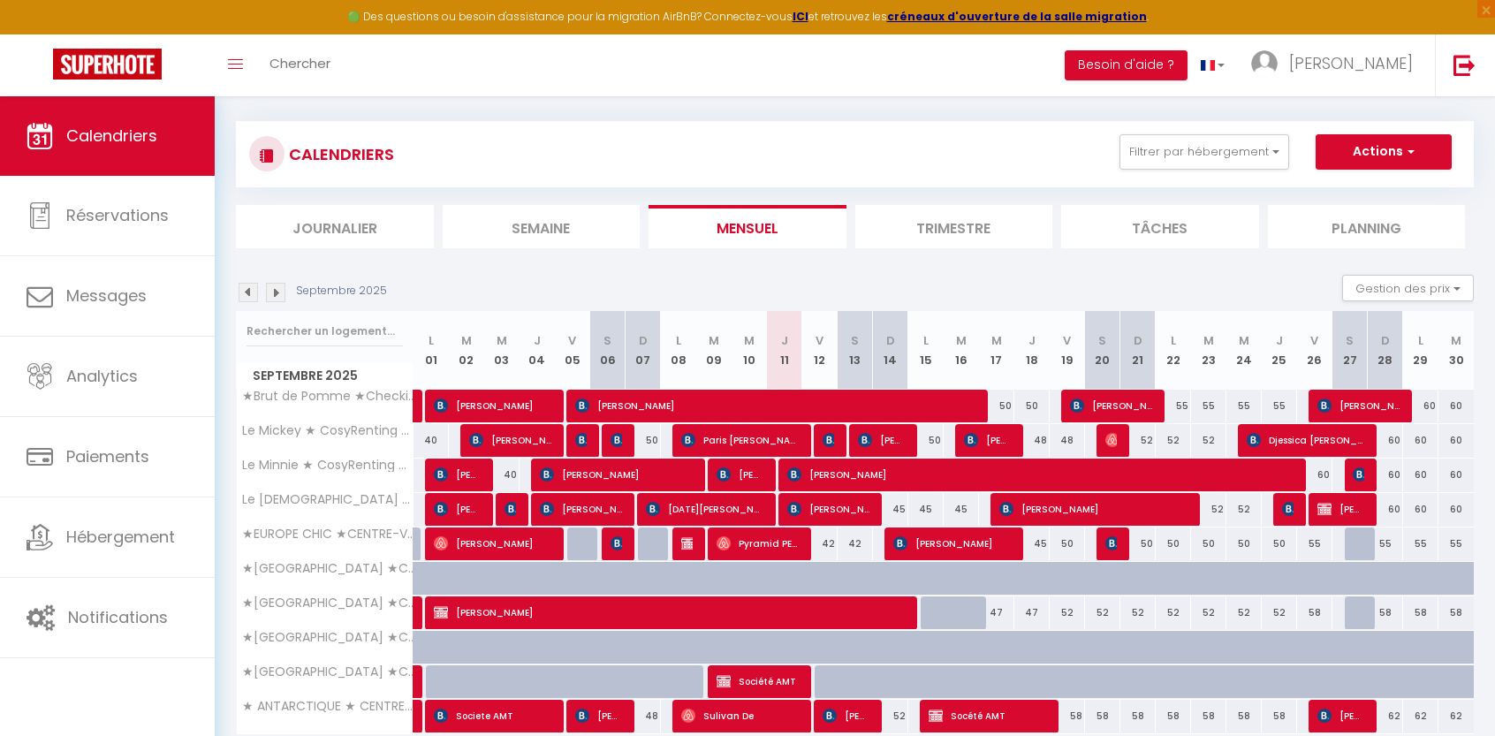
scroll to position [157, 0]
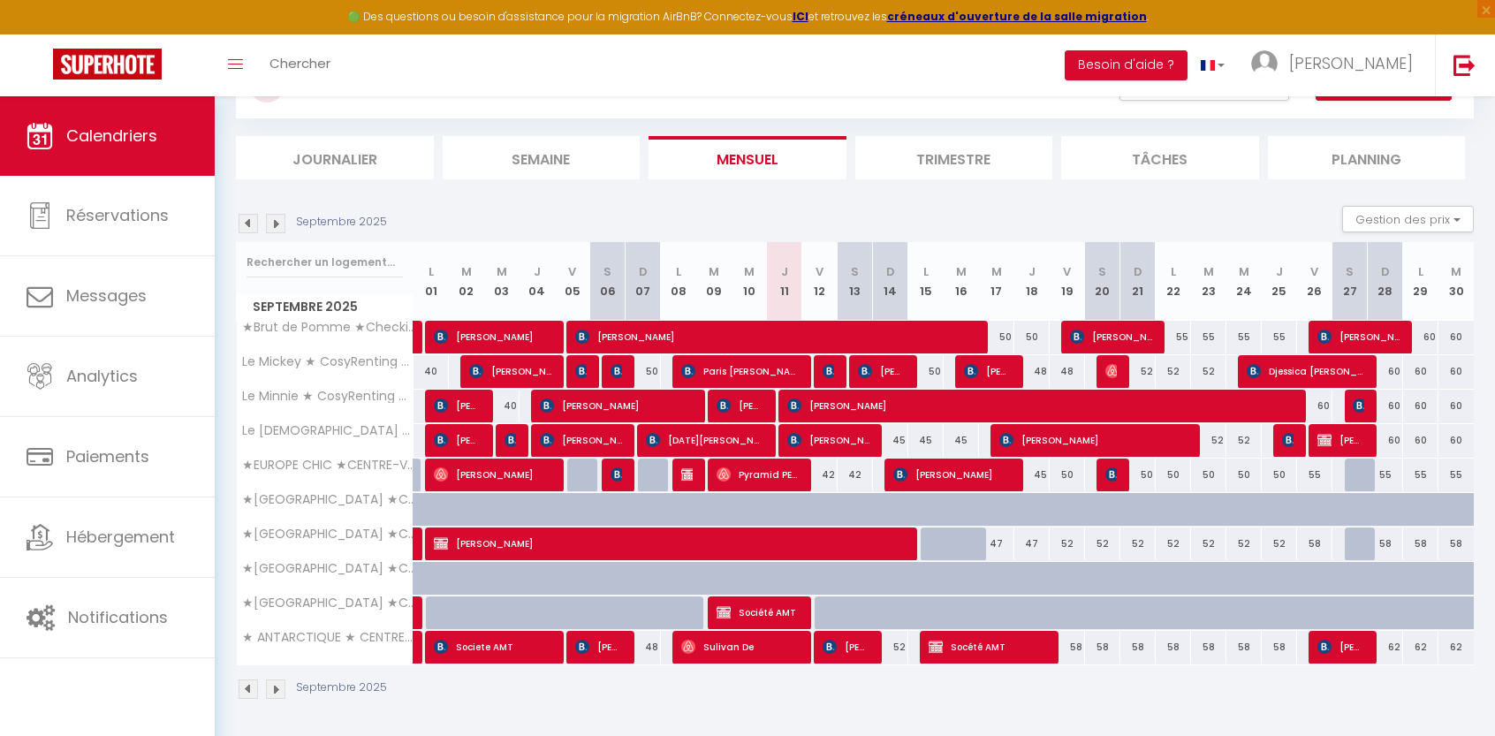
click at [902, 646] on div "52" at bounding box center [890, 647] width 35 height 33
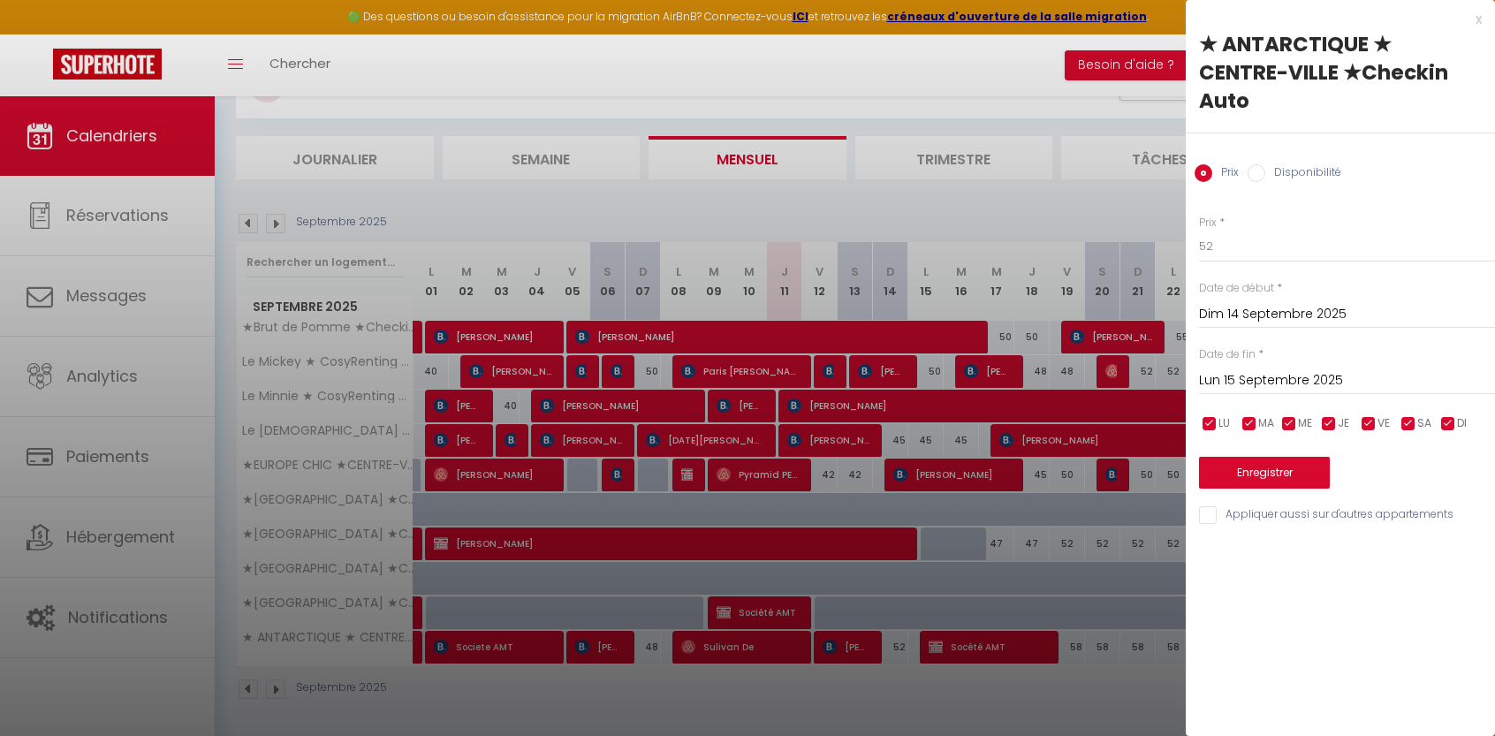
click at [953, 200] on div at bounding box center [747, 368] width 1495 height 736
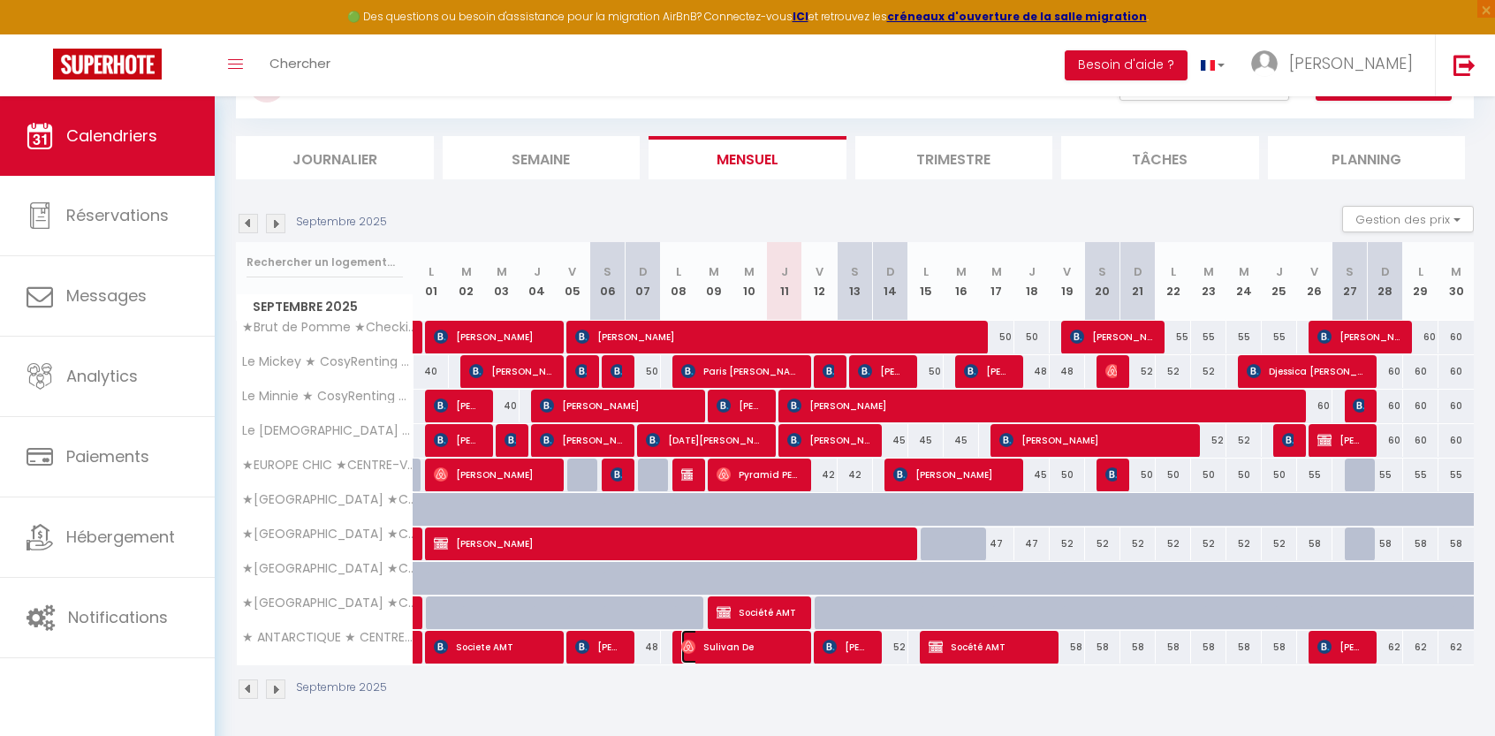
click at [772, 642] on span "Sulivan De" at bounding box center [739, 647] width 117 height 34
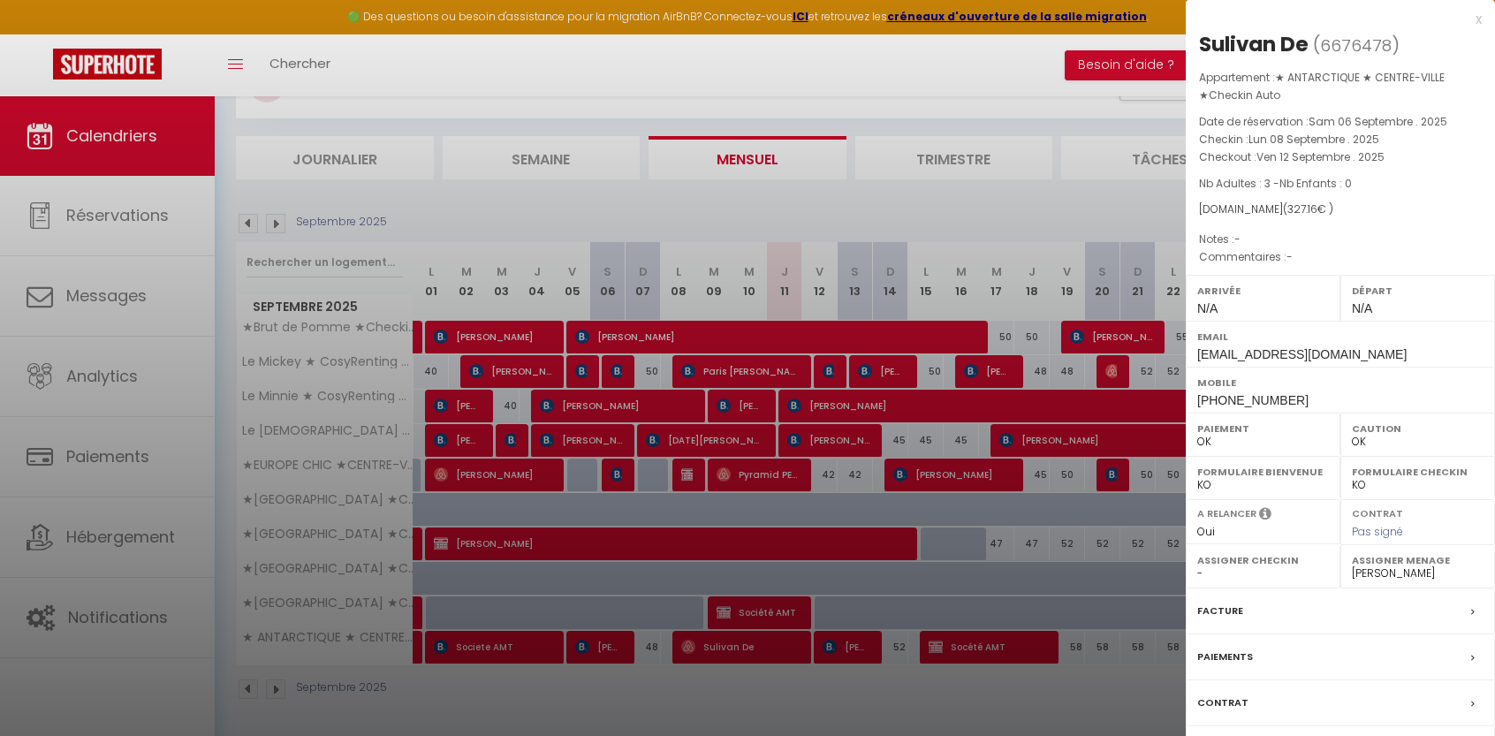
click at [1230, 651] on label "Paiements" at bounding box center [1225, 657] width 56 height 19
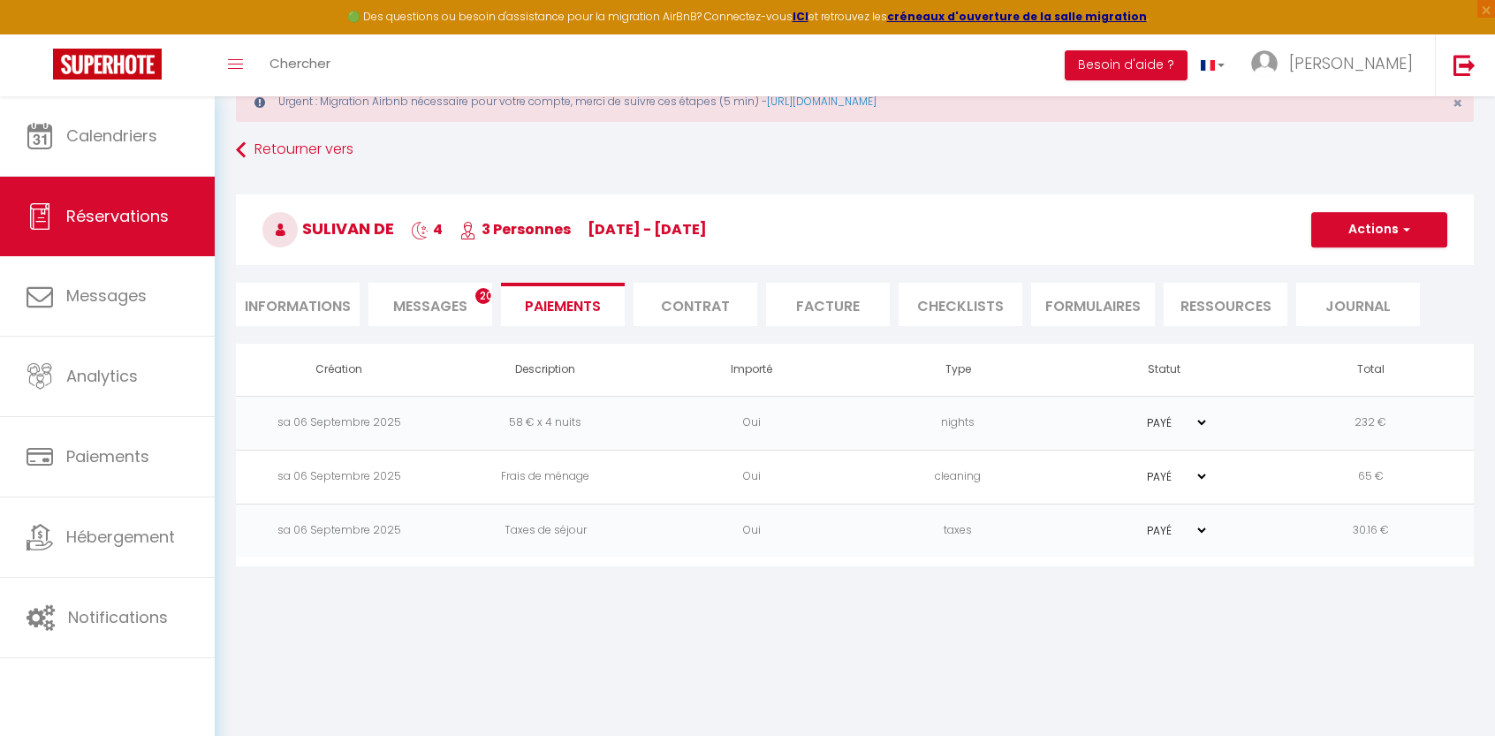
scroll to position [95, 0]
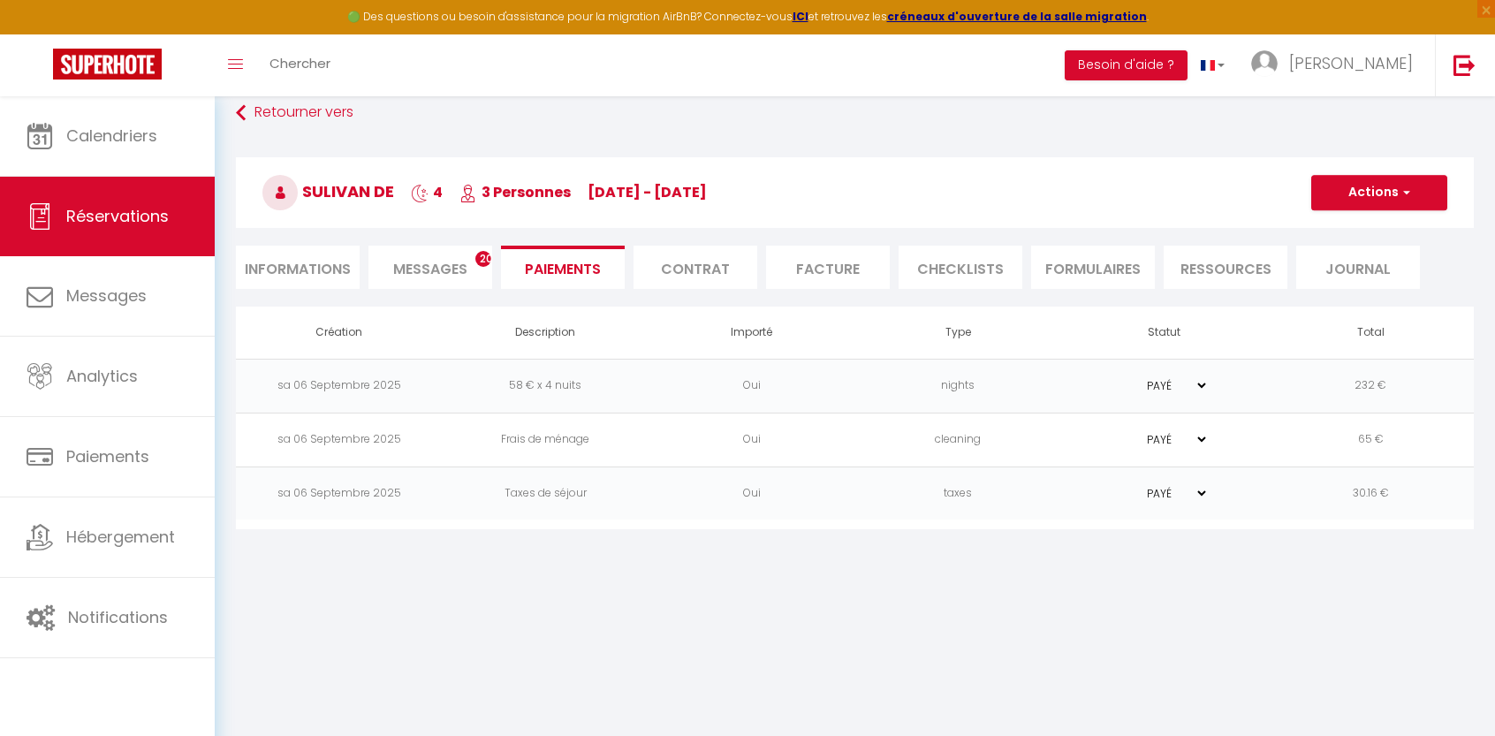
click at [436, 261] on span "Messages" at bounding box center [430, 269] width 74 height 20
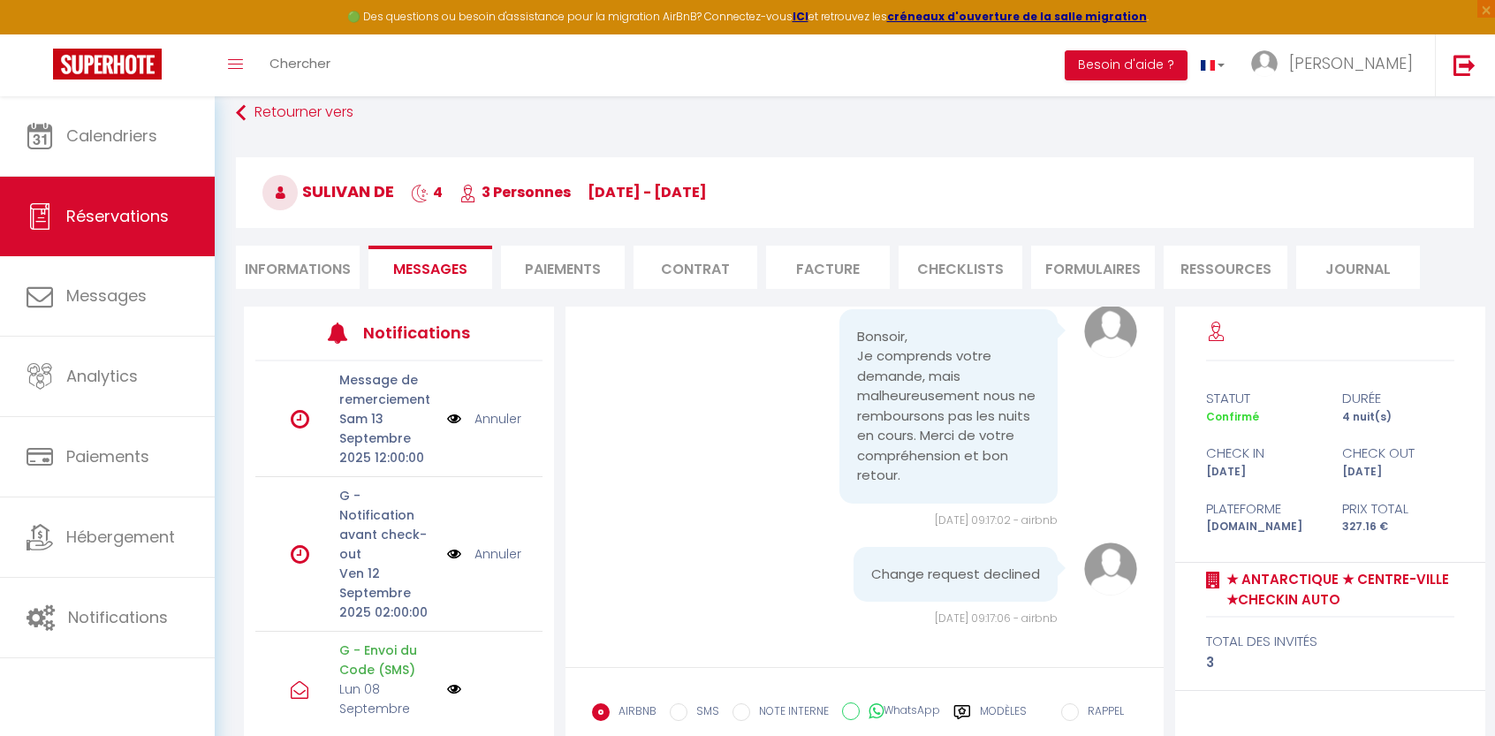
scroll to position [204, 0]
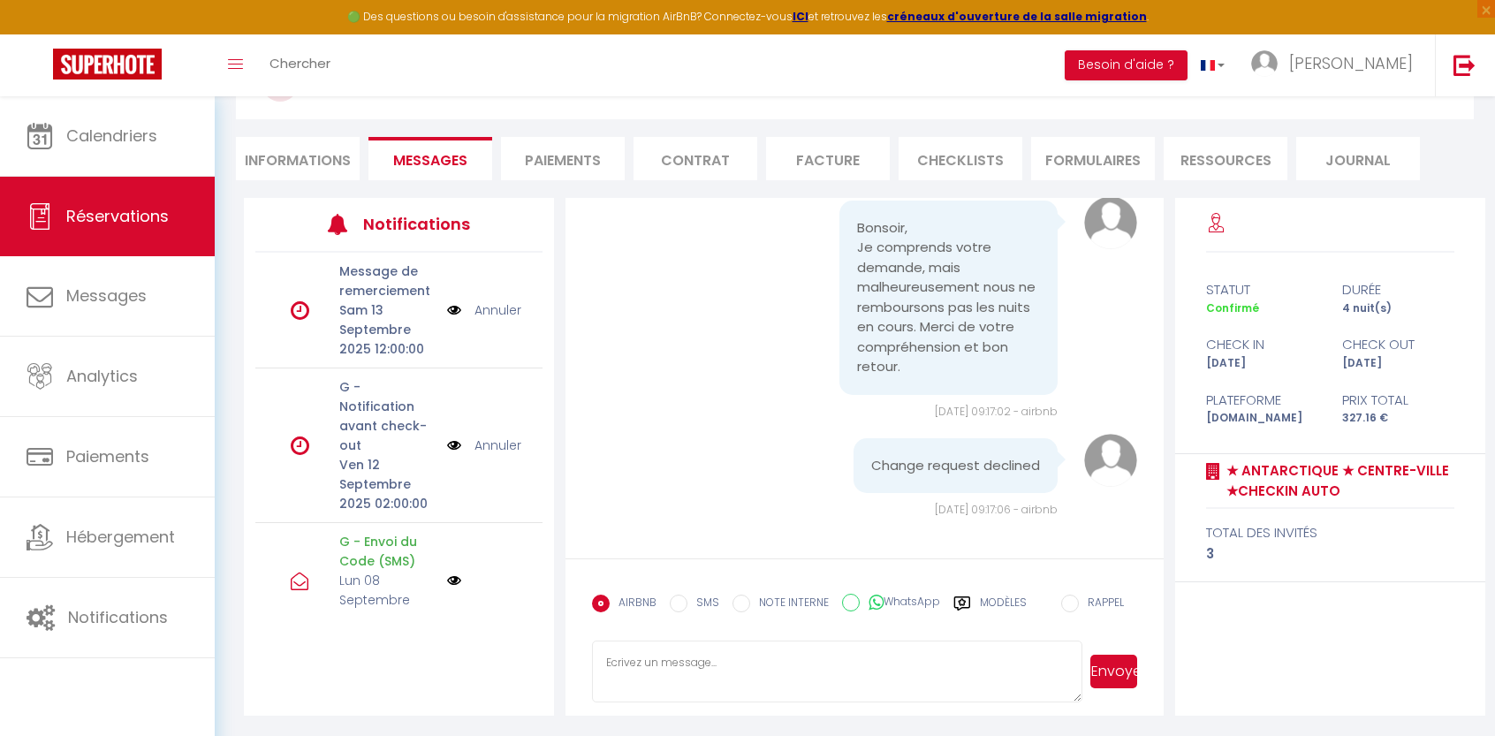
click at [649, 661] on textarea at bounding box center [837, 671] width 490 height 62
click at [1009, 675] on textarea "Bonjour On vient de constater que quelqu'un a vomir par la fenetre de l'apparte…" at bounding box center [837, 671] width 490 height 62
click at [1097, 675] on button "Envoyer" at bounding box center [1113, 672] width 46 height 34
